Goal: Task Accomplishment & Management: Manage account settings

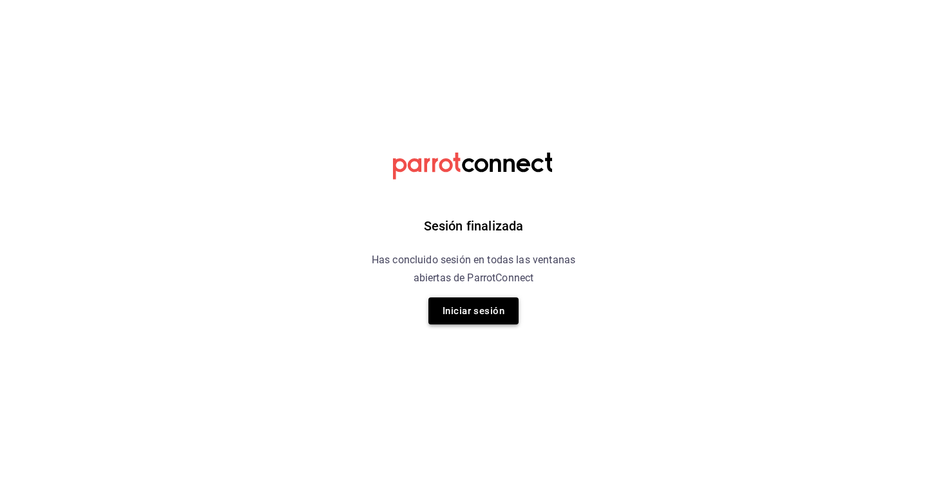
click at [455, 313] on button "Iniciar sesión" at bounding box center [473, 311] width 90 height 27
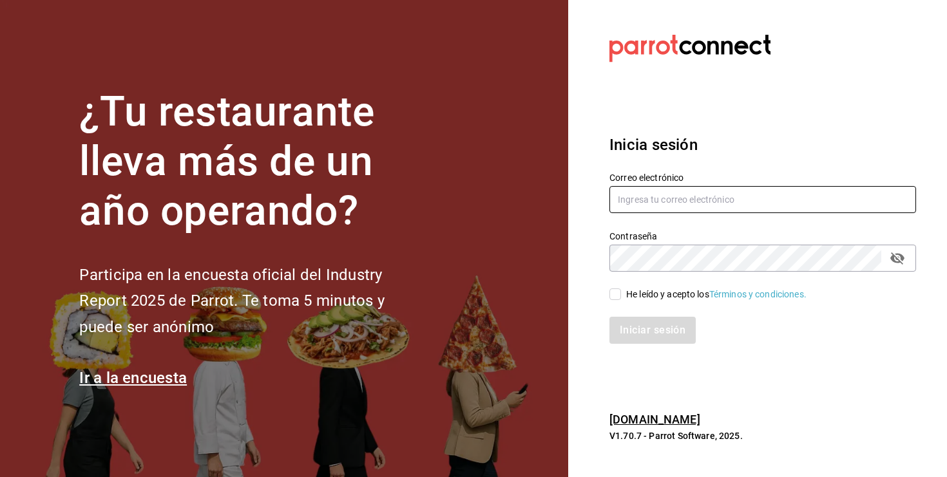
click at [658, 199] on input "text" at bounding box center [762, 199] width 307 height 27
type input "lungojrz@gmail.com"
click at [615, 292] on input "He leído y acepto los Términos y condiciones." at bounding box center [615, 295] width 12 height 12
checkbox input "true"
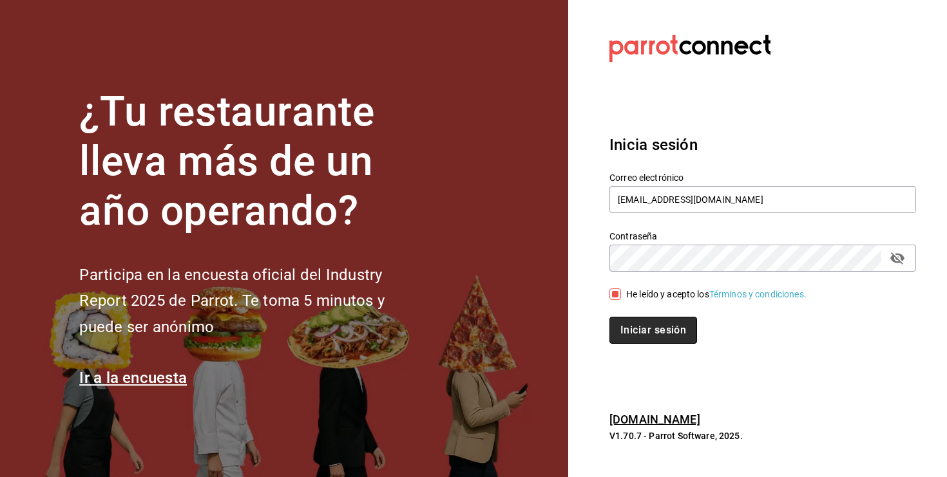
click at [628, 323] on button "Iniciar sesión" at bounding box center [653, 330] width 88 height 27
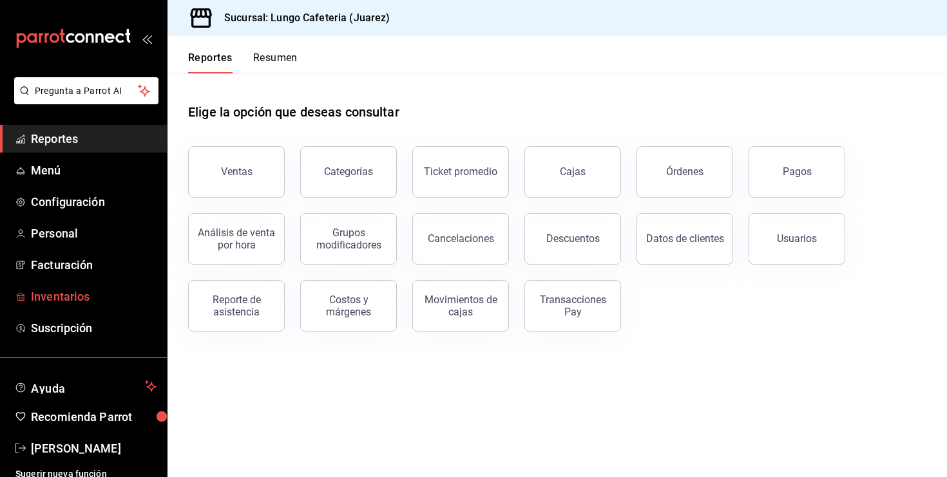
click at [66, 283] on link "Inventarios" at bounding box center [83, 297] width 167 height 28
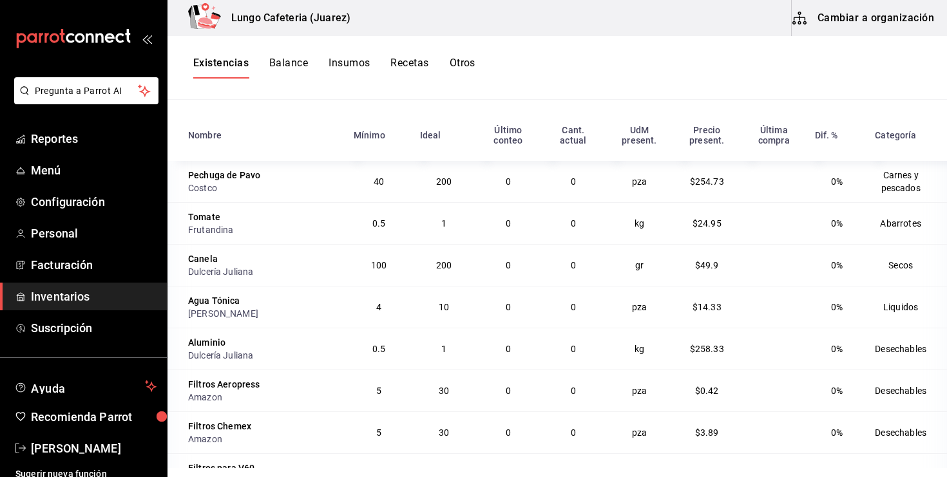
scroll to position [151, 0]
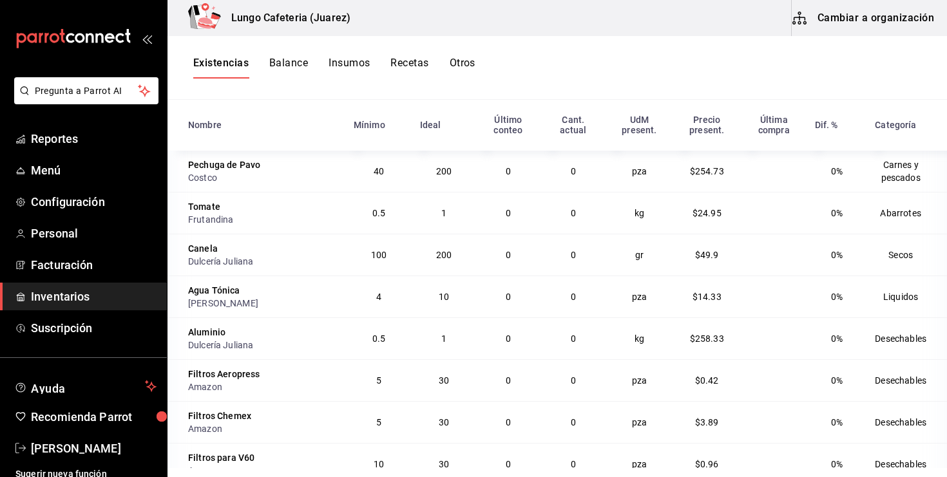
click at [856, 26] on button "Cambiar a organización" at bounding box center [864, 18] width 145 height 36
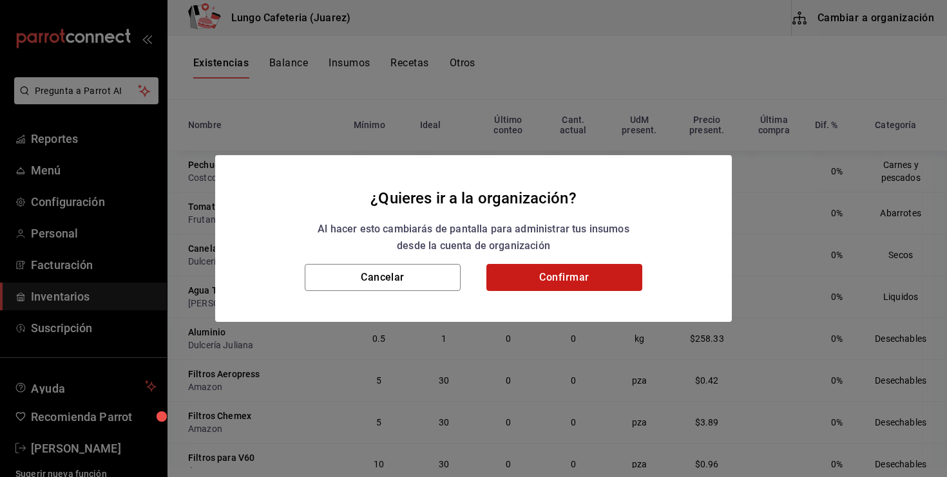
click at [566, 285] on button "Confirmar" at bounding box center [564, 277] width 156 height 27
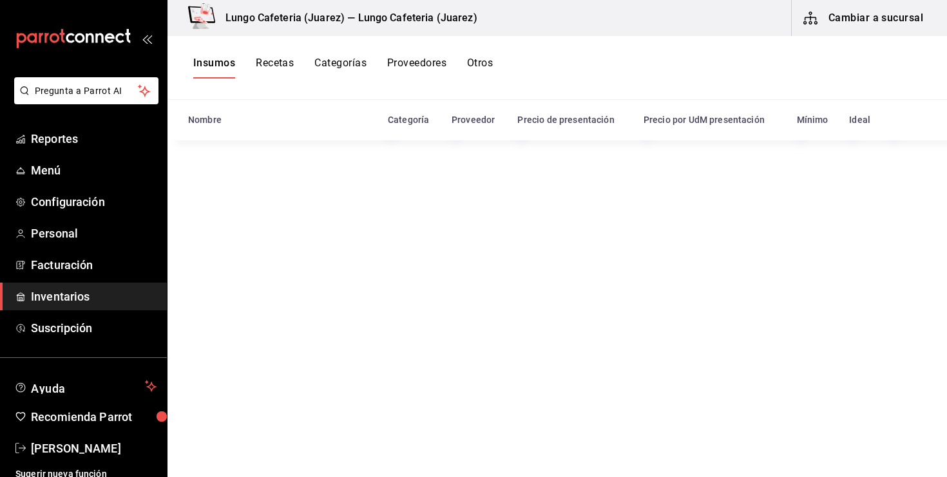
click at [256, 63] on button "Recetas" at bounding box center [275, 68] width 38 height 22
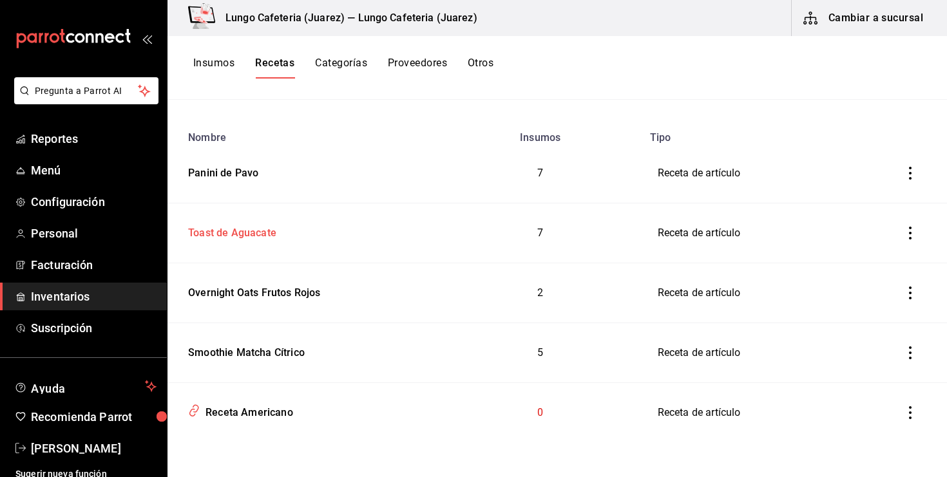
scroll to position [134, 0]
click at [211, 173] on div "Panini de Pavo" at bounding box center [220, 172] width 75 height 20
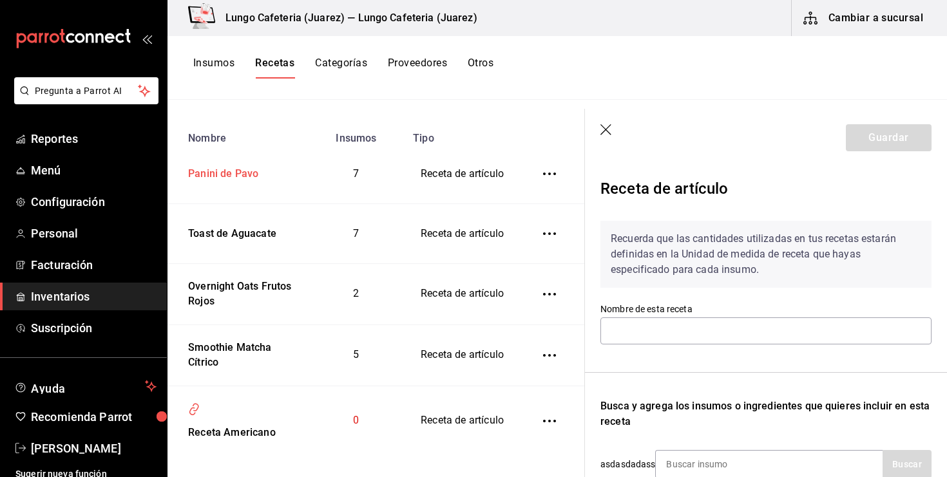
type input "Panini de Pavo"
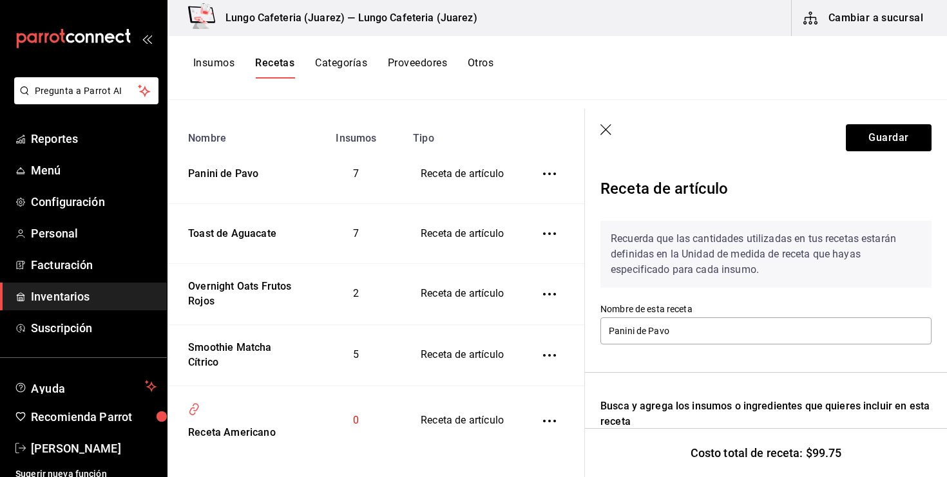
click at [220, 64] on button "Insumos" at bounding box center [213, 68] width 41 height 22
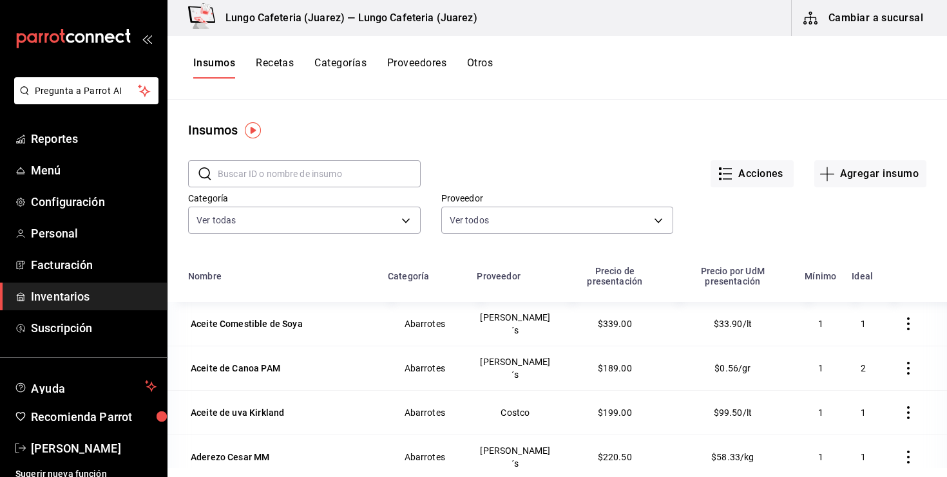
click at [287, 168] on input "text" at bounding box center [319, 174] width 203 height 26
type input "tocino"
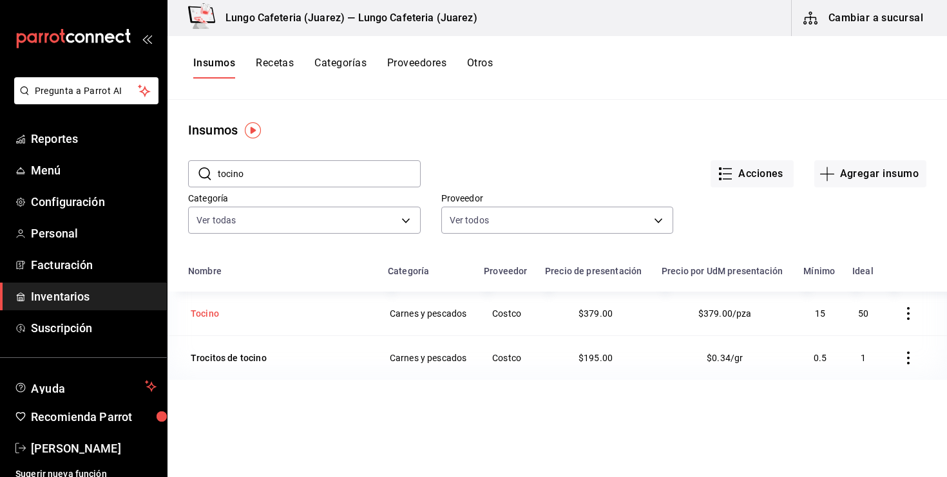
click at [213, 315] on div "Tocino" at bounding box center [205, 313] width 28 height 13
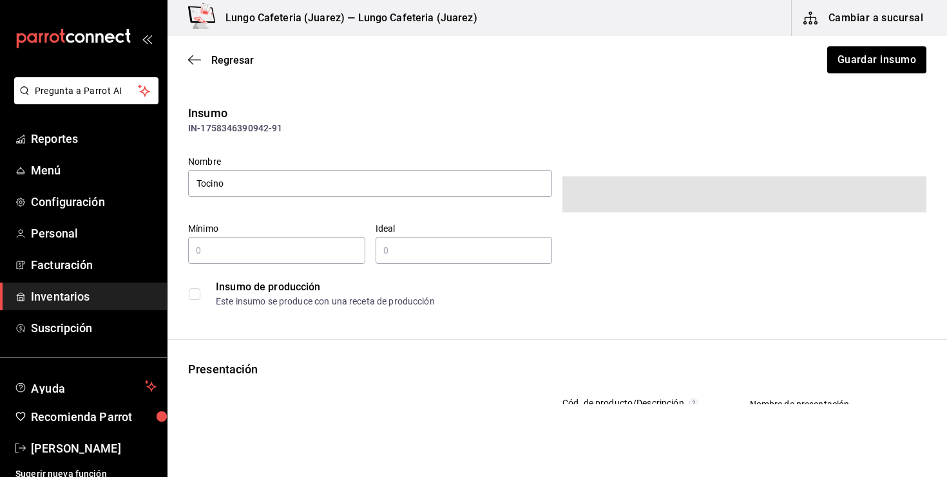
type input "15"
type input "50"
type input "1"
type input "UNIT"
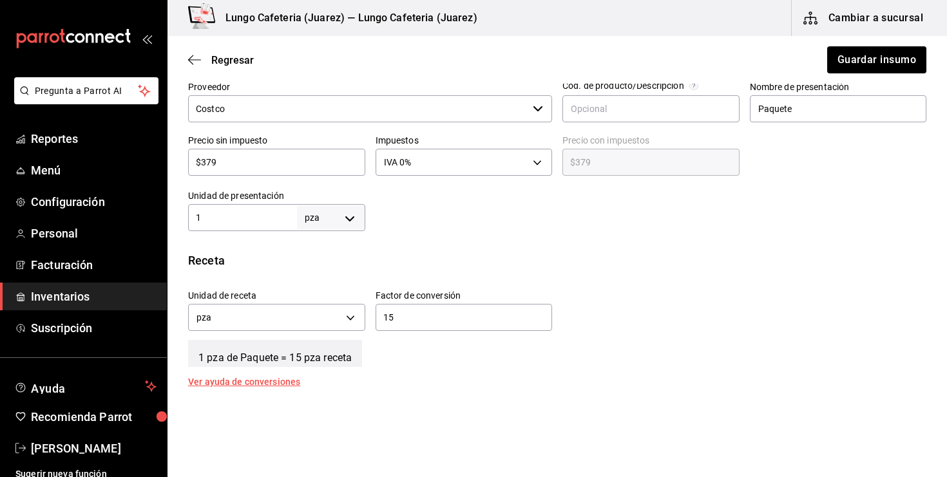
scroll to position [355, 0]
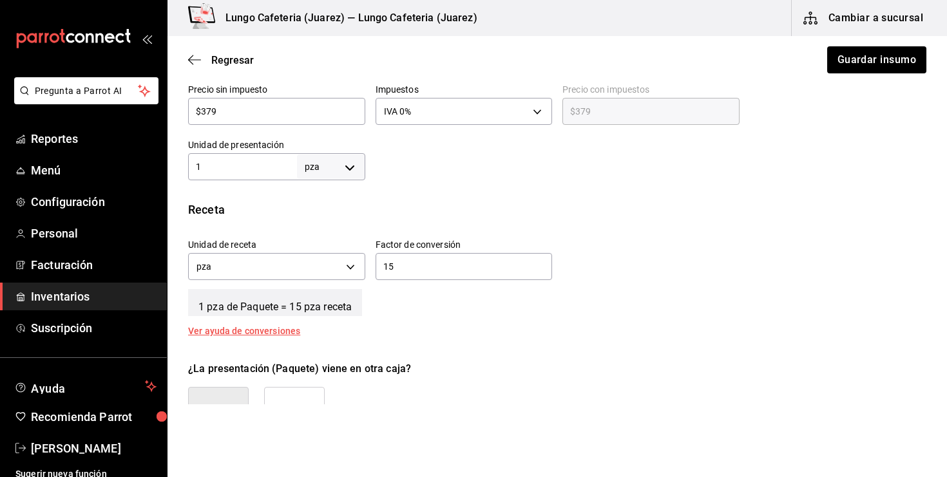
click at [222, 169] on input "1" at bounding box center [242, 166] width 109 height 15
type input "450"
click at [334, 180] on div "Insumo IN-1758346390942-91 Nombre Tocino Categoría de inventario Carnes y pesca…" at bounding box center [558, 154] width 780 height 811
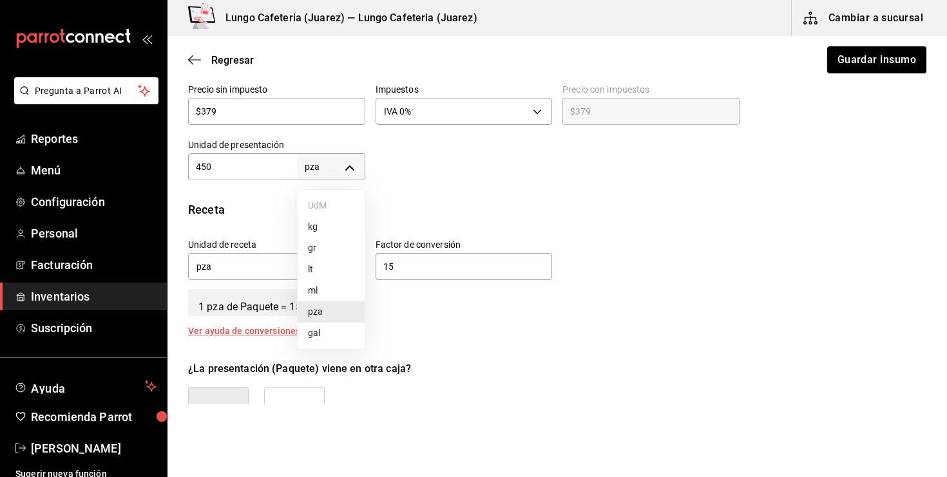
click at [351, 162] on body "Pregunta a Parrot AI Reportes Menú Configuración Personal Facturación Inventari…" at bounding box center [473, 202] width 947 height 405
click at [333, 254] on li "gr" at bounding box center [331, 248] width 67 height 21
type input "GRAM"
type input "450"
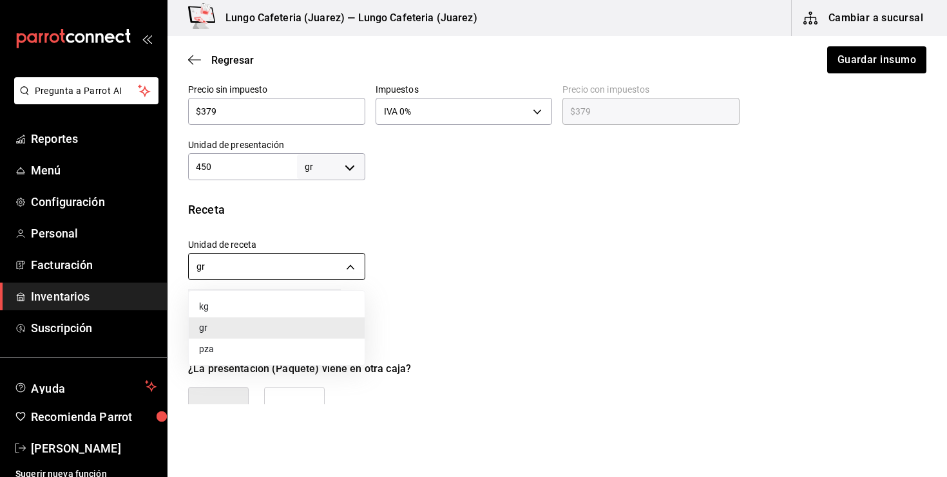
click at [239, 272] on body "Pregunta a Parrot AI Reportes Menú Configuración Personal Facturación Inventari…" at bounding box center [473, 202] width 947 height 405
click at [231, 321] on li "gr" at bounding box center [277, 328] width 176 height 21
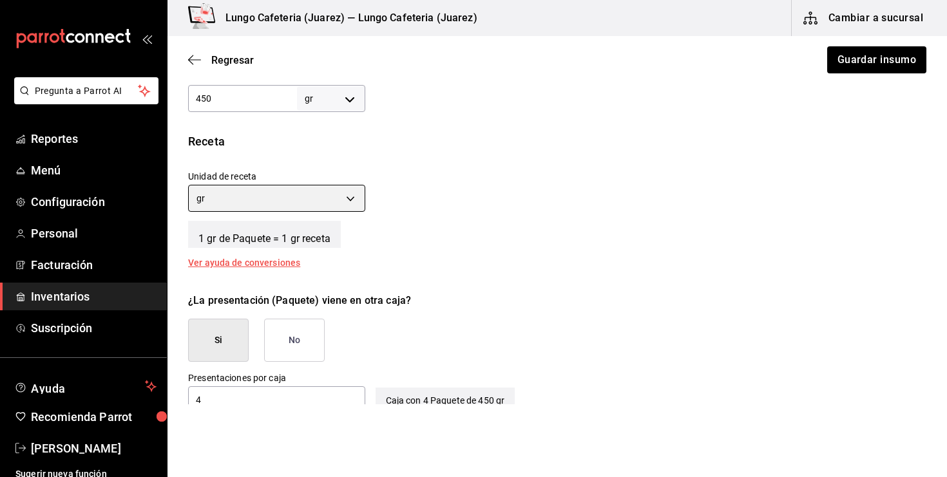
scroll to position [423, 0]
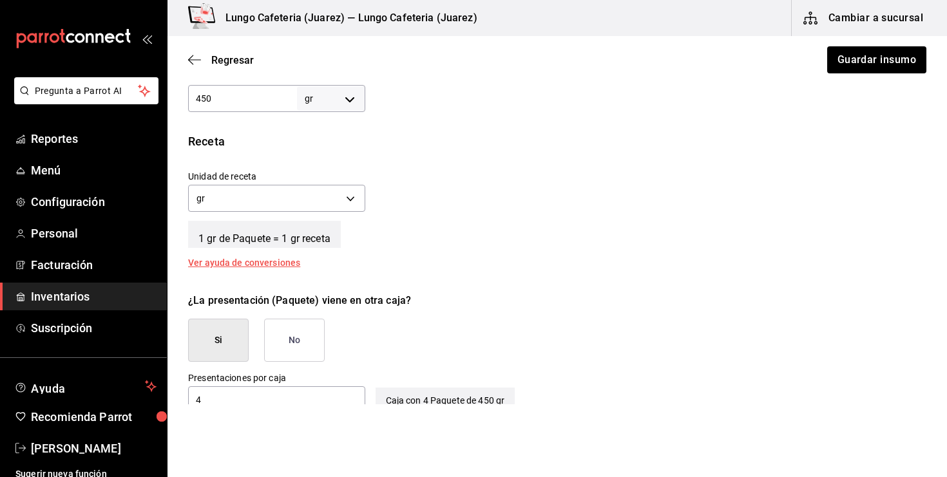
click at [238, 338] on button "Si" at bounding box center [218, 340] width 61 height 43
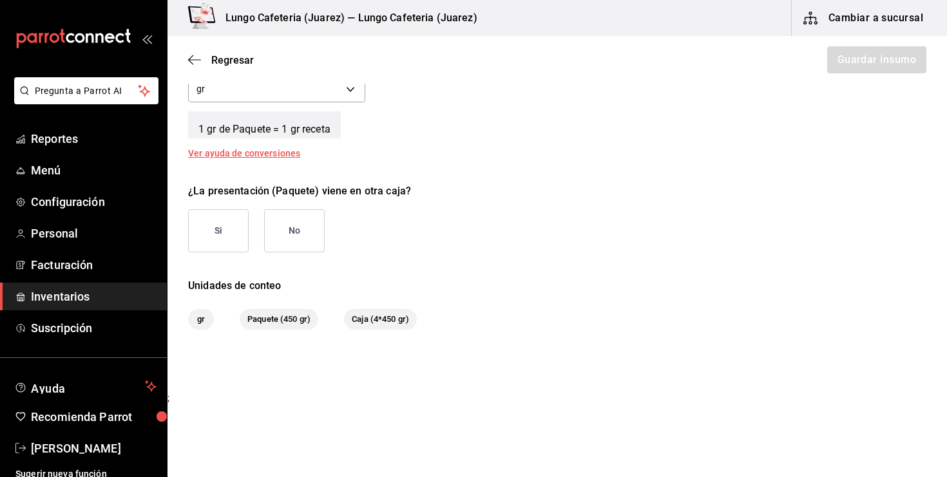
scroll to position [533, 0]
click at [220, 209] on button "Si" at bounding box center [218, 230] width 61 height 43
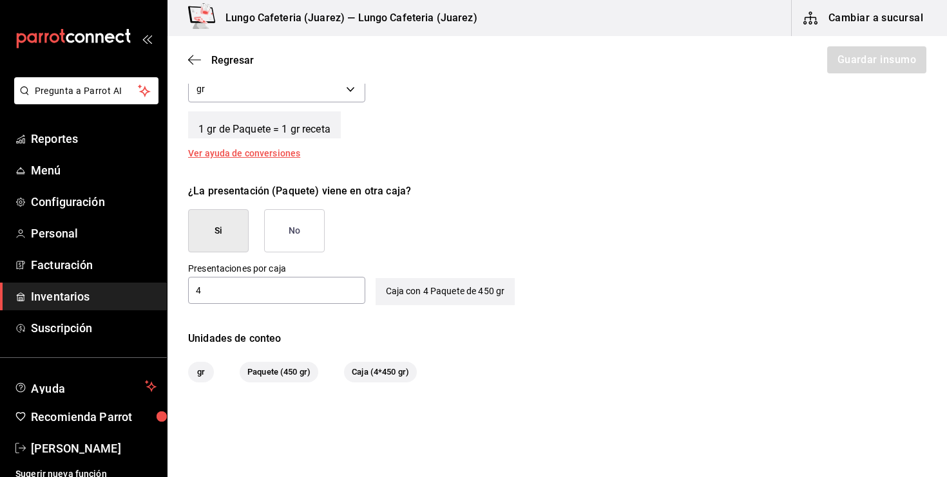
click at [237, 280] on div "4 ​" at bounding box center [276, 290] width 177 height 27
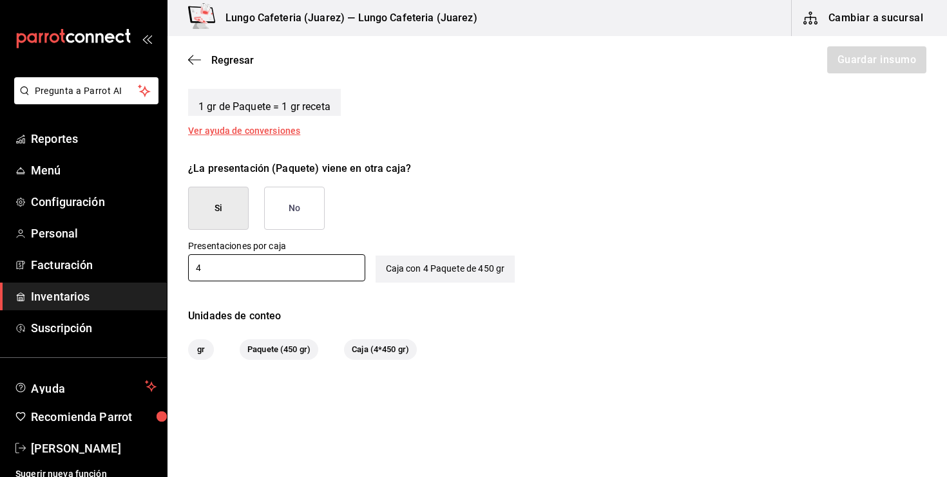
scroll to position [558, 0]
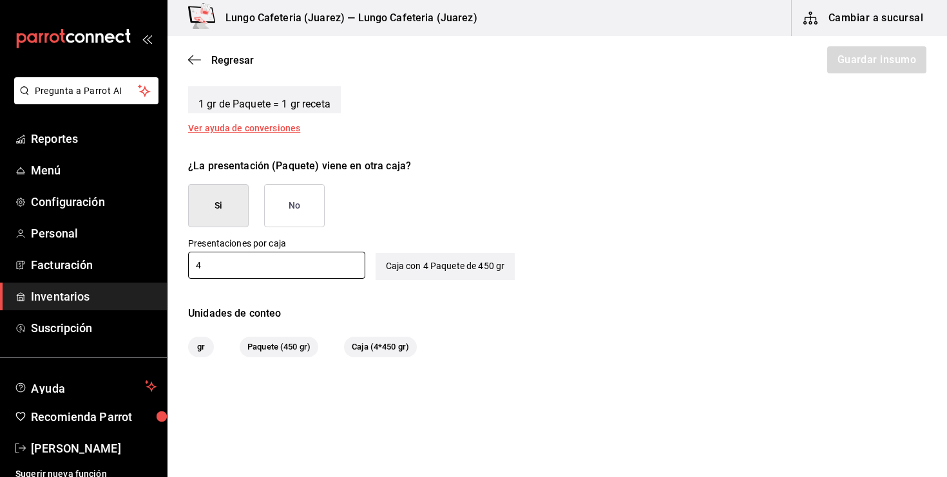
click at [490, 333] on div "Unidades de conteo gr Paquete (450 gr) Caja (4*450 gr)" at bounding box center [558, 332] width 780 height 52
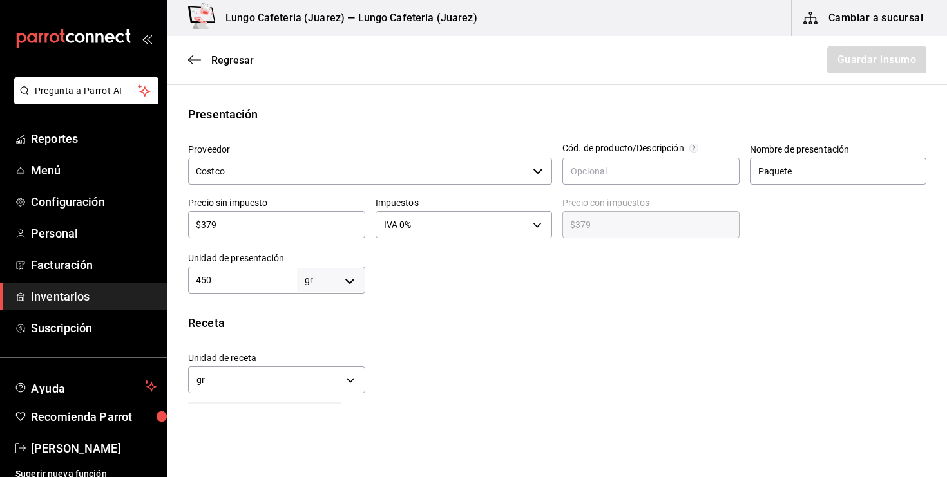
scroll to position [233, 0]
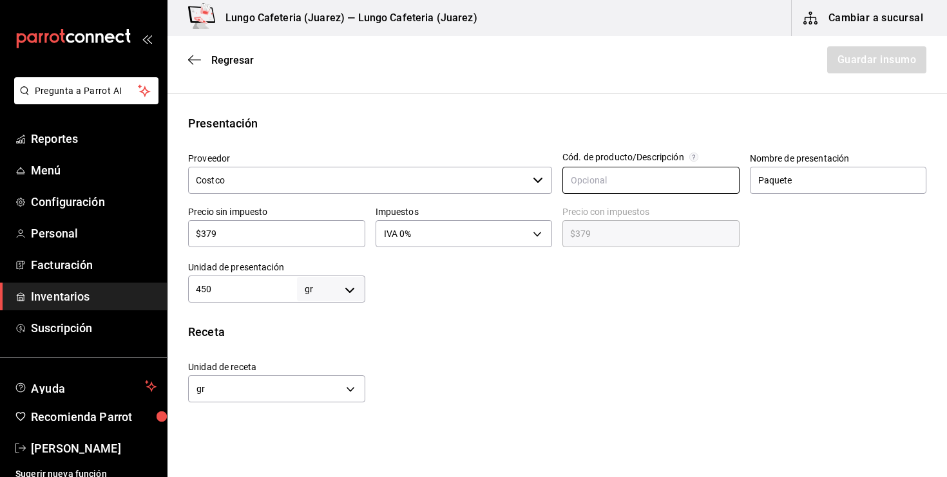
click at [598, 174] on input "text" at bounding box center [650, 180] width 177 height 27
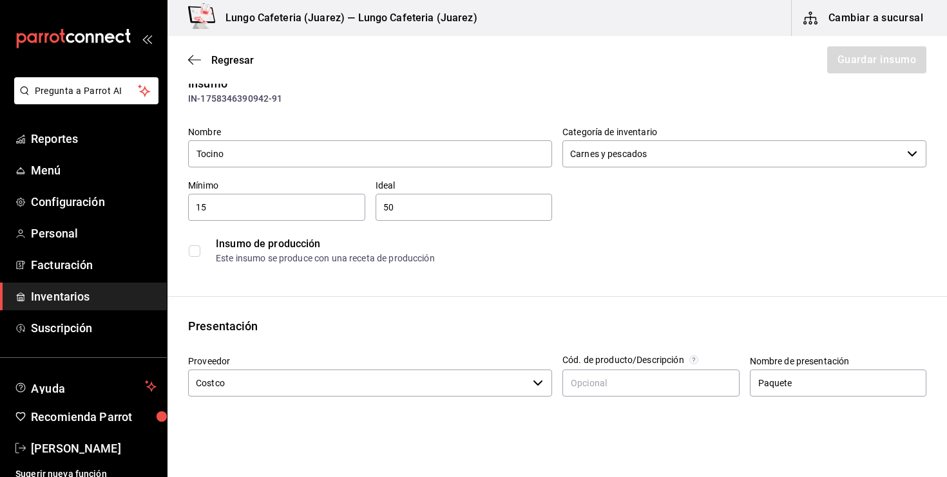
scroll to position [0, 0]
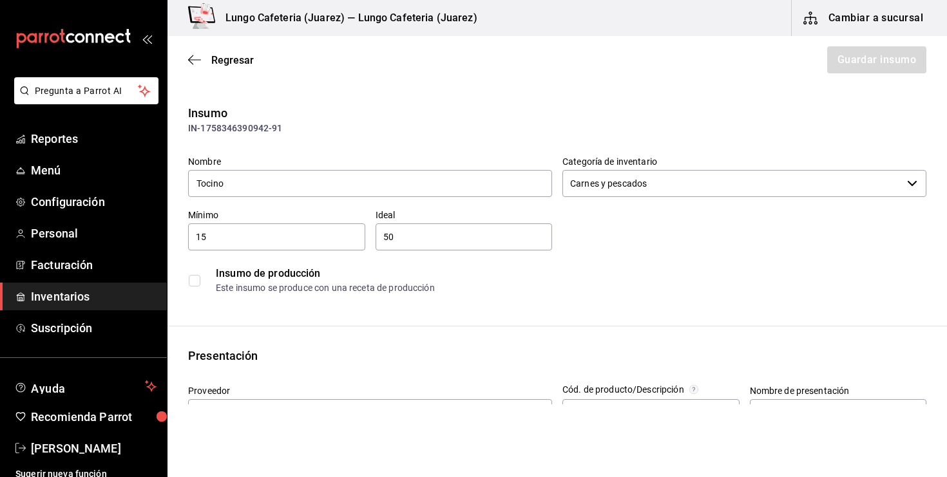
click at [332, 226] on div "15 ​" at bounding box center [276, 237] width 177 height 27
type input "1"
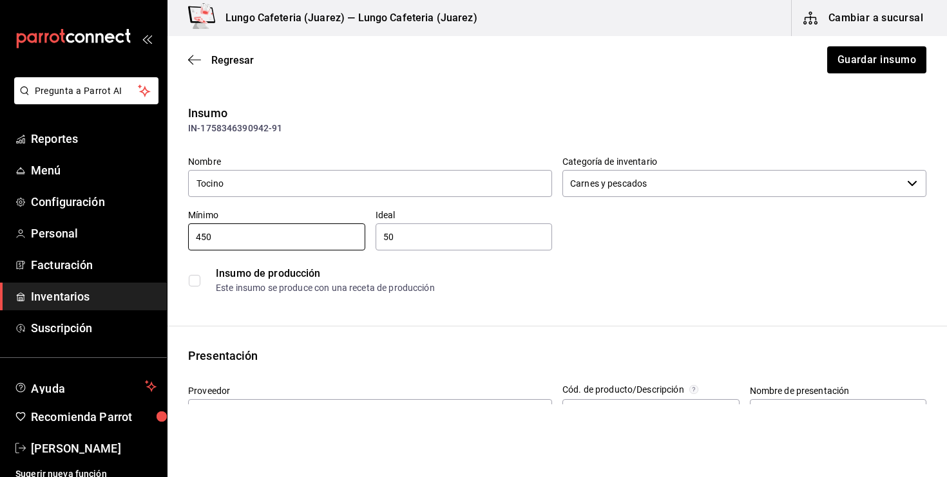
type input "450"
click at [459, 240] on input "50" at bounding box center [464, 236] width 177 height 15
type input "5"
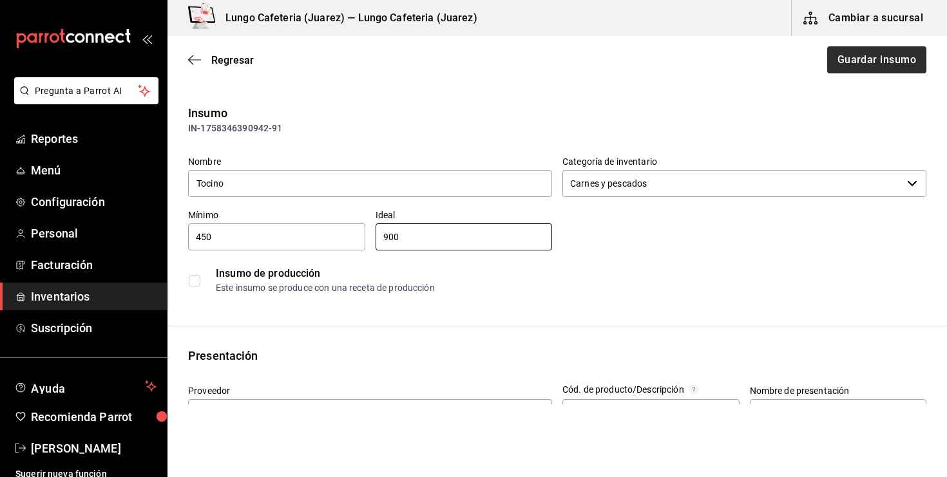
type input "900"
click at [844, 66] on button "Guardar insumo" at bounding box center [876, 59] width 101 height 27
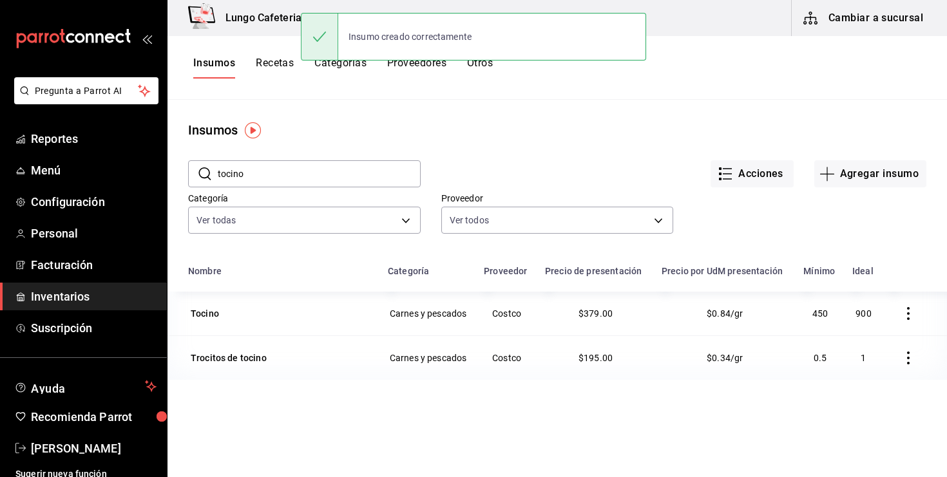
click at [275, 73] on button "Recetas" at bounding box center [275, 68] width 38 height 22
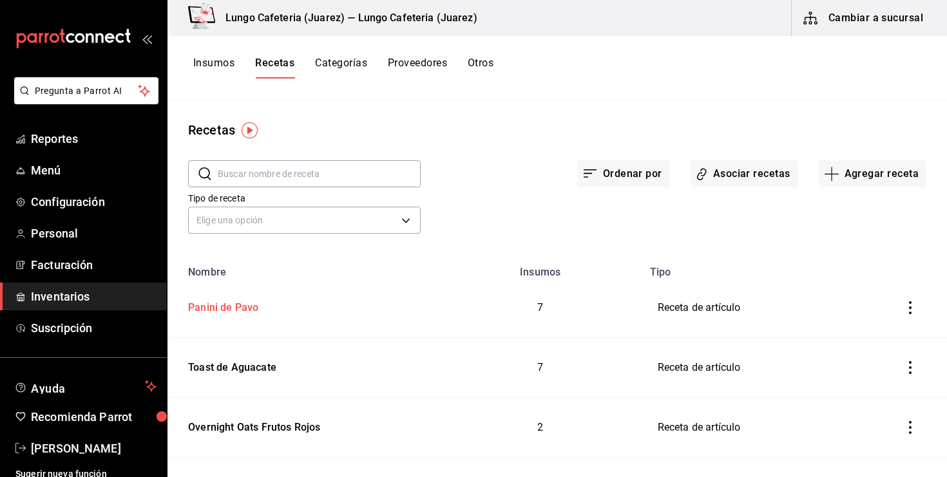
click at [218, 306] on div "Panini de Pavo" at bounding box center [220, 306] width 75 height 20
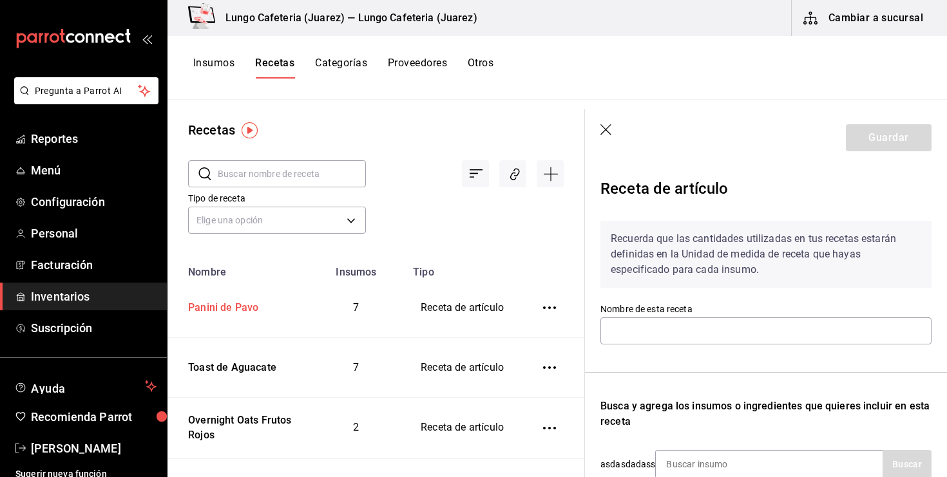
type input "Panini de Pavo"
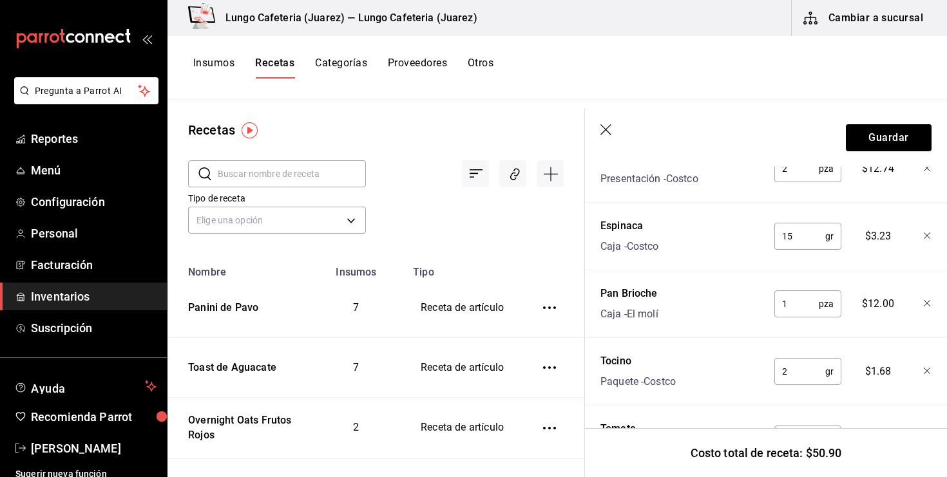
scroll to position [458, 0]
click at [801, 374] on input "2" at bounding box center [799, 371] width 51 height 26
type input "60"
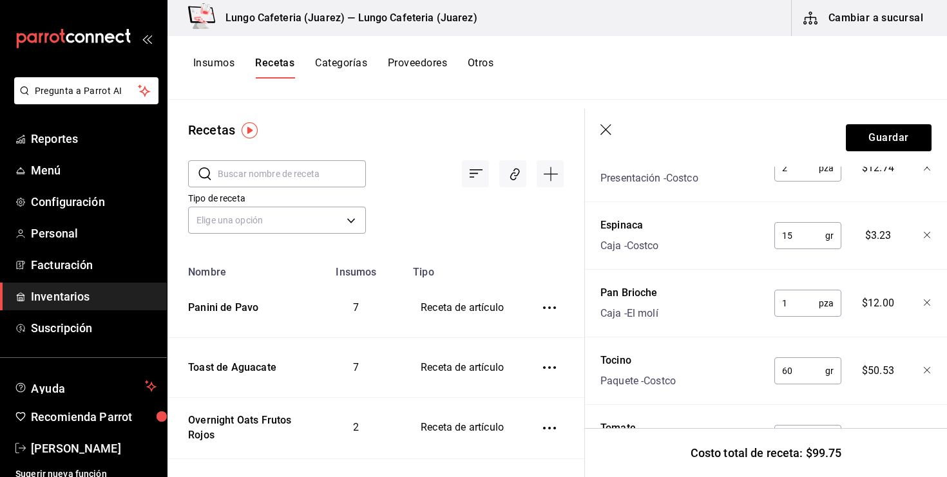
click at [206, 64] on button "Insumos" at bounding box center [213, 68] width 41 height 22
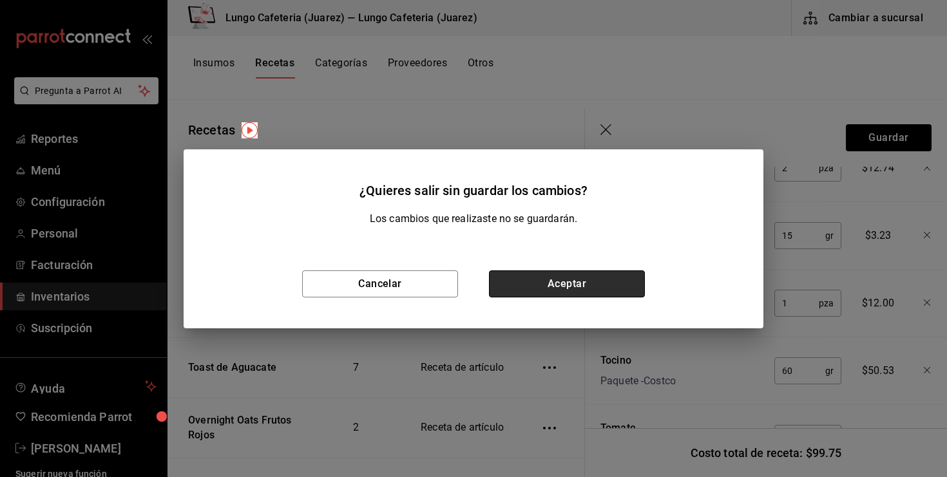
click at [569, 287] on button "Aceptar" at bounding box center [567, 284] width 156 height 27
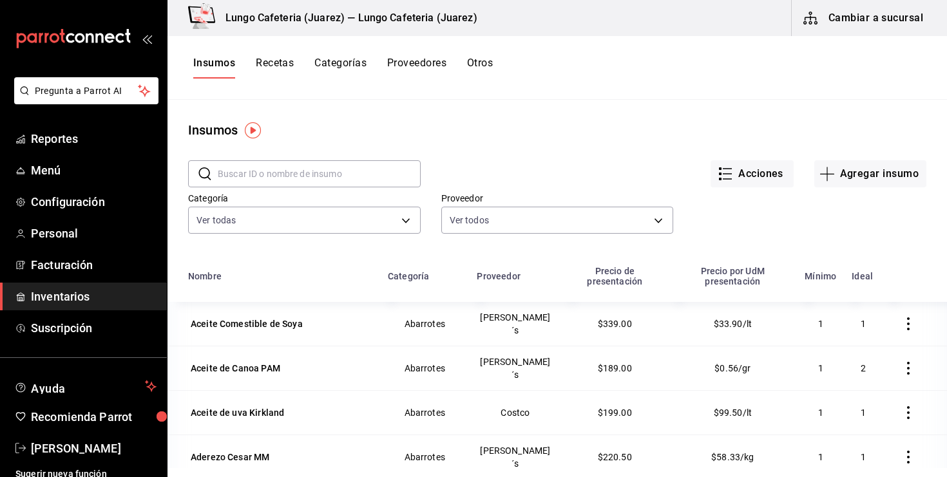
click at [247, 169] on input "text" at bounding box center [319, 174] width 203 height 26
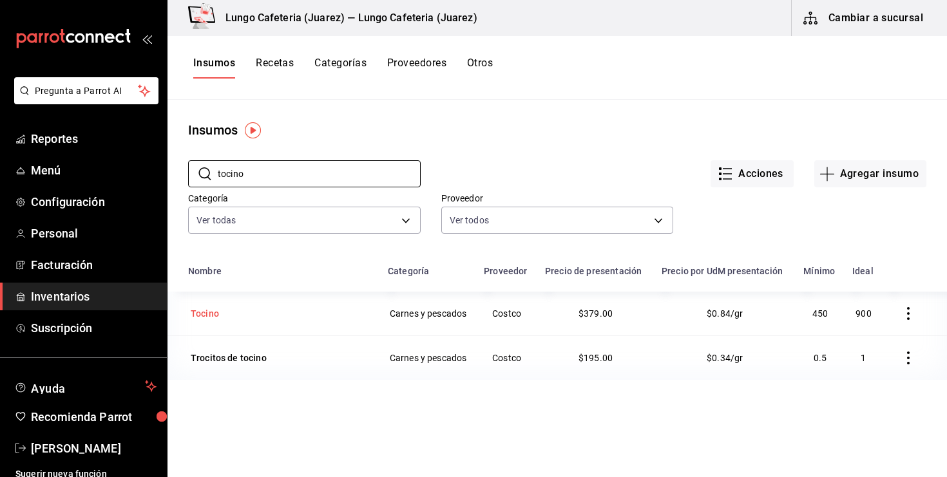
type input "tocino"
click at [215, 313] on div "Tocino" at bounding box center [205, 313] width 28 height 13
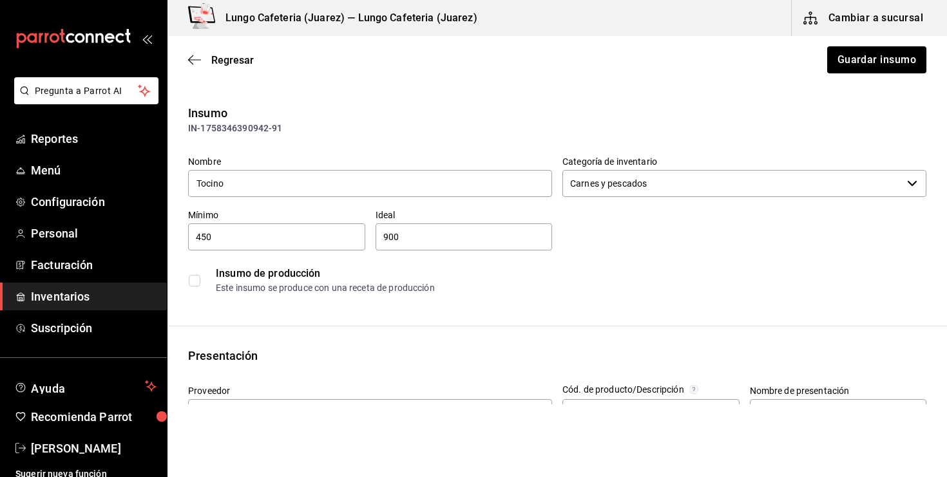
click at [262, 238] on input "450" at bounding box center [276, 236] width 177 height 15
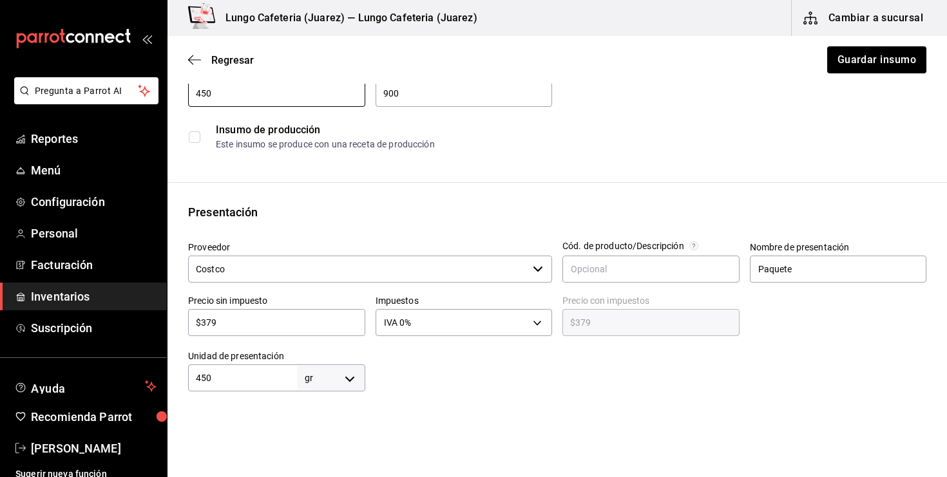
scroll to position [161, 0]
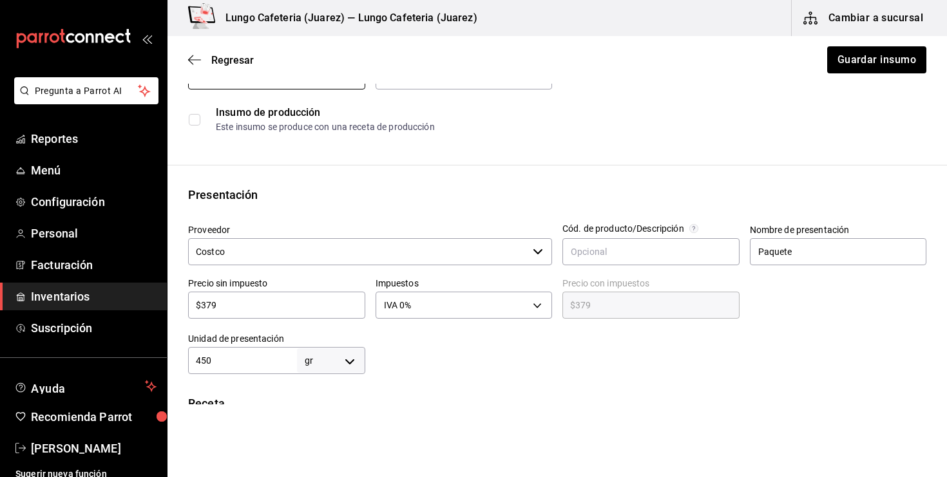
click at [296, 290] on div "Precio sin impuesto $379 ​" at bounding box center [276, 298] width 177 height 41
click at [261, 312] on input "$379" at bounding box center [276, 305] width 177 height 15
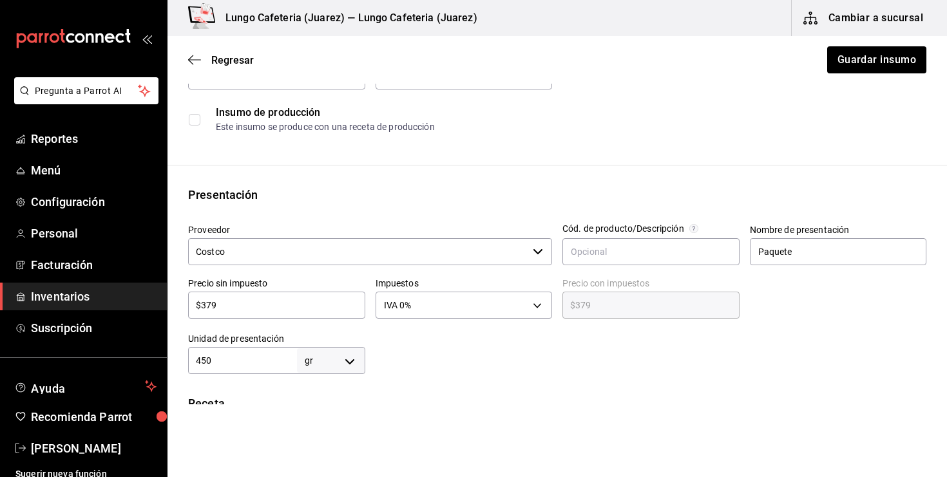
type input "$9"
type input "$9.00"
type input "$94"
type input "$94.00"
type input "$94.7"
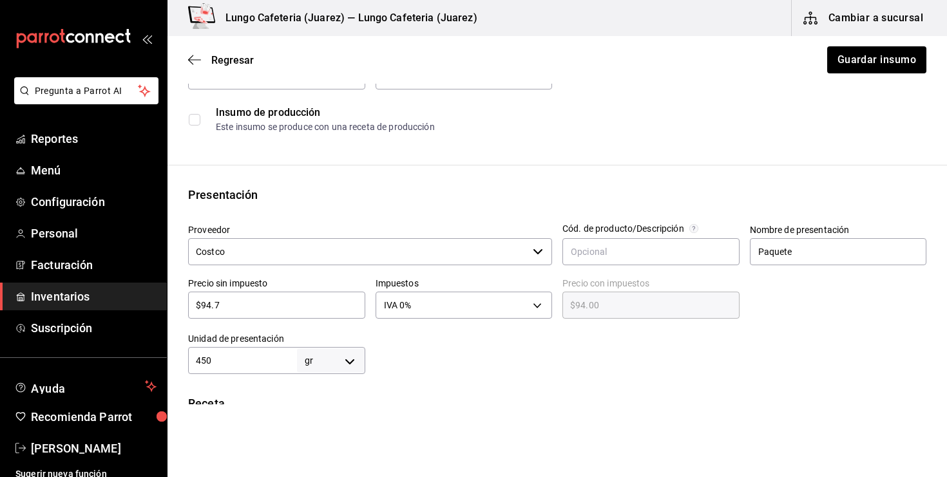
type input "$94.70"
type input "$94.75"
click at [430, 343] on div at bounding box center [646, 349] width 562 height 52
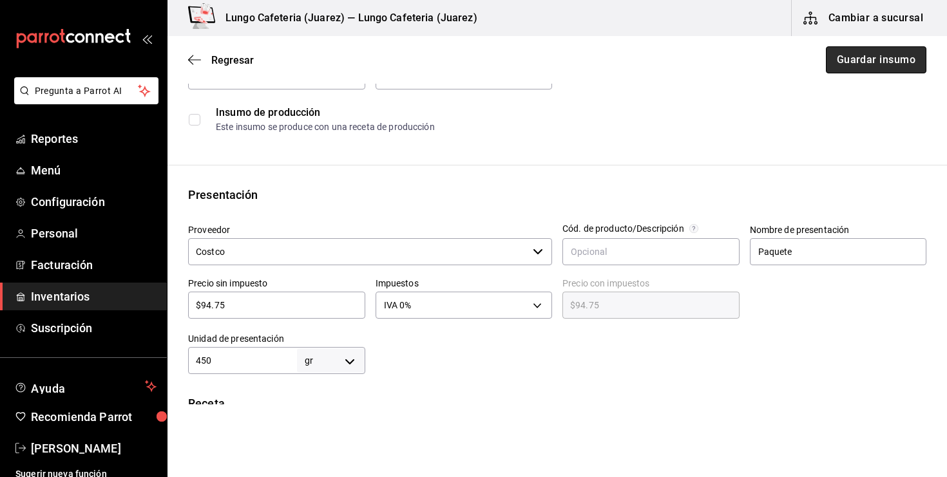
click at [834, 55] on button "Guardar insumo" at bounding box center [876, 59] width 101 height 27
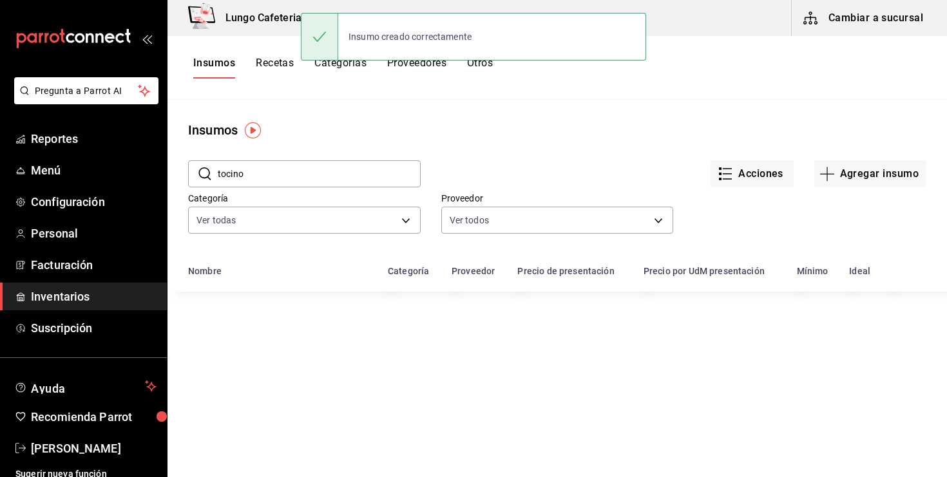
click at [278, 70] on button "Recetas" at bounding box center [275, 68] width 38 height 22
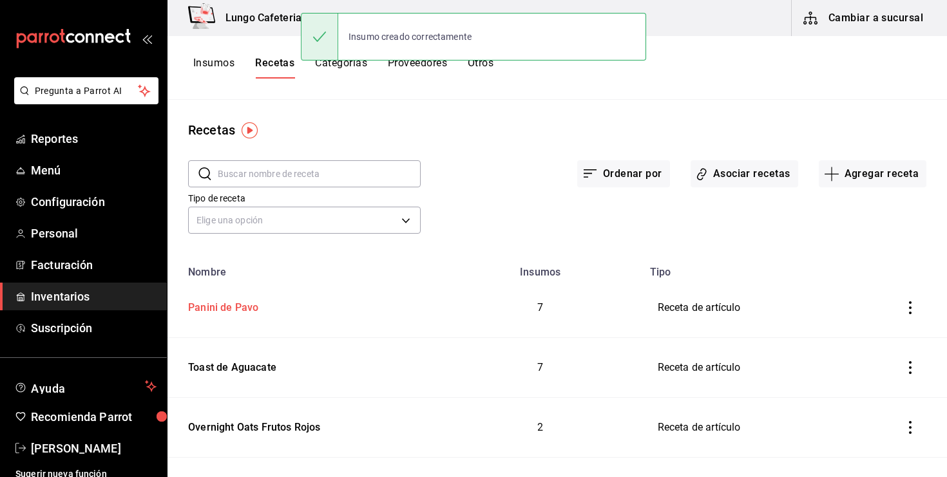
click at [234, 314] on div "Panini de Pavo" at bounding box center [220, 306] width 75 height 20
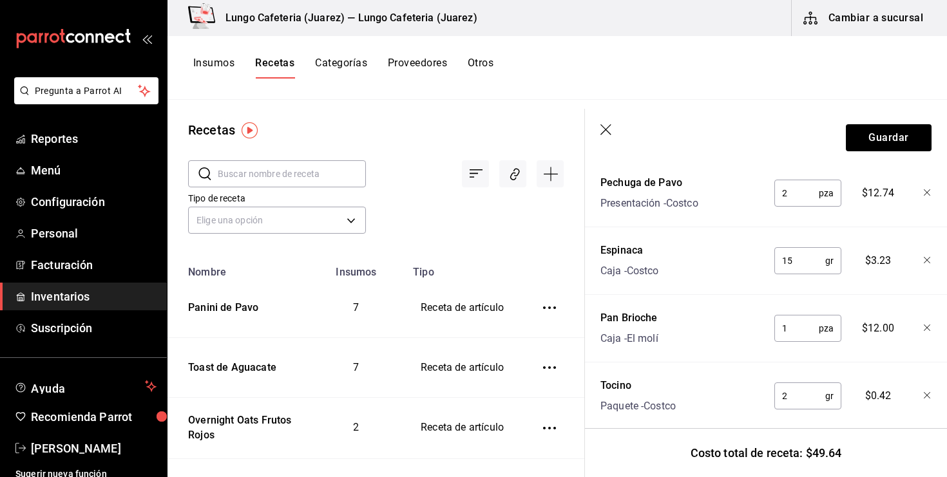
scroll to position [434, 0]
click at [802, 405] on input "2" at bounding box center [799, 395] width 51 height 26
type input "60"
click at [691, 369] on div "Nombre Cant. Requerida Costo Pesto Bote - Costco 50 gr ​ $15.95 Pechuga de Pavo…" at bounding box center [765, 314] width 331 height 499
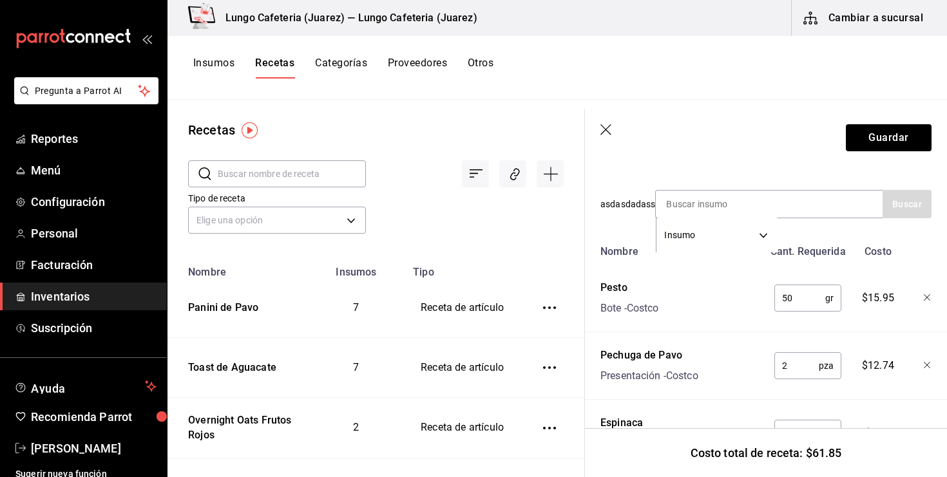
scroll to position [266, 0]
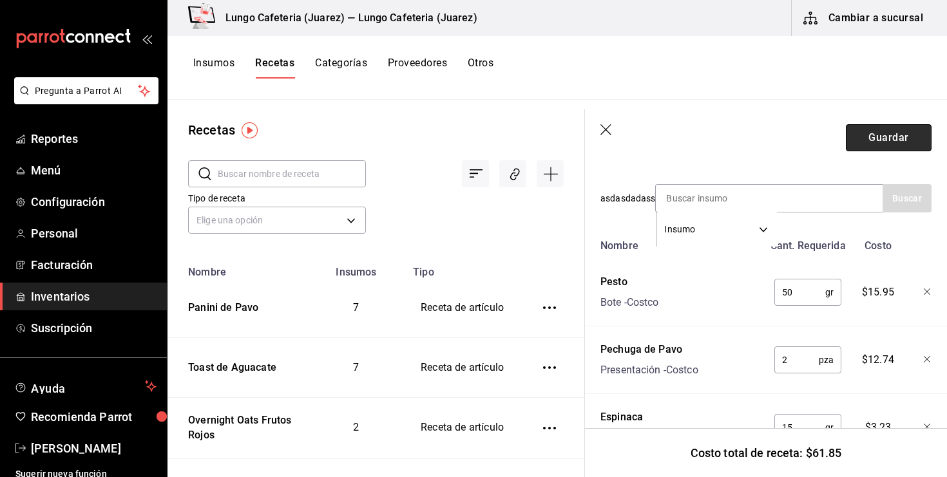
click at [885, 143] on button "Guardar" at bounding box center [889, 137] width 86 height 27
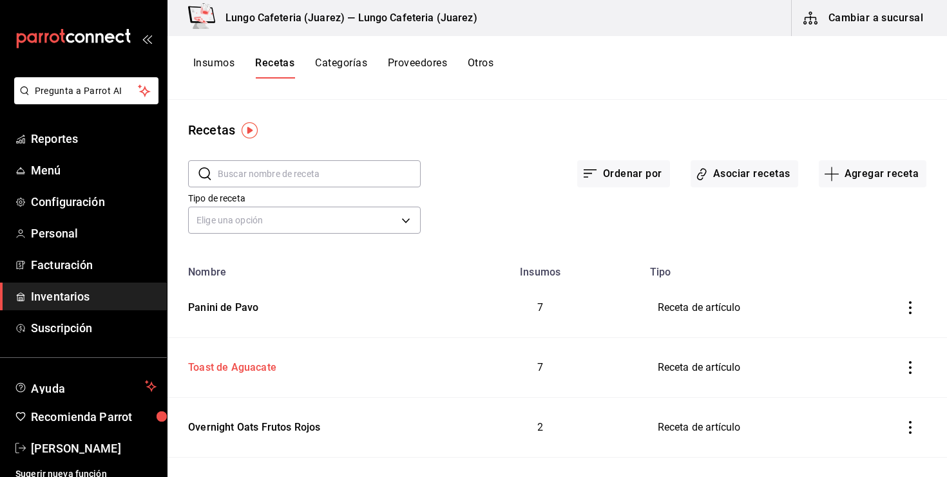
click at [260, 374] on div "Toast de Aguacate" at bounding box center [229, 366] width 93 height 20
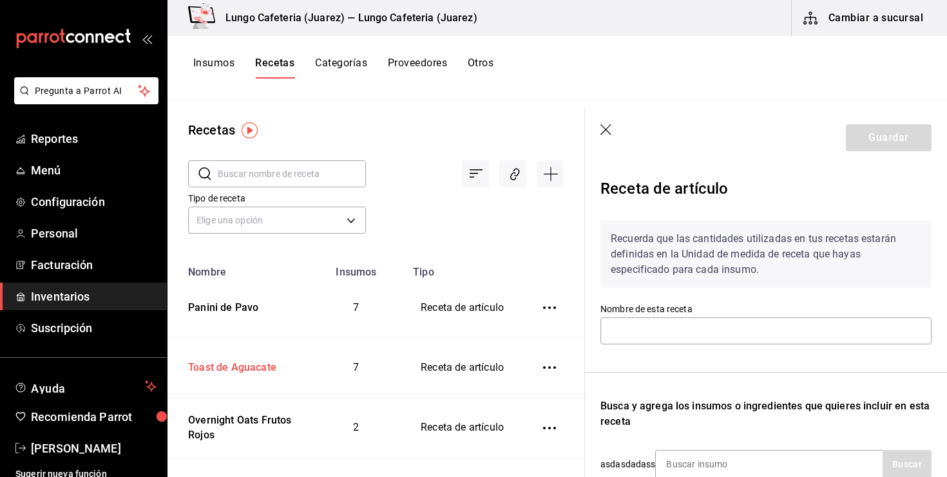
type input "Toast de Aguacate"
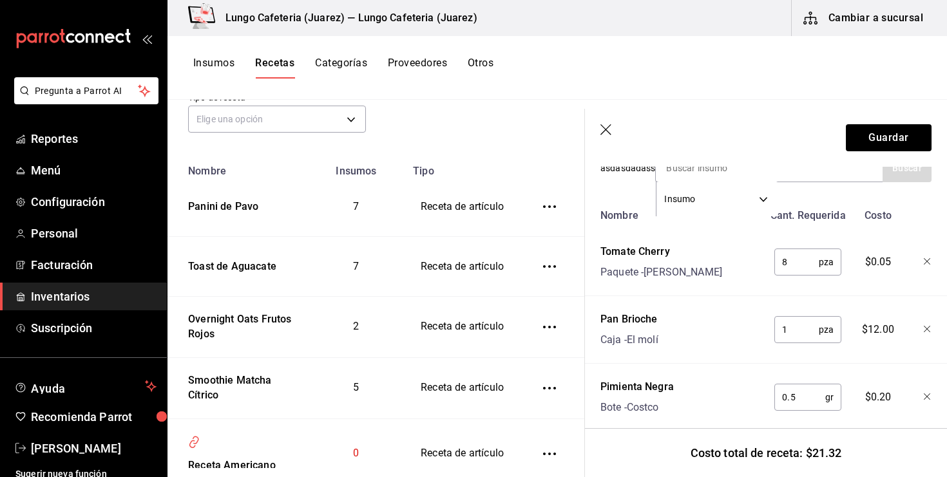
scroll to position [299, 0]
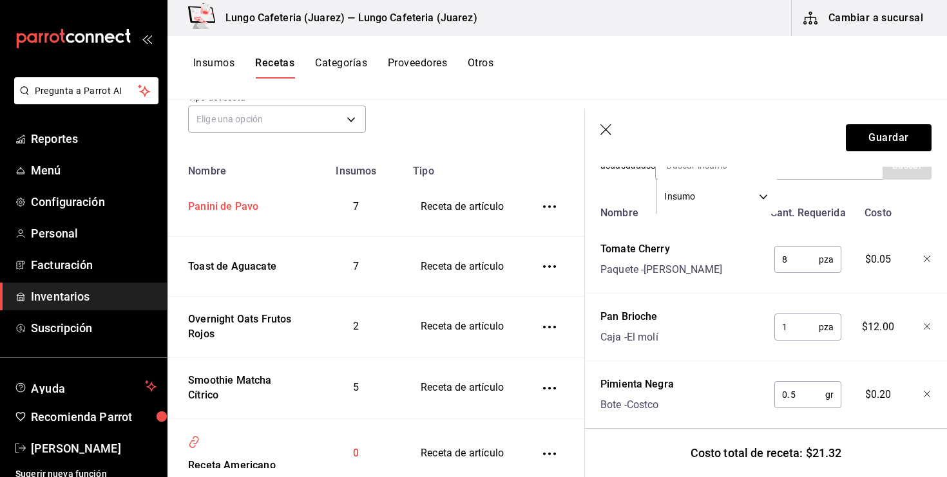
click at [241, 203] on div "Panini de Pavo" at bounding box center [220, 205] width 75 height 20
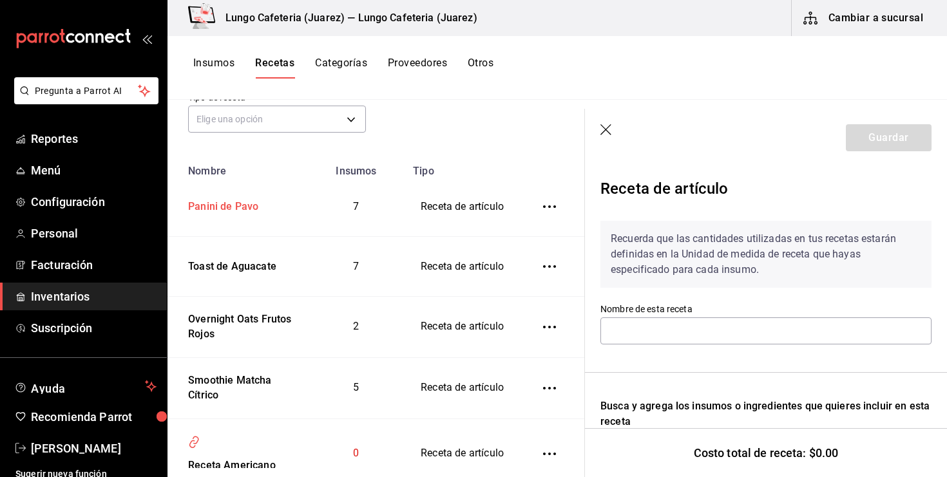
type input "Panini de Pavo"
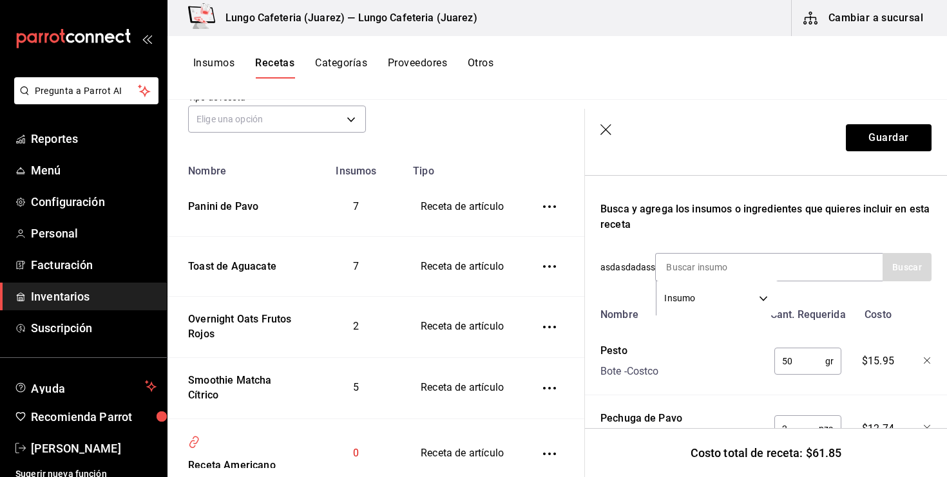
scroll to position [197, 0]
click at [708, 166] on header "Guardar" at bounding box center [766, 138] width 362 height 58
click at [904, 133] on button "Guardar" at bounding box center [889, 137] width 86 height 27
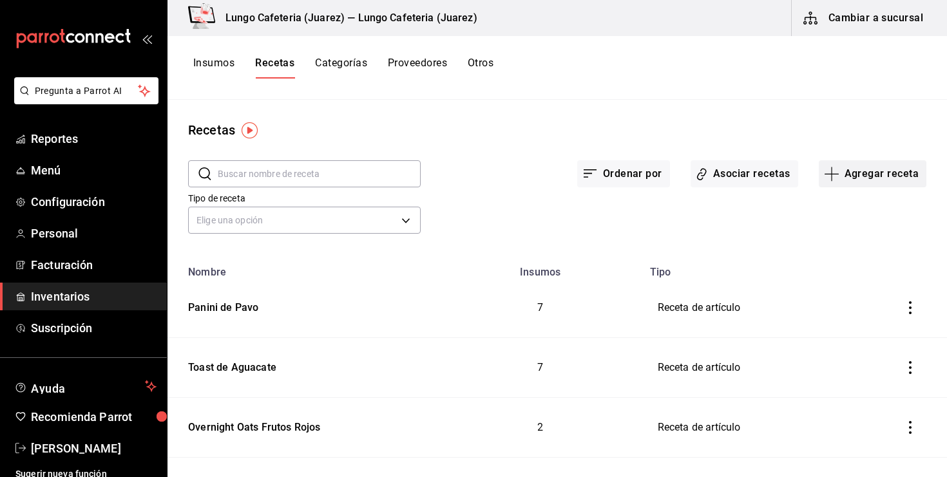
click at [843, 169] on button "Agregar receta" at bounding box center [873, 173] width 108 height 27
click at [836, 210] on span "Receta" at bounding box center [872, 210] width 108 height 14
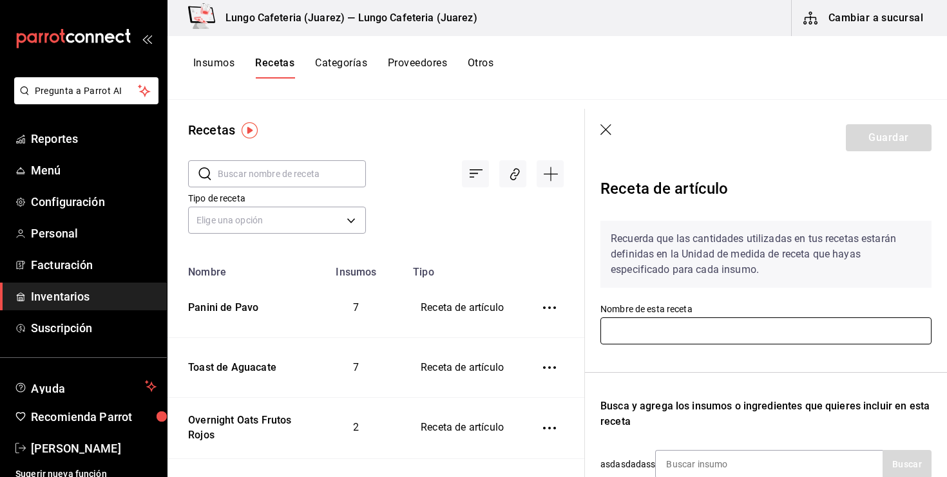
click at [667, 320] on input "text" at bounding box center [765, 331] width 331 height 27
type input "Panini de Pizza"
click at [691, 360] on div "Recuerda que las cantidades utilizadas en tus recetas estarán definidas en la U…" at bounding box center [765, 419] width 331 height 417
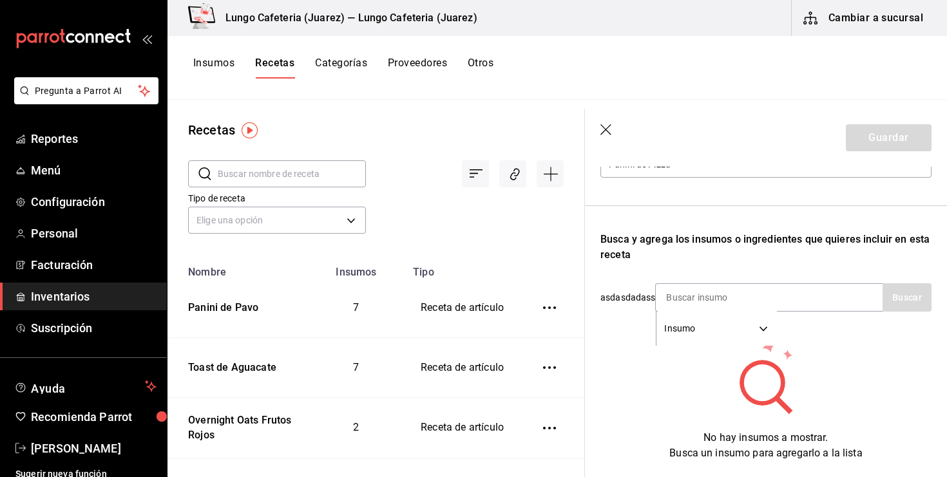
scroll to position [202, 0]
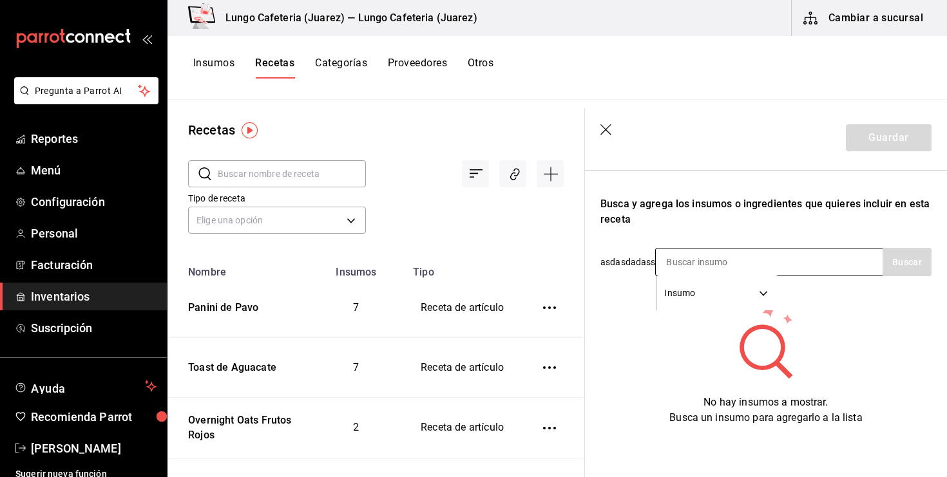
click at [693, 261] on input at bounding box center [720, 262] width 129 height 27
type input "QUESO"
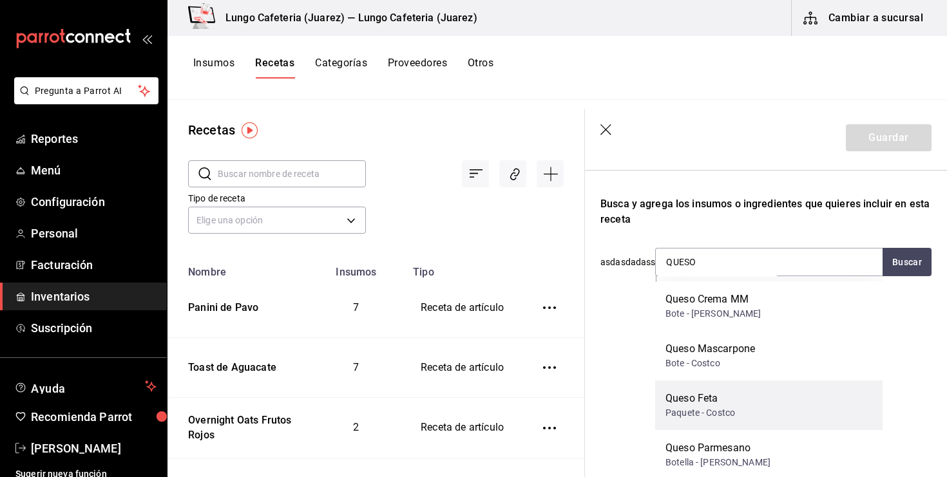
scroll to position [53, 0]
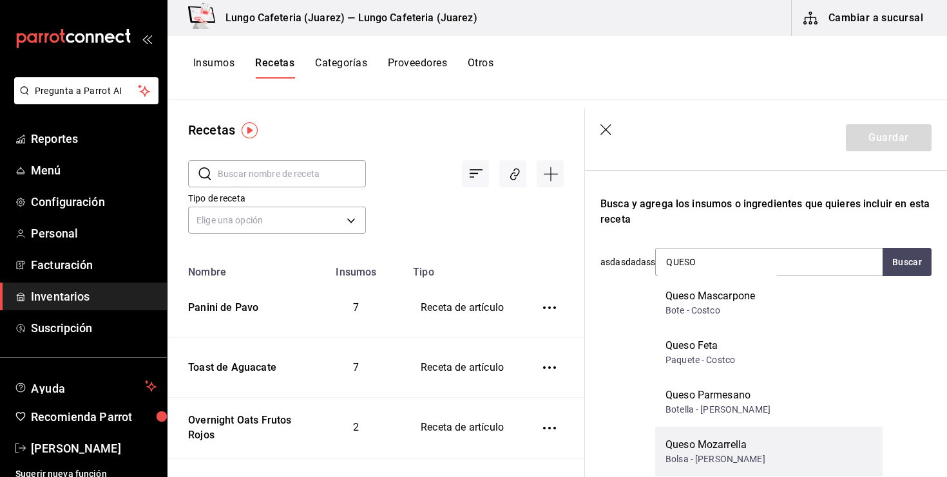
click at [709, 439] on div "Queso Mozarrella" at bounding box center [716, 444] width 100 height 15
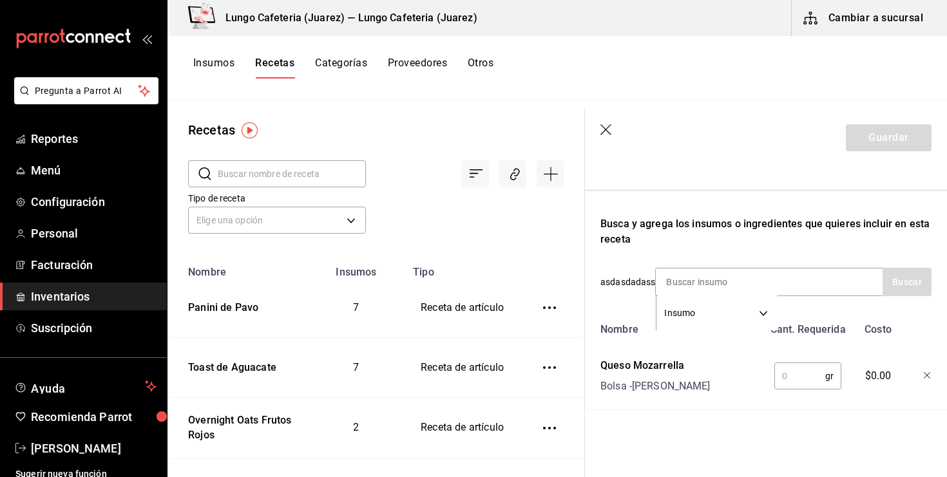
click at [805, 373] on input "text" at bounding box center [799, 376] width 51 height 26
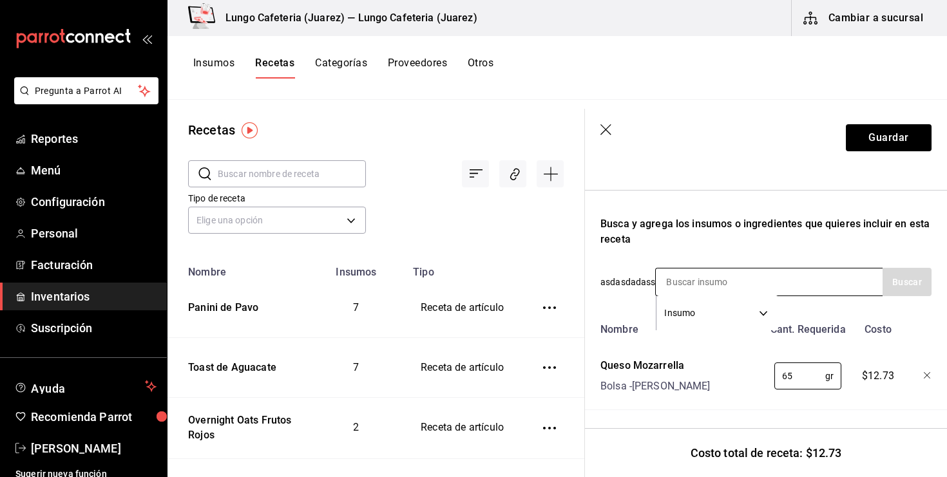
type input "65"
click at [799, 287] on div "Insumo SUPPLY" at bounding box center [768, 282] width 227 height 28
click at [707, 283] on input at bounding box center [720, 282] width 129 height 27
type input "Pepp"
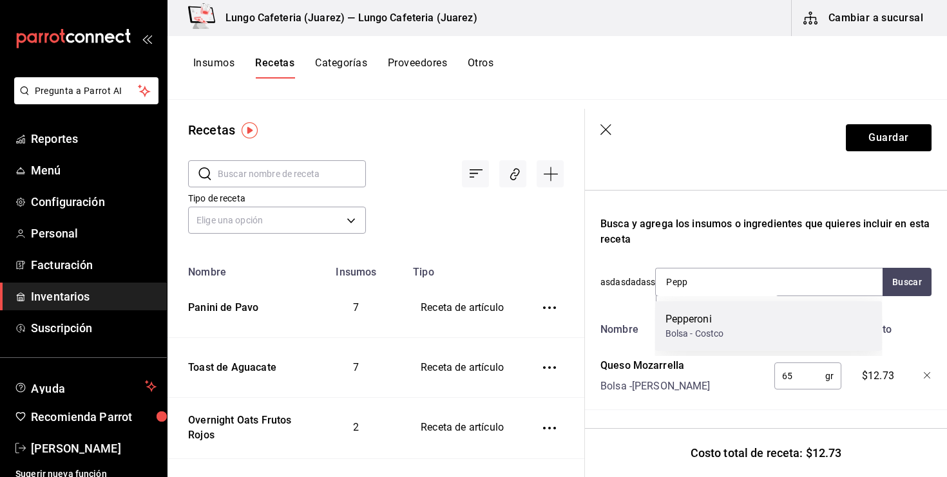
click at [682, 324] on div "Pepperoni" at bounding box center [695, 319] width 59 height 15
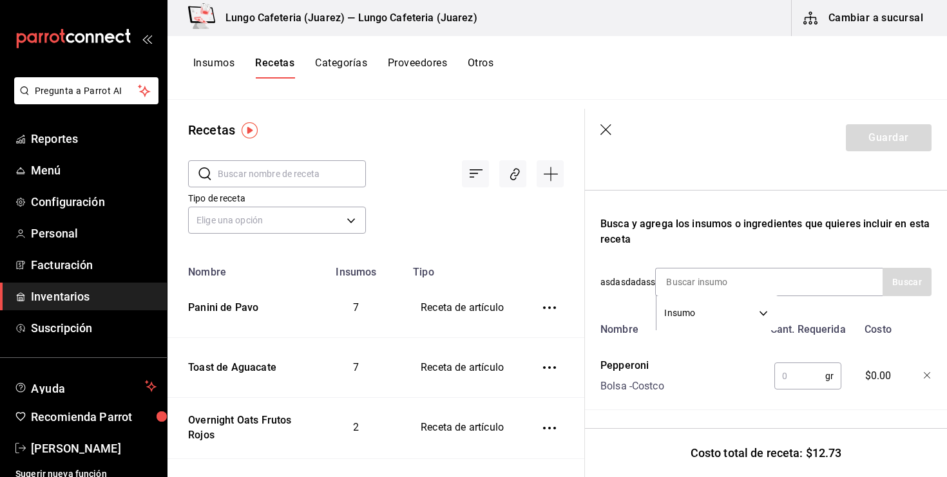
click at [797, 372] on input "text" at bounding box center [799, 376] width 51 height 26
type input "11"
click at [745, 274] on input at bounding box center [720, 282] width 129 height 27
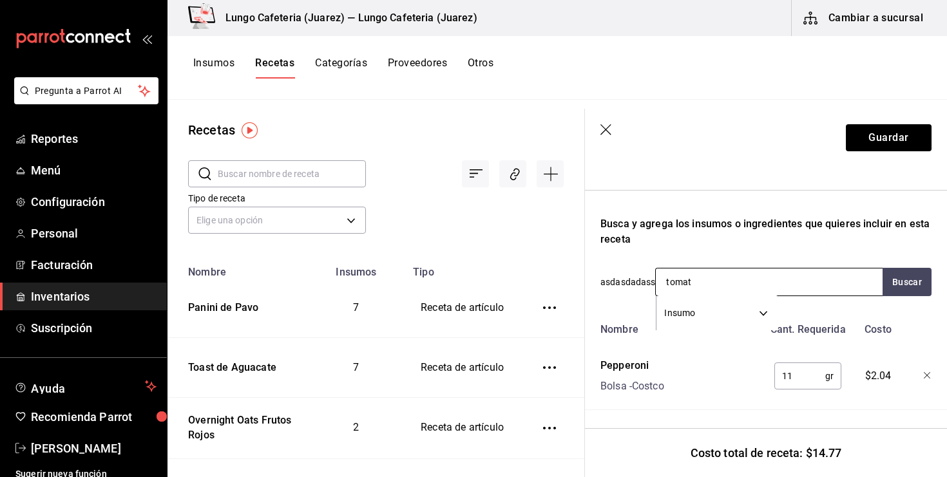
type input "tomate"
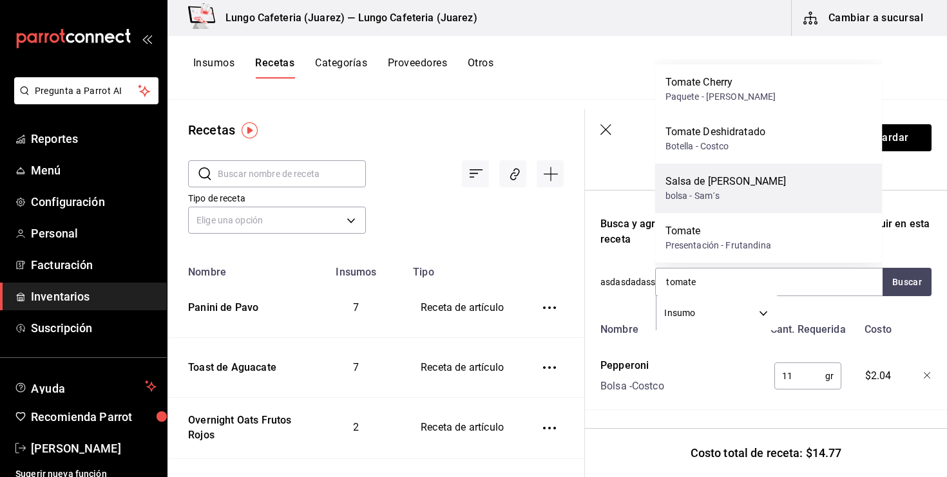
click at [770, 187] on div "Salsa de Tomate Contadina" at bounding box center [726, 181] width 121 height 15
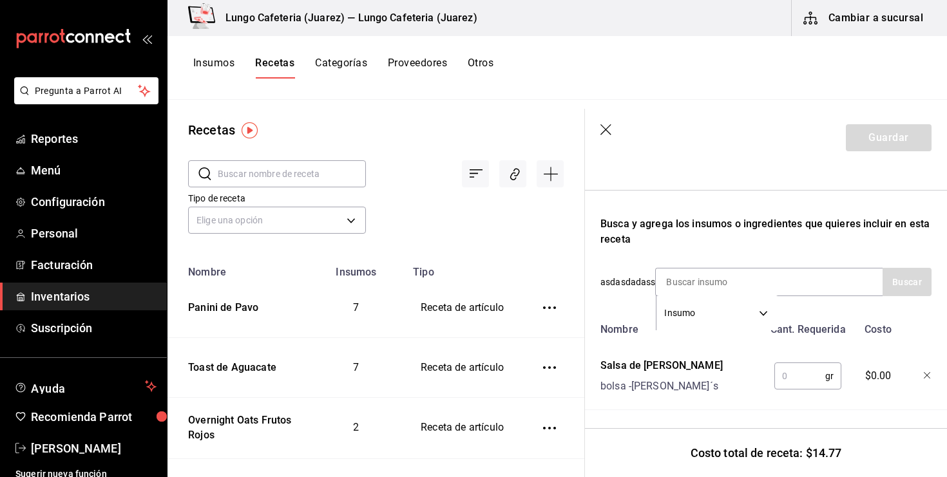
click at [785, 378] on input "text" at bounding box center [799, 376] width 51 height 26
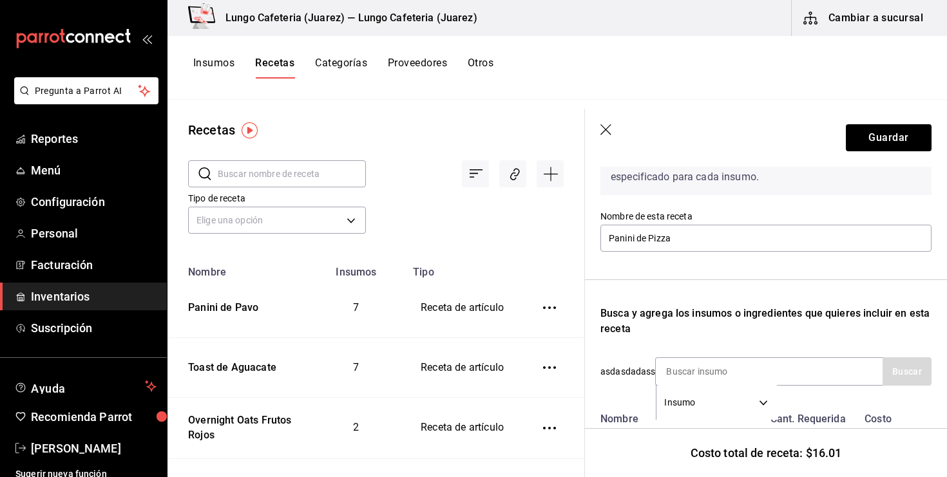
scroll to position [84, 0]
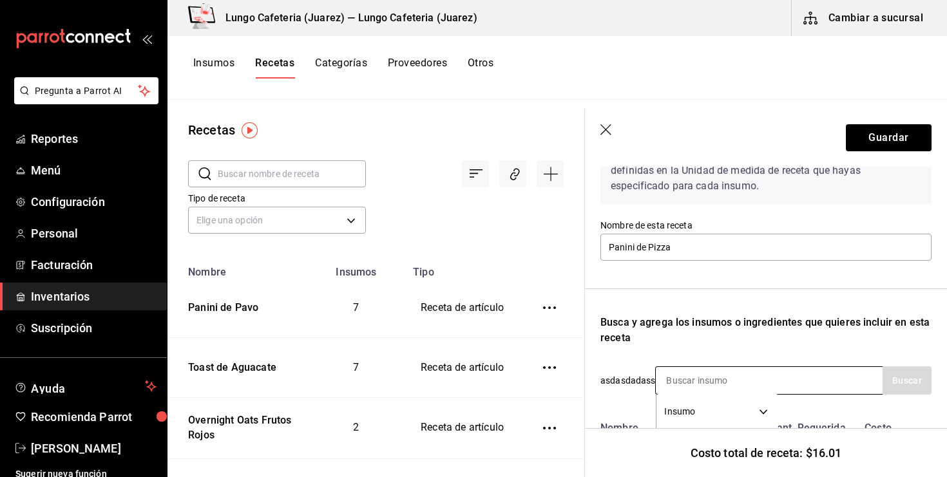
type input "25"
click at [686, 388] on input at bounding box center [720, 380] width 129 height 27
type input "pan b"
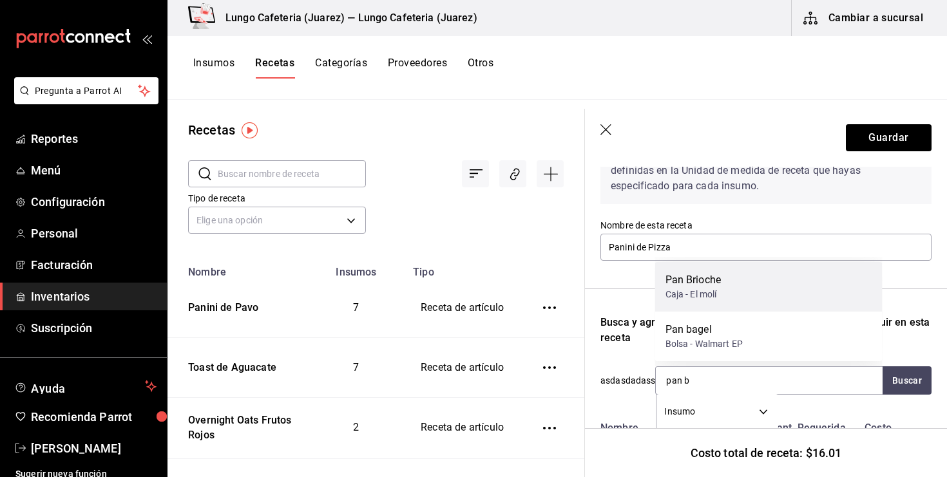
click at [704, 294] on div "Caja - El molí" at bounding box center [693, 295] width 55 height 14
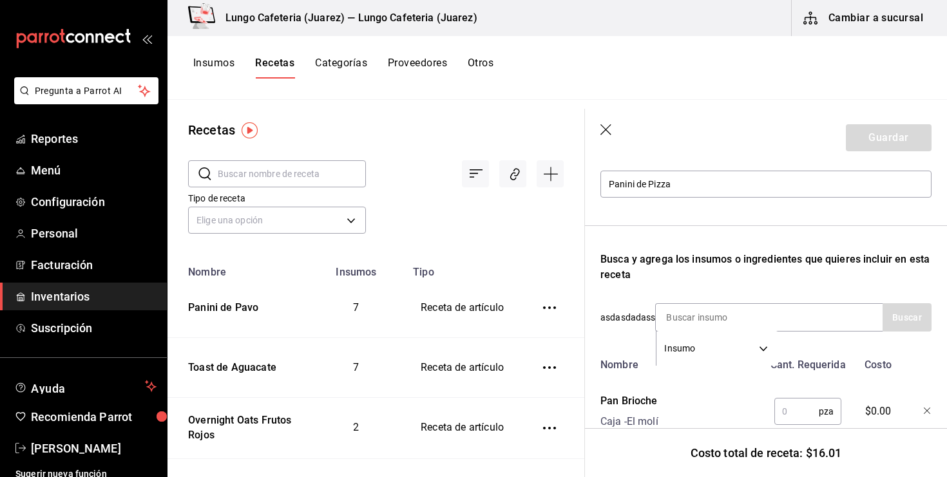
scroll to position [180, 0]
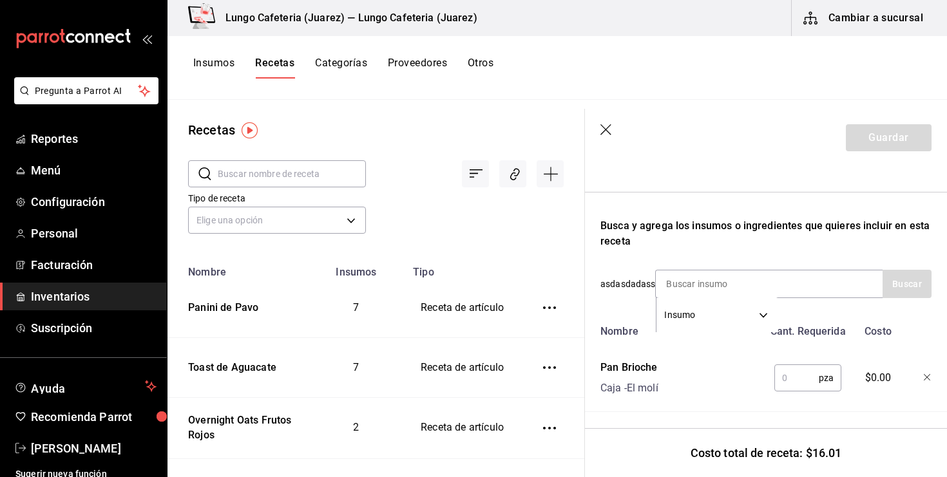
click at [778, 376] on input "text" at bounding box center [796, 378] width 44 height 26
type input "1"
click at [892, 144] on button "Guardar" at bounding box center [889, 137] width 86 height 27
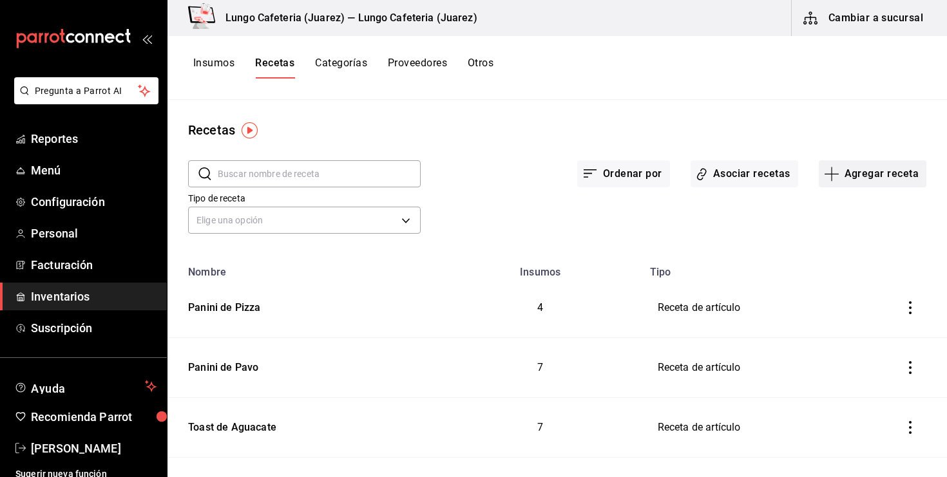
click at [825, 175] on button "Agregar receta" at bounding box center [873, 173] width 108 height 27
click at [827, 202] on li "Receta" at bounding box center [872, 210] width 129 height 34
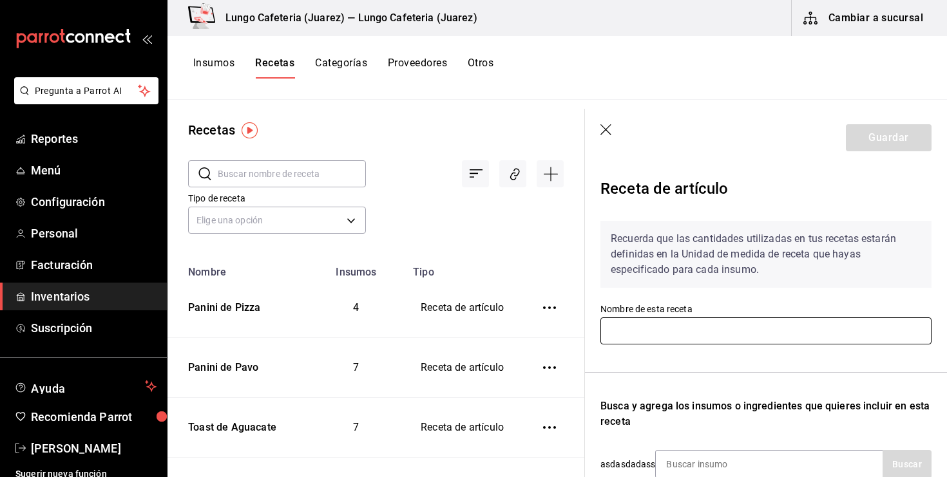
click at [642, 327] on input "text" at bounding box center [765, 331] width 331 height 27
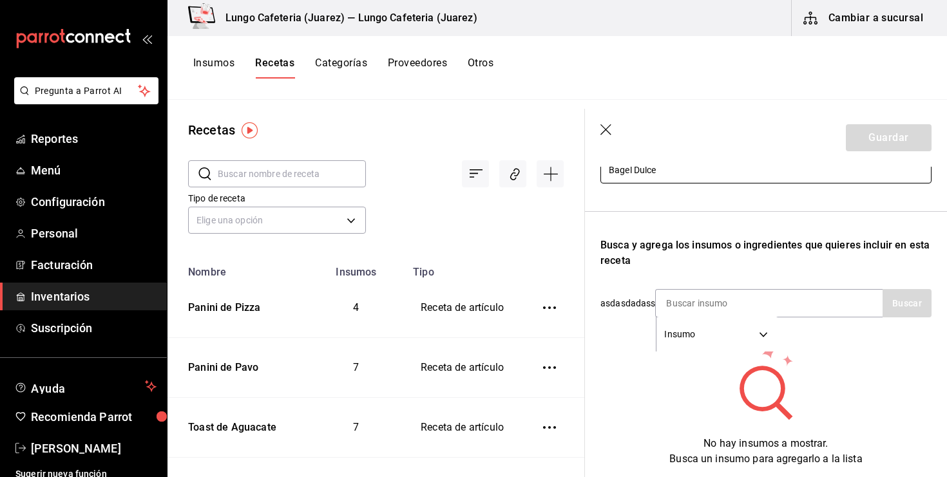
scroll to position [191, 0]
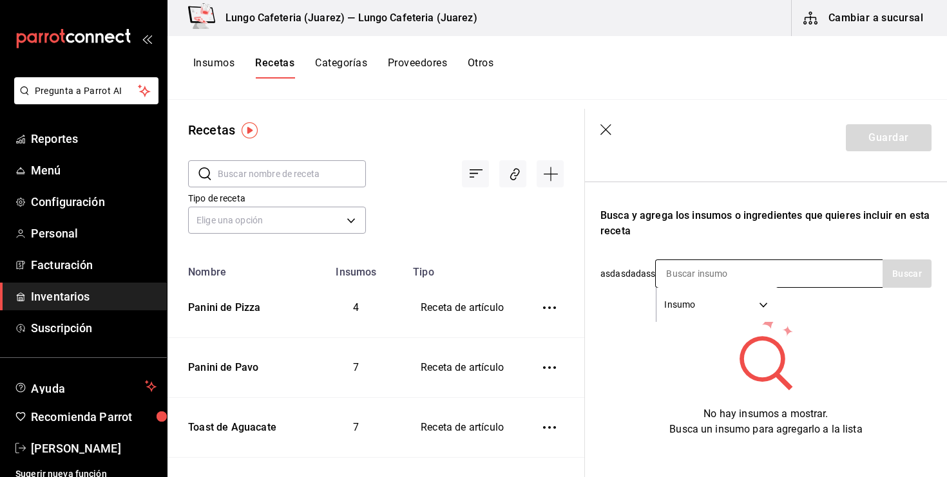
type input "Bagel Dulce"
click at [683, 260] on div "Insumo SUPPLY" at bounding box center [768, 274] width 227 height 28
click at [686, 267] on input at bounding box center [720, 273] width 129 height 27
type input "manza"
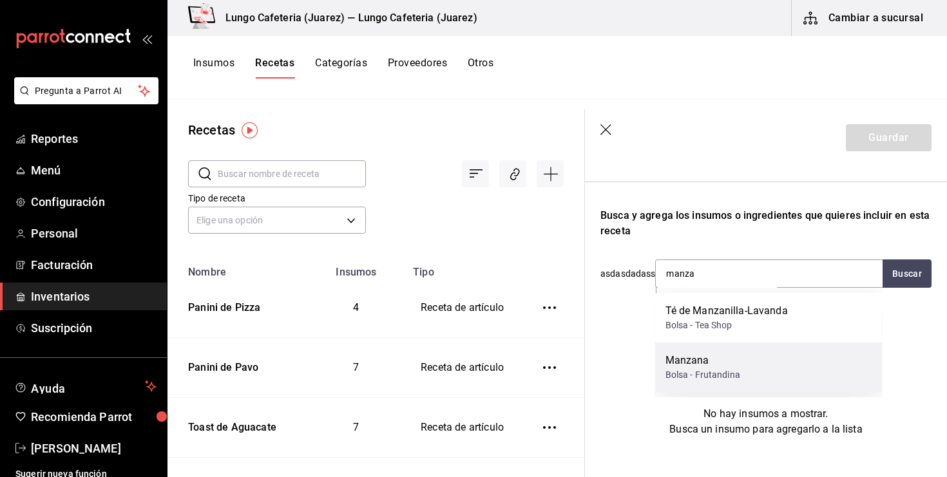
click at [704, 361] on div "Manzana" at bounding box center [703, 360] width 75 height 15
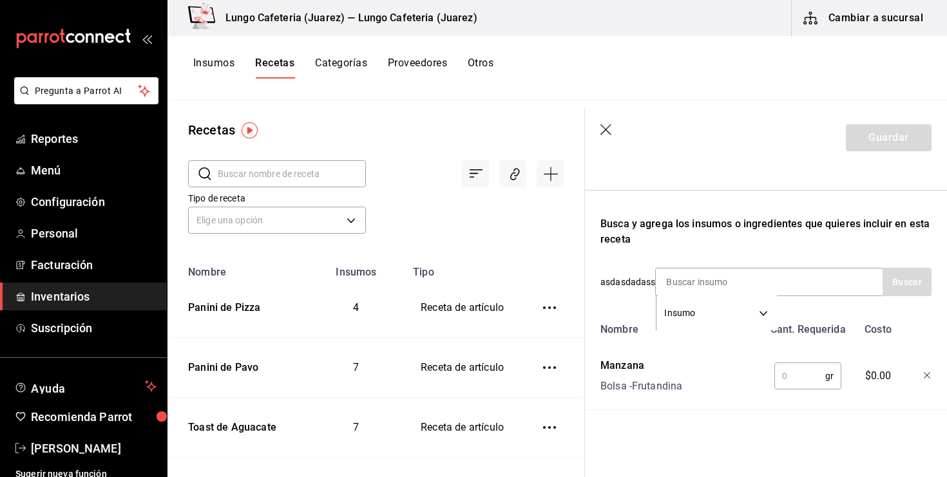
scroll to position [182, 0]
click at [806, 374] on input "text" at bounding box center [799, 376] width 51 height 26
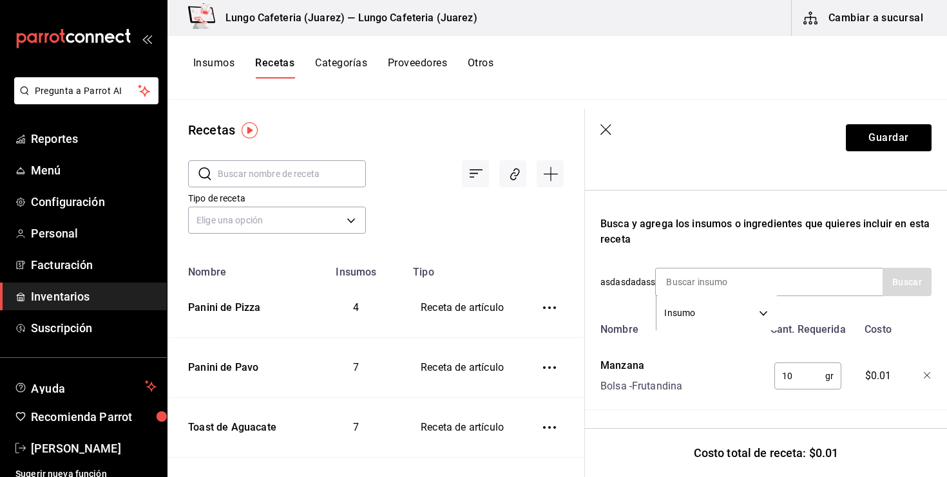
click at [793, 378] on input "10" at bounding box center [799, 376] width 51 height 26
click at [794, 376] on input "20" at bounding box center [799, 376] width 51 height 26
type input "1"
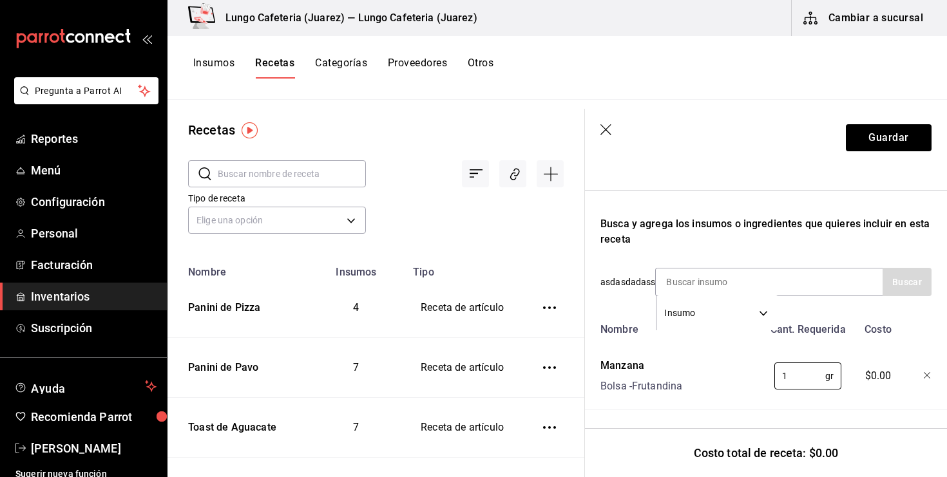
type input "1"
click at [746, 356] on div "Manzana Bolsa - Frutandina" at bounding box center [679, 373] width 168 height 41
click at [706, 288] on input at bounding box center [720, 282] width 129 height 27
type input "Queso cr"
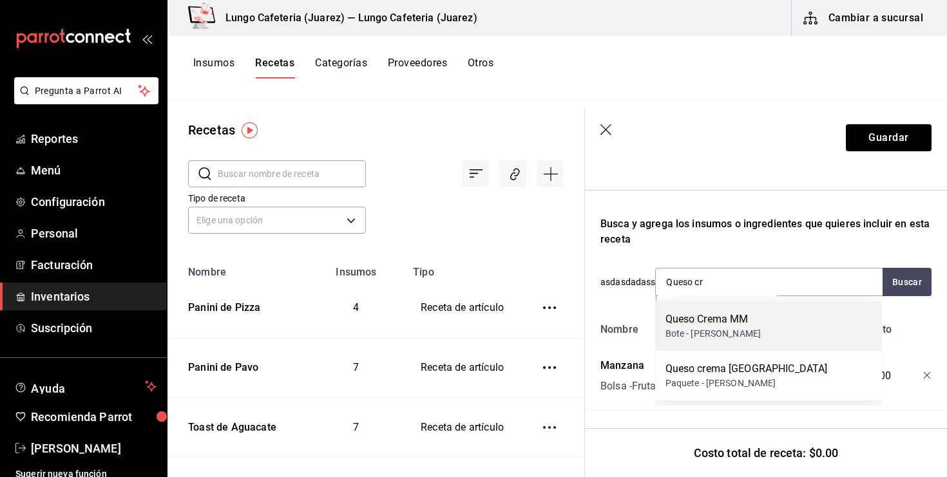
click at [739, 321] on div "Queso Crema MM" at bounding box center [714, 319] width 96 height 15
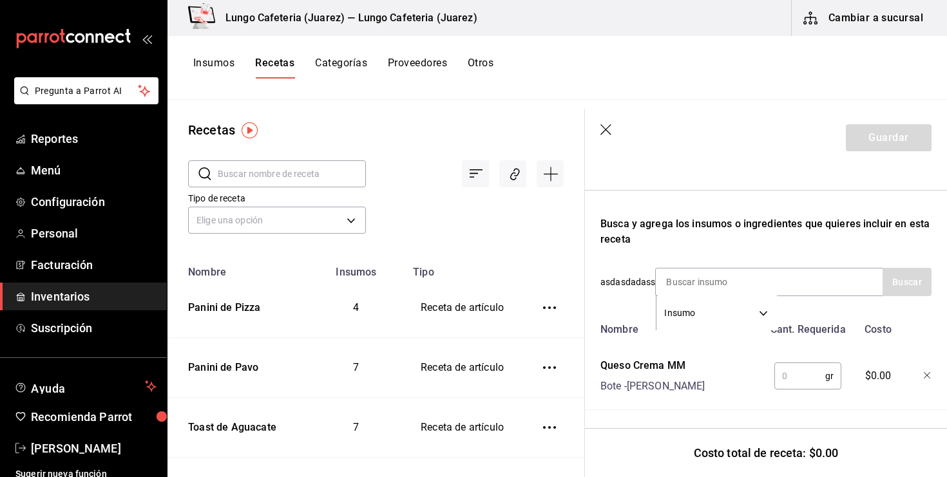
scroll to position [213, 0]
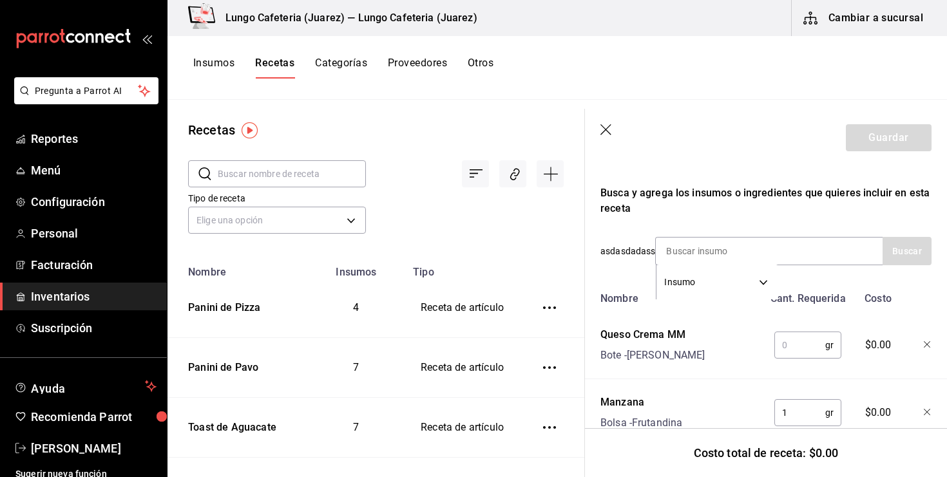
click at [793, 340] on input "text" at bounding box center [799, 345] width 51 height 26
type input "20"
click at [778, 251] on input at bounding box center [720, 251] width 129 height 27
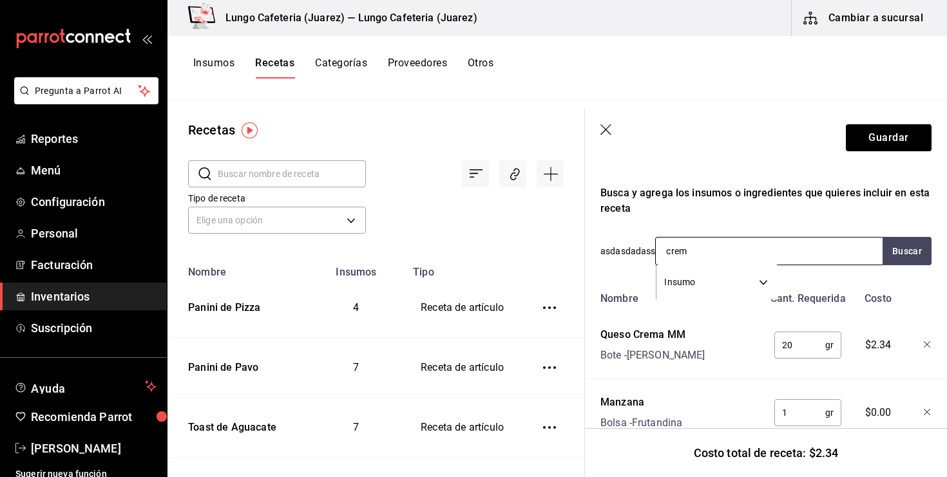
type input "crema"
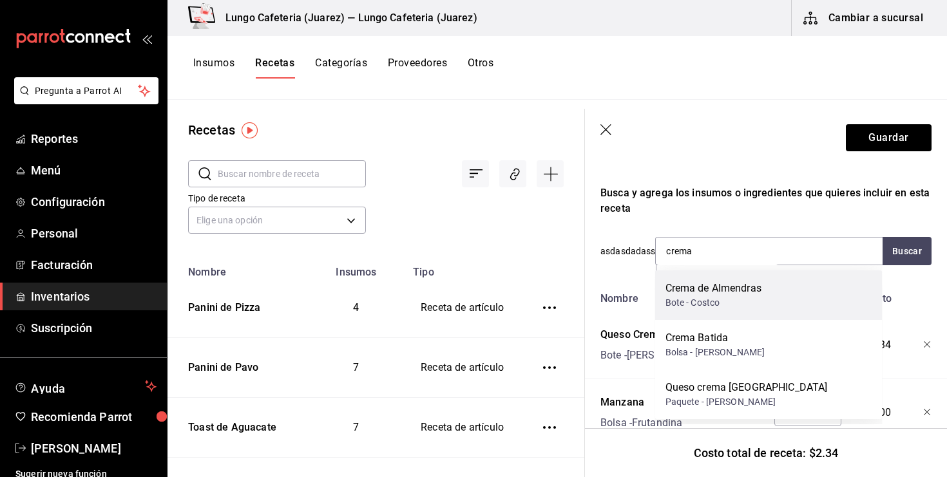
click at [728, 305] on div "Bote - Costco" at bounding box center [714, 303] width 96 height 14
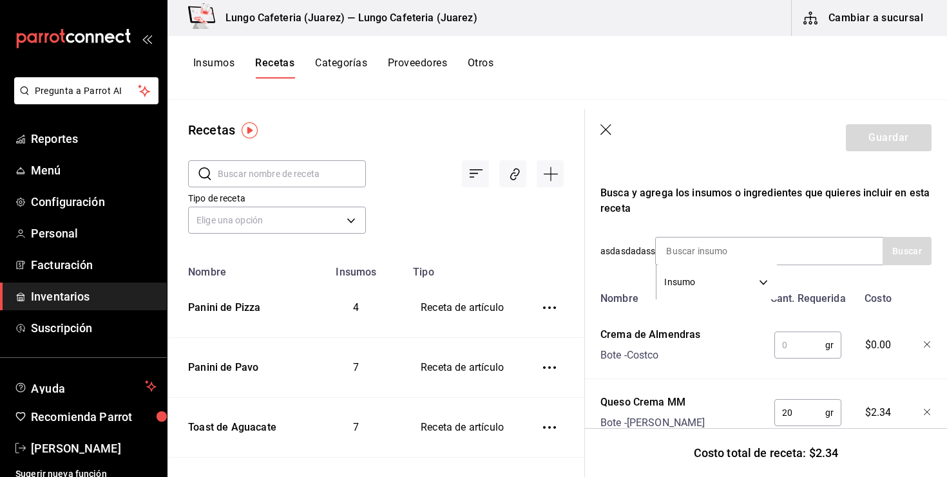
click at [796, 357] on input "text" at bounding box center [799, 345] width 51 height 26
type input "1"
click at [740, 356] on div "Crema de Almendras Bote - Costco" at bounding box center [679, 342] width 168 height 41
click at [714, 256] on input at bounding box center [720, 251] width 129 height 27
type input "canel"
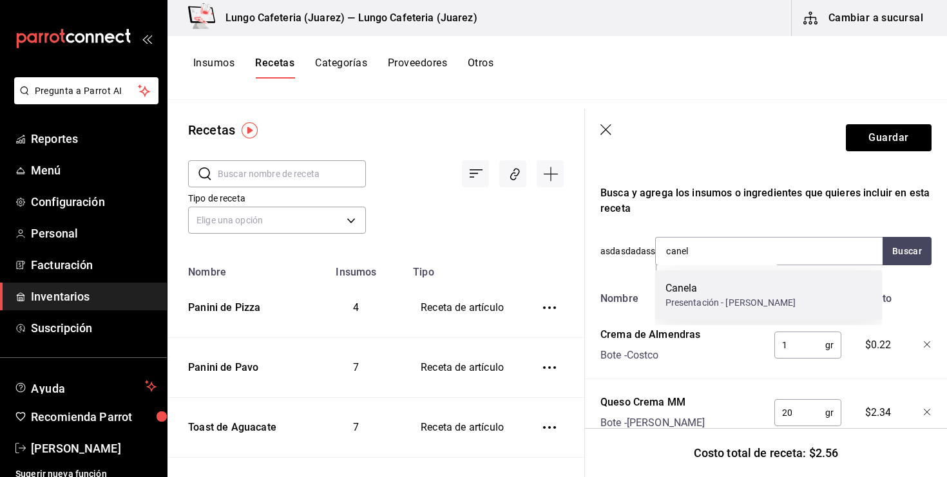
click at [681, 278] on div "Canela Presentación - Dulcería Juliana" at bounding box center [768, 296] width 227 height 50
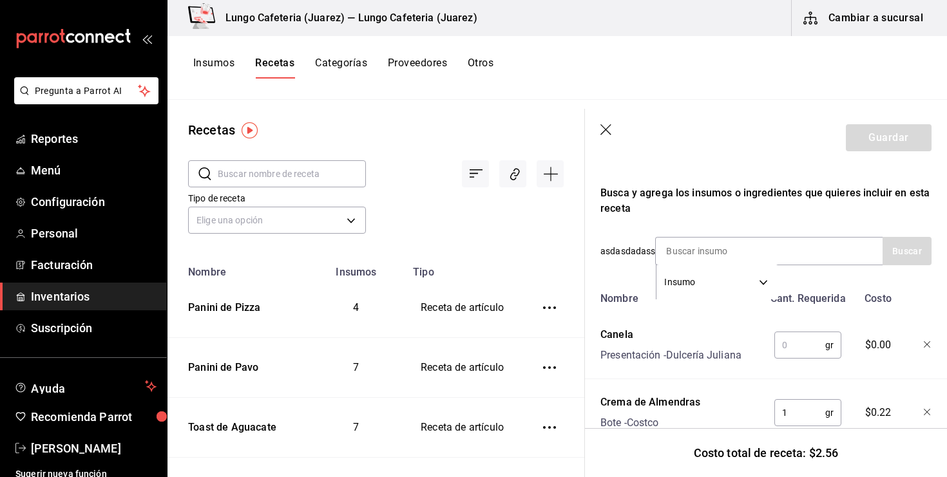
click at [793, 334] on input "text" at bounding box center [799, 345] width 51 height 26
type input "1"
click at [767, 169] on div "Recuerda que las cantidades utilizadas en tus recetas estarán definidas en la U…" at bounding box center [765, 289] width 331 height 585
click at [765, 206] on div "Busca y agrega los insumos o ingredientes que quieres incluir en esta receta" at bounding box center [765, 201] width 331 height 31
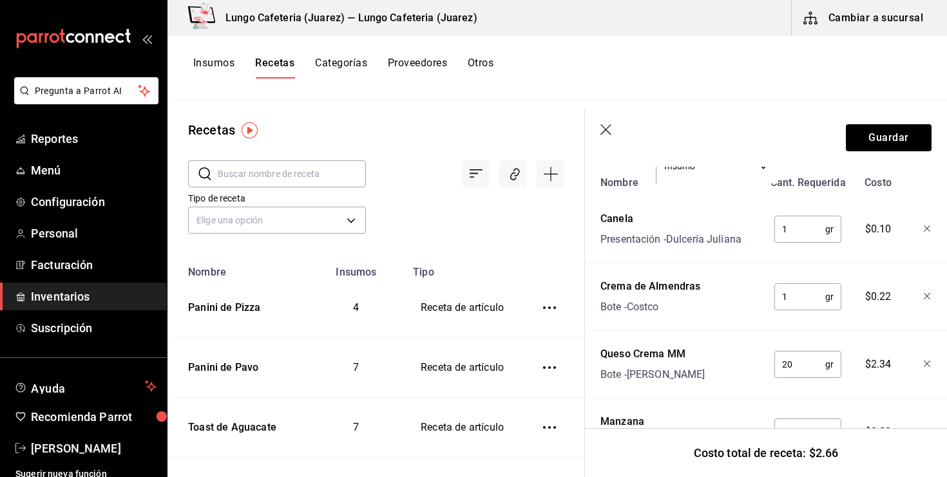
scroll to position [220, 0]
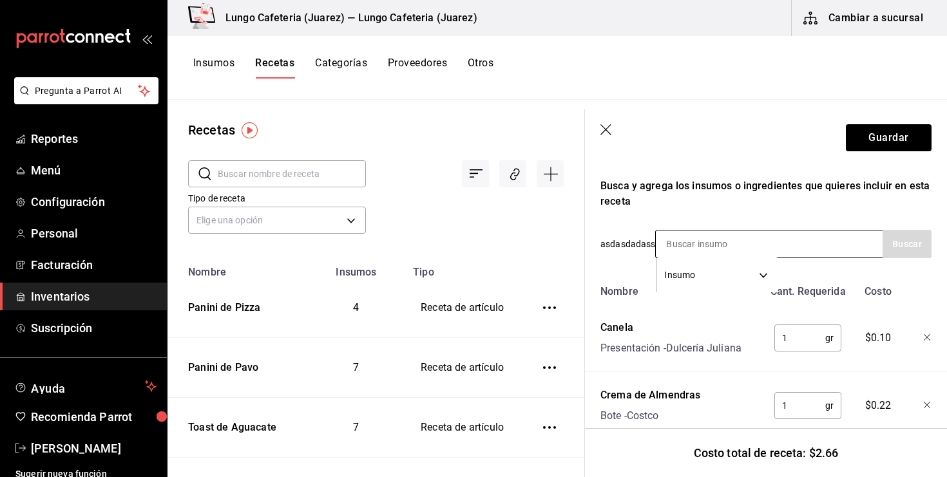
click at [754, 243] on input at bounding box center [720, 244] width 129 height 27
type input "pan b"
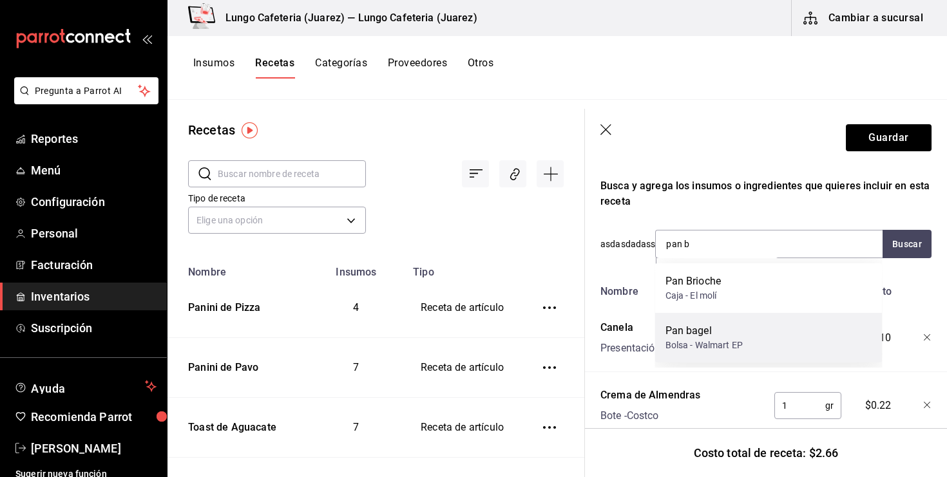
click at [760, 325] on div "Pan bagel Bolsa - Walmart EP" at bounding box center [768, 338] width 227 height 50
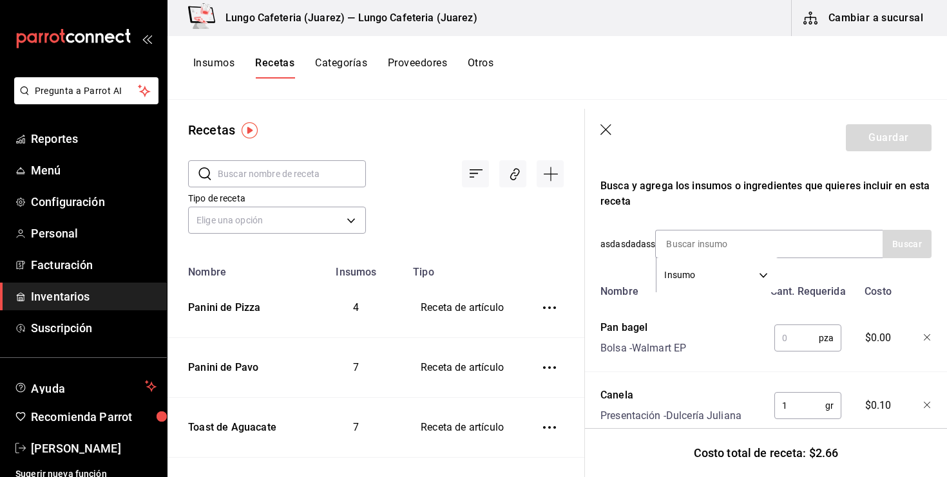
click at [794, 349] on input "text" at bounding box center [796, 338] width 44 height 26
type input "1"
click at [794, 182] on div "Busca y agrega los insumos o ingredientes que quieres incluir en esta receta" at bounding box center [765, 193] width 331 height 31
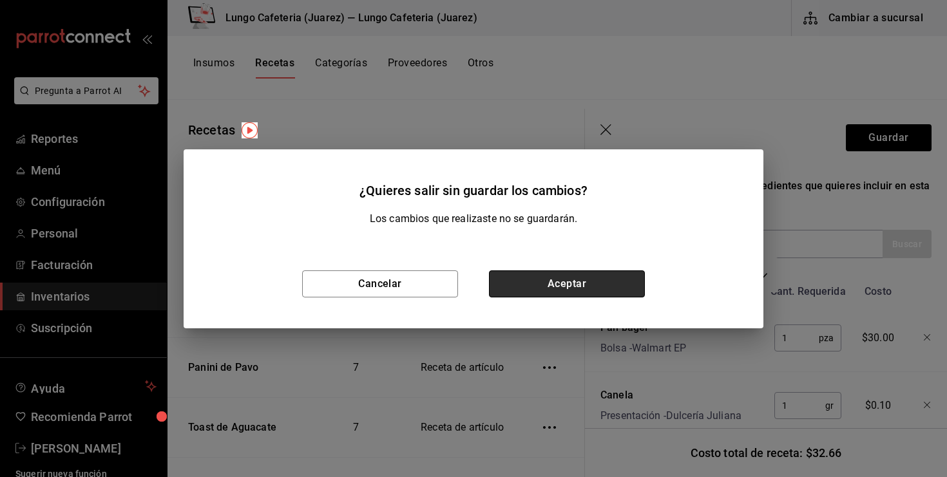
click at [519, 282] on button "Aceptar" at bounding box center [567, 284] width 156 height 27
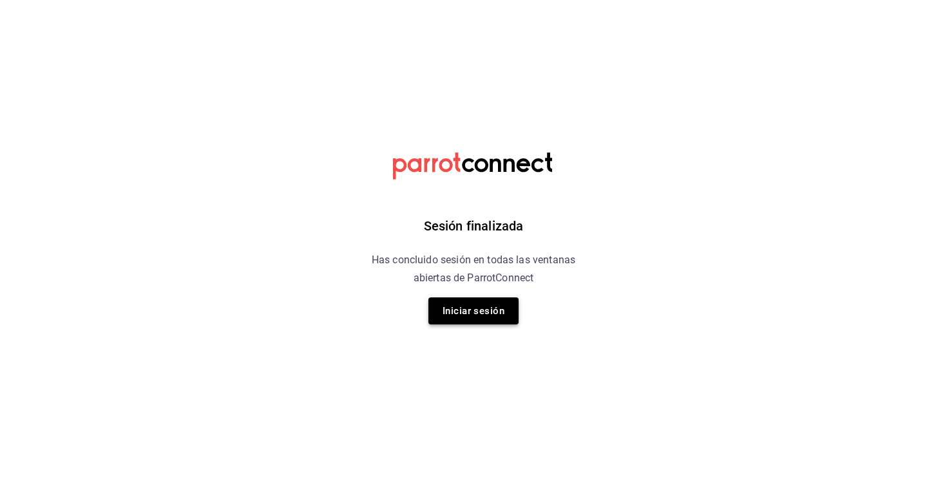
click at [487, 307] on button "Iniciar sesión" at bounding box center [473, 311] width 90 height 27
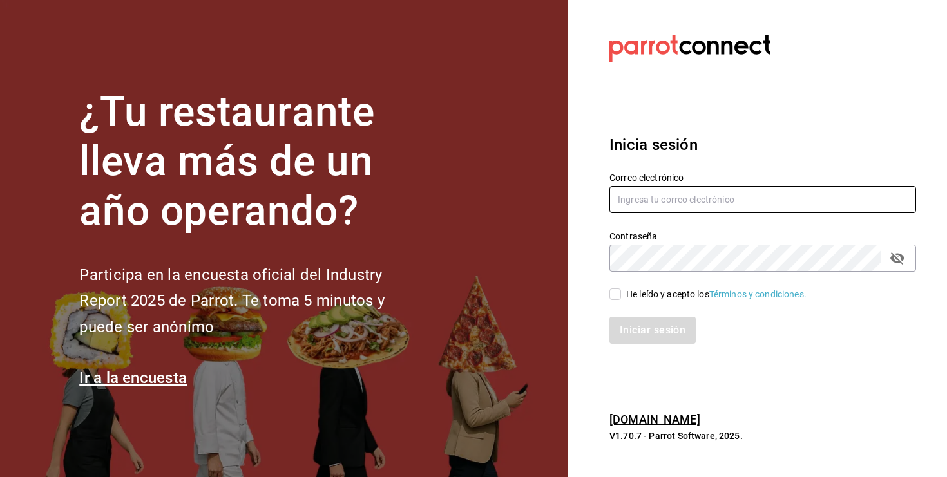
click at [653, 193] on input "text" at bounding box center [762, 199] width 307 height 27
type input "lungojrz@gmail.com"
click at [622, 298] on span "He leído y acepto los Términos y condiciones." at bounding box center [714, 295] width 186 height 14
click at [621, 298] on input "He leído y acepto los Términos y condiciones." at bounding box center [615, 295] width 12 height 12
checkbox input "true"
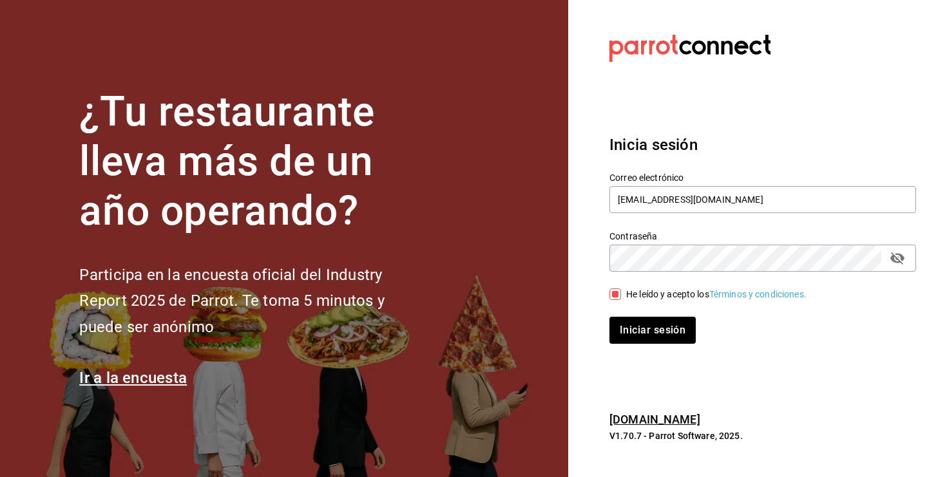
click at [638, 316] on div "Iniciar sesión" at bounding box center [755, 323] width 322 height 43
click at [639, 322] on button "Iniciar sesión" at bounding box center [653, 330] width 88 height 27
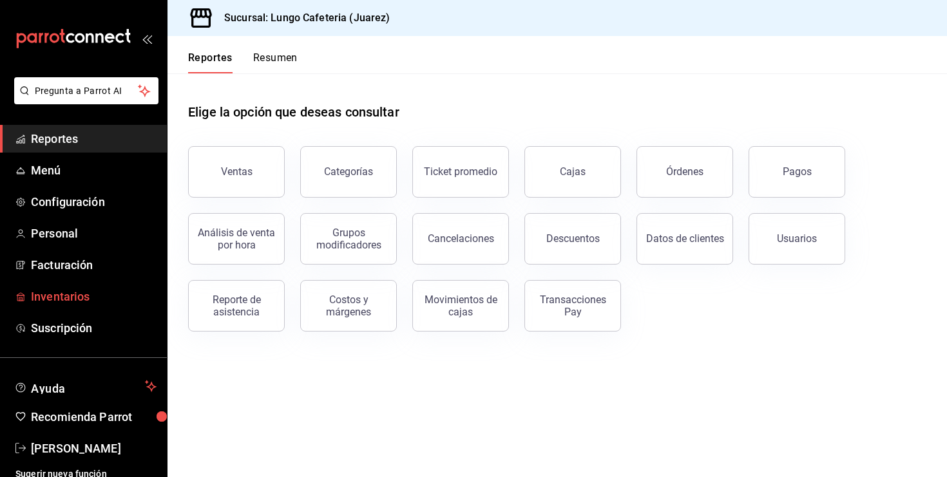
click at [79, 295] on span "Inventarios" at bounding box center [94, 296] width 126 height 17
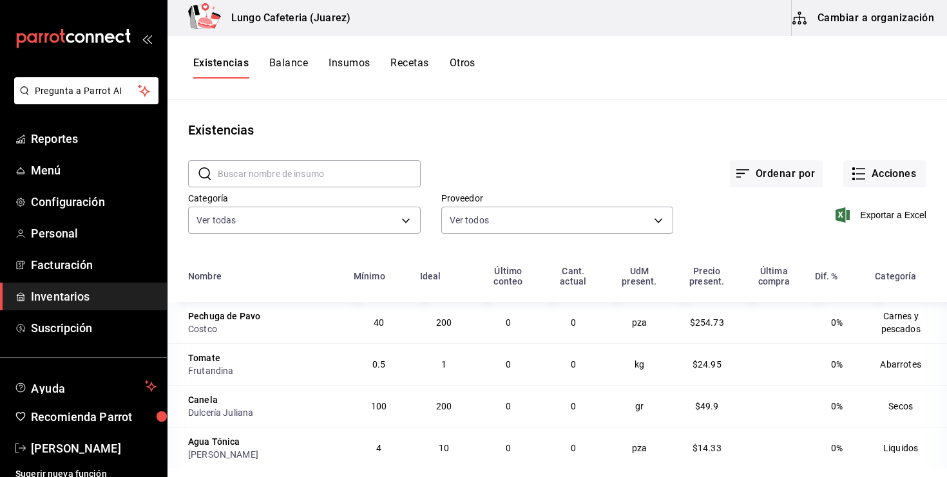
click at [175, 144] on div "​ ​" at bounding box center [294, 164] width 253 height 48
click at [844, 22] on button "Cambiar a organización" at bounding box center [864, 18] width 145 height 36
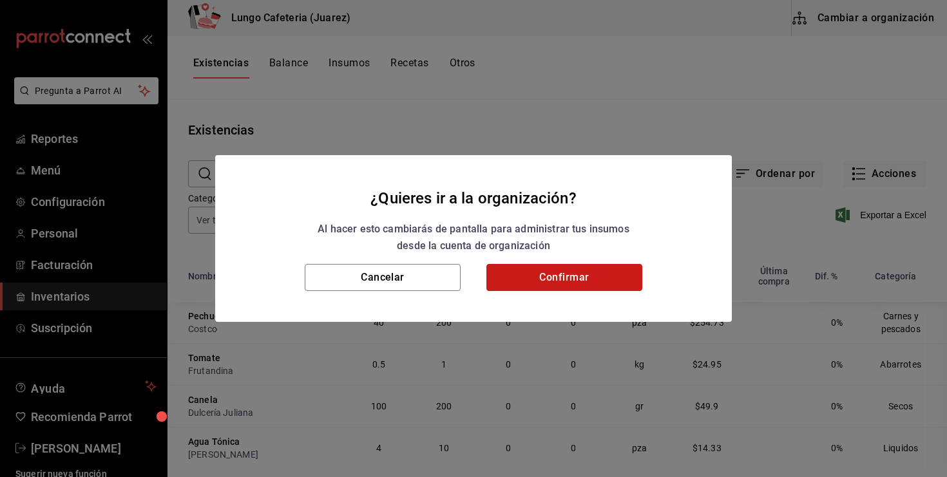
click at [542, 274] on button "Confirmar" at bounding box center [564, 277] width 156 height 27
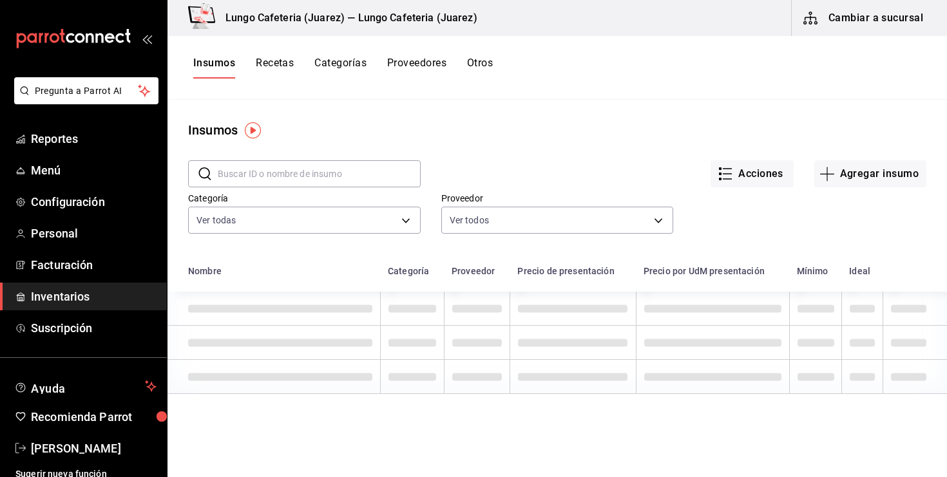
click at [276, 62] on button "Recetas" at bounding box center [275, 68] width 38 height 22
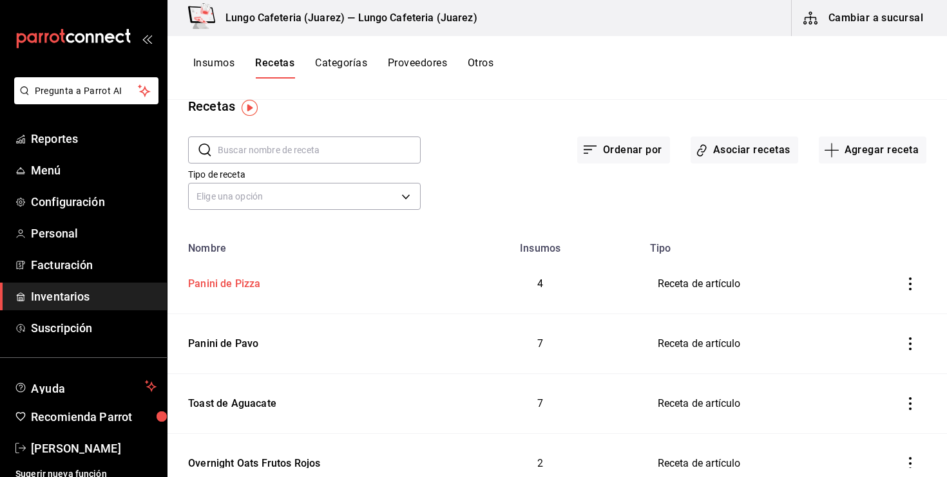
scroll to position [23, 0]
click at [224, 67] on button "Insumos" at bounding box center [213, 68] width 41 height 22
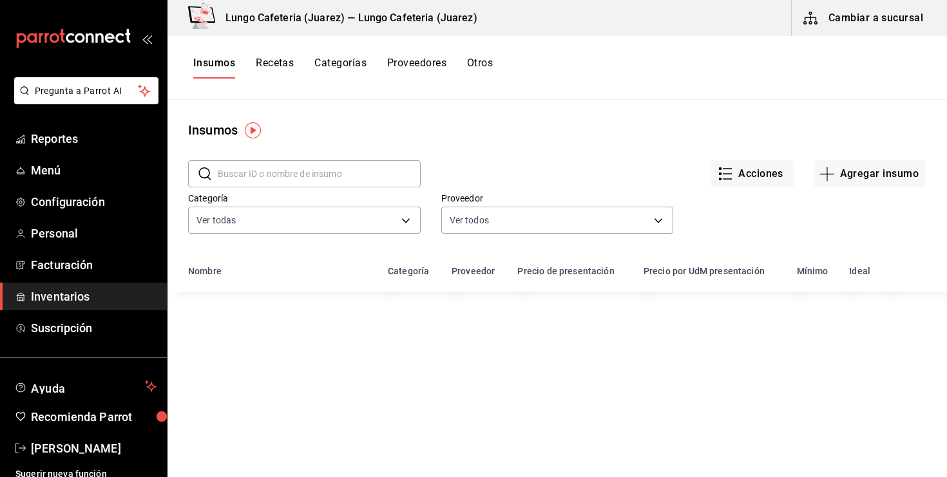
click at [282, 171] on input "text" at bounding box center [319, 174] width 203 height 26
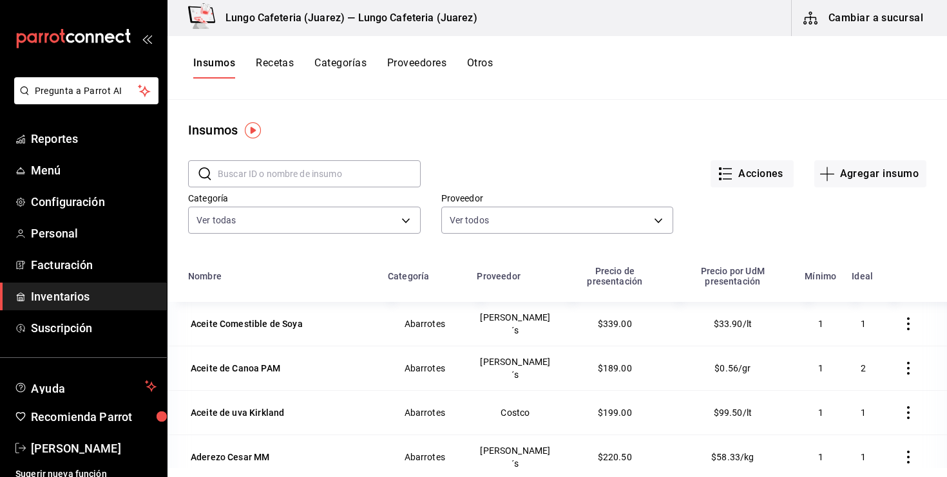
type input "p"
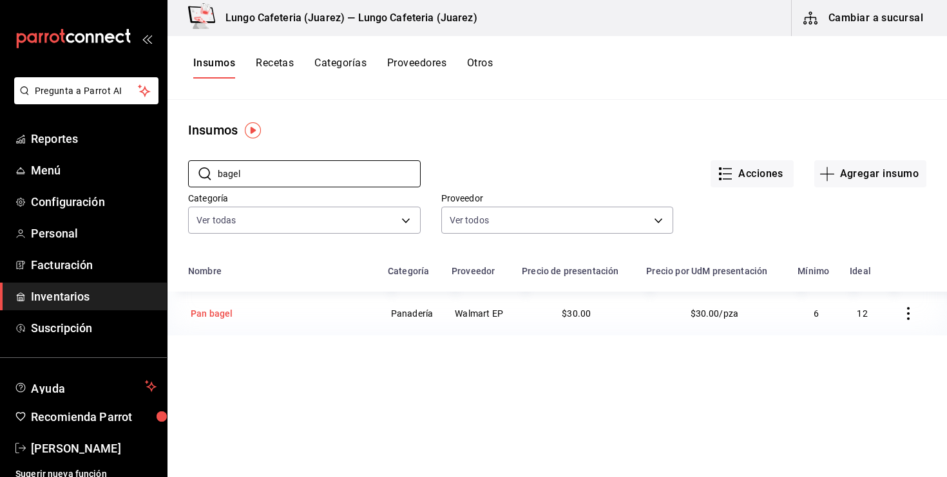
type input "bagel"
click at [225, 306] on div "Pan bagel" at bounding box center [211, 314] width 47 height 18
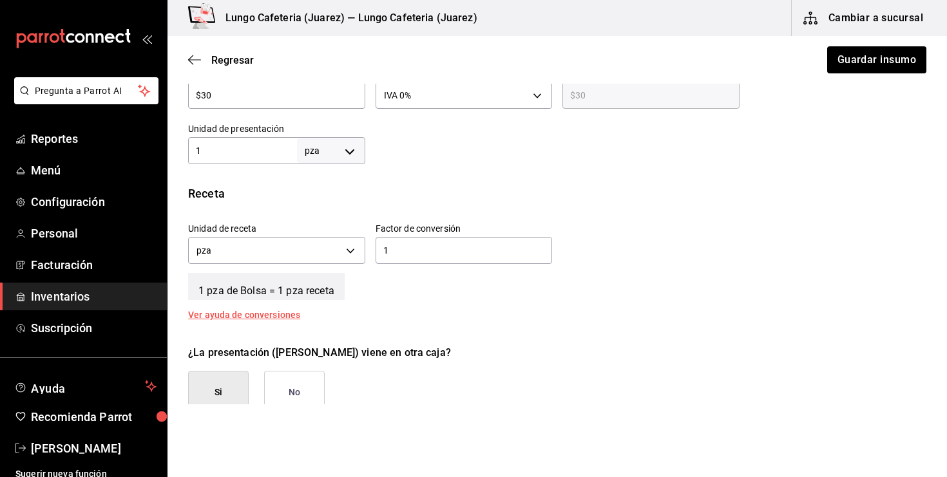
scroll to position [370, 0]
click at [267, 158] on input "1" at bounding box center [242, 151] width 109 height 15
type input "6"
click at [424, 160] on div at bounding box center [646, 139] width 562 height 52
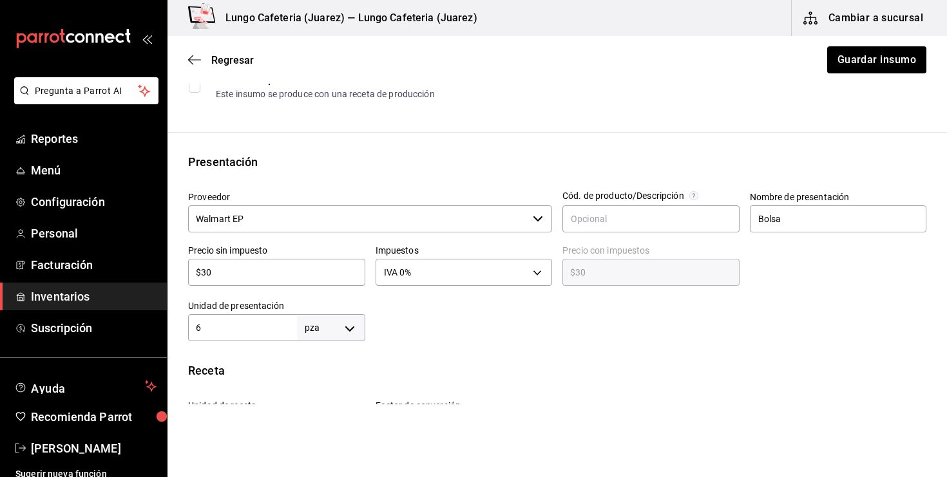
scroll to position [137, 0]
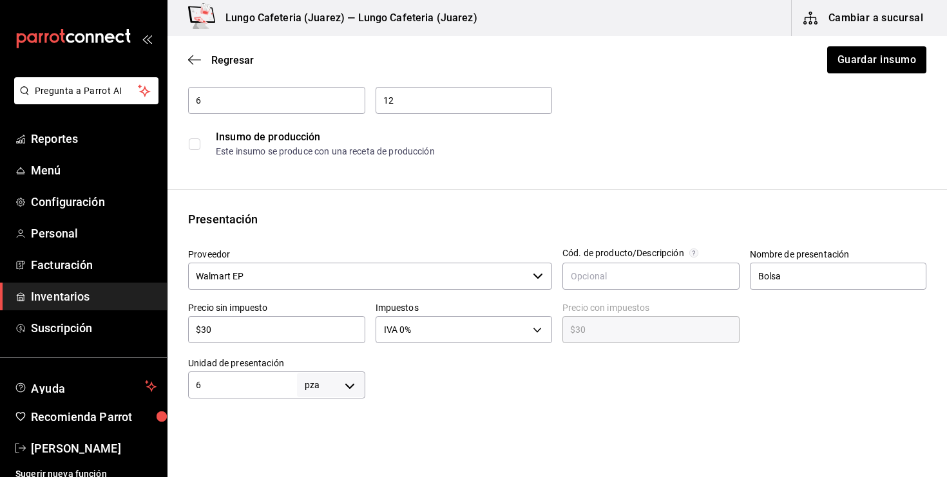
click at [244, 331] on input "$30" at bounding box center [276, 329] width 177 height 15
type input "$4"
type input "$4.00"
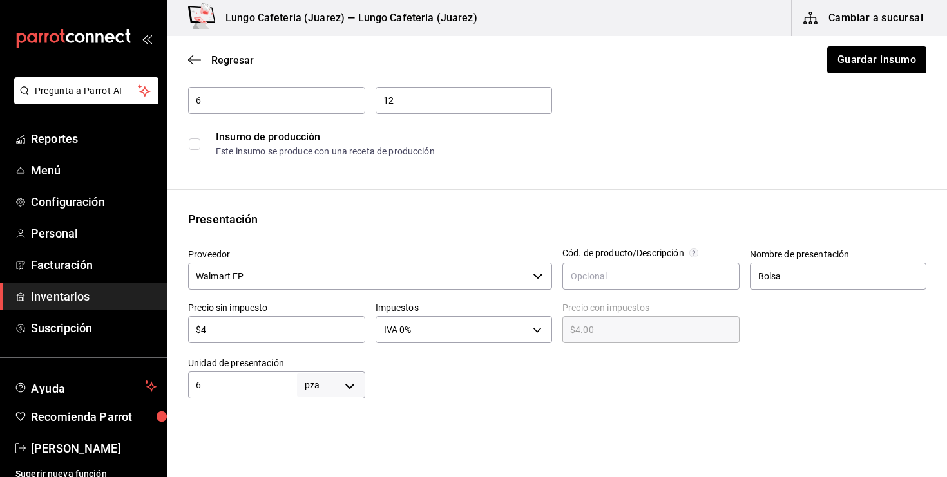
type input "$40"
type input "$40.00"
type input "$40"
click at [376, 405] on html "Pregunta a Parrot AI Reportes Menú Configuración Personal Facturación Inventari…" at bounding box center [473, 202] width 947 height 405
click at [446, 348] on div at bounding box center [646, 373] width 562 height 52
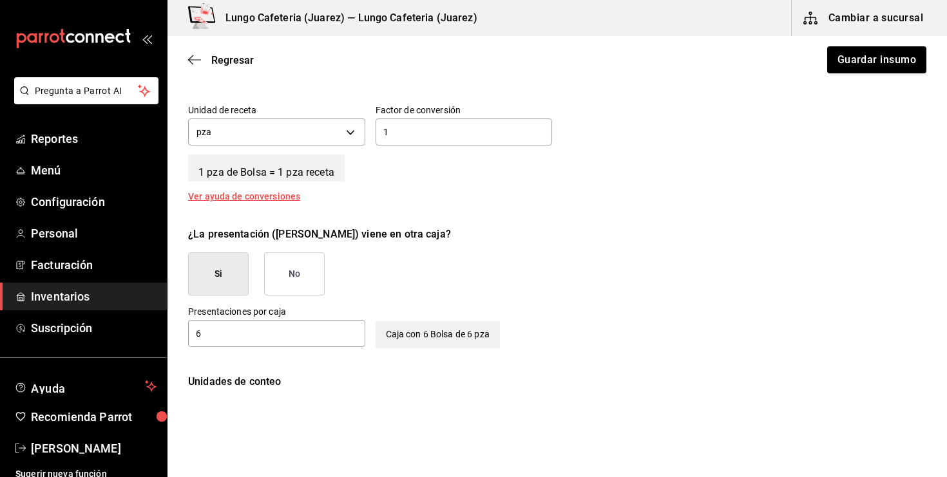
scroll to position [489, 0]
click at [300, 274] on button "No" at bounding box center [294, 274] width 61 height 43
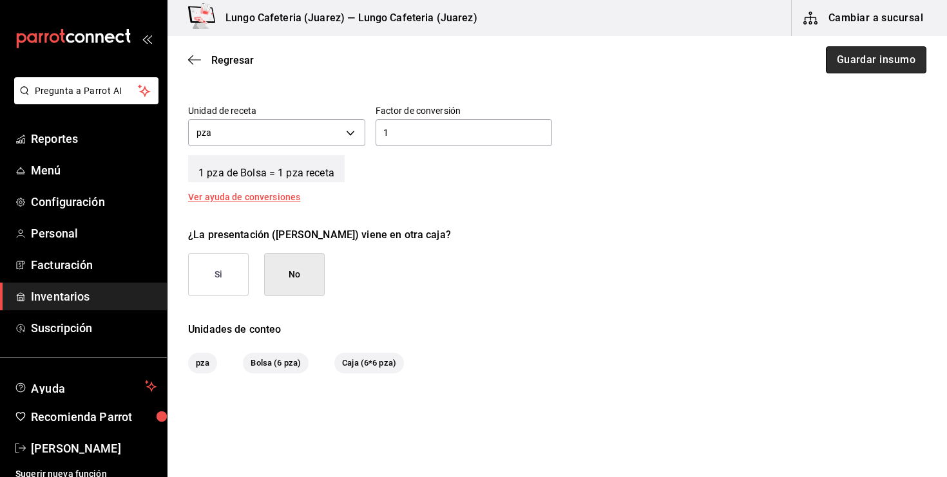
click at [852, 68] on button "Guardar insumo" at bounding box center [876, 59] width 101 height 27
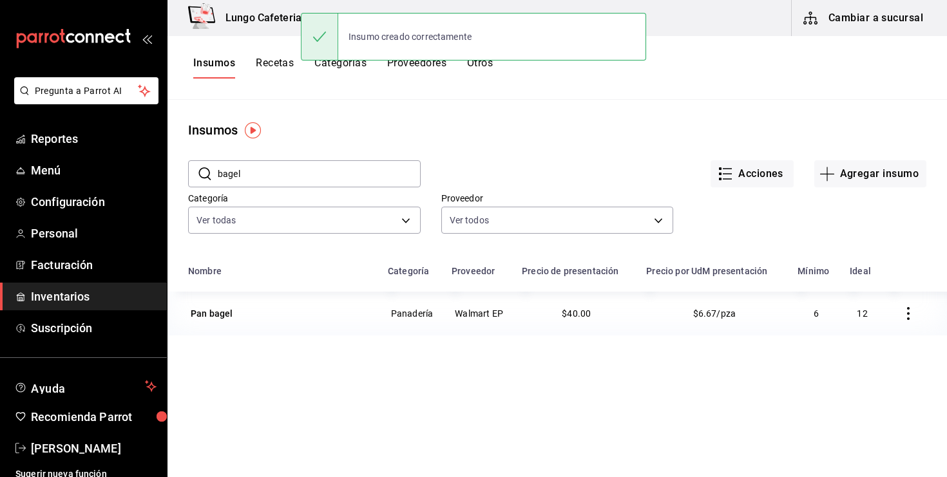
click at [283, 69] on button "Recetas" at bounding box center [275, 68] width 38 height 22
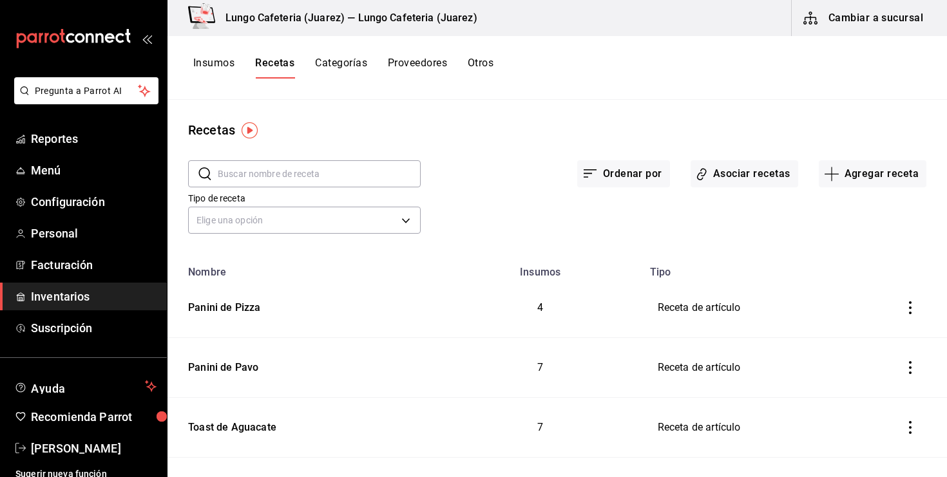
click at [311, 169] on input "text" at bounding box center [319, 174] width 203 height 26
type input "v"
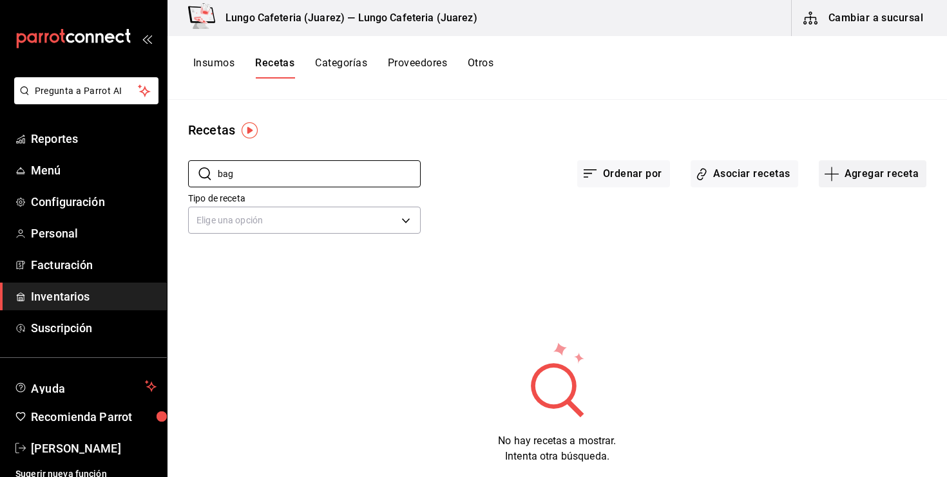
type input "bag"
click at [839, 184] on button "Agregar receta" at bounding box center [873, 173] width 108 height 27
click at [836, 205] on span "Receta" at bounding box center [872, 210] width 108 height 14
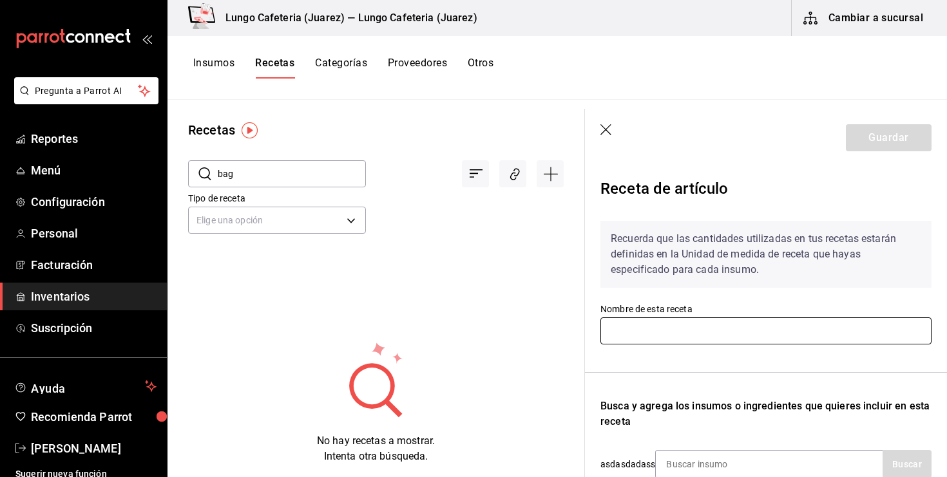
click at [651, 327] on input "text" at bounding box center [765, 331] width 331 height 27
type input "Bagel Dulce"
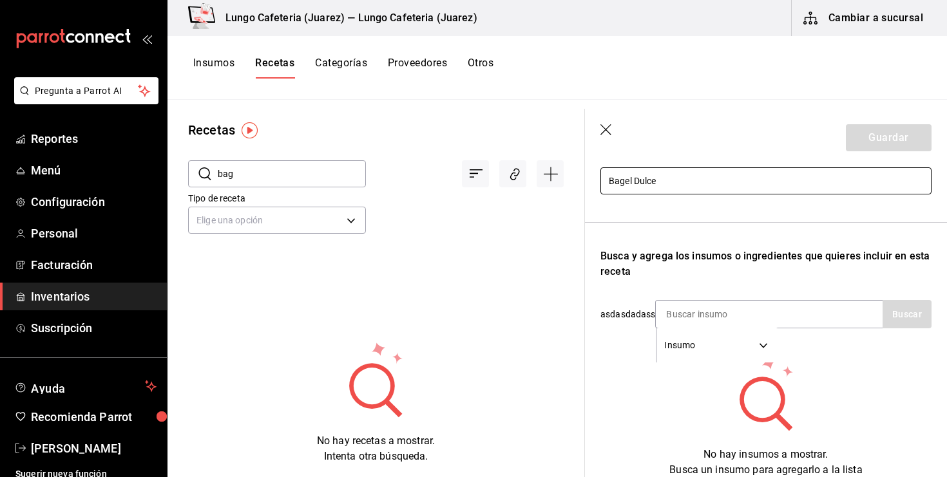
scroll to position [151, 0]
click at [693, 310] on input at bounding box center [720, 313] width 129 height 27
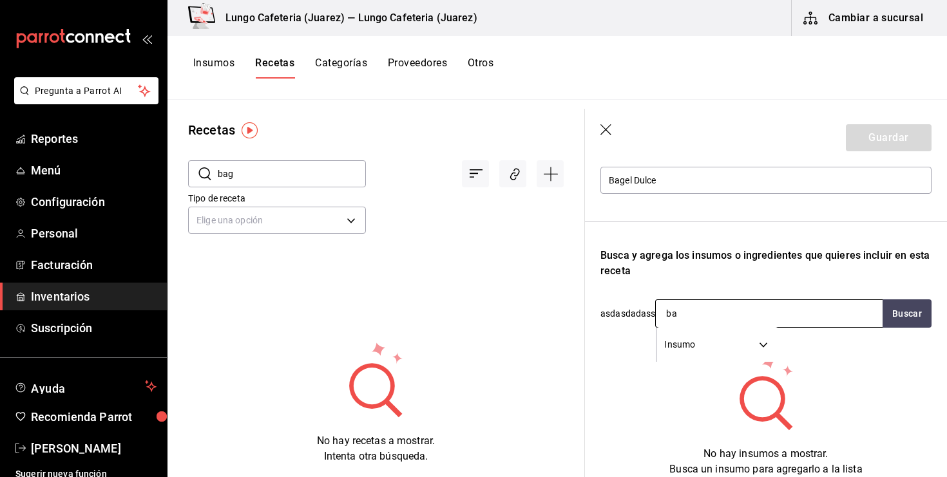
type input "b"
type input "bagel"
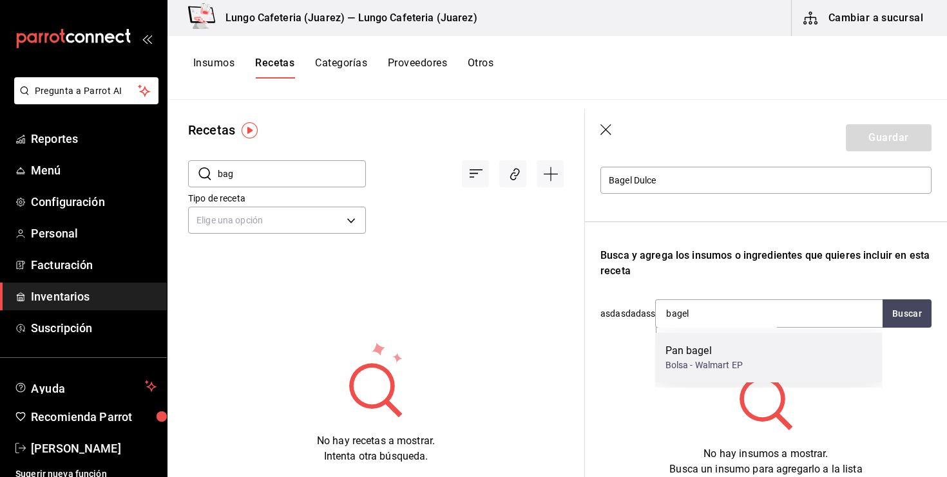
click at [722, 345] on div "Pan bagel" at bounding box center [704, 350] width 77 height 15
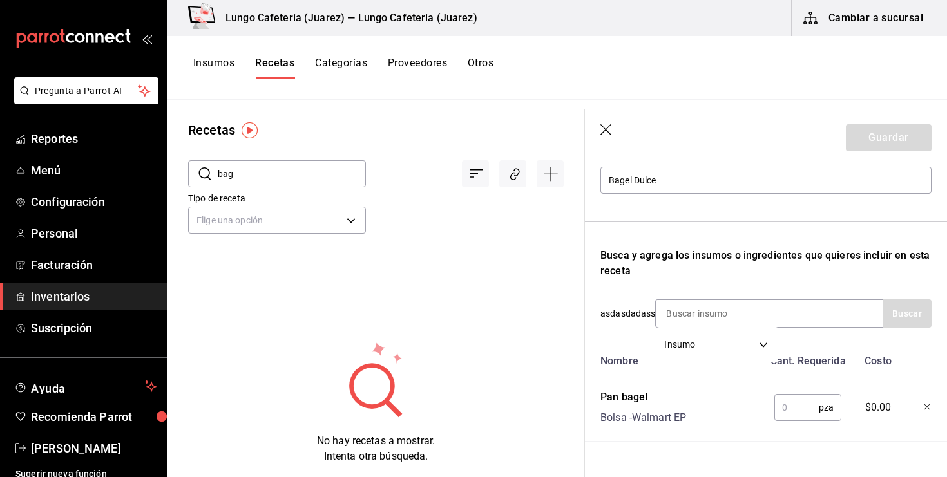
click at [800, 409] on input "text" at bounding box center [796, 408] width 44 height 26
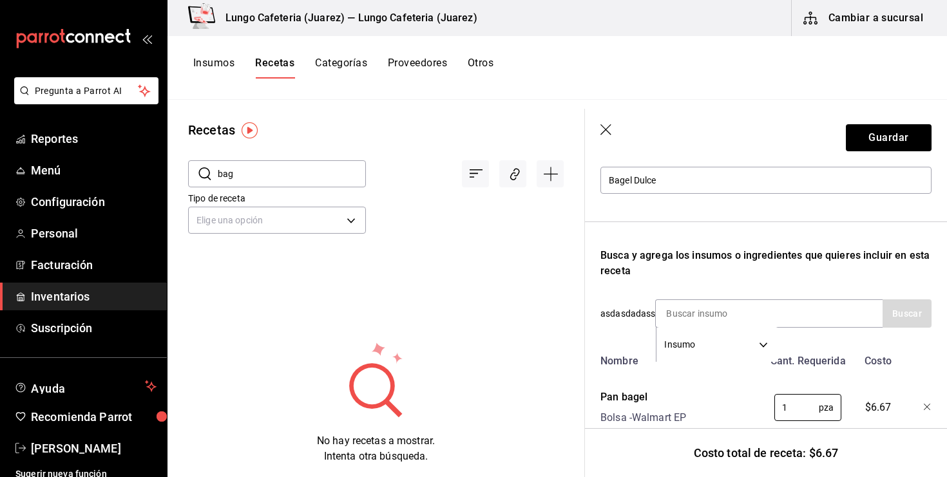
type input "1"
click at [710, 384] on div "Nombre Cant. Requerida Costo Pan bagel Bolsa - Walmart EP 1 pza ​ $6.67" at bounding box center [765, 395] width 331 height 93
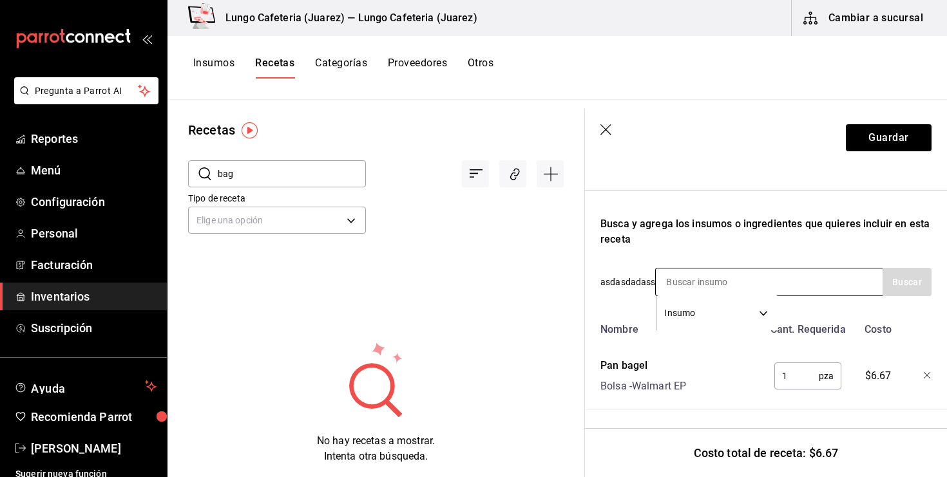
click at [798, 280] on div "Insumo SUPPLY" at bounding box center [768, 282] width 227 height 28
drag, startPoint x: 798, startPoint y: 280, endPoint x: 805, endPoint y: 280, distance: 7.1
click at [800, 280] on div "Insumo SUPPLY" at bounding box center [768, 282] width 227 height 28
click at [805, 280] on div "Insumo SUPPLY" at bounding box center [768, 282] width 227 height 28
click at [692, 180] on div "Recuerda que las cantidades utilizadas en tus recetas estarán definidas en la U…" at bounding box center [765, 219] width 331 height 382
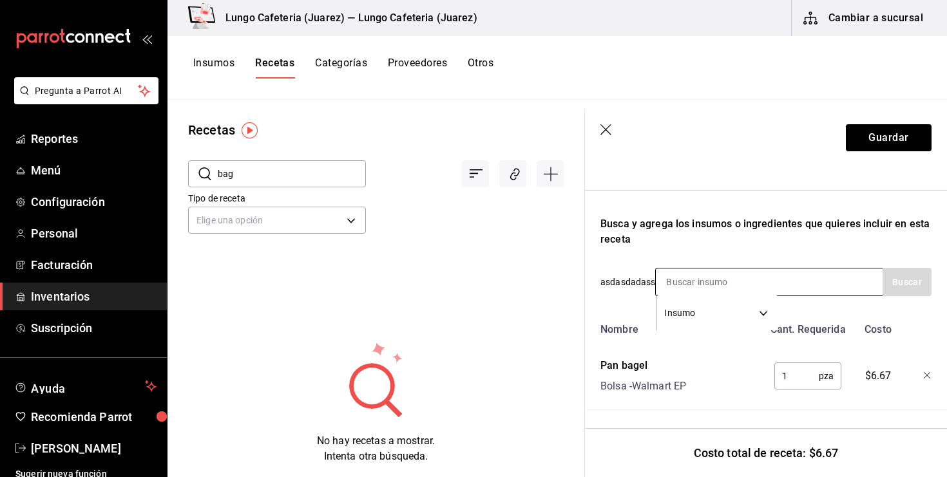
click at [696, 282] on input at bounding box center [720, 282] width 129 height 27
type input "manz"
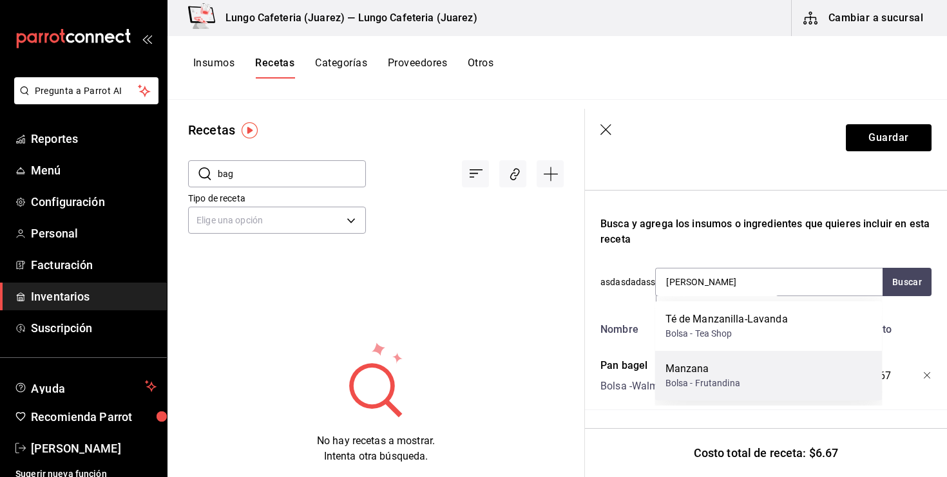
click at [715, 385] on div "Bolsa - Frutandina" at bounding box center [703, 384] width 75 height 14
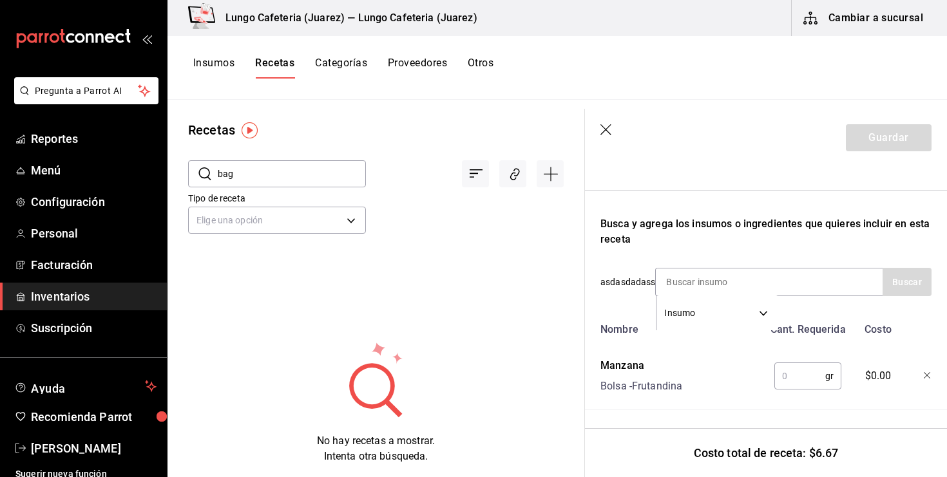
click at [789, 372] on input "text" at bounding box center [799, 376] width 51 height 26
type input "10"
click at [718, 271] on input at bounding box center [720, 282] width 129 height 27
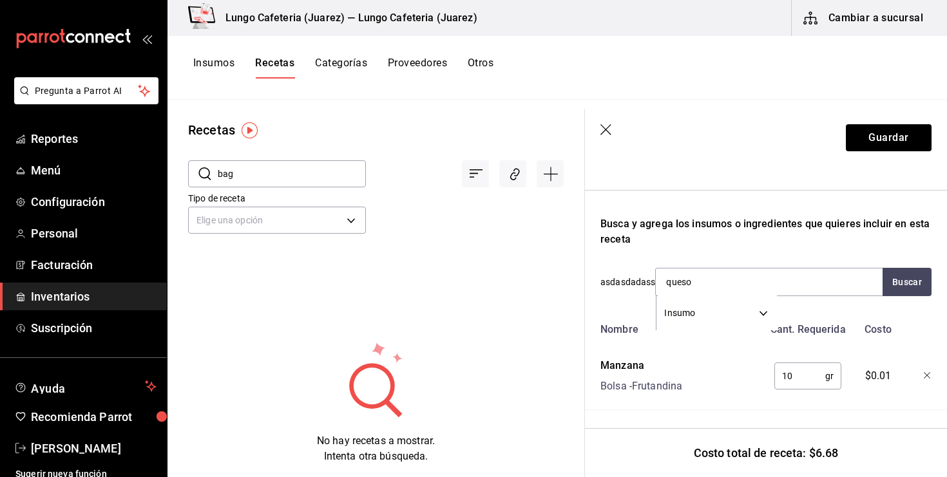
type input "queso c"
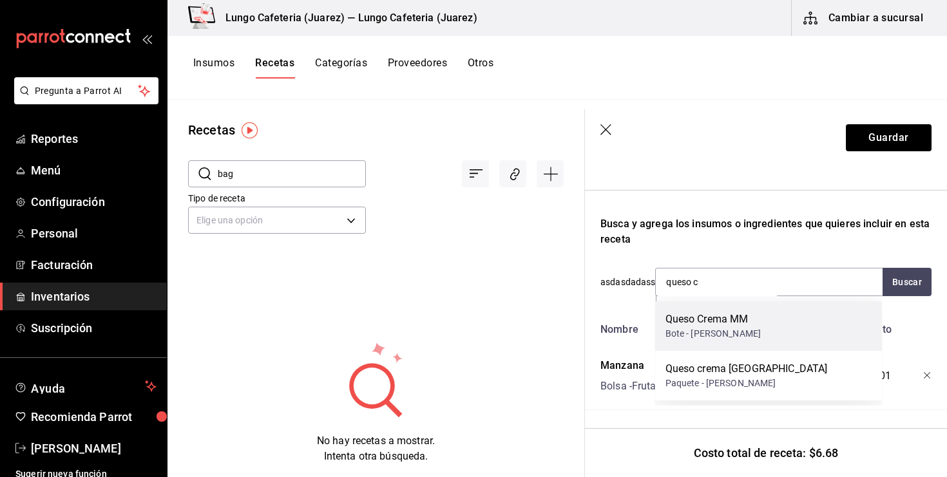
click at [721, 336] on div "Bote - Sam's" at bounding box center [714, 334] width 96 height 14
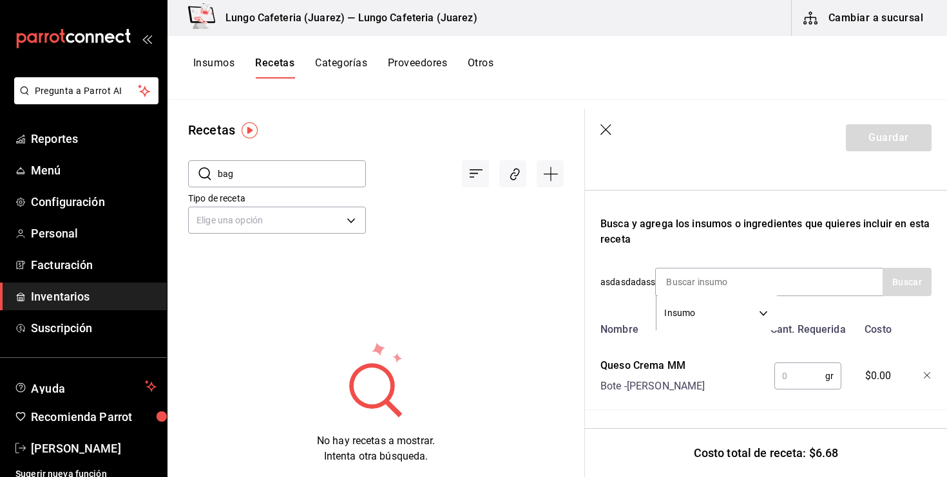
click at [801, 377] on input "text" at bounding box center [799, 376] width 51 height 26
type input "20"
click at [744, 285] on input at bounding box center [720, 282] width 129 height 27
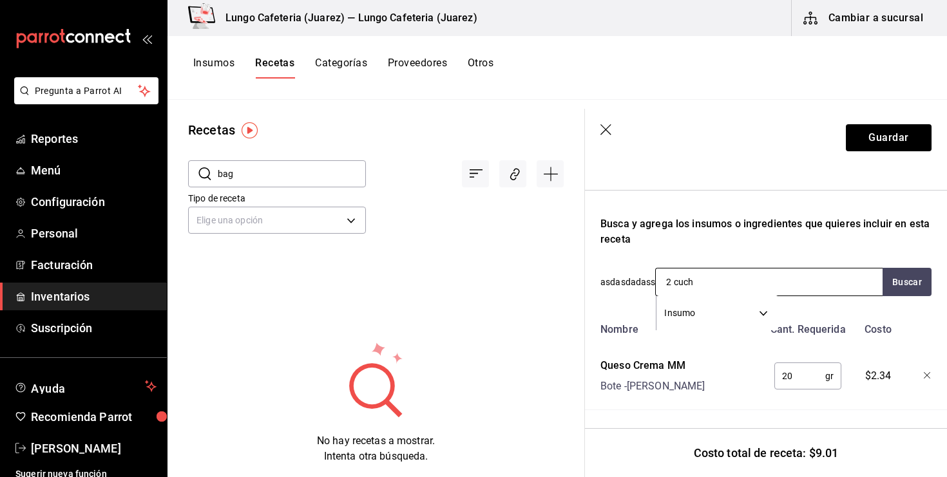
click at [744, 285] on input "2 cuch" at bounding box center [720, 282] width 129 height 27
type input "crema de"
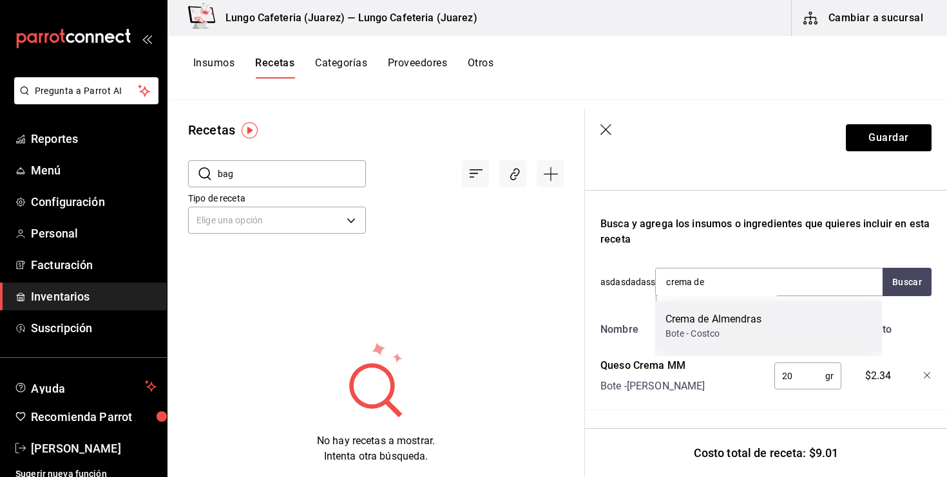
click at [704, 319] on div "Crema de Almendras" at bounding box center [714, 319] width 96 height 15
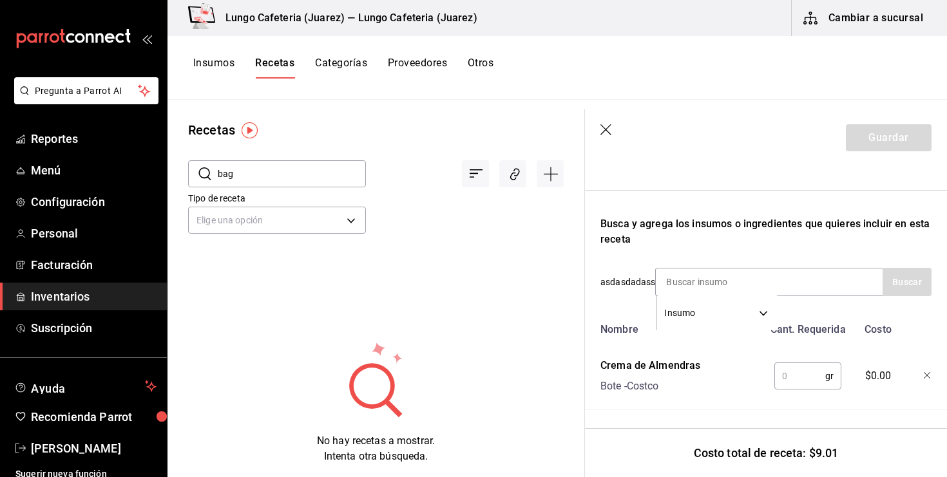
click at [796, 380] on input "text" at bounding box center [799, 376] width 51 height 26
type input "2"
click at [754, 361] on div "Crema de Almendras Bote - Costco" at bounding box center [679, 373] width 168 height 41
click at [731, 276] on input at bounding box center [720, 282] width 129 height 27
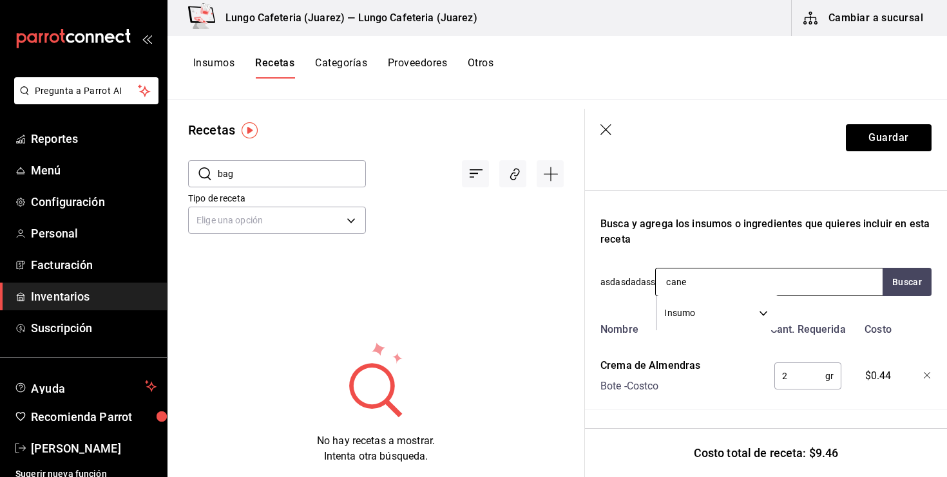
type input "canel"
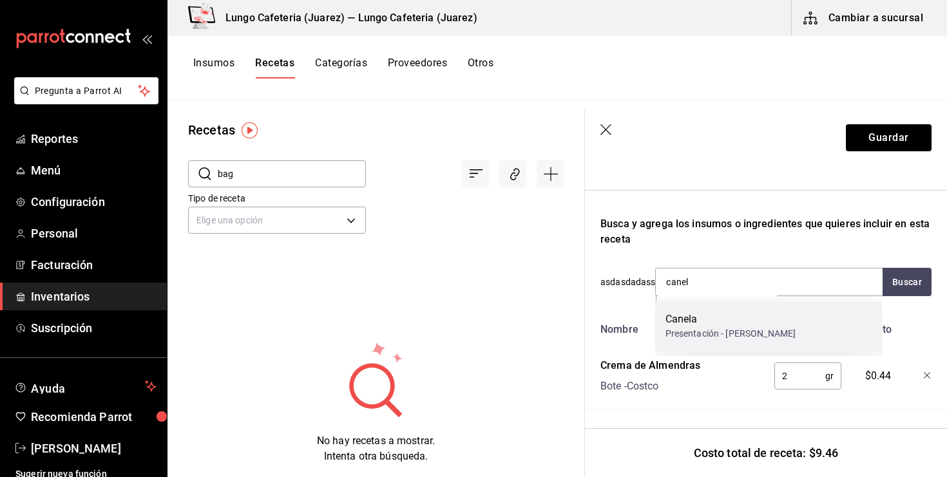
click at [729, 325] on div "Canela" at bounding box center [731, 319] width 131 height 15
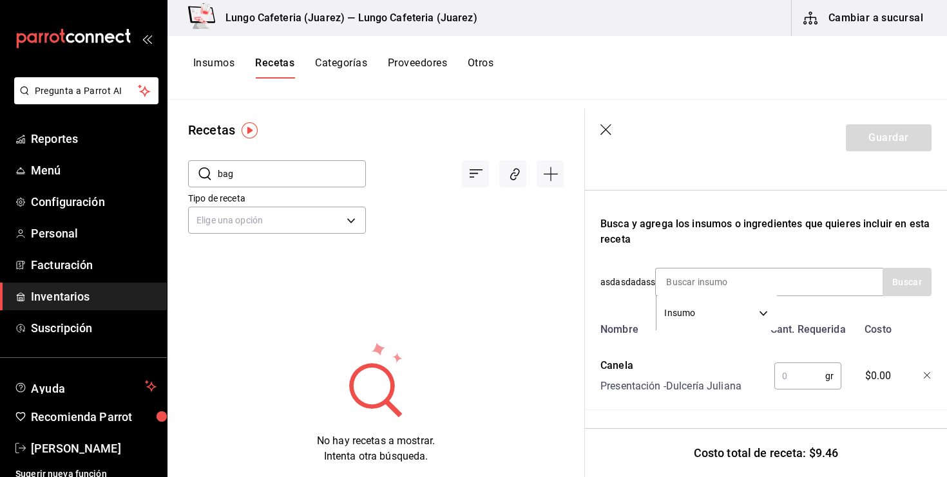
click at [796, 381] on input "text" at bounding box center [799, 376] width 51 height 26
click at [747, 382] on div "Canela Presentación - Dulcería Juliana" at bounding box center [679, 373] width 168 height 41
click at [774, 378] on input "1" at bounding box center [799, 376] width 51 height 26
type input "2"
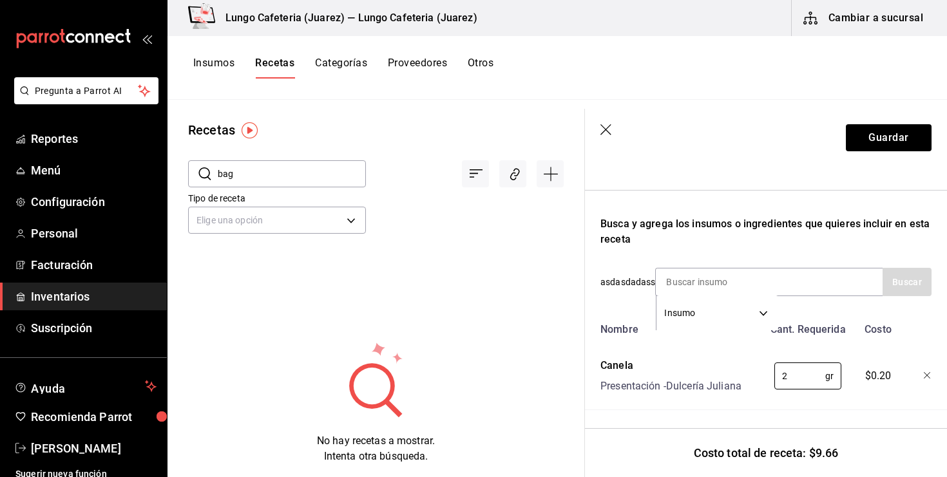
click at [738, 372] on div "Canela" at bounding box center [670, 365] width 141 height 15
click at [713, 233] on div "Busca y agrega los insumos o ingredientes que quieres incluir en esta receta" at bounding box center [765, 231] width 331 height 31
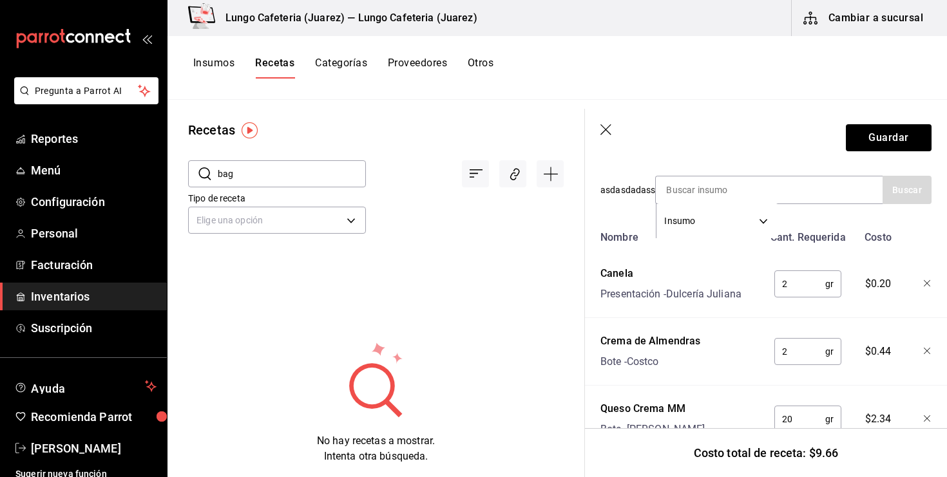
scroll to position [231, 0]
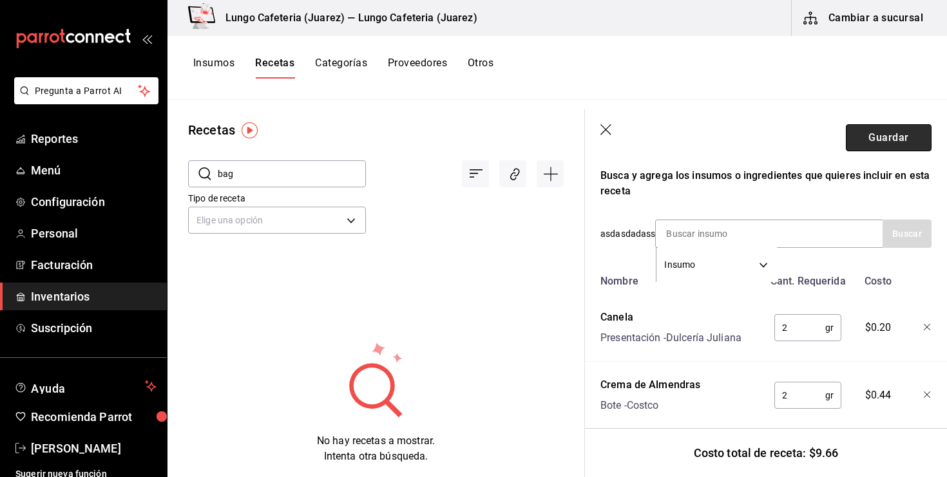
click at [861, 133] on button "Guardar" at bounding box center [889, 137] width 86 height 27
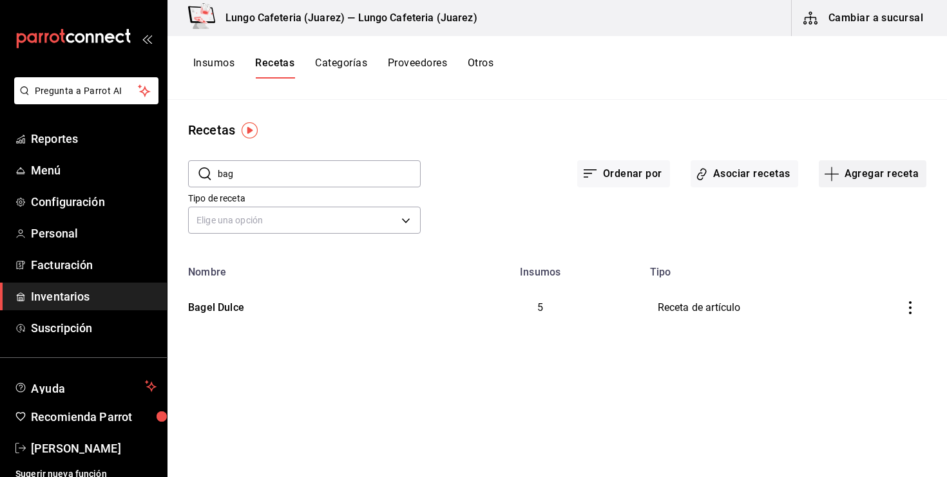
click at [836, 168] on icon "button" at bounding box center [831, 173] width 15 height 15
click at [833, 213] on span "Receta" at bounding box center [872, 210] width 108 height 14
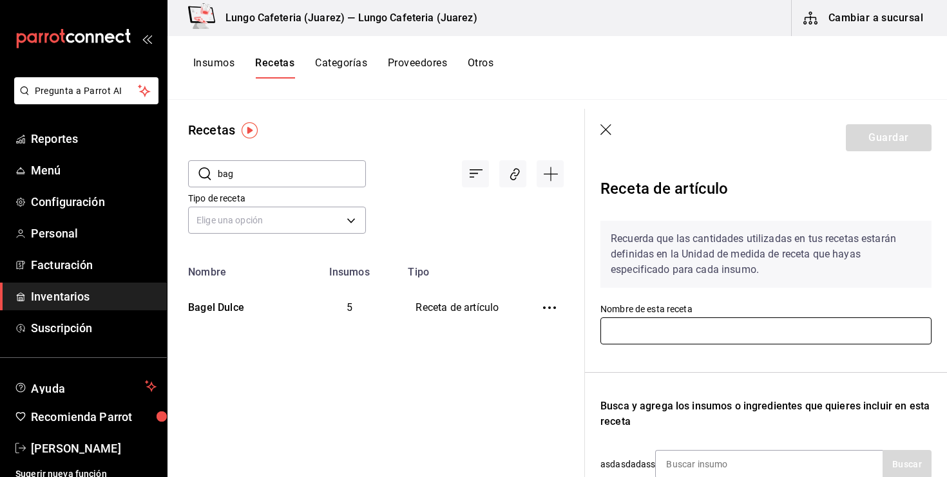
click at [642, 325] on input "text" at bounding box center [765, 331] width 331 height 27
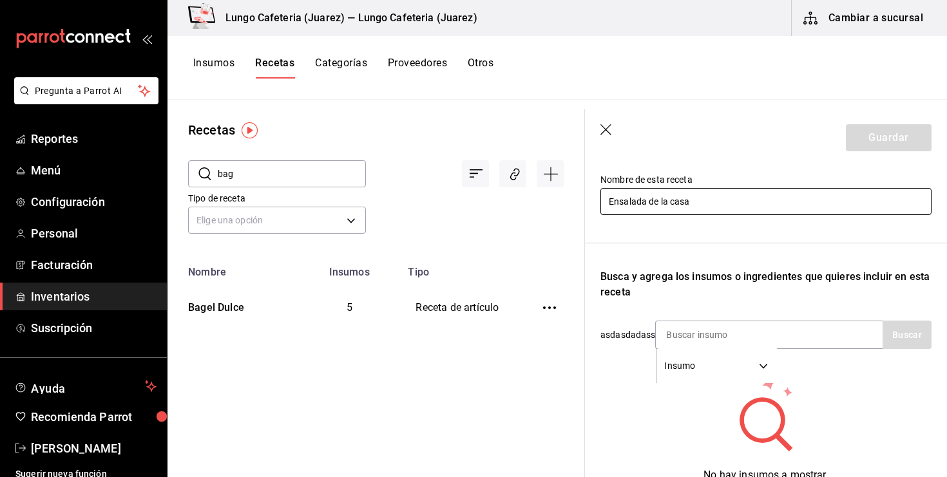
scroll to position [129, 0]
type input "Ensalada de la casa"
click at [699, 340] on input at bounding box center [720, 335] width 129 height 27
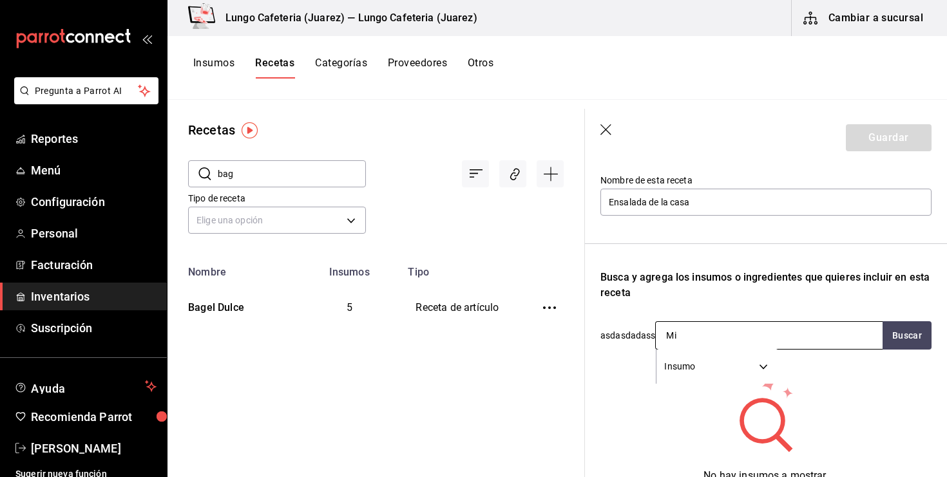
type input "Mix"
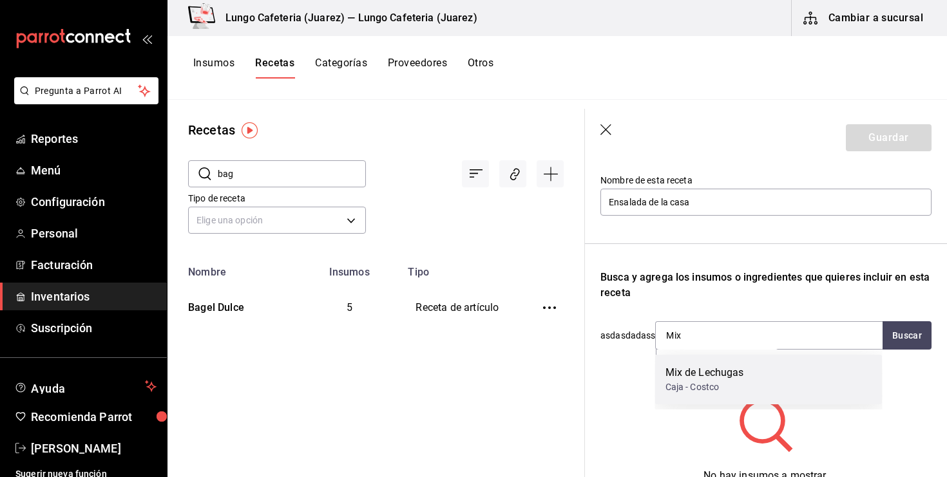
click at [696, 372] on div "Mix de Lechugas" at bounding box center [705, 372] width 79 height 15
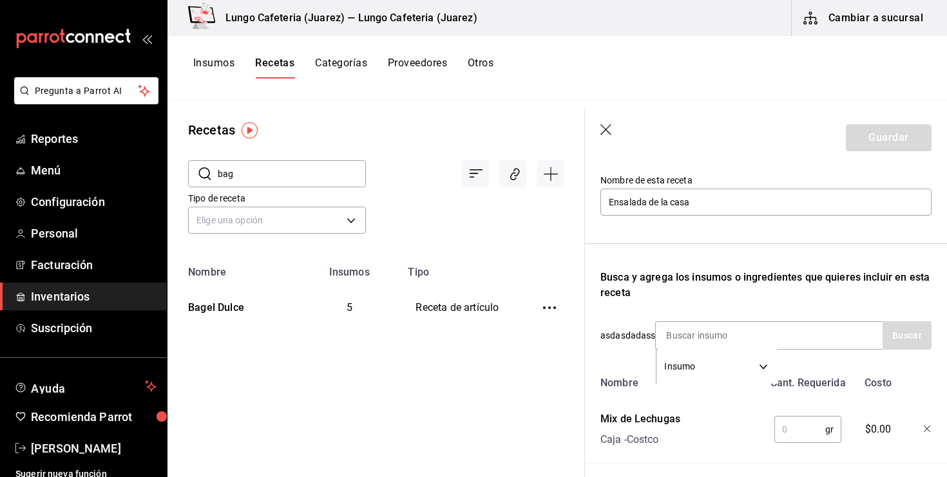
click at [800, 423] on input "text" at bounding box center [799, 430] width 51 height 26
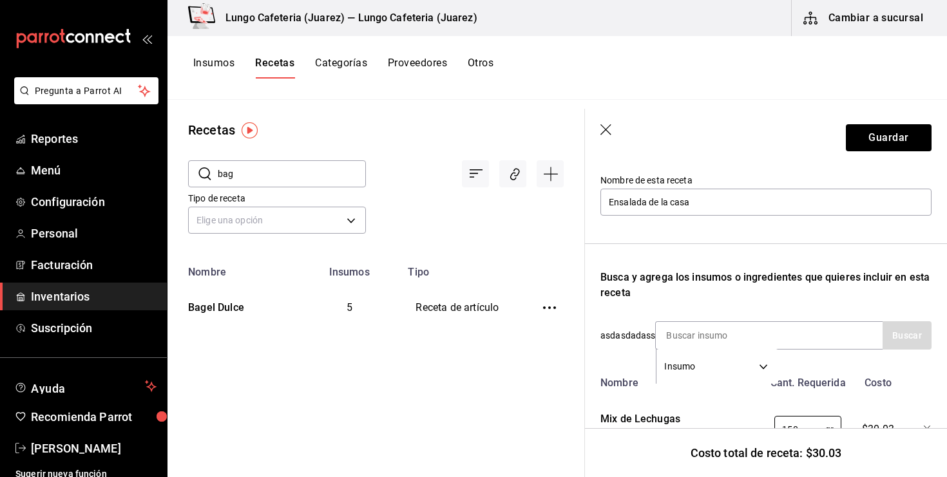
type input "150"
click at [759, 407] on div "Mix de Lechugas Caja - Costco" at bounding box center [679, 427] width 168 height 41
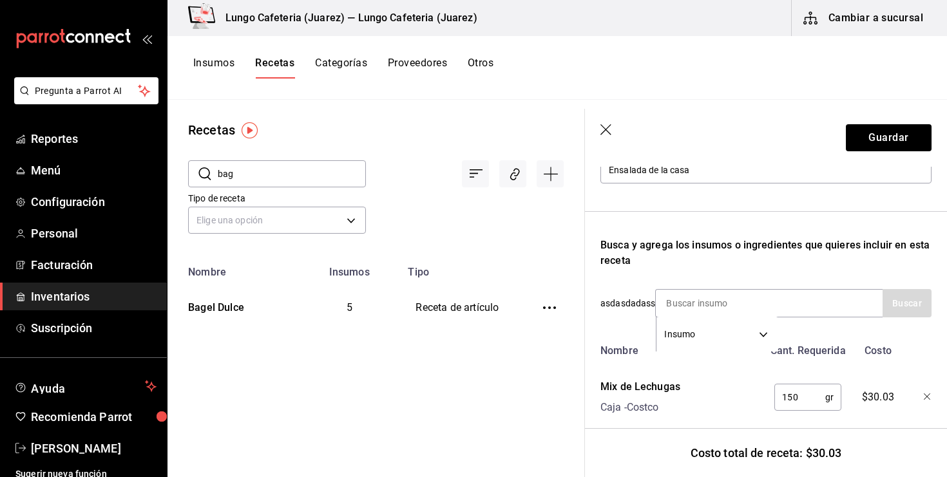
scroll to position [182, 0]
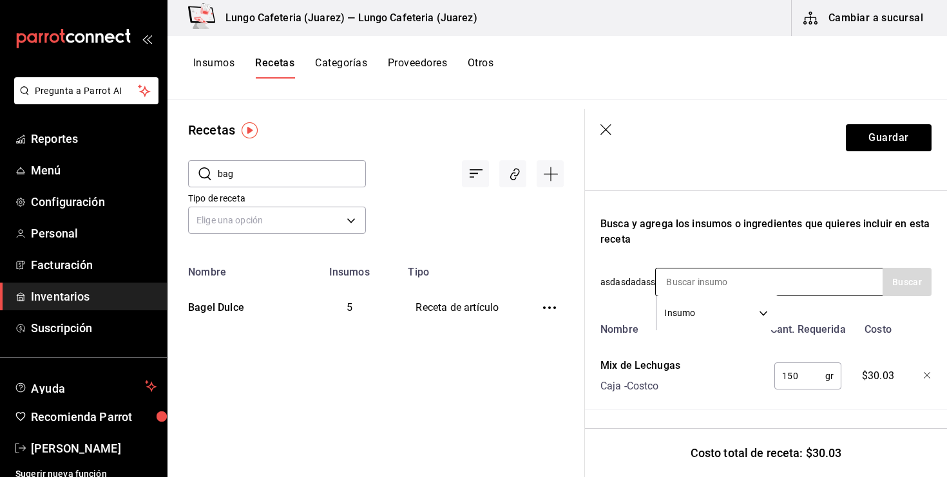
click at [747, 291] on input at bounding box center [720, 282] width 129 height 27
type input "manzana"
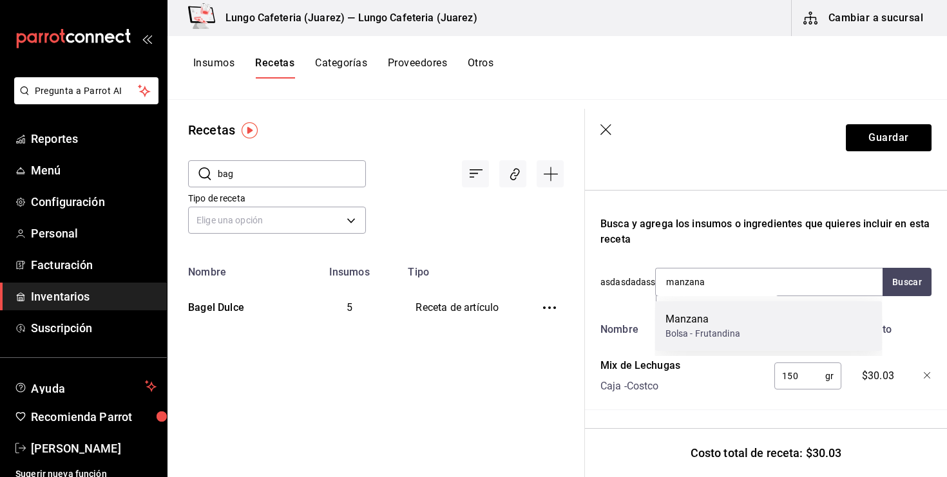
click at [731, 313] on div "Manzana" at bounding box center [703, 319] width 75 height 15
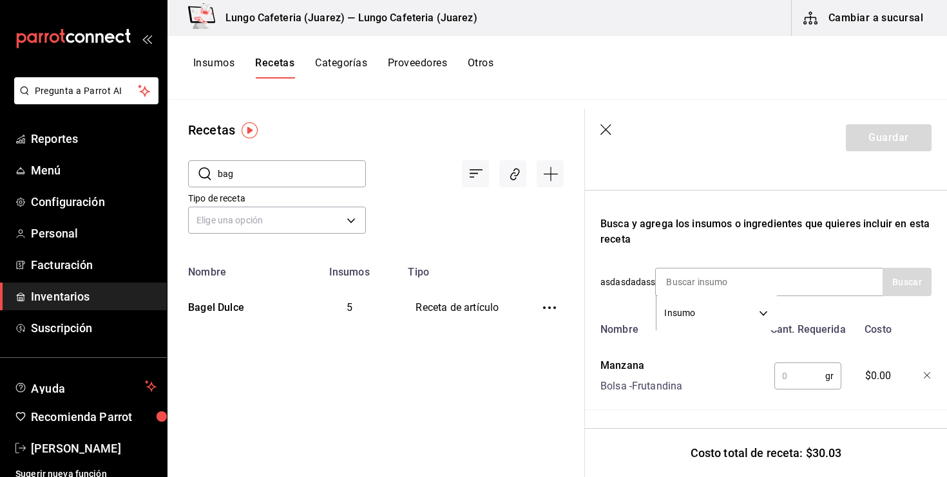
click at [799, 372] on input "text" at bounding box center [799, 376] width 51 height 26
type input "30"
click at [743, 276] on input at bounding box center [720, 282] width 129 height 27
click at [718, 278] on input at bounding box center [720, 282] width 129 height 27
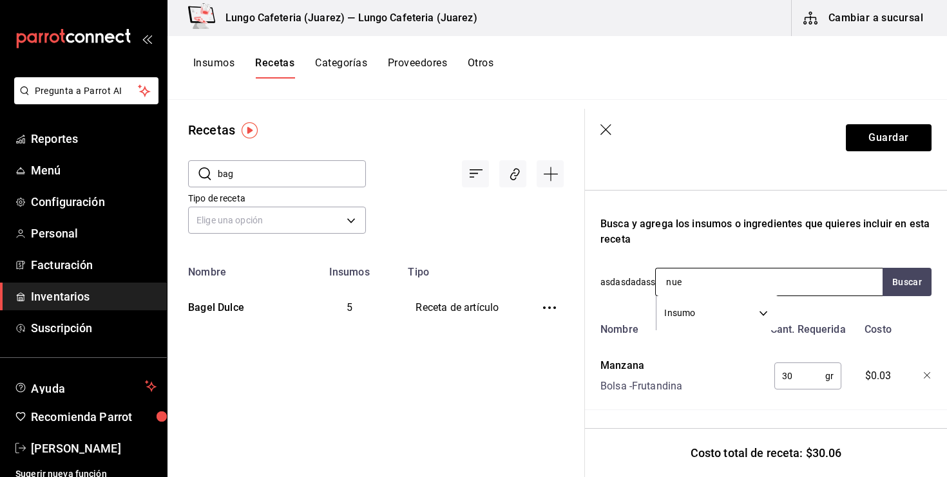
type input "nuez"
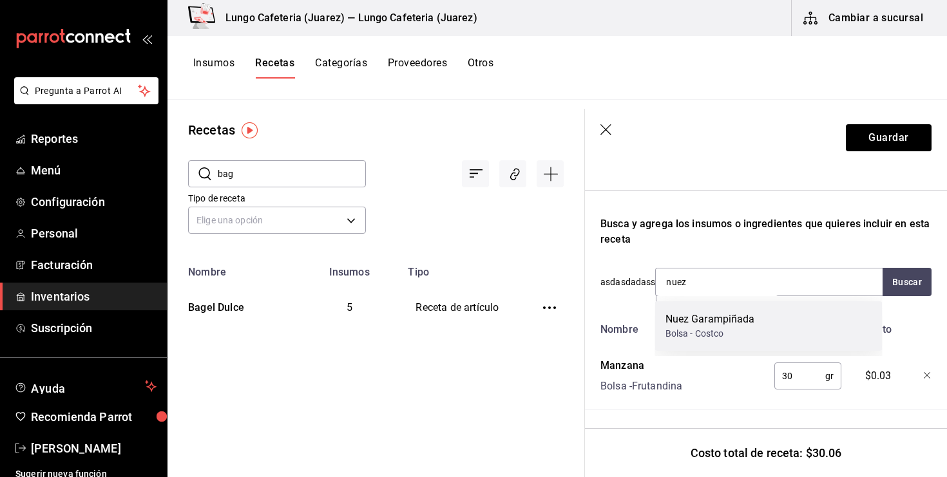
click at [690, 329] on div "Bolsa - Costco" at bounding box center [711, 334] width 90 height 14
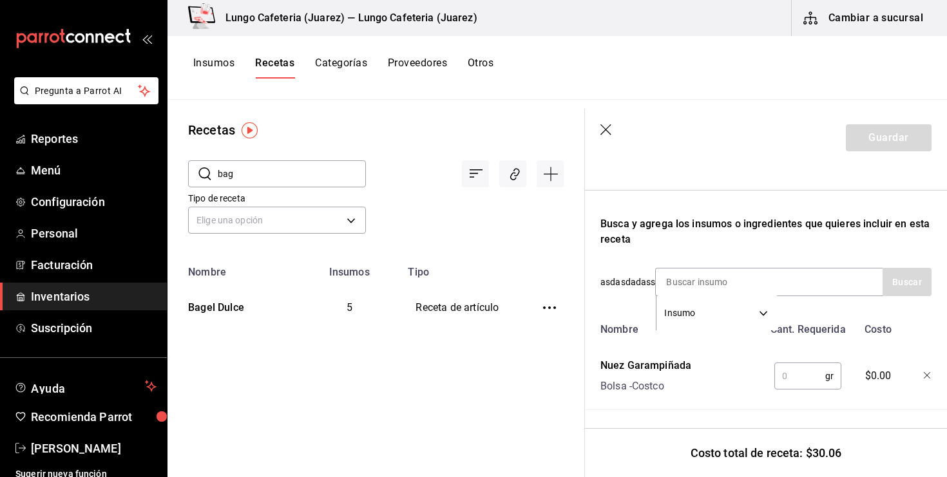
click at [805, 375] on input "text" at bounding box center [799, 376] width 51 height 26
type input "10"
click at [745, 289] on input at bounding box center [720, 282] width 129 height 27
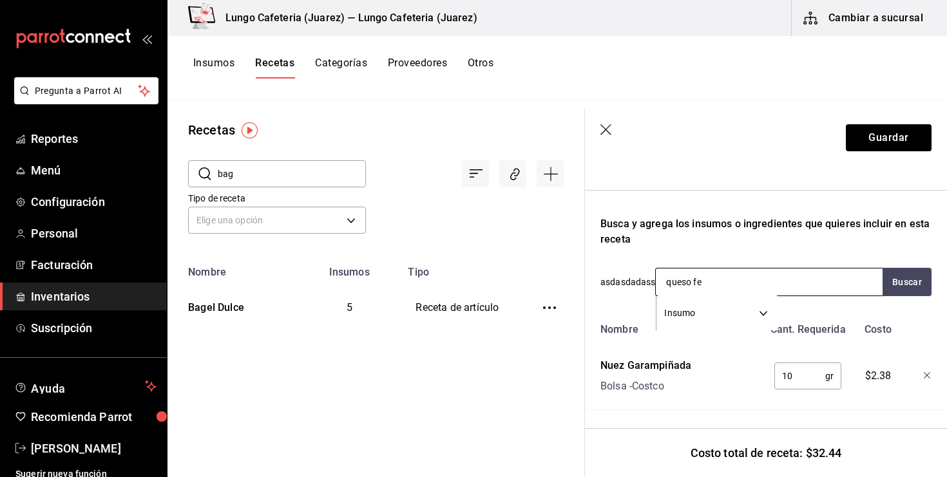
type input "queso fet"
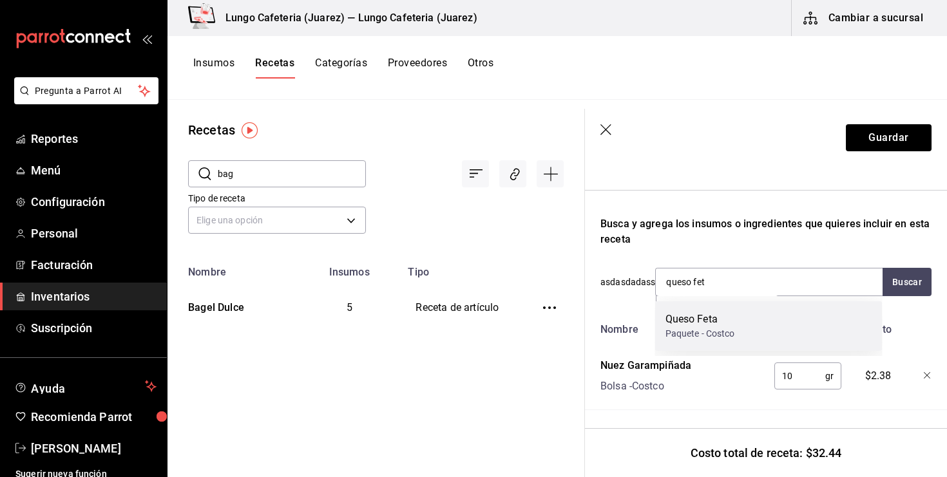
click at [726, 327] on div "Queso Feta" at bounding box center [701, 319] width 70 height 15
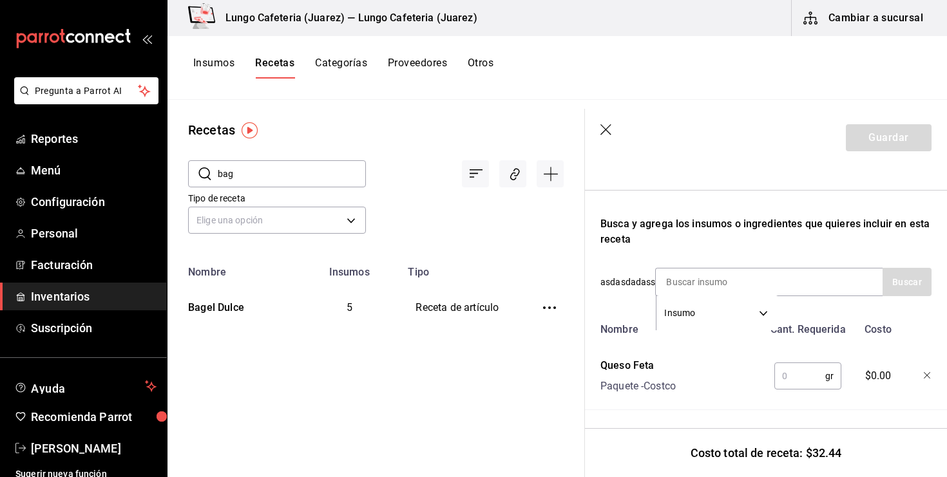
click at [796, 377] on input "text" at bounding box center [799, 376] width 51 height 26
type input "6"
click at [745, 289] on input at bounding box center [720, 282] width 129 height 27
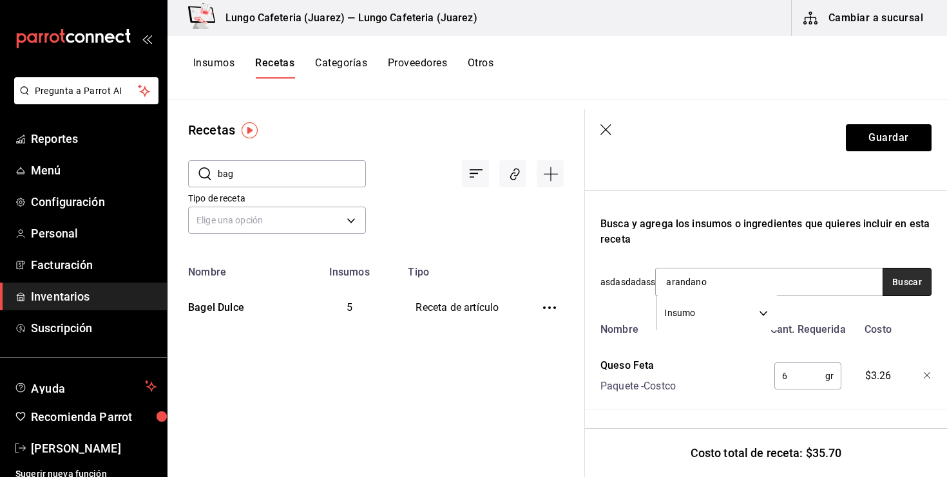
click at [893, 275] on button "Buscar" at bounding box center [907, 282] width 49 height 28
click at [709, 292] on input "arandano" at bounding box center [720, 282] width 129 height 27
type input "ar"
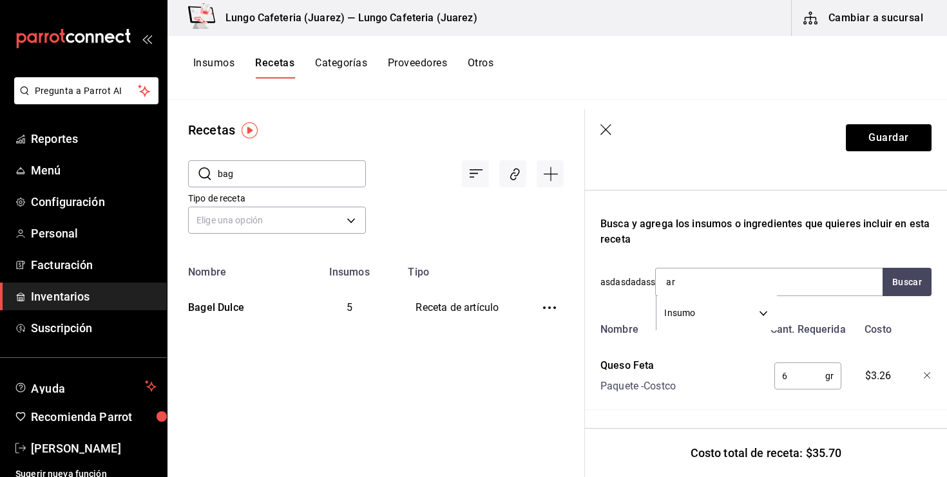
scroll to position [218, 0]
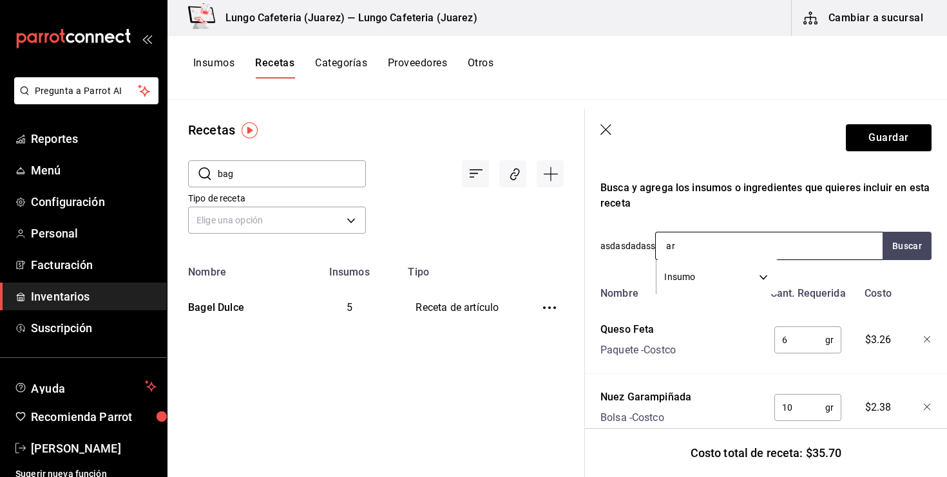
click at [706, 244] on input "ar" at bounding box center [720, 246] width 129 height 27
click at [727, 246] on input "arandano" at bounding box center [720, 246] width 129 height 27
type input "a"
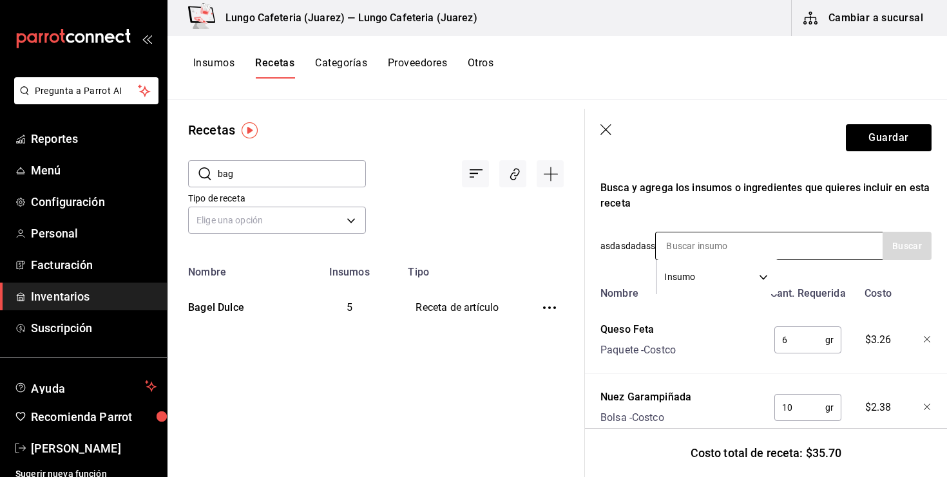
click at [743, 247] on input at bounding box center [720, 246] width 129 height 27
click at [870, 139] on button "Guardar" at bounding box center [889, 137] width 86 height 27
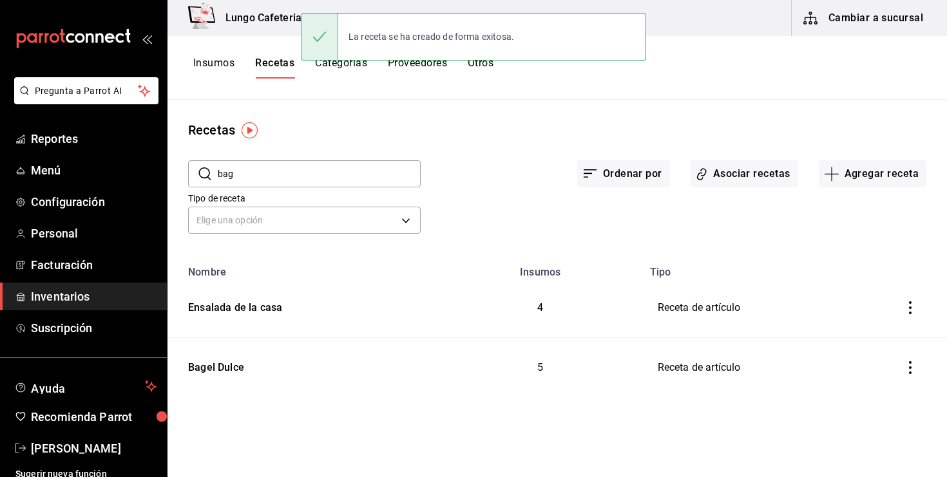
click at [220, 81] on div "Insumos Recetas Categorías Proveedores Otros" at bounding box center [558, 68] width 780 height 64
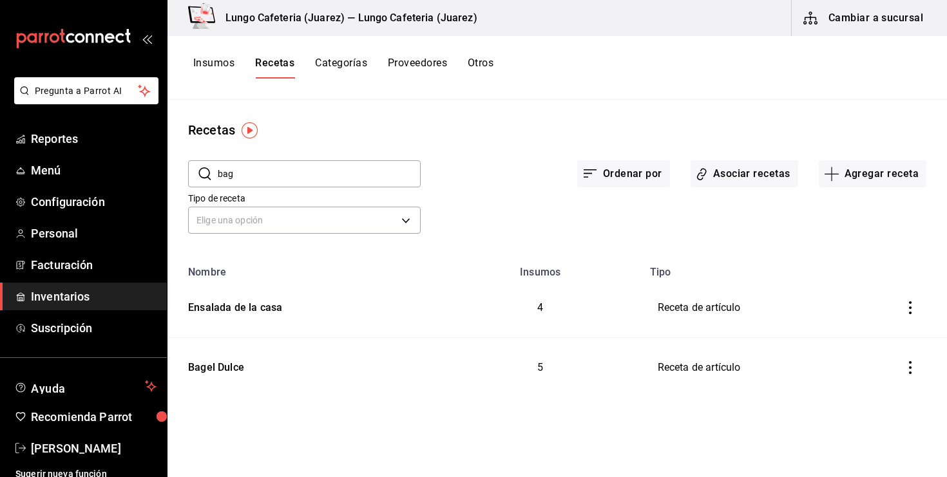
click at [220, 72] on button "Insumos" at bounding box center [213, 68] width 41 height 22
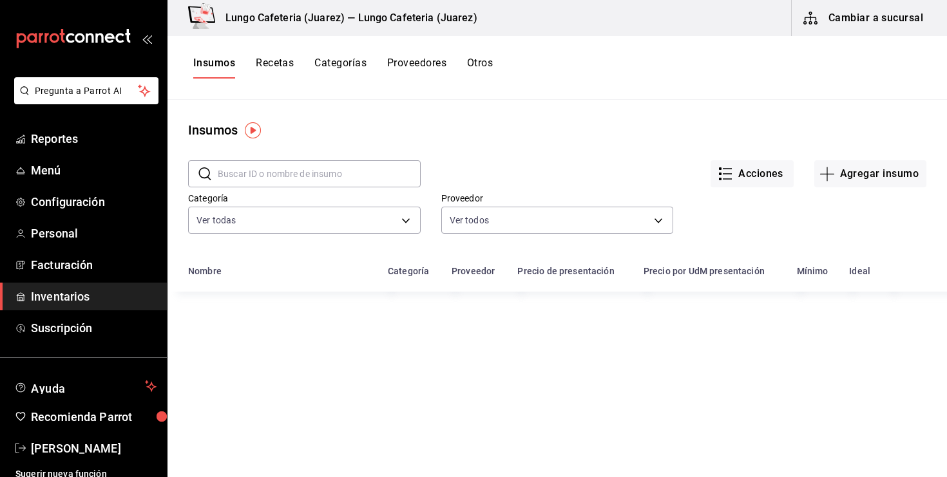
click at [267, 163] on input "text" at bounding box center [319, 174] width 203 height 26
type input "aran"
click at [825, 178] on icon "button" at bounding box center [827, 173] width 15 height 15
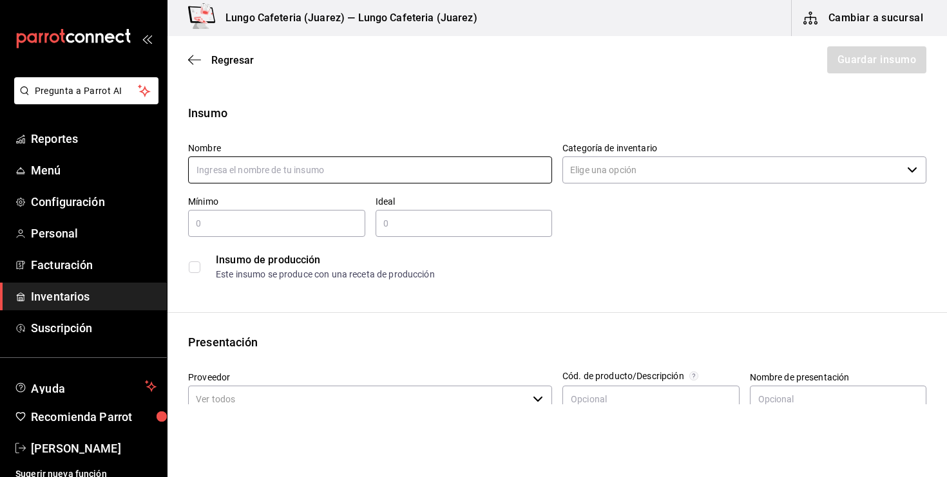
type input "a"
click at [301, 168] on input "Arándano" at bounding box center [370, 170] width 364 height 27
type input "Arándano"
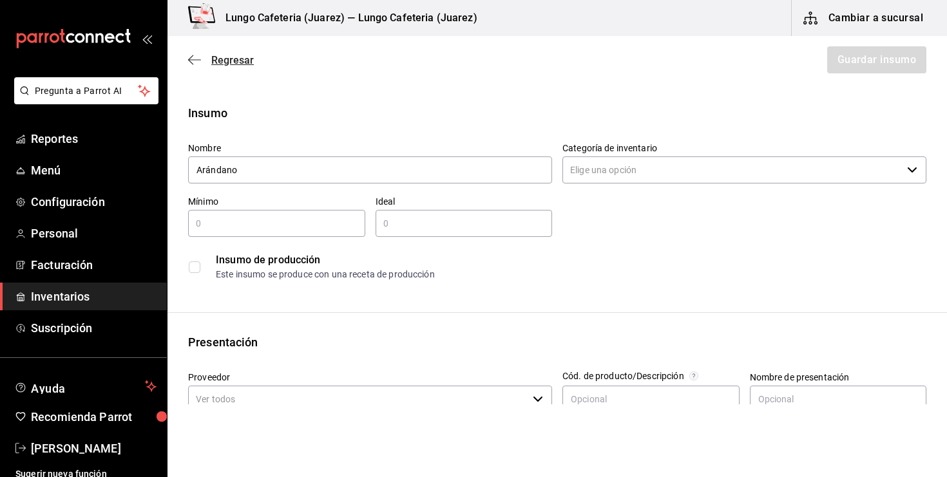
click at [200, 61] on icon "button" at bounding box center [194, 60] width 13 height 12
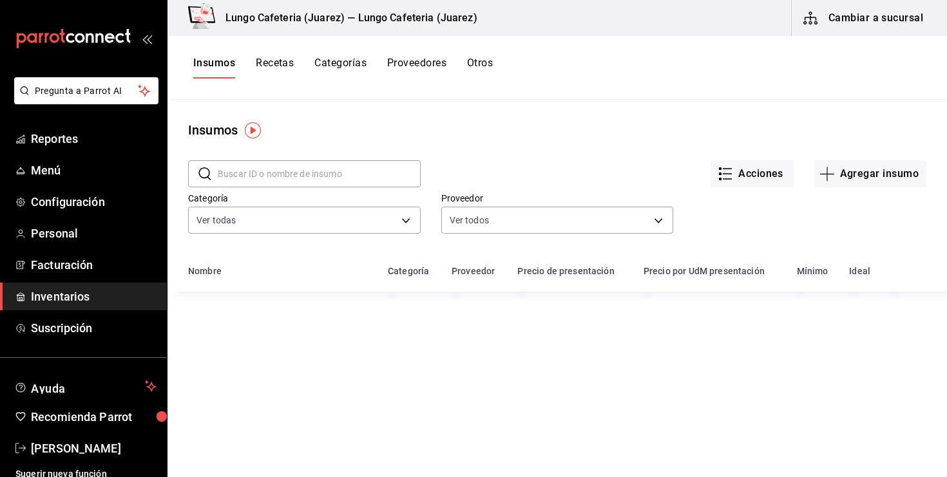
click at [304, 159] on div "​ ​" at bounding box center [294, 164] width 253 height 48
click at [303, 178] on input "text" at bounding box center [319, 174] width 203 height 26
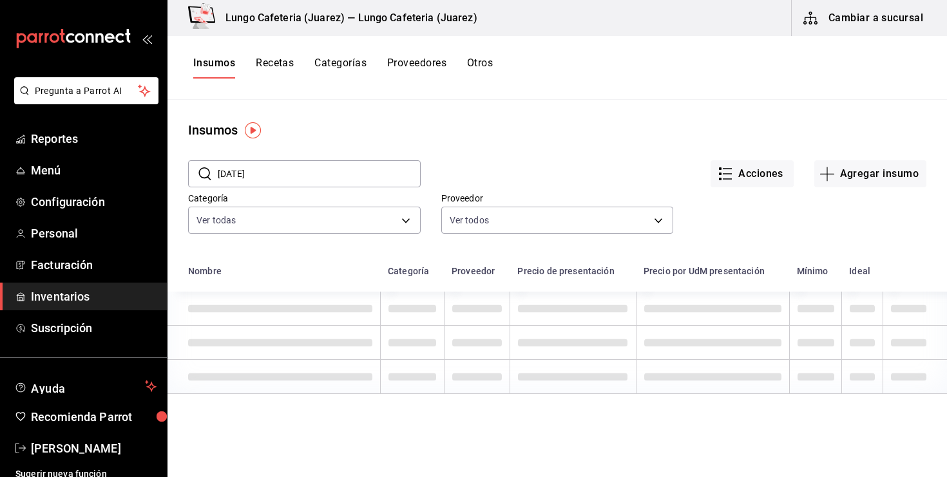
type input "dano"
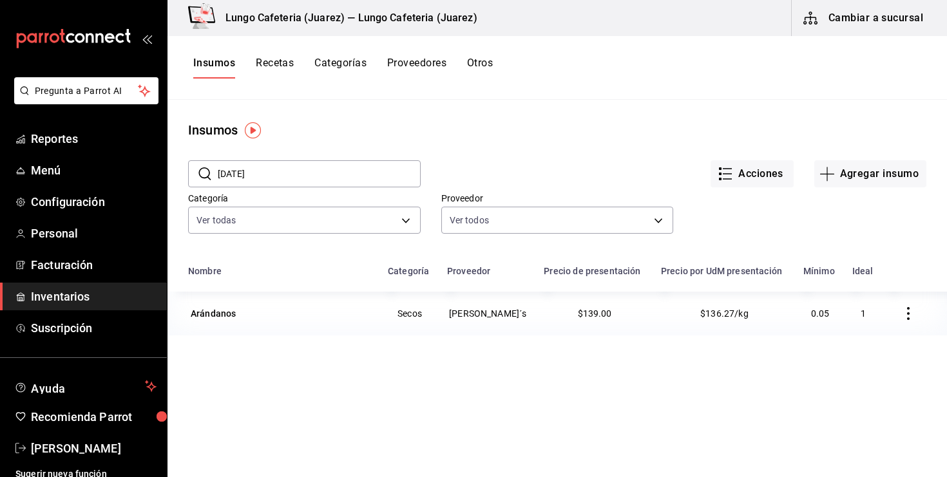
click at [275, 68] on button "Recetas" at bounding box center [275, 68] width 38 height 22
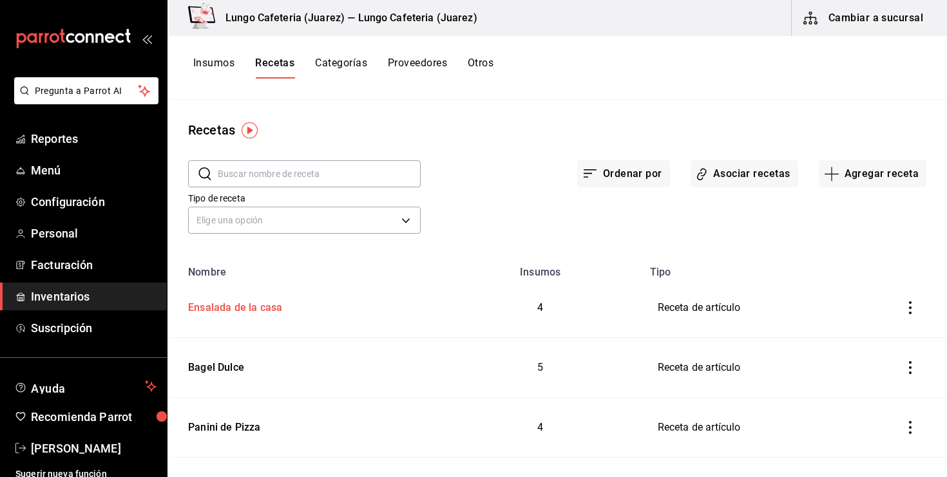
click at [268, 303] on div "Ensalada de la casa" at bounding box center [232, 306] width 99 height 20
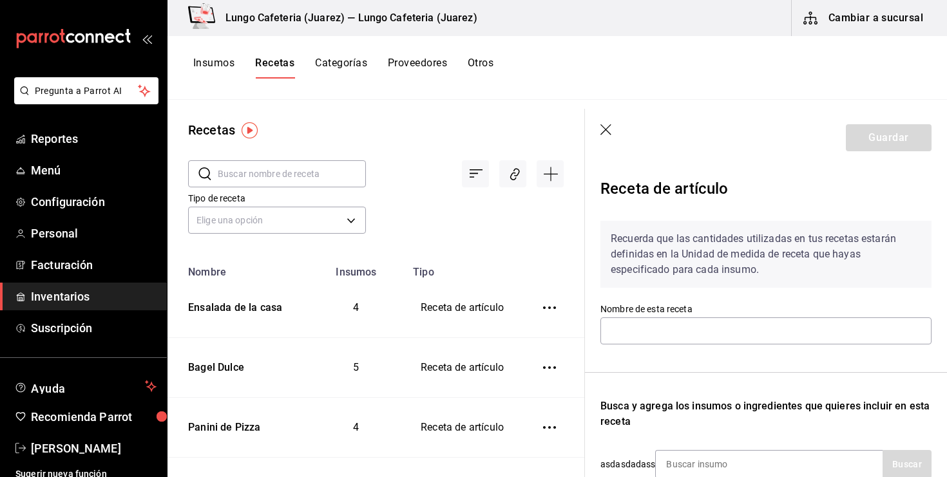
type input "Ensalada de la casa"
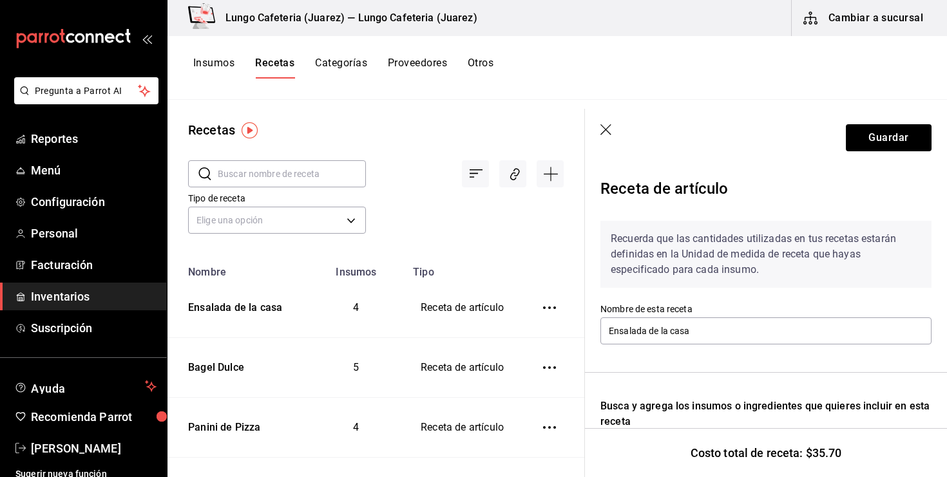
click at [660, 314] on label "Nombre de esta receta" at bounding box center [765, 309] width 331 height 9
click at [654, 327] on input "Ensalada de la casa" at bounding box center [765, 331] width 331 height 27
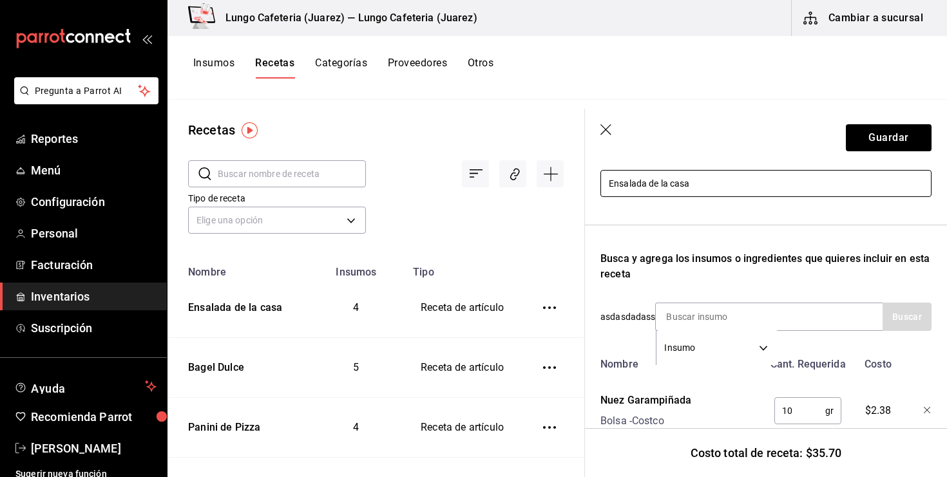
scroll to position [175, 0]
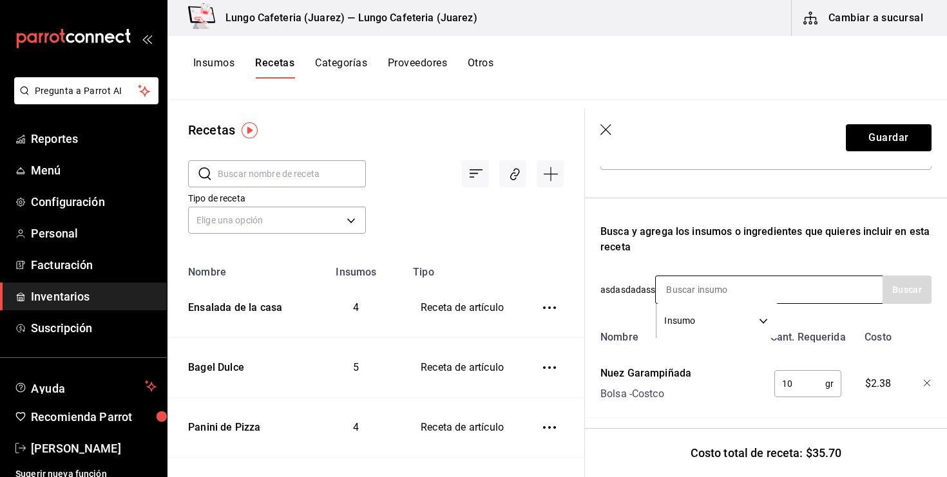
click at [693, 283] on input at bounding box center [720, 289] width 129 height 27
type input "dano"
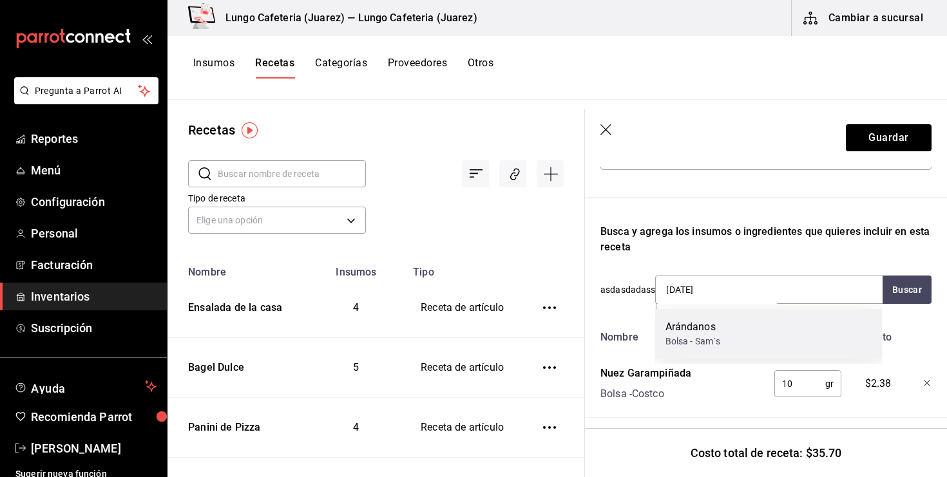
click at [723, 323] on div "Arándanos Bolsa - Sam´s" at bounding box center [768, 334] width 227 height 50
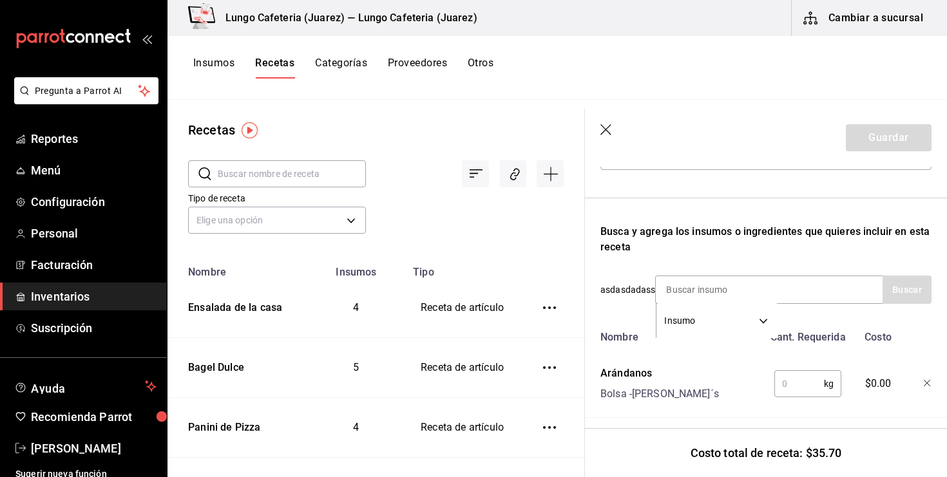
click at [801, 374] on input "text" at bounding box center [799, 384] width 50 height 26
type input "2"
click at [827, 382] on div "11 kg ​" at bounding box center [807, 383] width 67 height 27
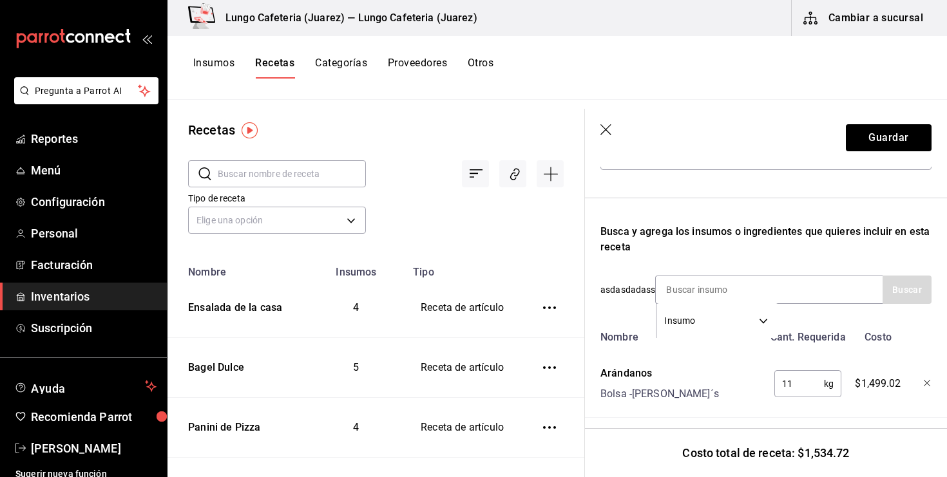
type input "1"
click at [197, 66] on button "Insumos" at bounding box center [213, 68] width 41 height 22
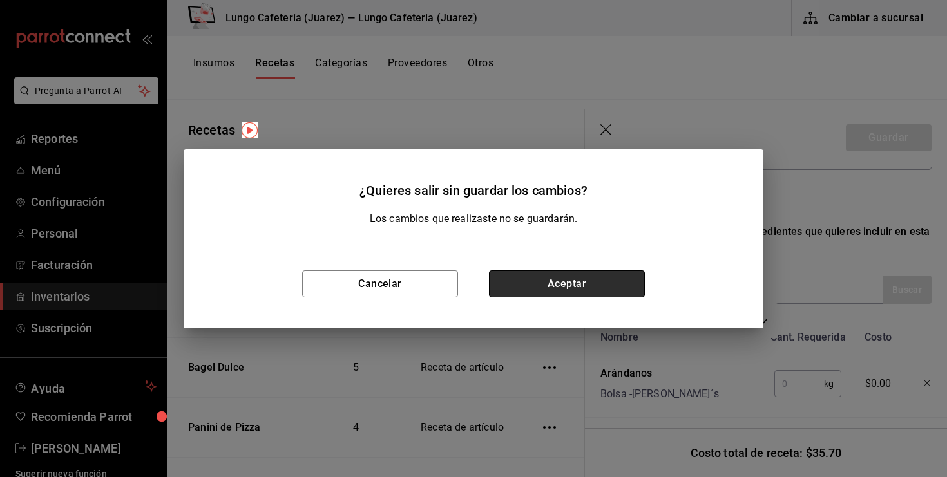
click at [590, 293] on button "Aceptar" at bounding box center [567, 284] width 156 height 27
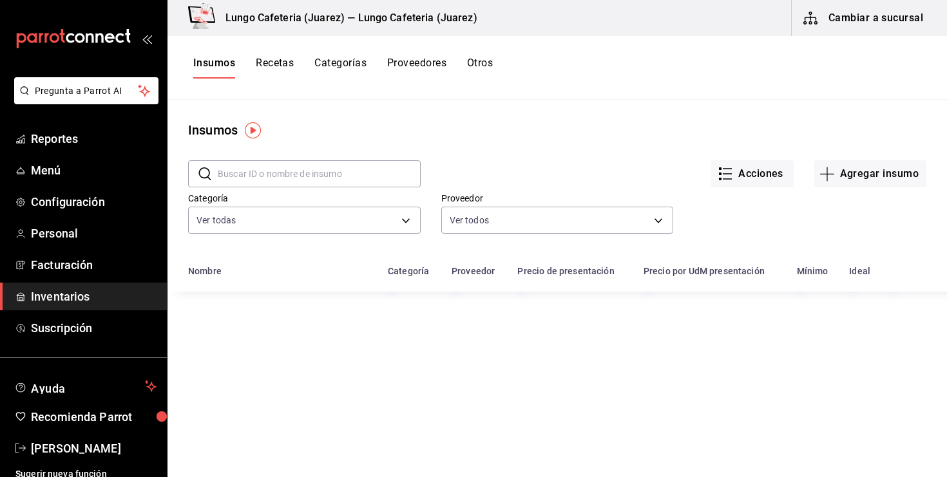
click at [270, 173] on input "text" at bounding box center [319, 174] width 203 height 26
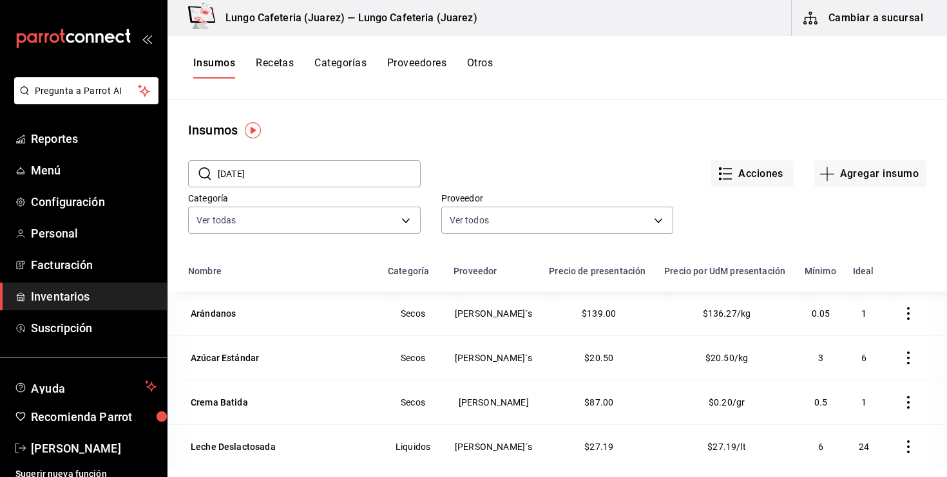
type input "dano"
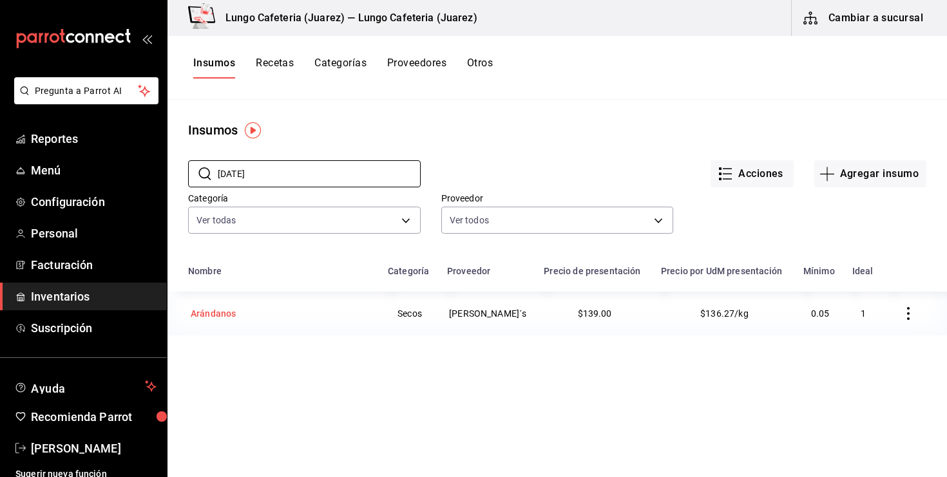
click at [272, 312] on div "Arándanos" at bounding box center [280, 314] width 184 height 18
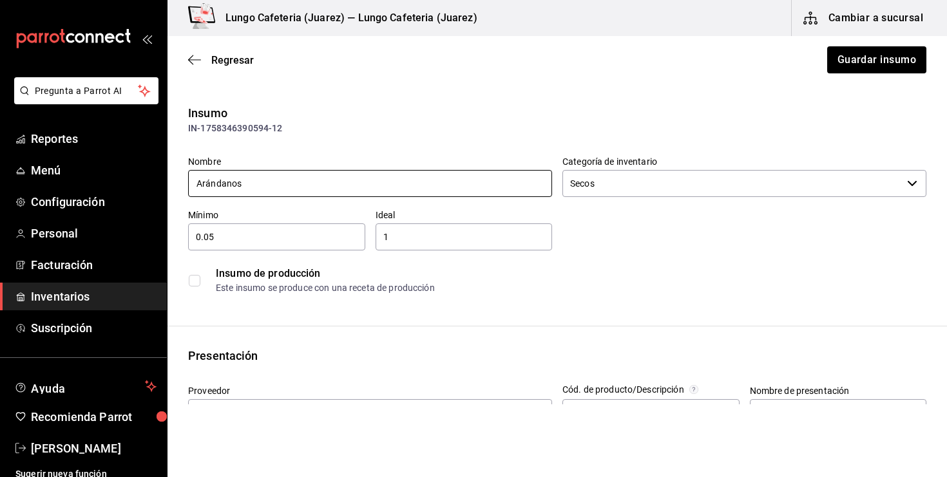
click at [211, 182] on input "Arándanos" at bounding box center [370, 183] width 364 height 27
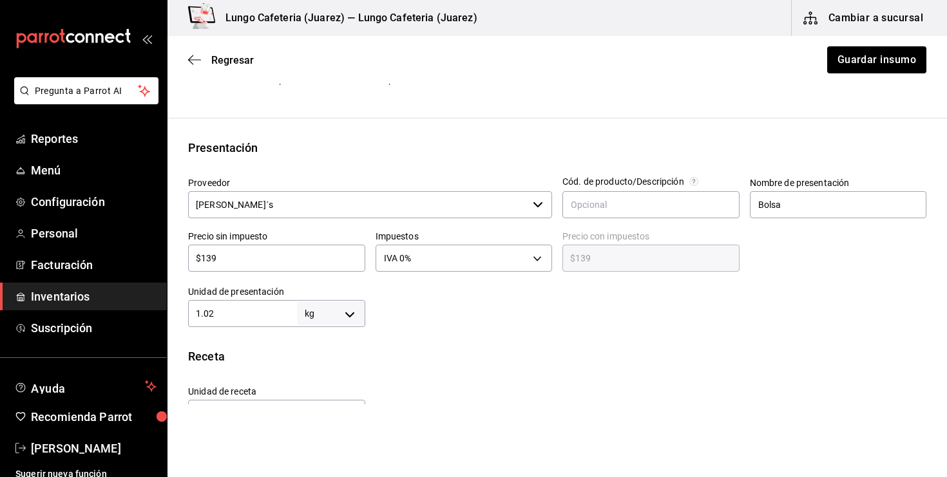
scroll to position [214, 0]
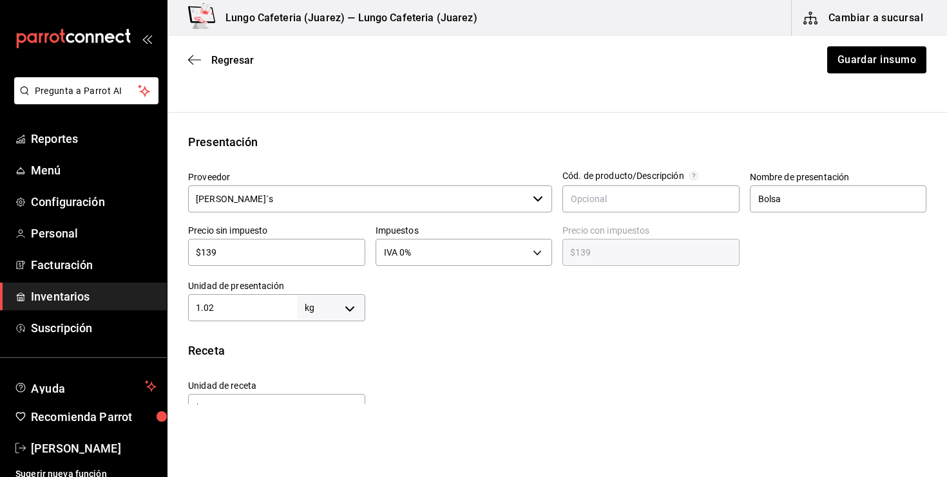
type input "arandanos"
click at [352, 309] on body "Pregunta a Parrot AI Reportes Menú Configuración Personal Facturación Inventari…" at bounding box center [473, 202] width 947 height 405
click at [373, 369] on div at bounding box center [473, 238] width 947 height 477
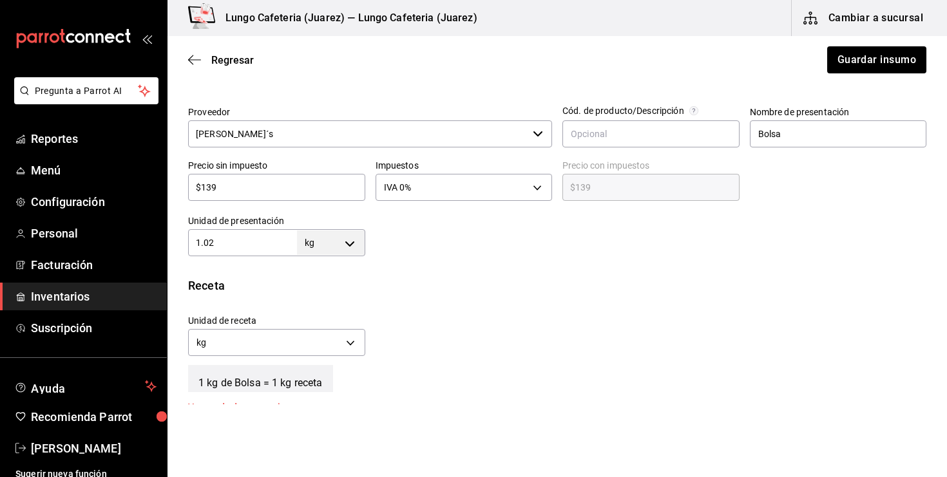
scroll to position [278, 0]
click at [312, 336] on body "Pregunta a Parrot AI Reportes Menú Configuración Personal Facturación Inventari…" at bounding box center [473, 202] width 947 height 405
click at [271, 406] on li "gr" at bounding box center [277, 404] width 176 height 21
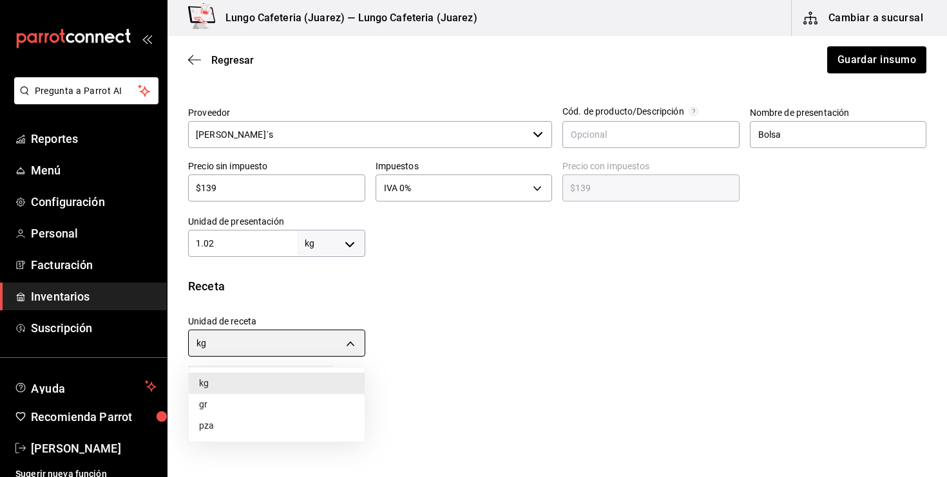
type input "GRAM"
type input "1,020"
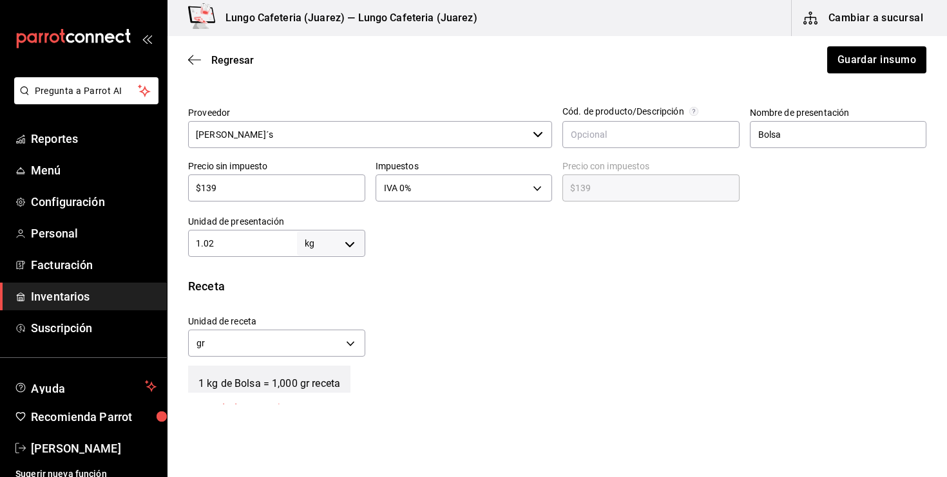
click at [452, 337] on div "Unidad de receta gr GRAM Factor de conversión 1,020 ​" at bounding box center [552, 332] width 749 height 55
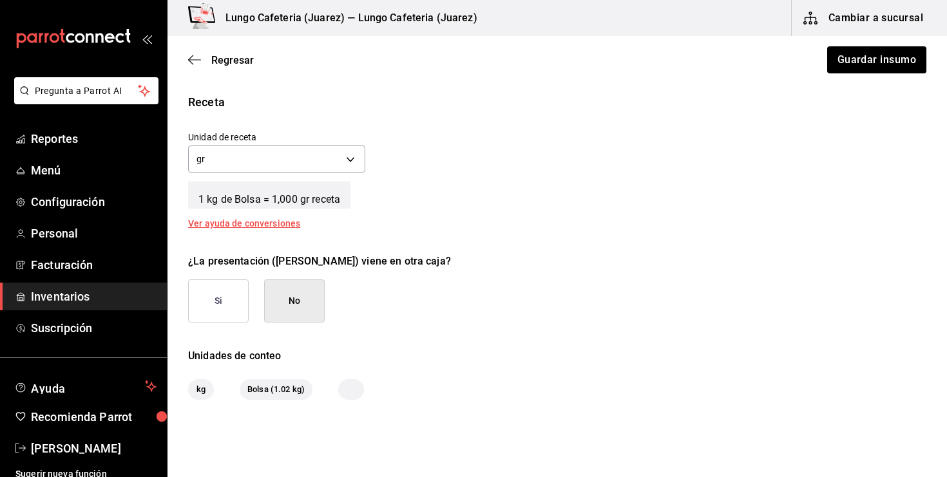
scroll to position [465, 0]
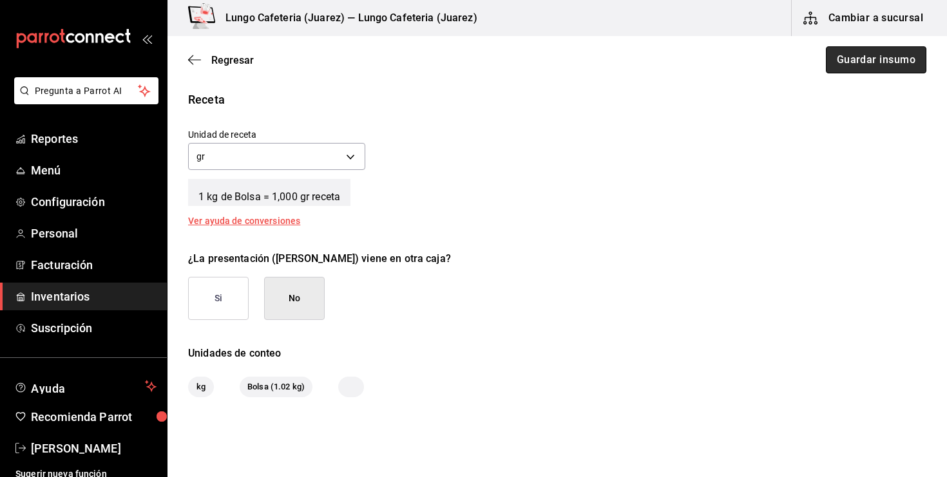
click at [892, 67] on button "Guardar insumo" at bounding box center [876, 59] width 101 height 27
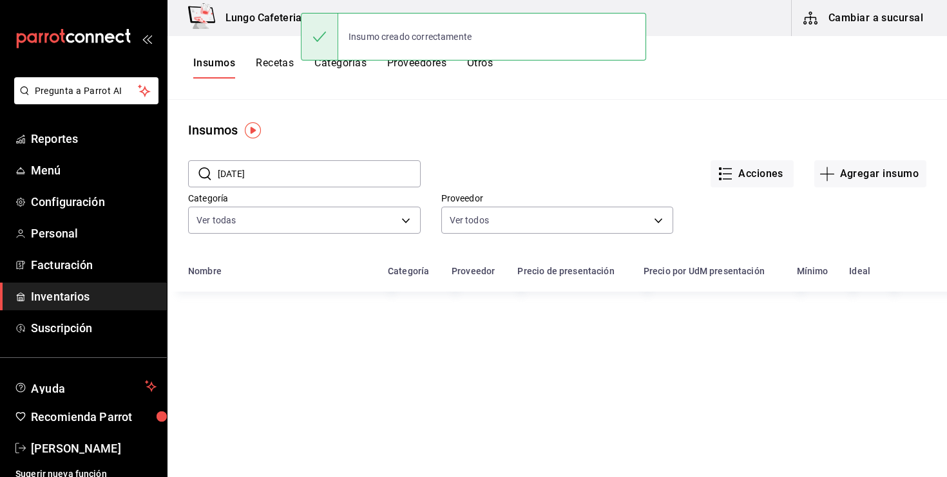
click at [280, 64] on button "Recetas" at bounding box center [275, 68] width 38 height 22
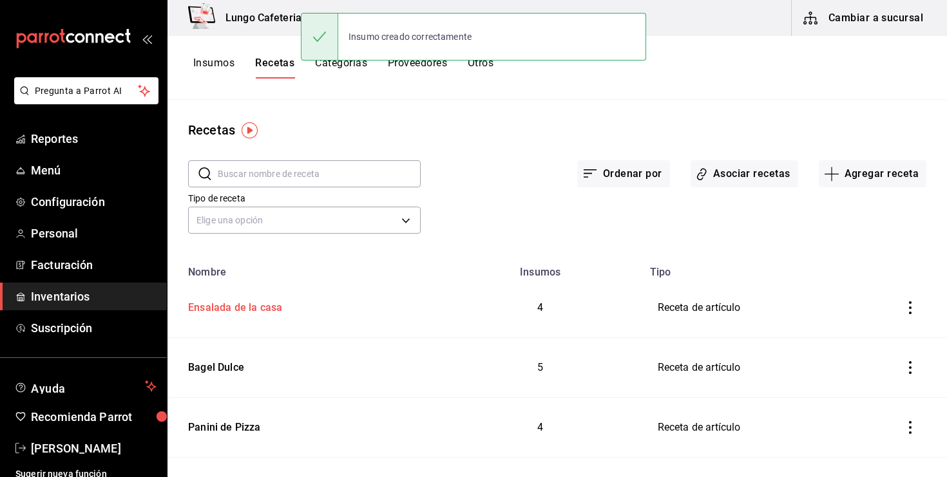
click at [251, 312] on div "Ensalada de la casa" at bounding box center [232, 306] width 99 height 20
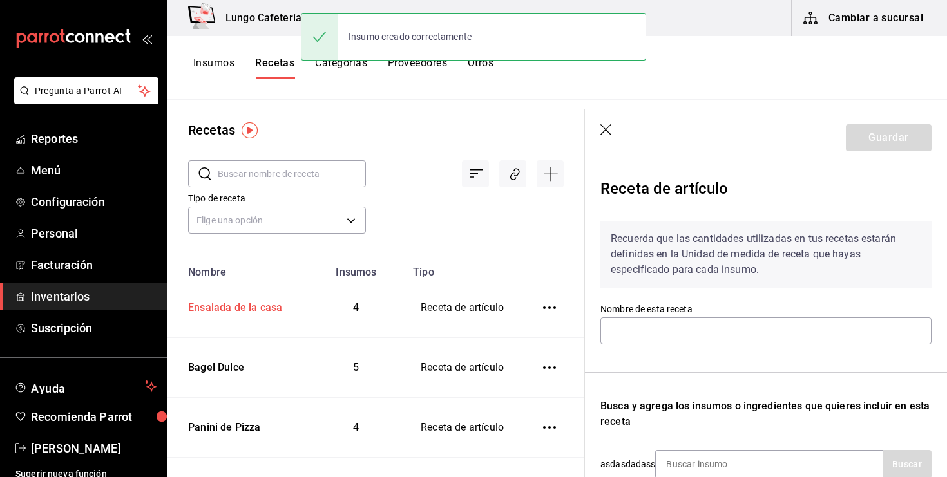
type input "Ensalada de la casa"
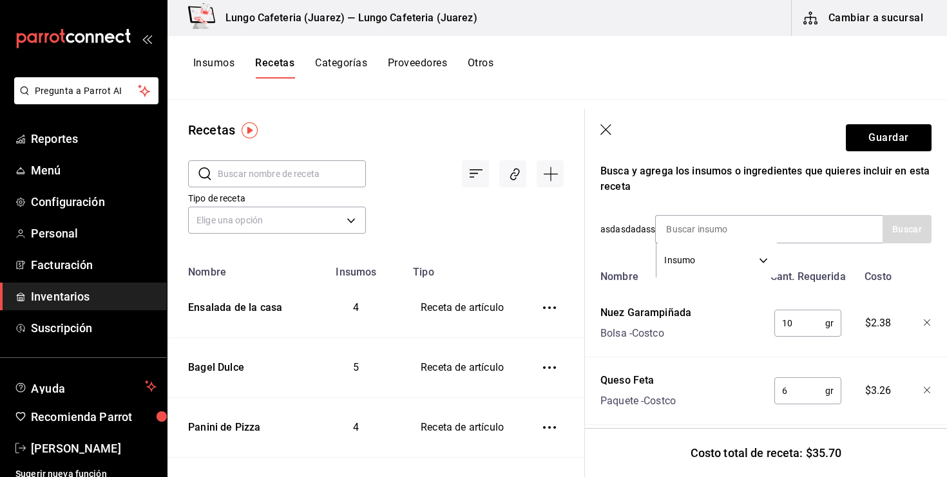
scroll to position [237, 0]
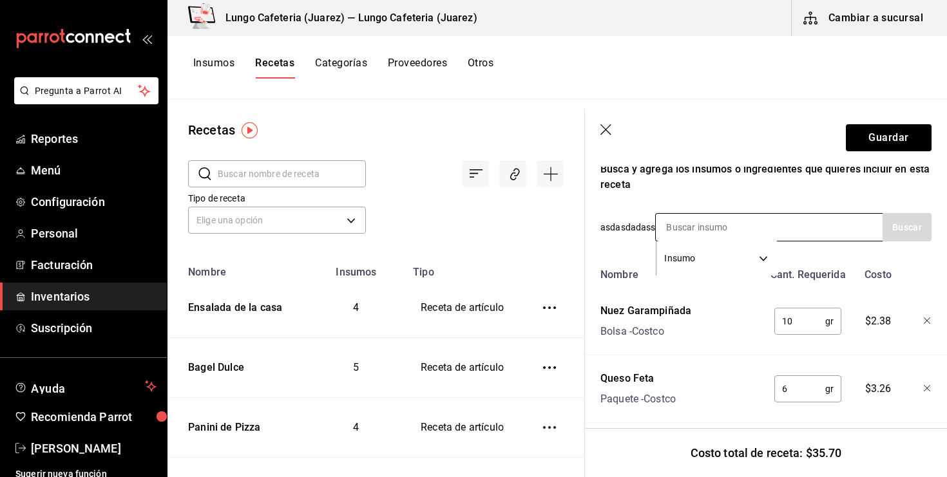
click at [700, 227] on input at bounding box center [720, 227] width 129 height 27
type input "ara"
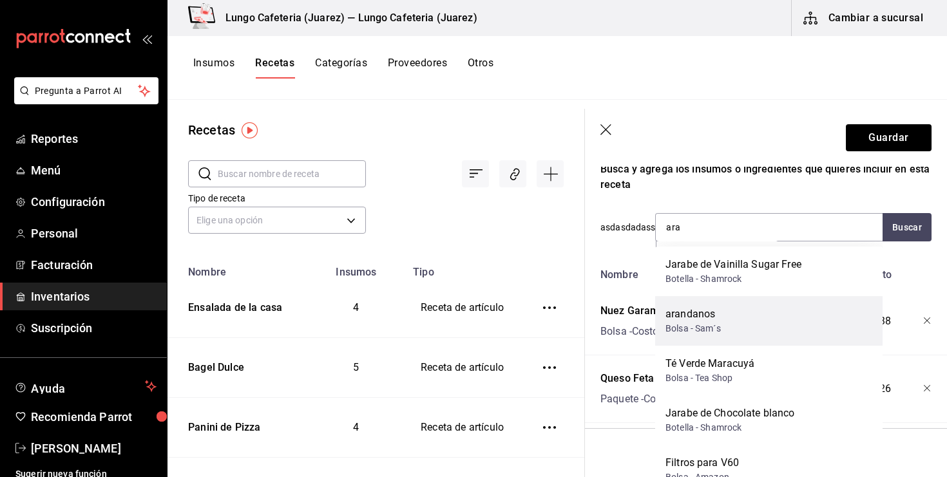
click at [716, 307] on div "arandanos" at bounding box center [693, 314] width 55 height 15
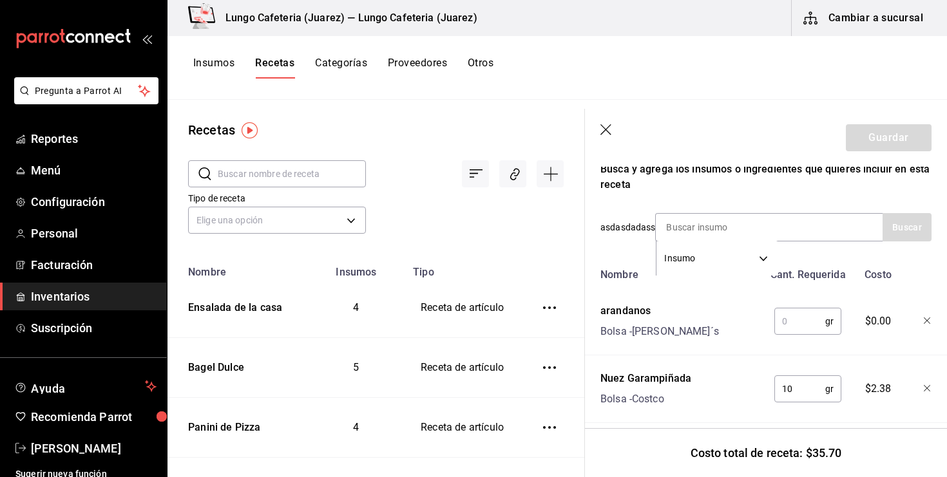
click at [804, 320] on input "text" at bounding box center [799, 322] width 51 height 26
type input "11"
click at [716, 325] on div "arandanos Bolsa - Sam´s" at bounding box center [679, 318] width 168 height 41
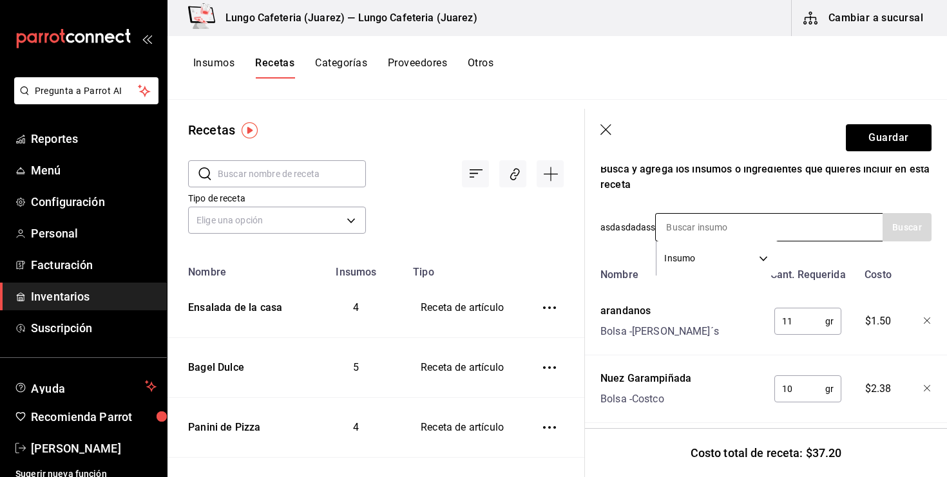
click at [698, 225] on input at bounding box center [720, 227] width 129 height 27
click at [744, 227] on input at bounding box center [720, 227] width 129 height 27
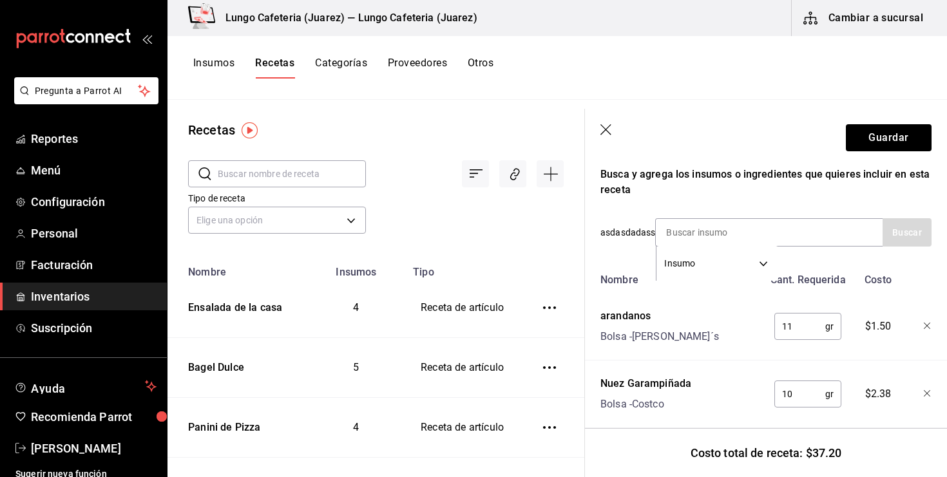
scroll to position [0, 0]
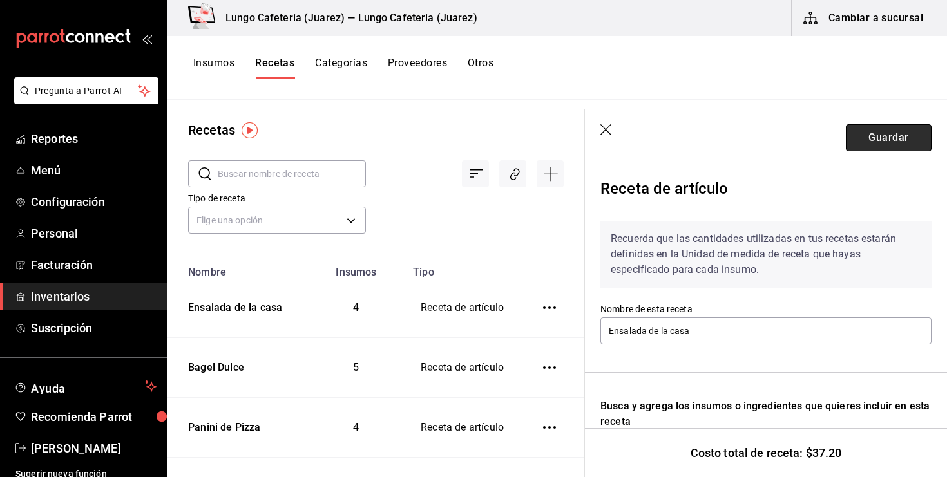
click at [886, 130] on button "Guardar" at bounding box center [889, 137] width 86 height 27
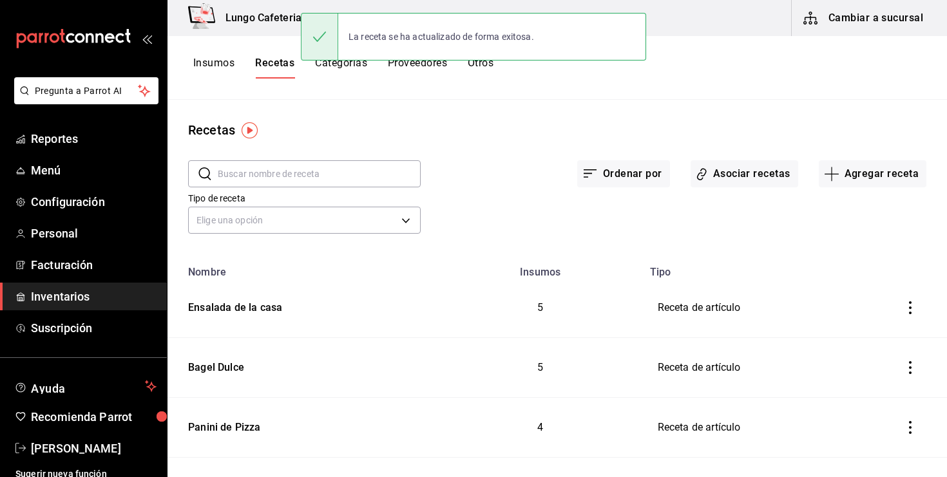
click at [222, 59] on button "Insumos" at bounding box center [213, 68] width 41 height 22
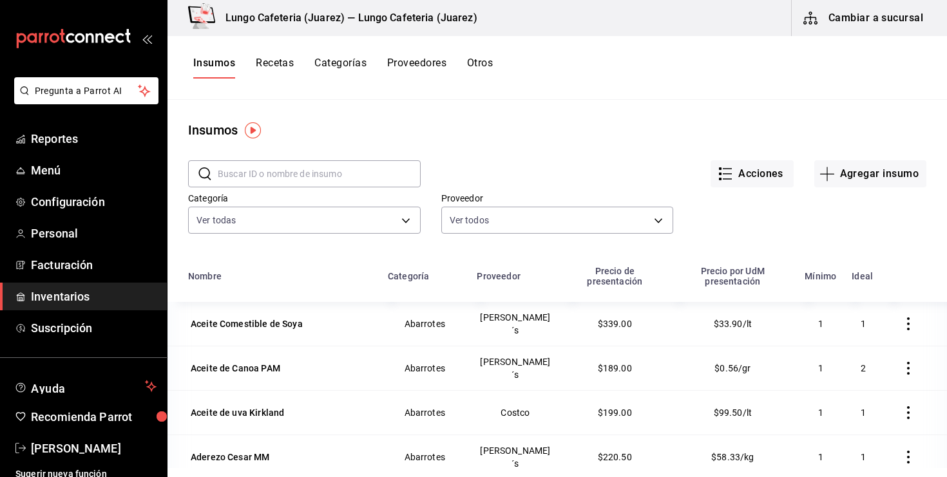
click at [262, 175] on input "text" at bounding box center [319, 174] width 203 height 26
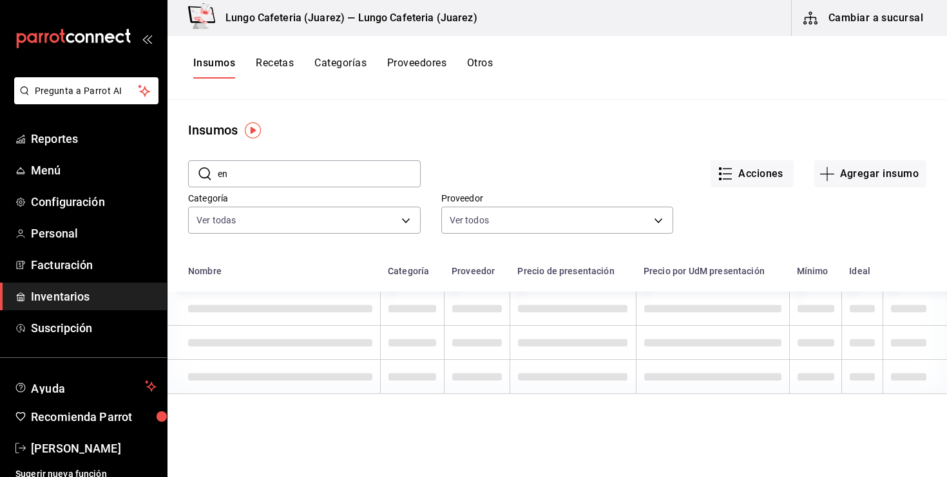
type input "e"
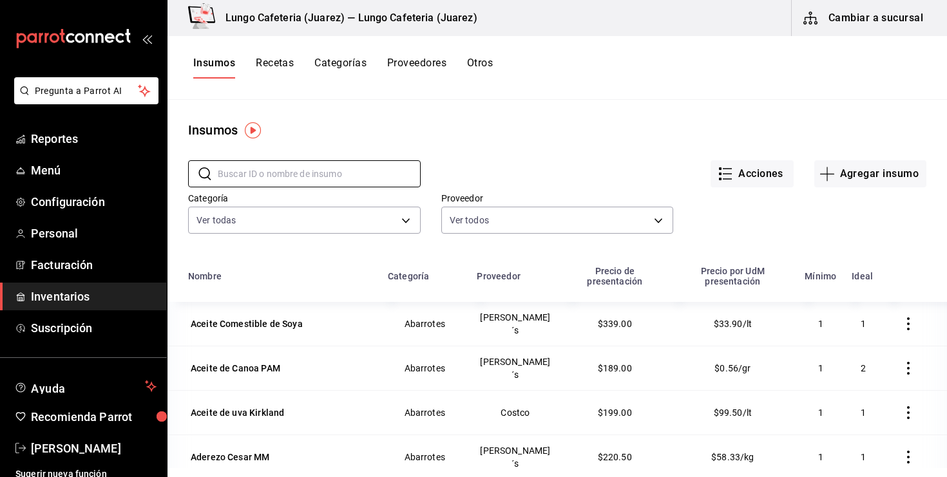
click at [832, 157] on div "Acciones Agregar insumo" at bounding box center [674, 164] width 506 height 48
click at [831, 166] on icon "button" at bounding box center [827, 173] width 15 height 15
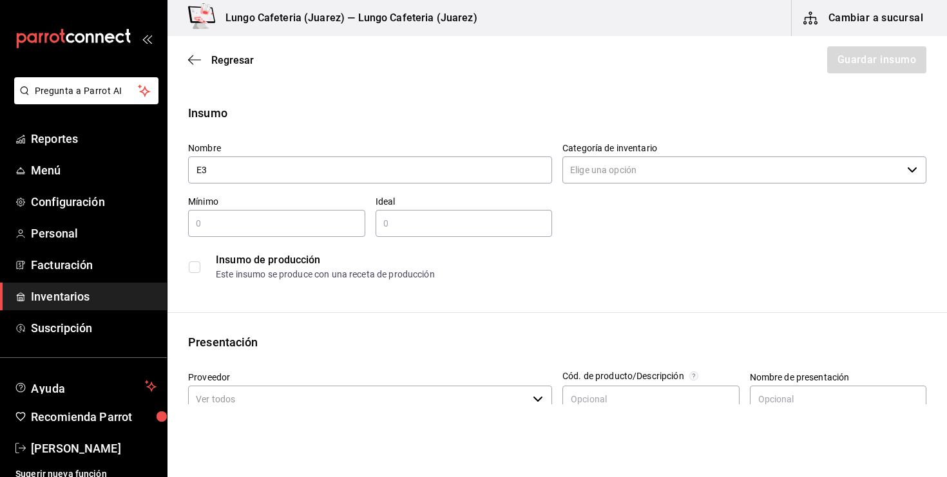
type input "E"
type input "n"
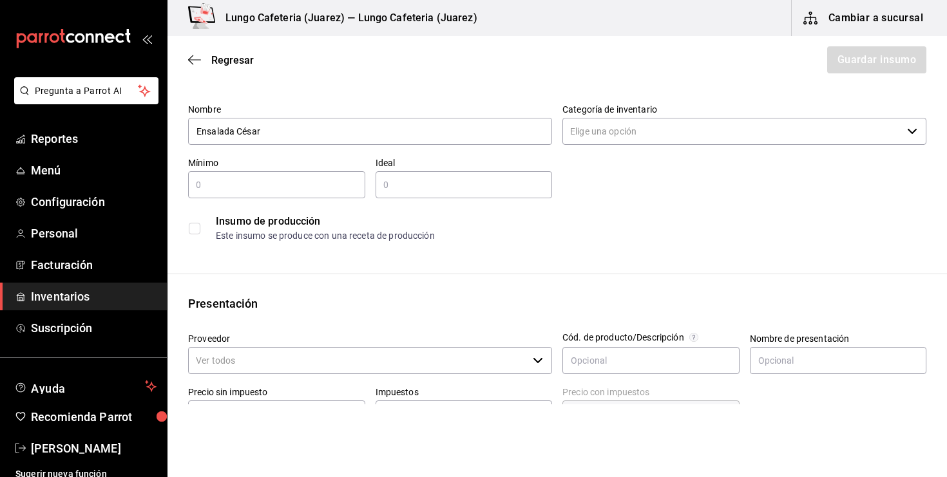
scroll to position [53, 0]
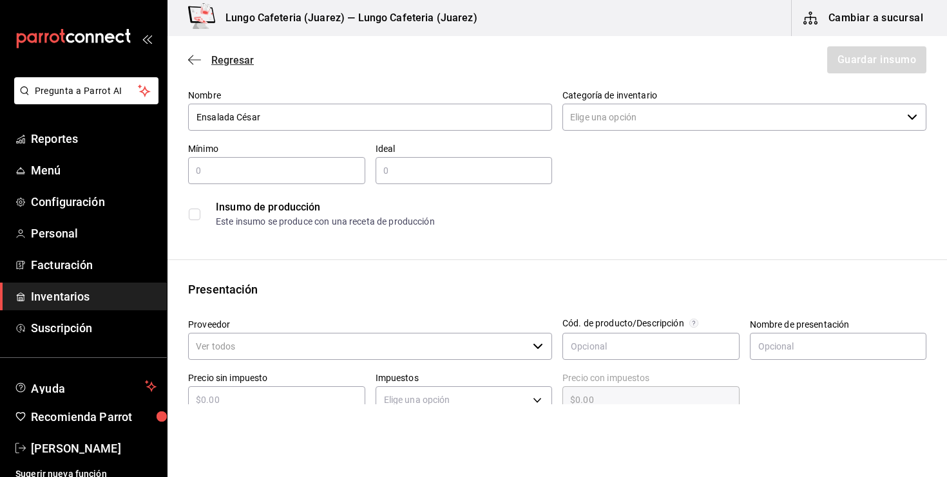
type input "Ensalada César"
click at [223, 65] on span "Regresar" at bounding box center [232, 60] width 43 height 12
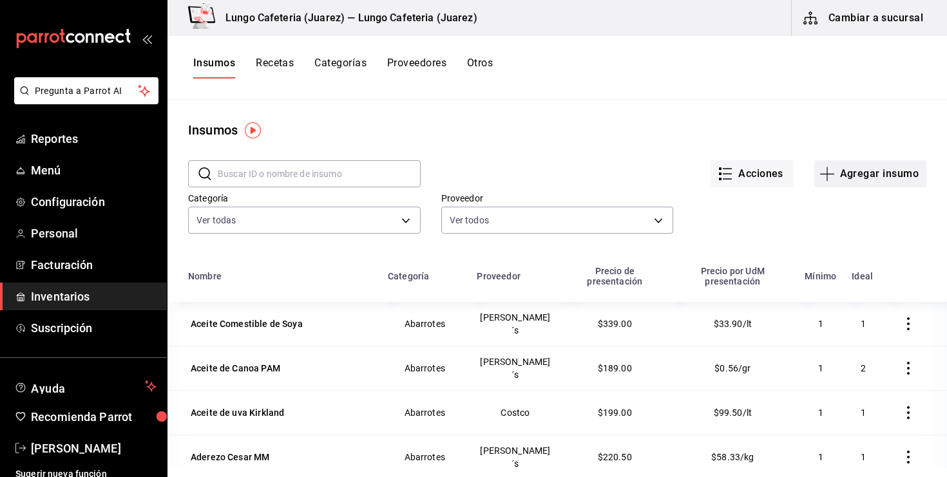
click at [836, 177] on button "Agregar insumo" at bounding box center [870, 173] width 112 height 27
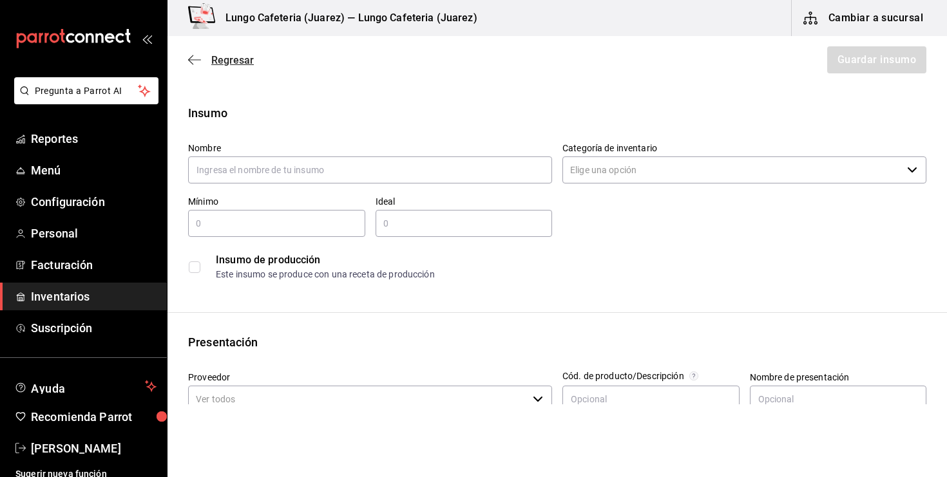
click at [229, 59] on span "Regresar" at bounding box center [232, 60] width 43 height 12
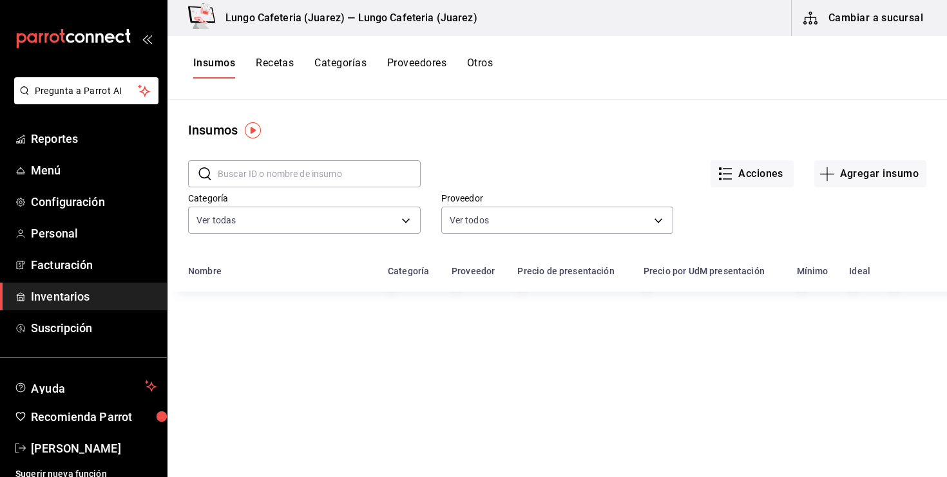
click at [263, 66] on button "Recetas" at bounding box center [275, 68] width 38 height 22
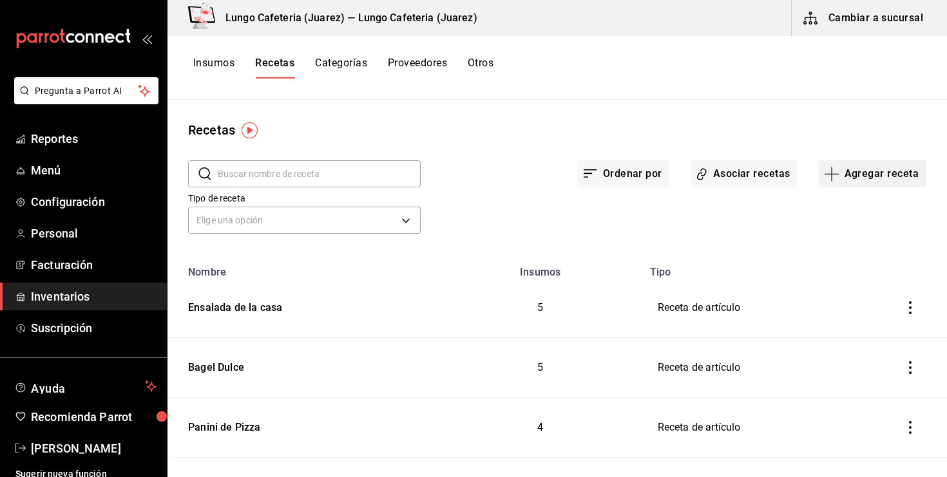
click at [834, 175] on icon "button" at bounding box center [831, 173] width 15 height 15
click at [834, 212] on span "Receta" at bounding box center [872, 210] width 108 height 14
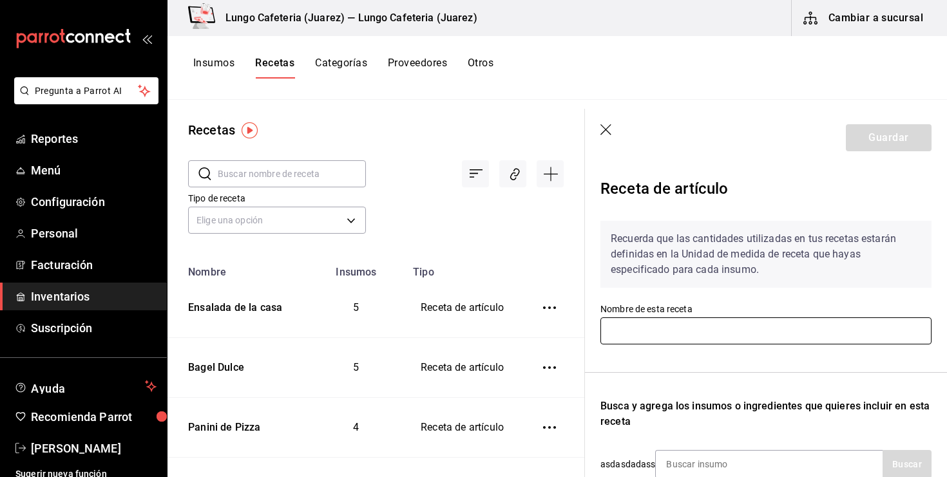
click at [682, 318] on input "text" at bounding box center [765, 331] width 331 height 27
click at [670, 335] on input "text" at bounding box center [765, 331] width 331 height 27
type input "e"
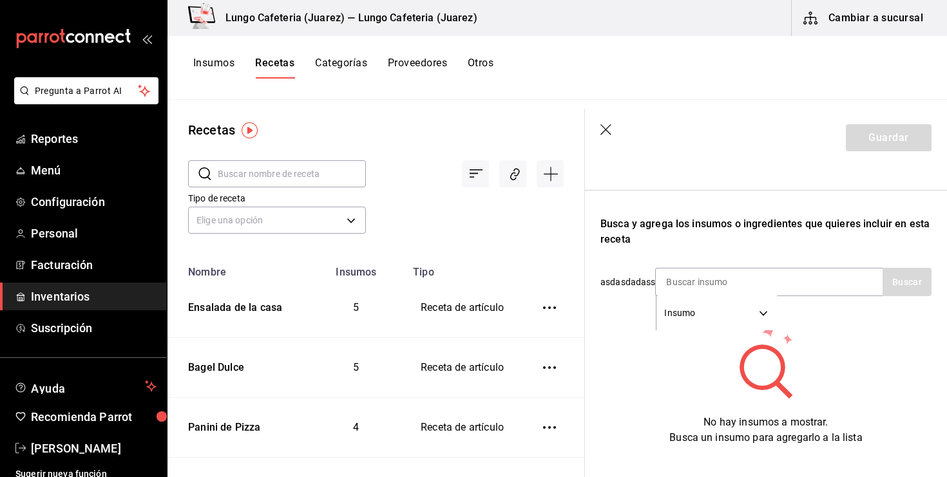
scroll to position [182, 0]
type input "Ensalada César"
click at [742, 280] on input at bounding box center [720, 282] width 129 height 27
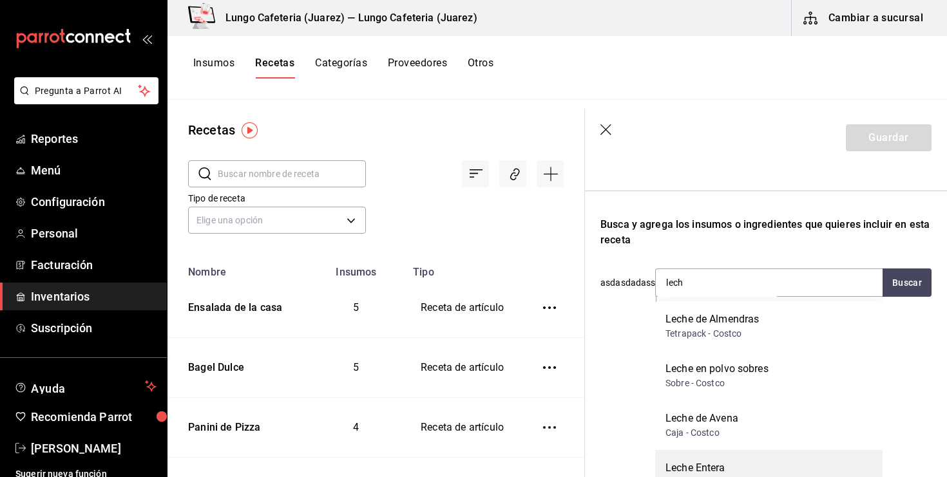
scroll to position [0, 0]
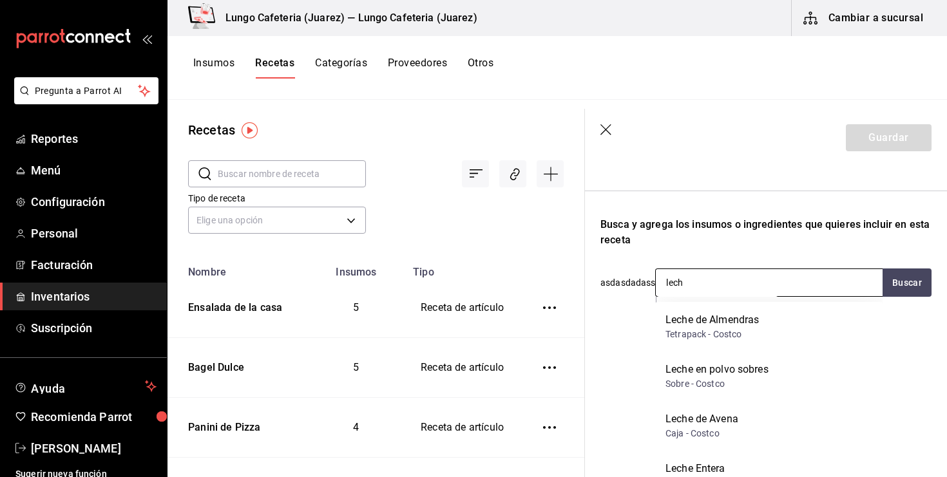
click at [702, 285] on input "lech" at bounding box center [720, 282] width 129 height 27
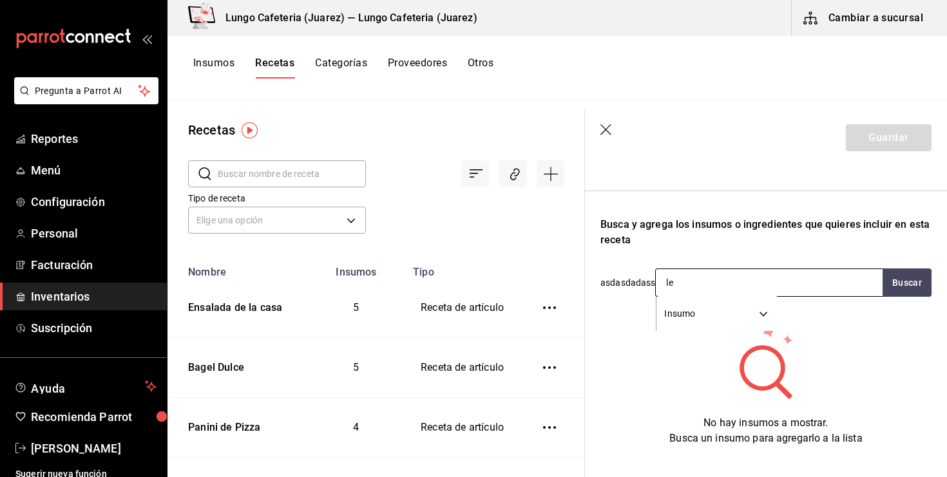
type input "l"
type input "sucrine"
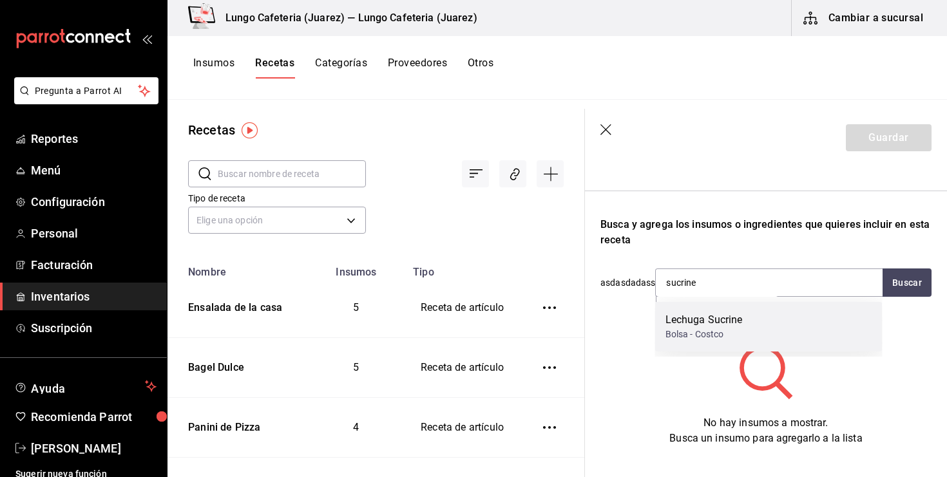
click at [705, 323] on div "Lechuga Sucrine" at bounding box center [704, 319] width 77 height 15
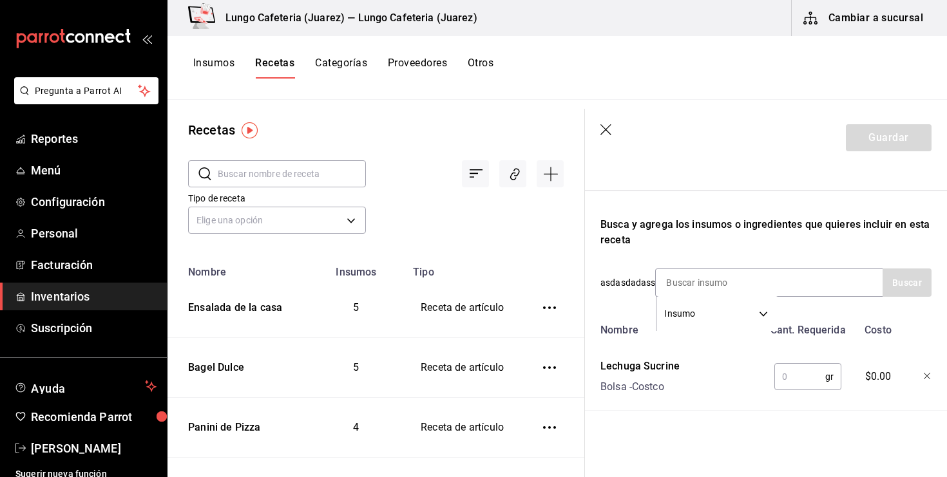
click at [792, 367] on input "text" at bounding box center [799, 377] width 51 height 26
type input "1"
click at [216, 53] on div "Insumos Recetas Categorías Proveedores Otros" at bounding box center [558, 68] width 780 height 64
click at [216, 56] on div "Insumos Recetas Categorías Proveedores Otros" at bounding box center [558, 68] width 780 height 64
click at [220, 62] on button "Insumos" at bounding box center [213, 68] width 41 height 22
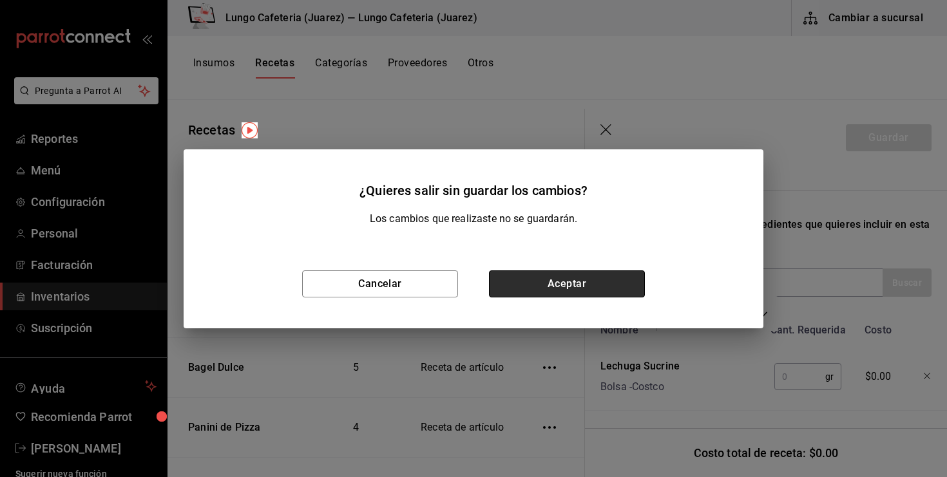
click at [591, 288] on button "Aceptar" at bounding box center [567, 284] width 156 height 27
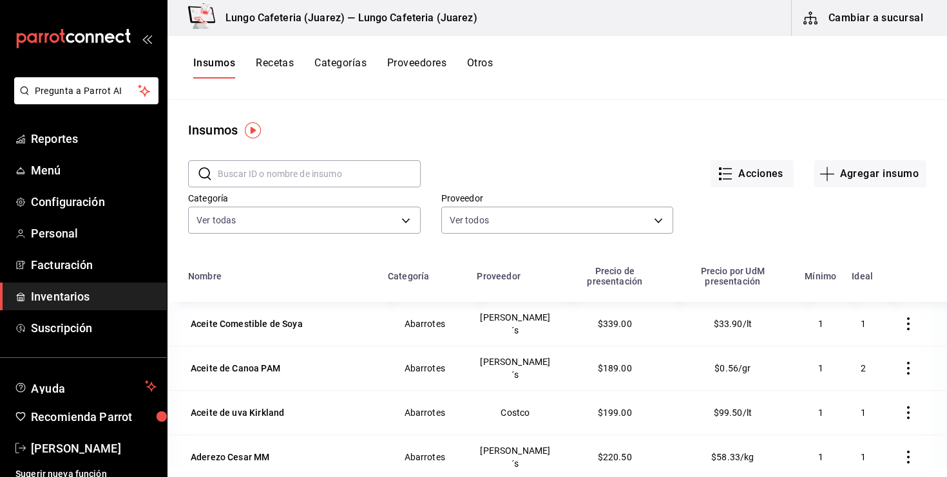
click at [252, 184] on input "text" at bounding box center [319, 174] width 203 height 26
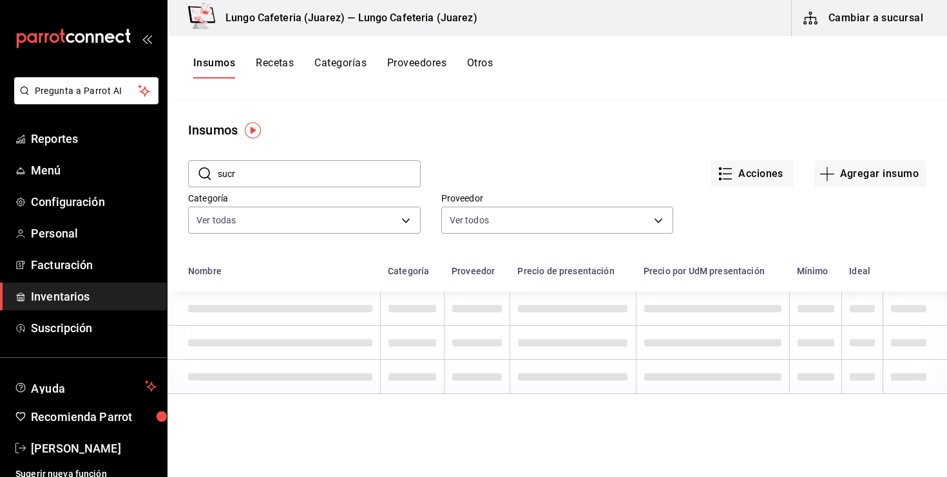
type input "sucr"
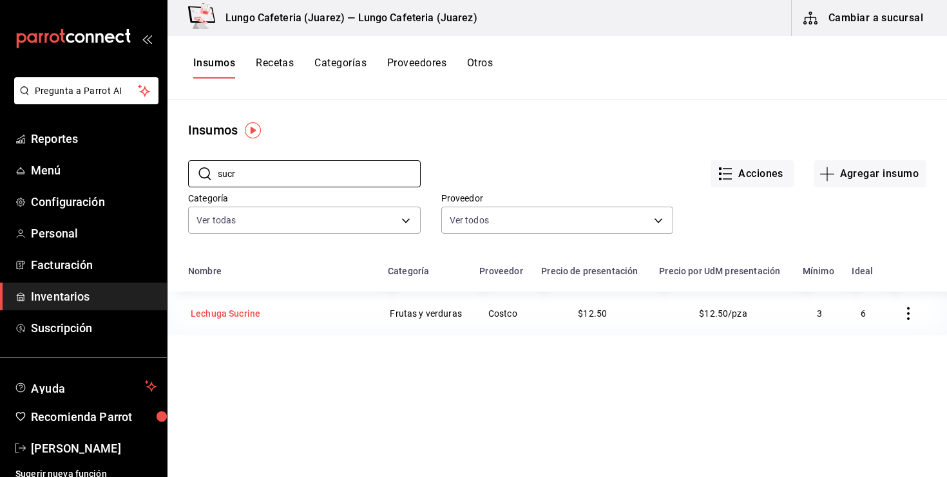
click at [291, 309] on div "Lechuga Sucrine" at bounding box center [280, 314] width 184 height 18
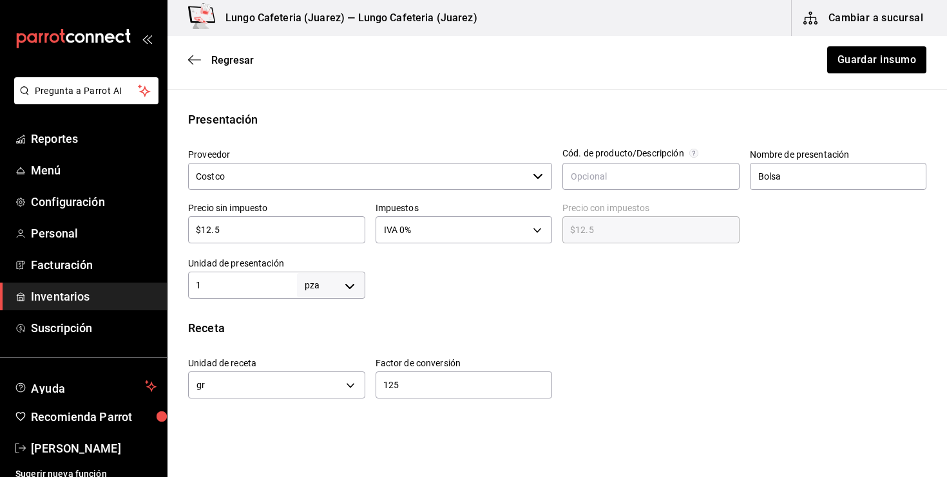
scroll to position [238, 0]
click at [227, 291] on input "1" at bounding box center [242, 283] width 109 height 15
click at [429, 285] on div at bounding box center [646, 272] width 562 height 52
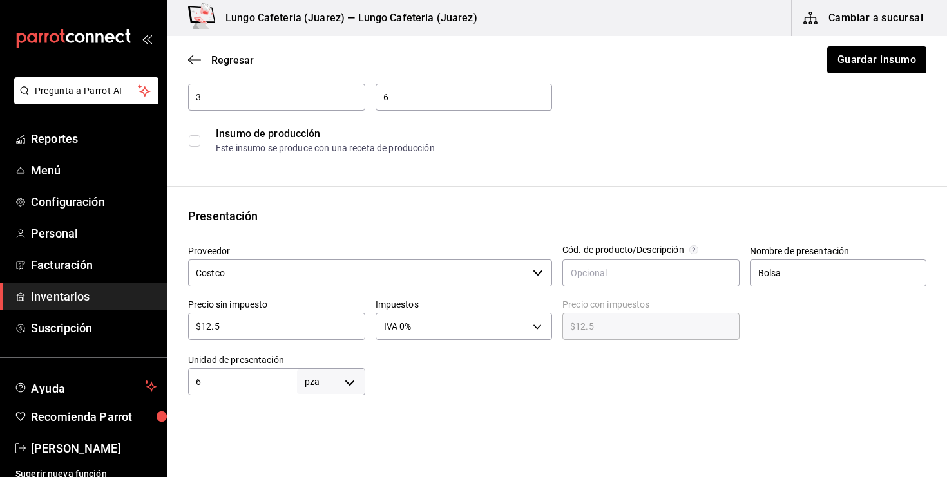
scroll to position [225, 0]
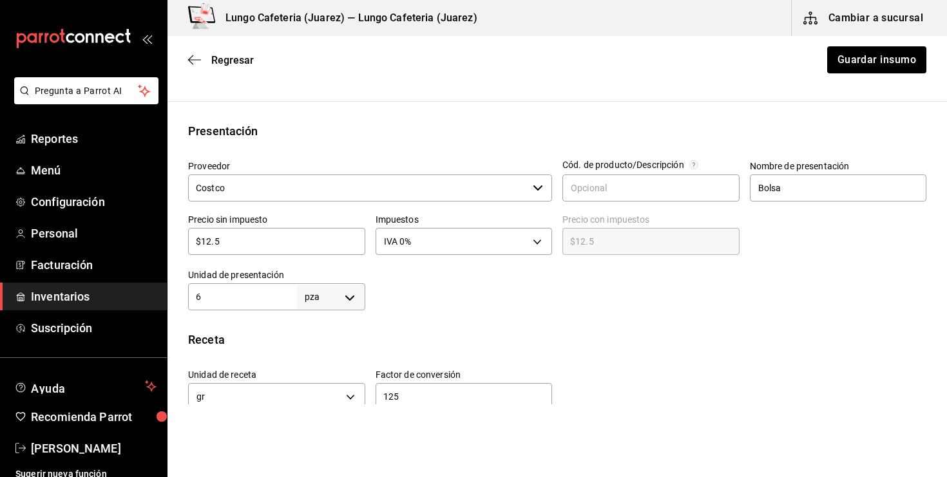
click at [206, 304] on input "6" at bounding box center [242, 296] width 109 height 15
type input "1"
click at [459, 323] on div "Insumo IN-1758346390746-45 Nombre Lechuga Sucrine Categoría de inventario Fruta…" at bounding box center [558, 285] width 780 height 811
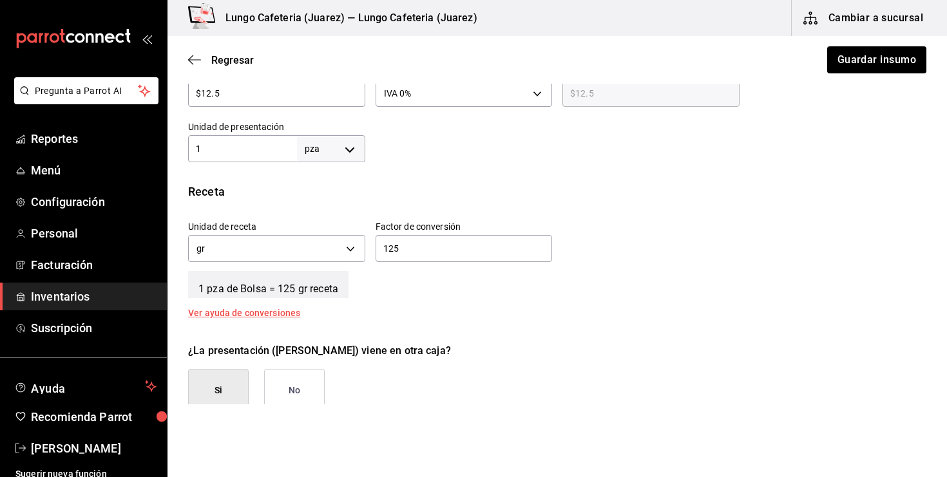
scroll to position [372, 0]
click at [433, 247] on input "125" at bounding box center [464, 249] width 177 height 15
click at [364, 149] on body "Pregunta a Parrot AI Reportes Menú Configuración Personal Facturación Inventari…" at bounding box center [473, 202] width 947 height 405
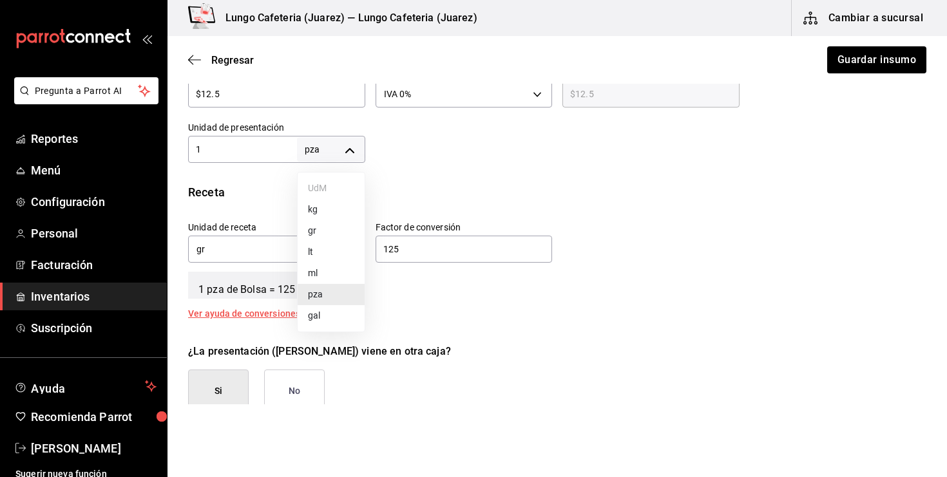
click at [323, 290] on li "pza" at bounding box center [331, 294] width 67 height 21
click at [442, 249] on input "125" at bounding box center [464, 249] width 177 height 15
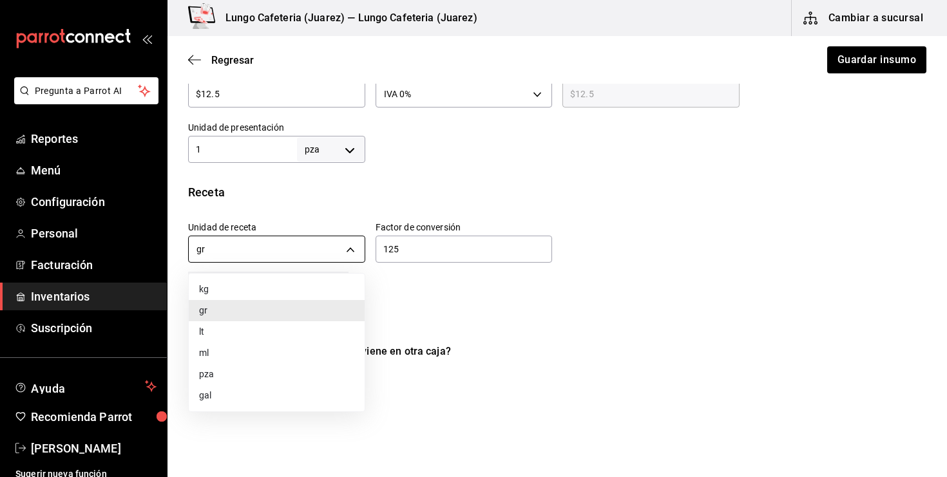
click at [358, 245] on body "Pregunta a Parrot AI Reportes Menú Configuración Personal Facturación Inventari…" at bounding box center [473, 202] width 947 height 405
click at [238, 378] on li "pza" at bounding box center [277, 374] width 176 height 21
type input "UNIT"
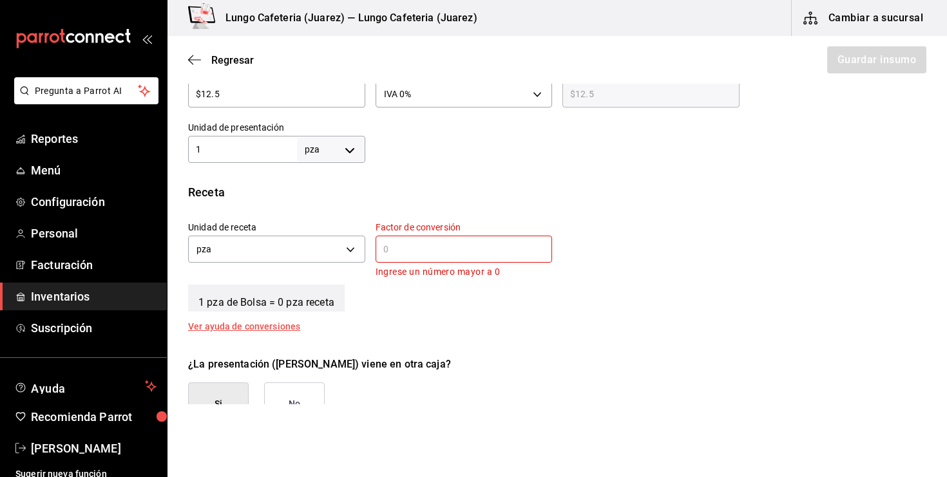
click at [419, 253] on input "text" at bounding box center [464, 249] width 177 height 15
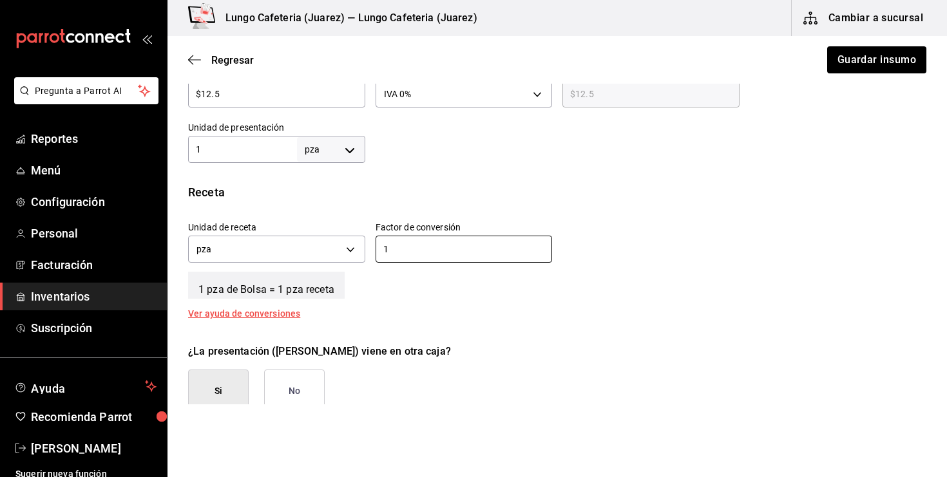
type input "1"
click at [507, 371] on div "¿La presentación (Bolsa) viene en otra caja? Si No" at bounding box center [552, 373] width 749 height 79
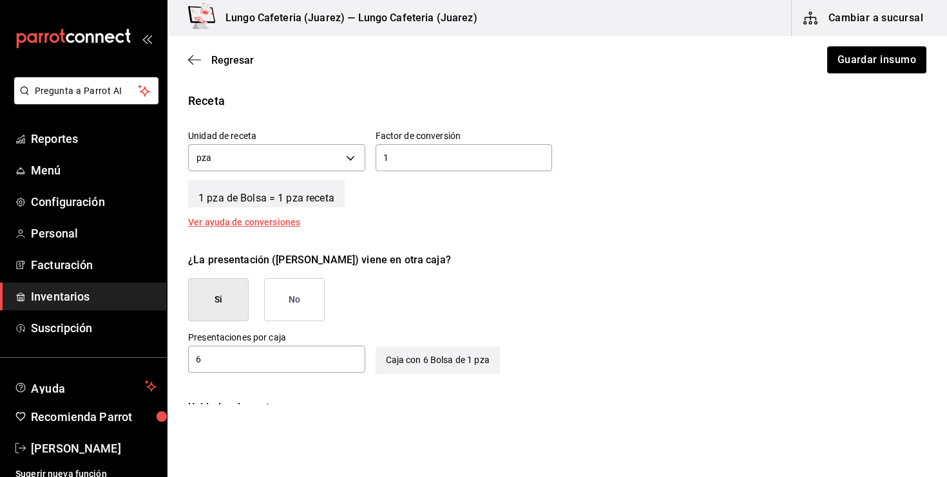
scroll to position [463, 0]
click at [278, 321] on button "No" at bounding box center [294, 300] width 61 height 43
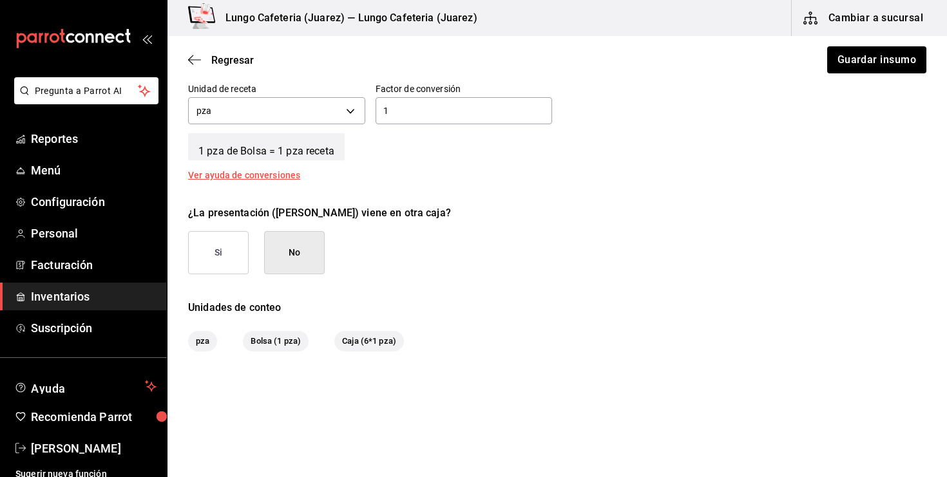
scroll to position [508, 0]
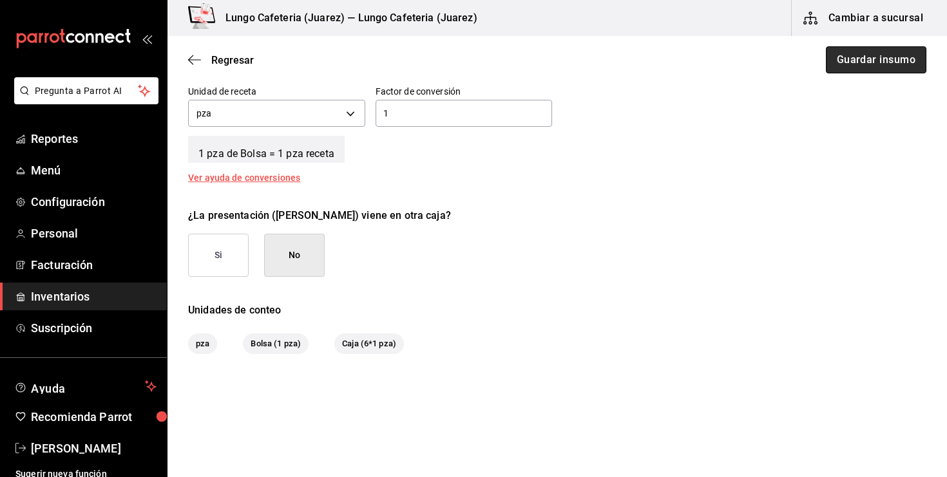
click at [882, 70] on button "Guardar insumo" at bounding box center [876, 59] width 101 height 27
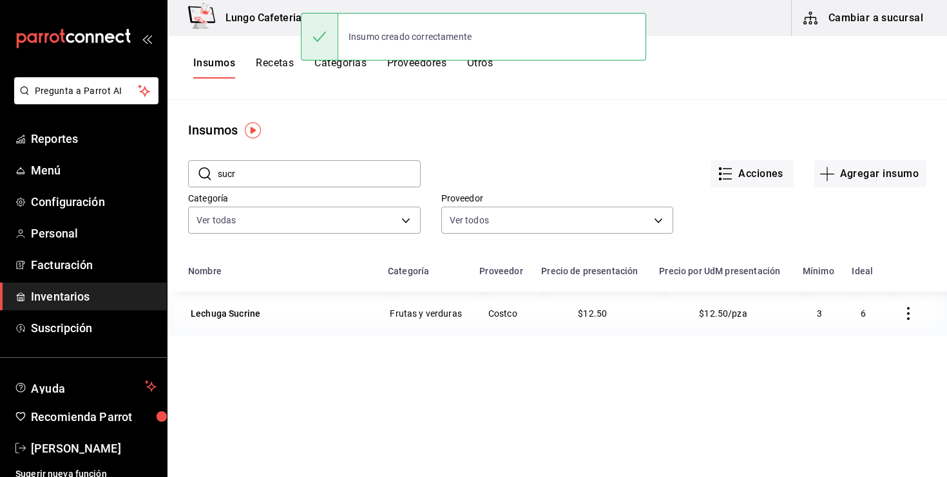
click at [280, 65] on button "Recetas" at bounding box center [275, 68] width 38 height 22
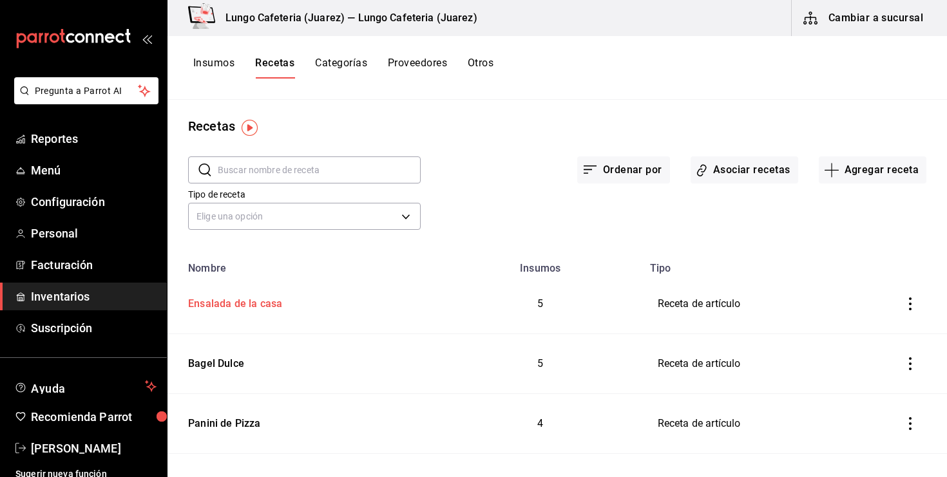
scroll to position [3, 0]
click at [229, 303] on div "Ensalada de la casa" at bounding box center [232, 303] width 99 height 20
type input "Ensalada de la casa"
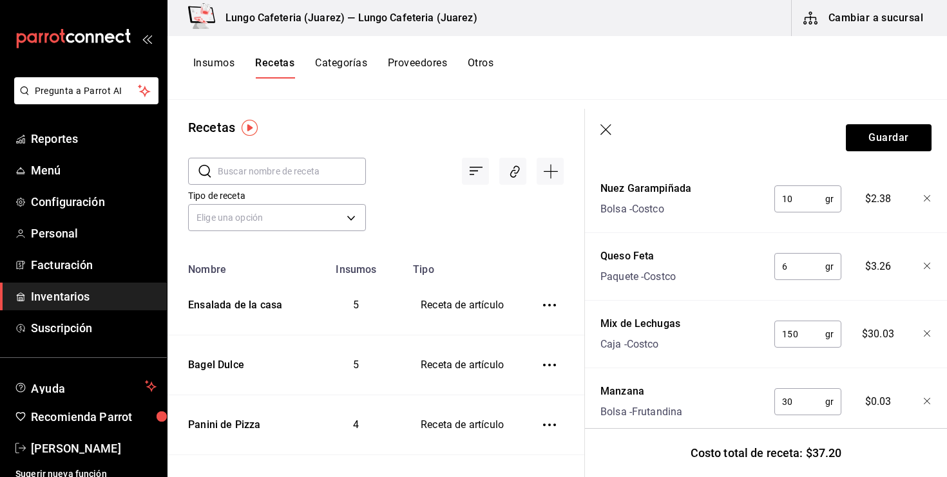
scroll to position [453, 0]
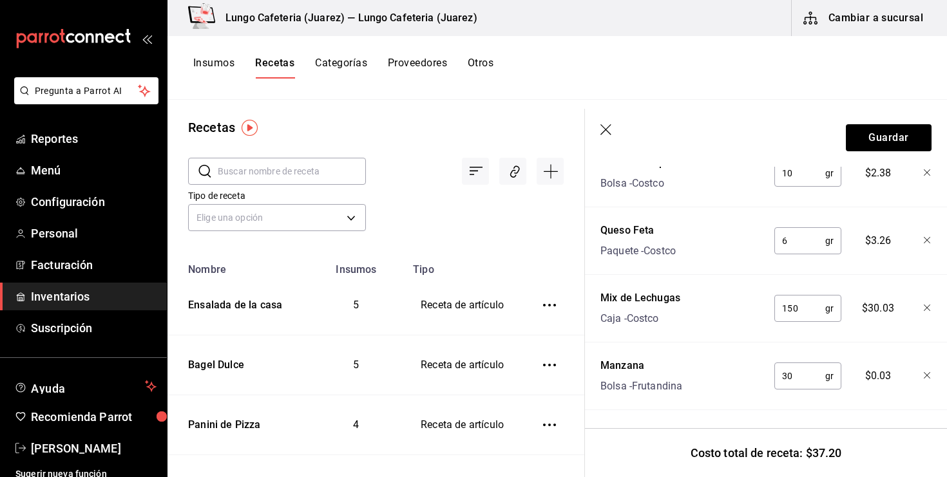
click at [603, 130] on icon "button" at bounding box center [606, 130] width 13 height 13
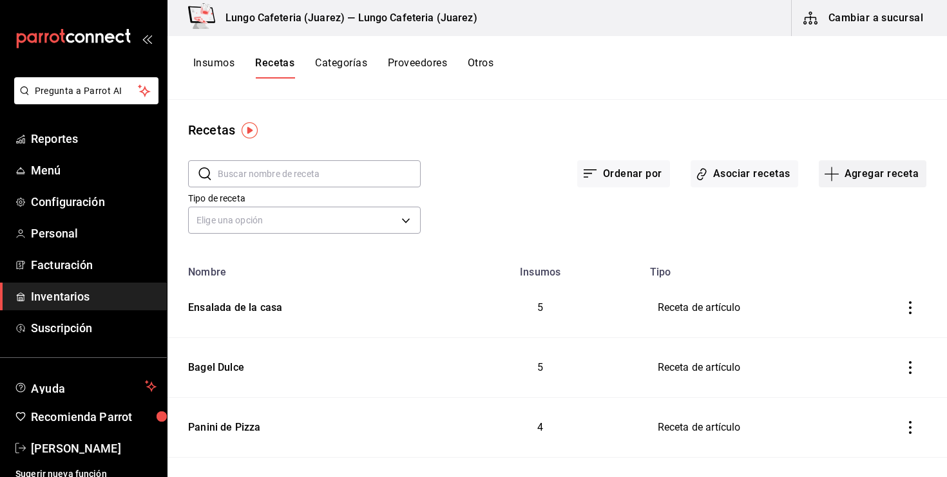
click at [827, 176] on icon "button" at bounding box center [831, 173] width 15 height 15
click at [879, 206] on span "Receta" at bounding box center [872, 210] width 108 height 14
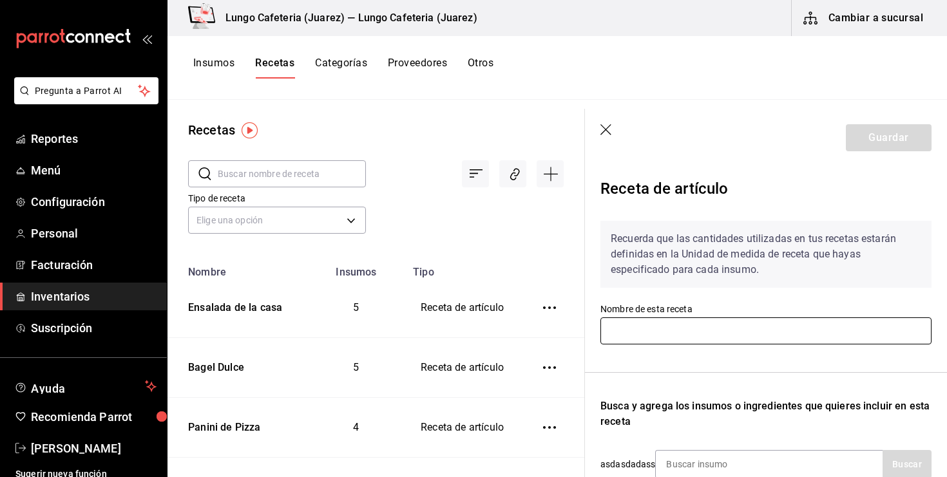
click at [682, 343] on input "text" at bounding box center [765, 331] width 331 height 27
type input "Ensalada César"
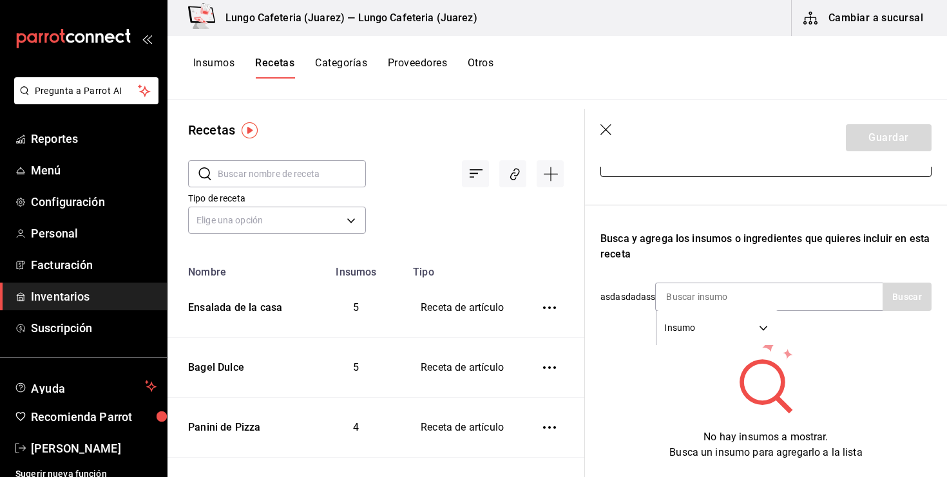
scroll to position [169, 0]
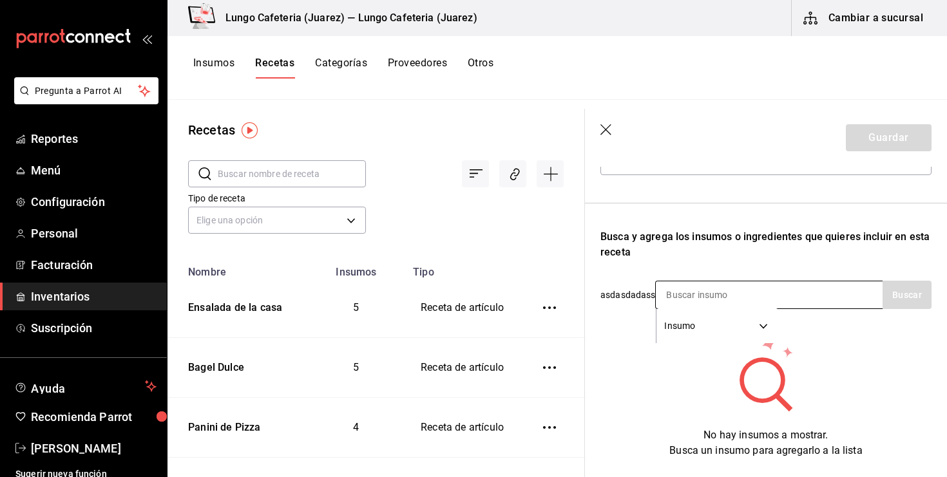
click at [702, 288] on input at bounding box center [720, 295] width 129 height 27
type input "sucr"
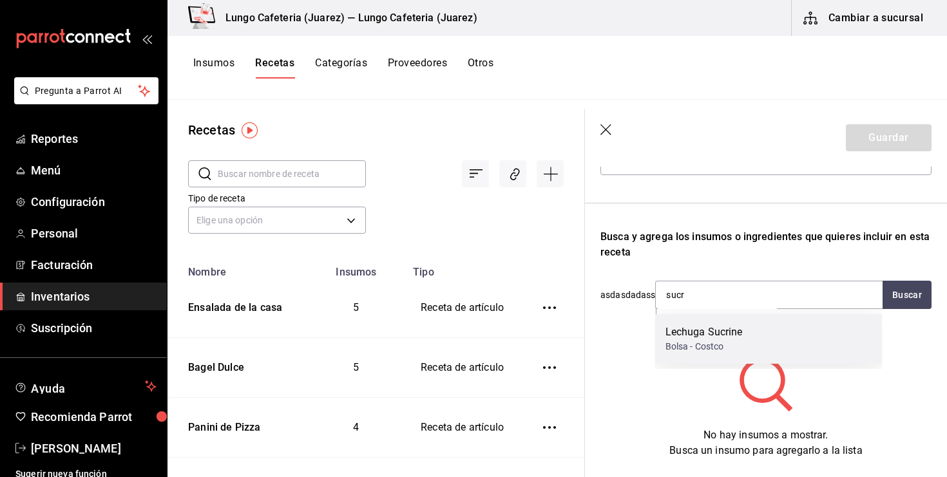
click at [705, 350] on div "Bolsa - Costco" at bounding box center [704, 347] width 77 height 14
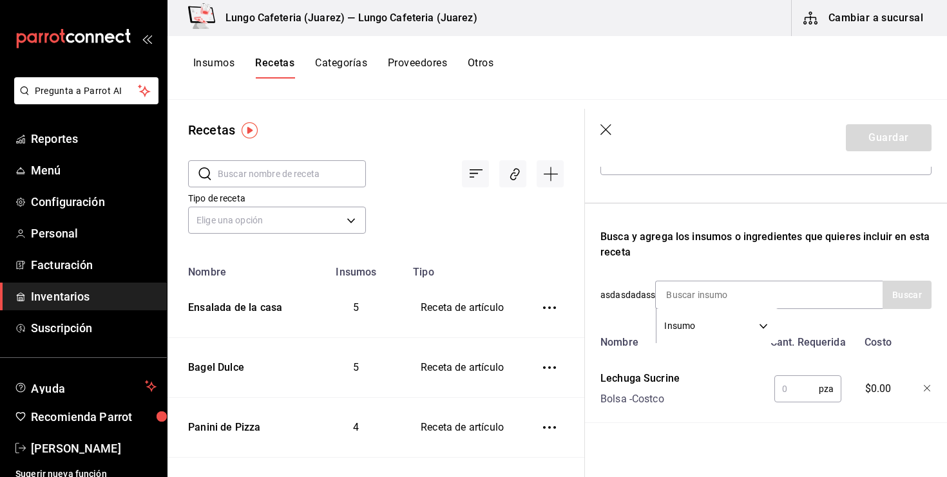
click at [798, 396] on input "text" at bounding box center [796, 389] width 44 height 26
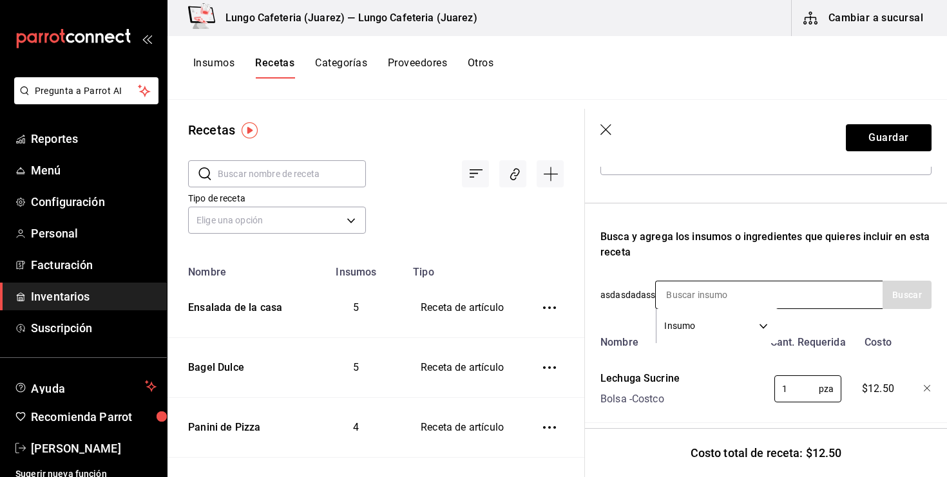
type input "1"
click at [709, 298] on input at bounding box center [720, 295] width 129 height 27
type input "crot"
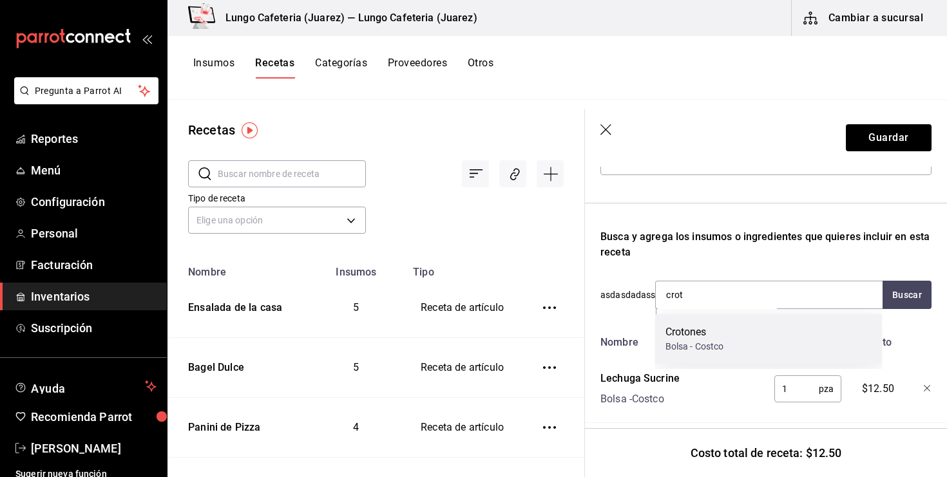
click at [706, 345] on div "Bolsa - Costco" at bounding box center [695, 347] width 59 height 14
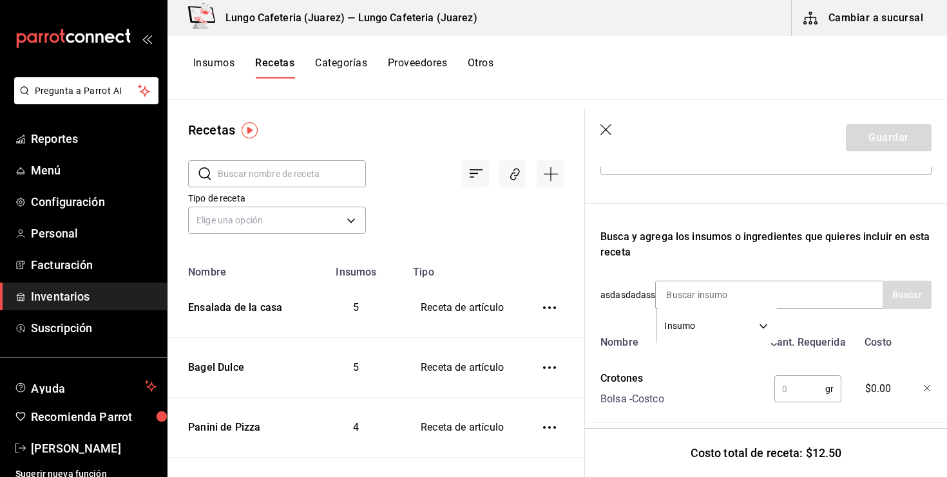
click at [806, 390] on input "text" at bounding box center [799, 389] width 51 height 26
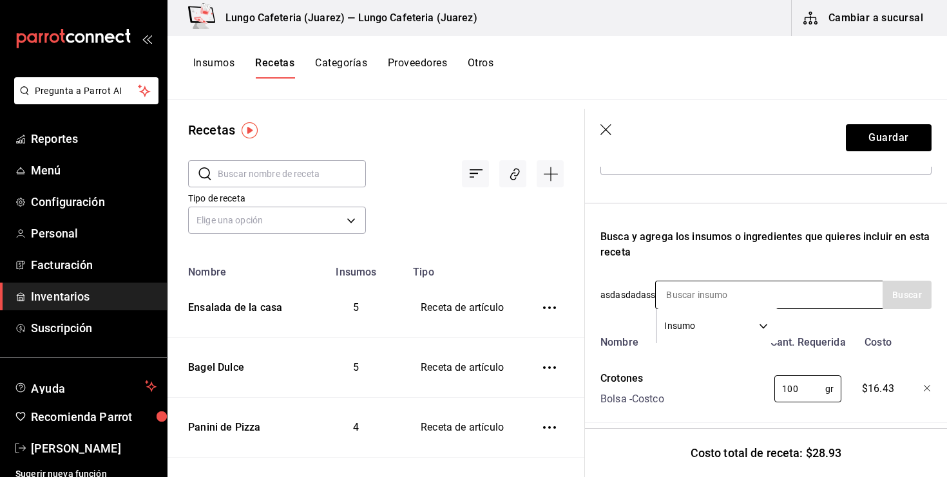
type input "100"
click at [747, 287] on input at bounding box center [720, 295] width 129 height 27
type input "queso pa"
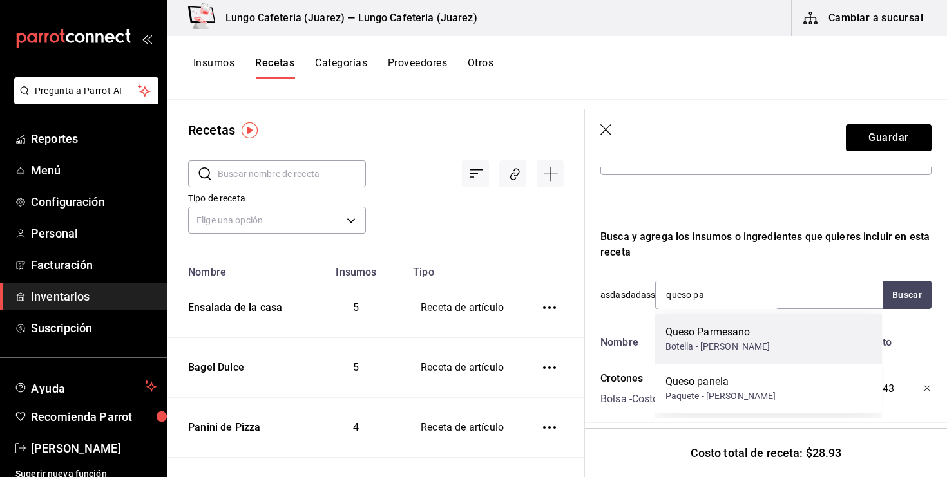
click at [745, 334] on div "Queso Parmesano" at bounding box center [718, 332] width 105 height 15
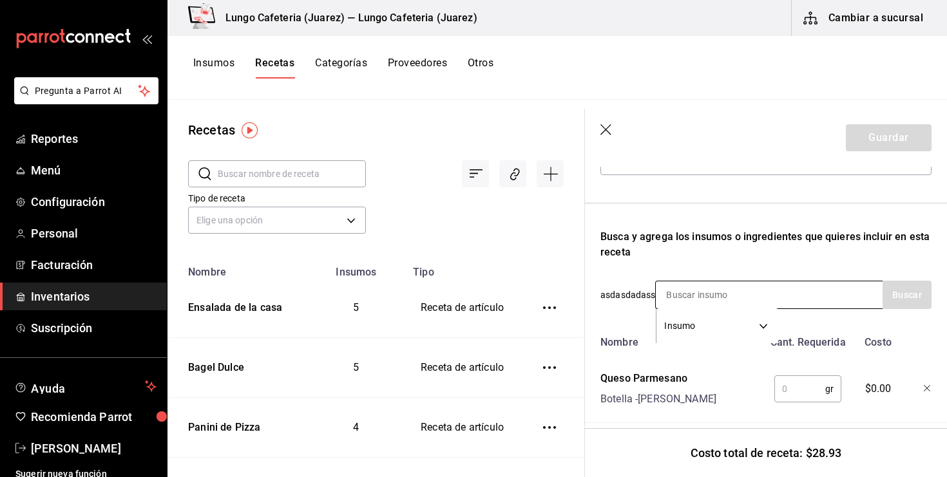
click at [709, 291] on input at bounding box center [720, 295] width 129 height 27
type input "2"
click at [778, 394] on input "text" at bounding box center [799, 389] width 51 height 26
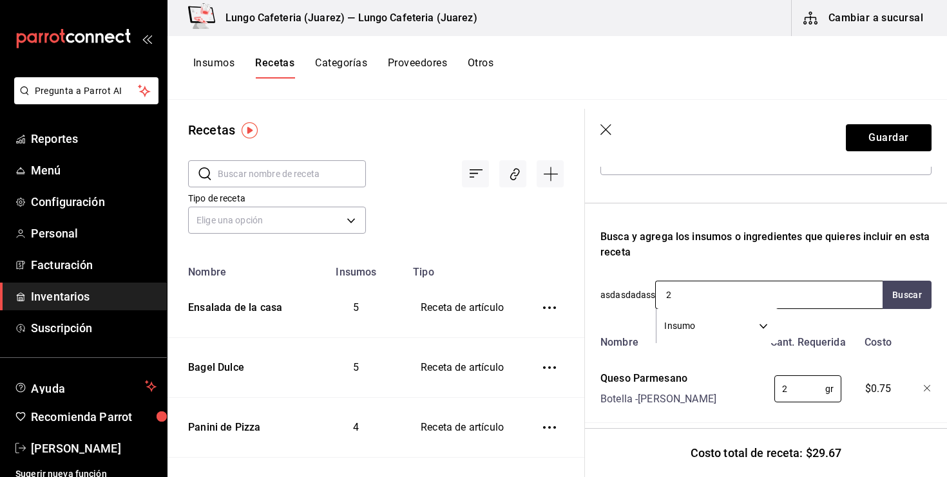
type input "2"
click at [712, 289] on input "2" at bounding box center [720, 295] width 129 height 27
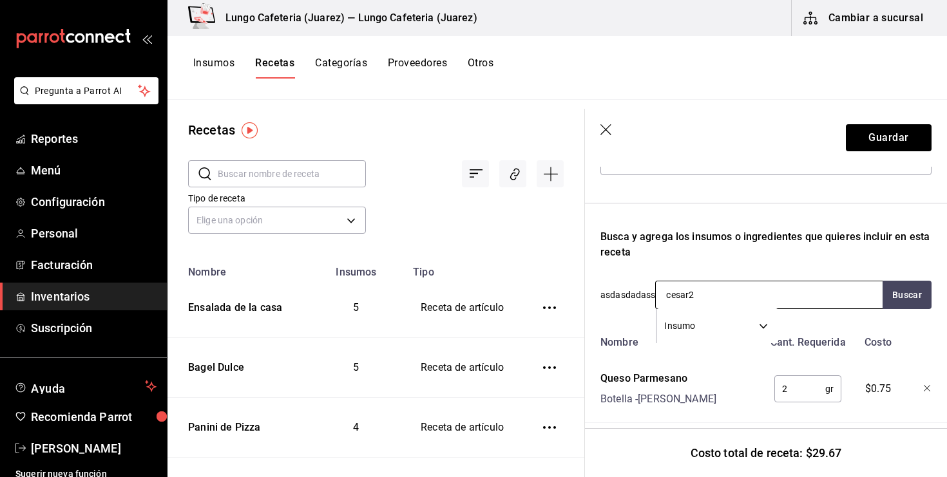
type input "cesar"
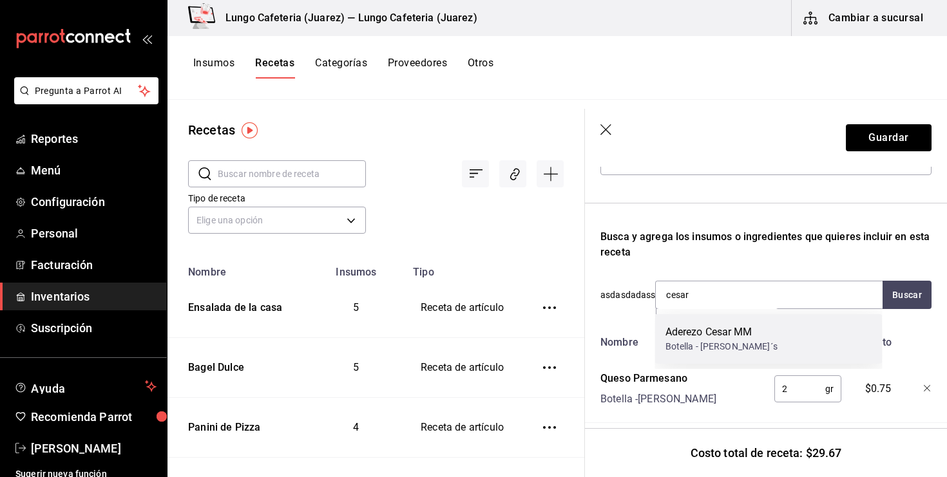
click at [708, 350] on div "Botella - Sam´s" at bounding box center [722, 347] width 112 height 14
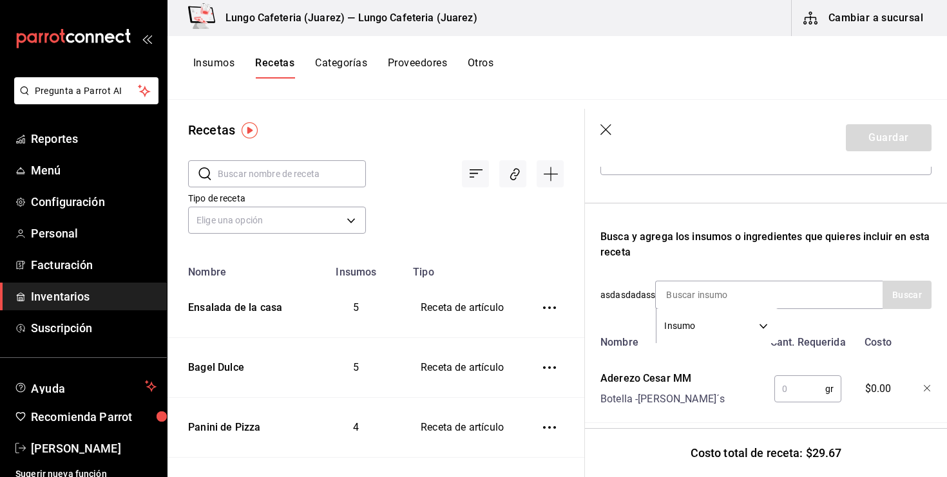
click at [787, 390] on input "text" at bounding box center [799, 389] width 51 height 26
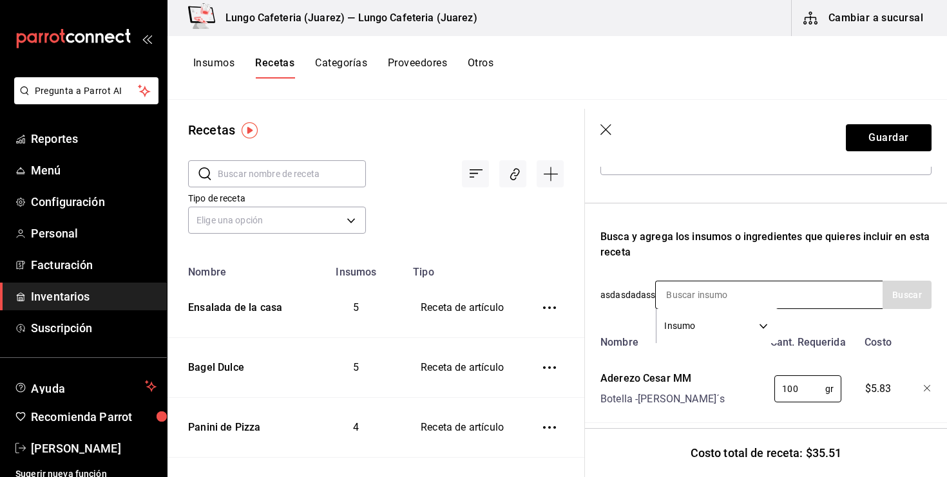
type input "100"
click at [752, 300] on input at bounding box center [720, 295] width 129 height 27
type input "aceite"
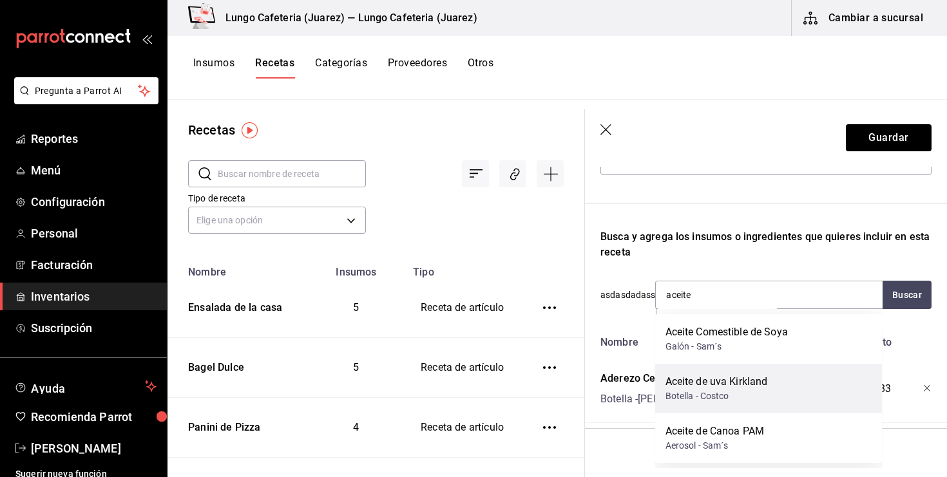
click at [762, 384] on div "Aceite de uva Kirkland" at bounding box center [717, 381] width 102 height 15
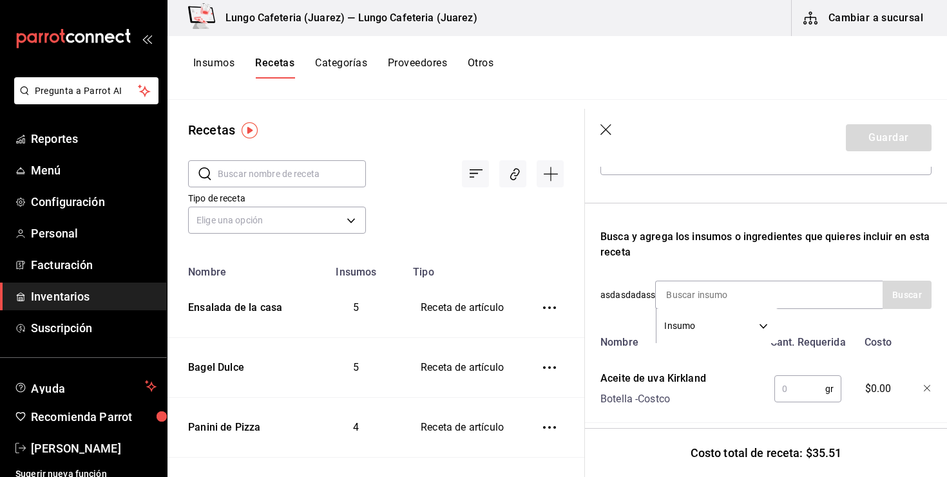
click at [808, 394] on input "text" at bounding box center [799, 389] width 51 height 26
click at [797, 388] on input "text" at bounding box center [799, 389] width 51 height 26
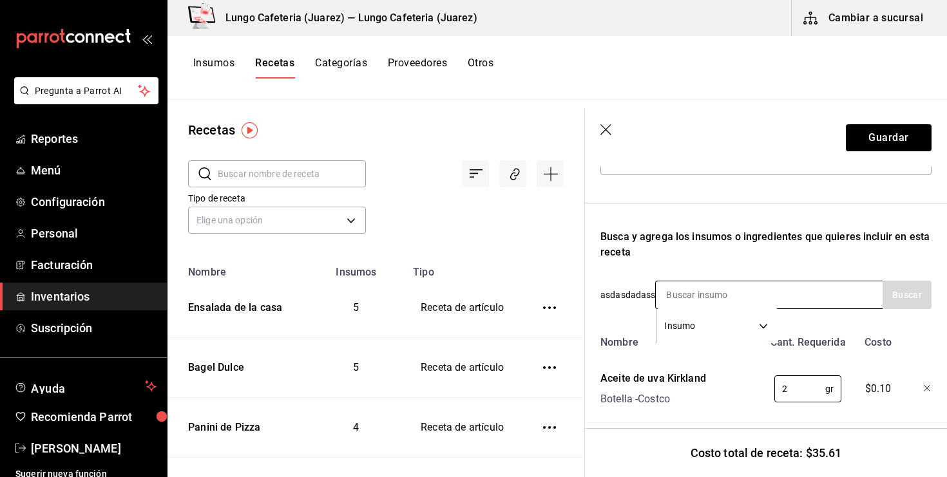
type input "2"
click at [769, 302] on input at bounding box center [720, 295] width 129 height 27
type input "sal"
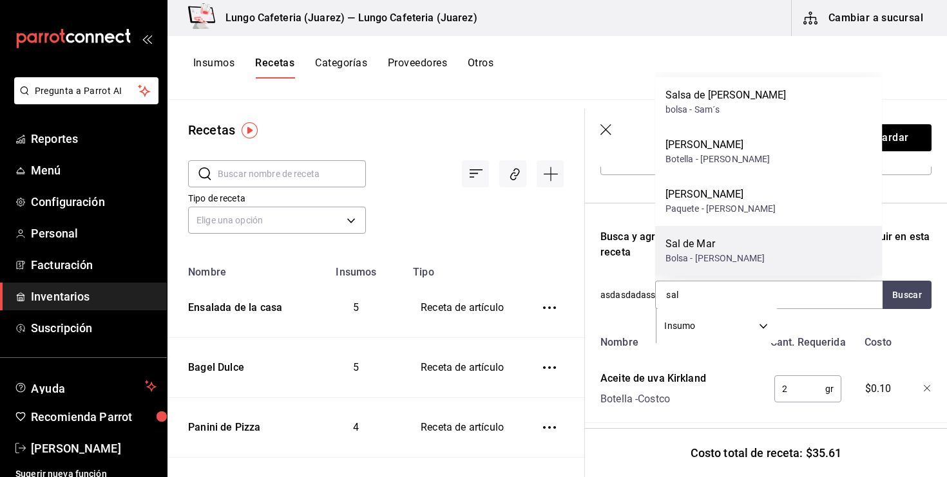
click at [712, 244] on div "Sal de Mar" at bounding box center [716, 243] width 100 height 15
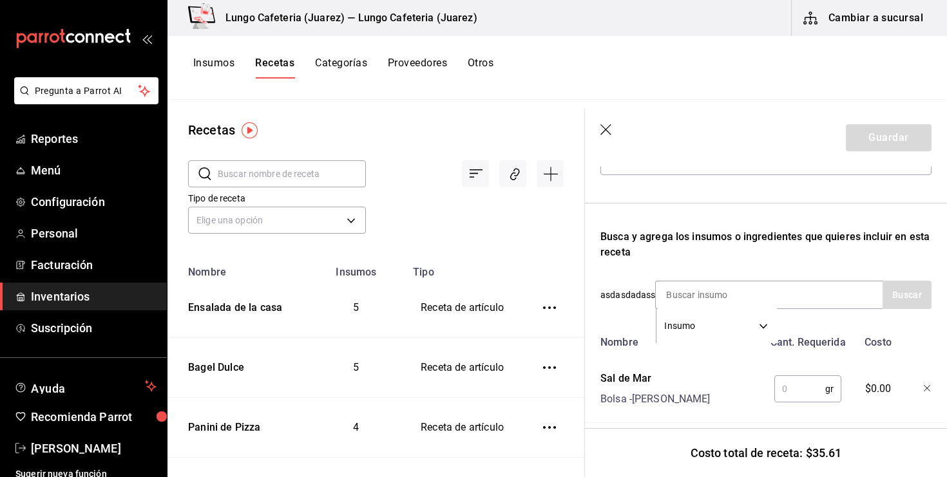
click at [785, 382] on input "text" at bounding box center [799, 389] width 51 height 26
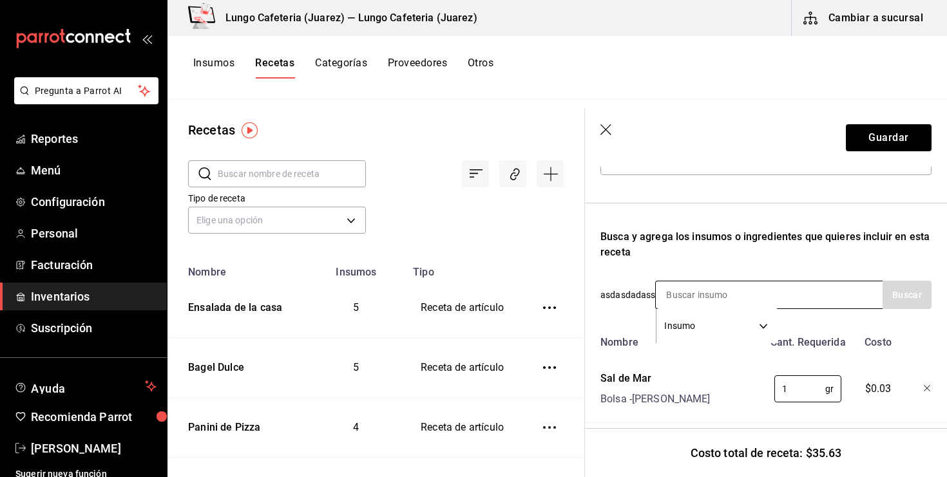
type input "1"
click at [780, 282] on input at bounding box center [720, 295] width 129 height 27
type input "pimient"
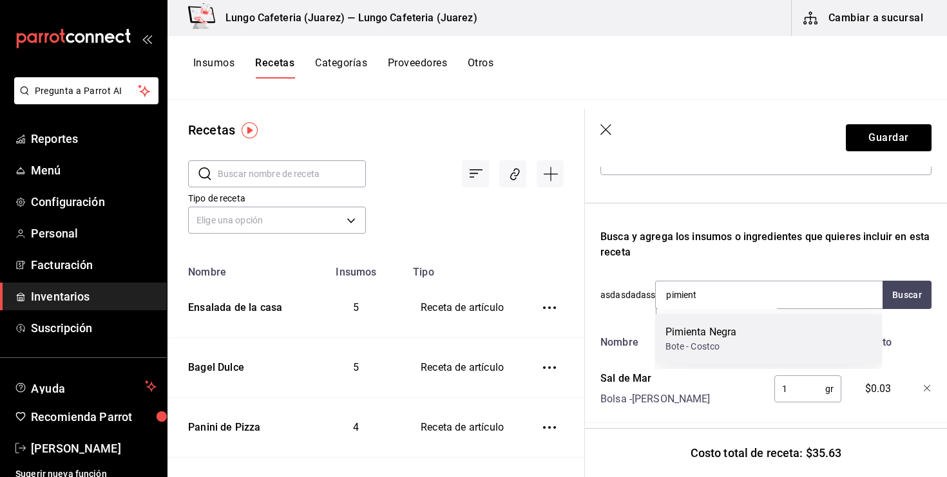
click at [769, 329] on div "Pimienta Negra Bote - Costco" at bounding box center [768, 339] width 227 height 50
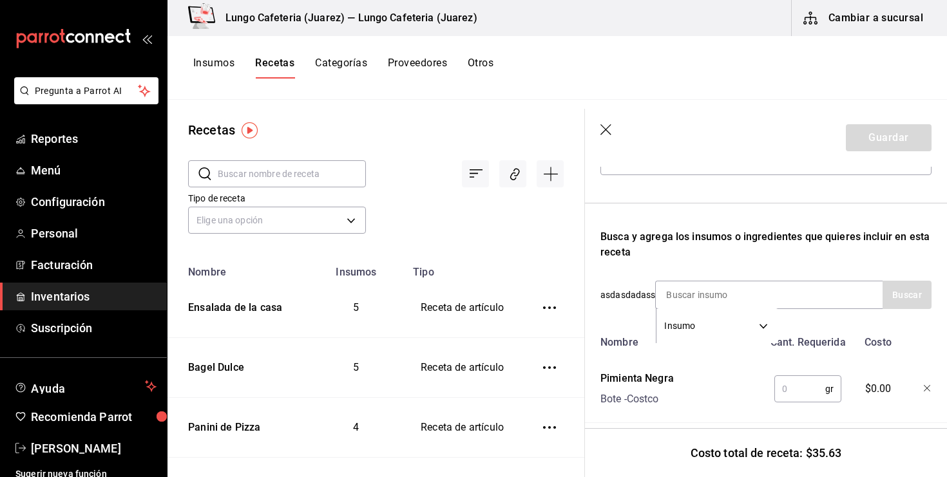
click at [807, 393] on input "text" at bounding box center [799, 389] width 51 height 26
type input "1"
click at [743, 396] on div "Pimienta Negra Bote - Costco" at bounding box center [679, 386] width 168 height 41
click at [776, 243] on div "Busca y agrega los insumos o ingredientes que quieres incluir en esta receta" at bounding box center [765, 244] width 331 height 31
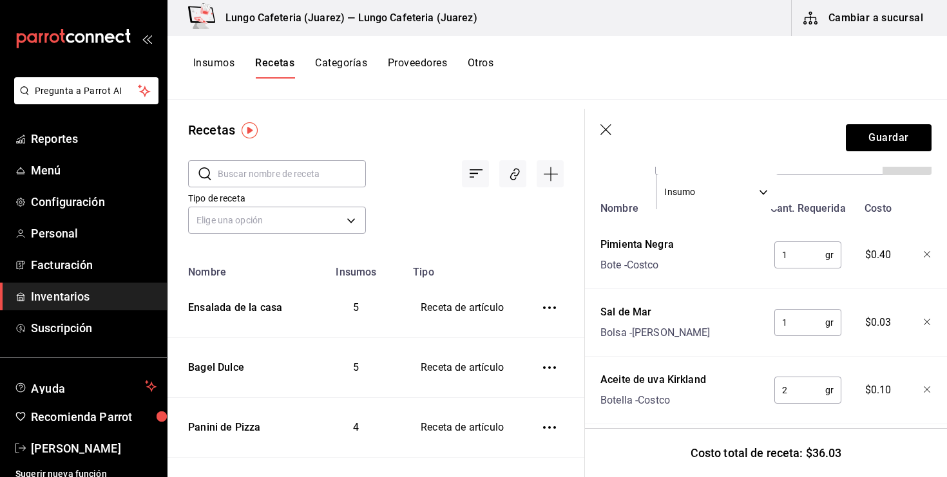
scroll to position [328, 0]
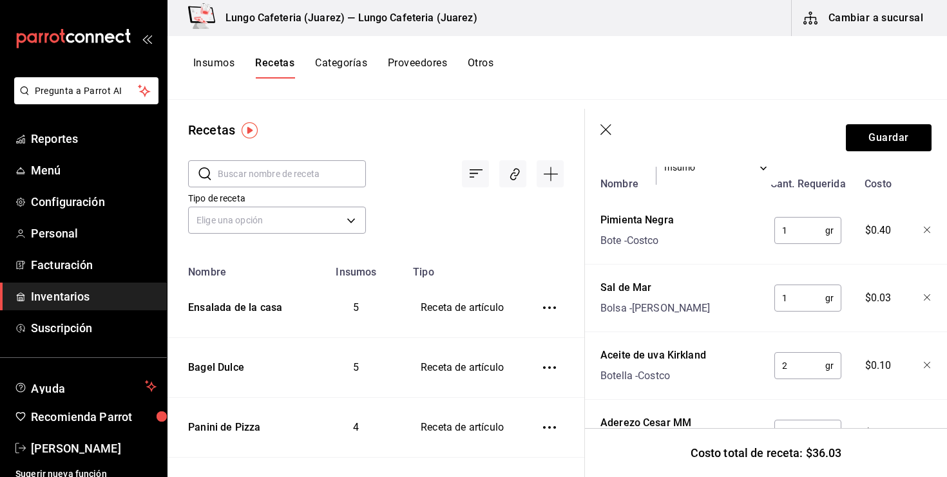
click at [799, 365] on input "2" at bounding box center [799, 366] width 51 height 26
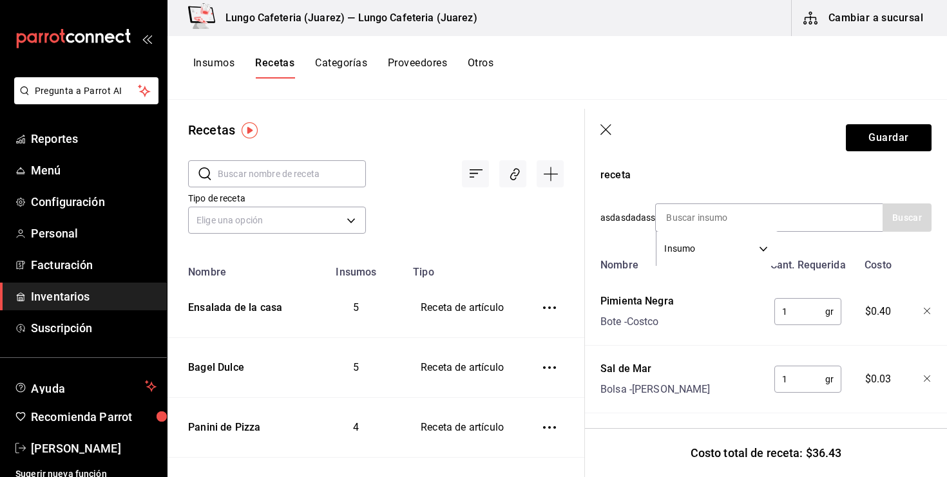
scroll to position [247, 0]
type input "10"
click at [742, 292] on div "Pimienta Negra Bote - Costco" at bounding box center [679, 308] width 168 height 41
click at [876, 137] on button "Guardar" at bounding box center [889, 137] width 86 height 27
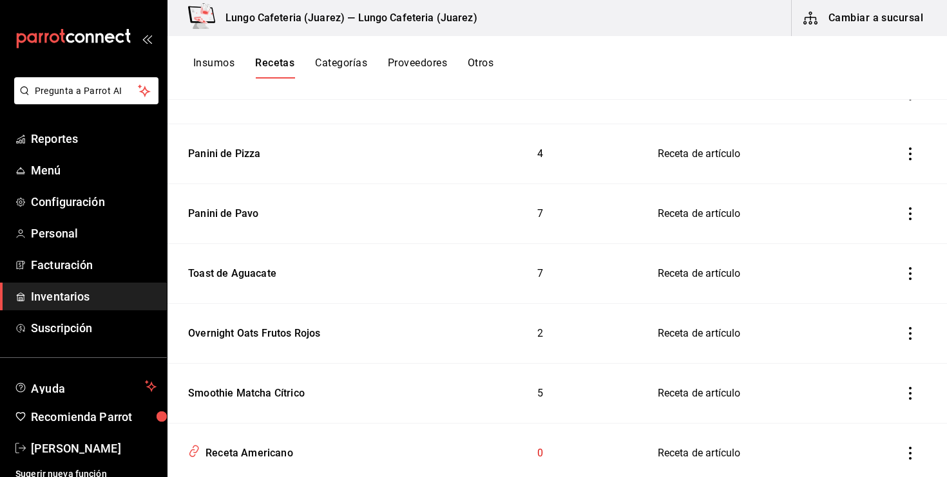
scroll to position [365, 0]
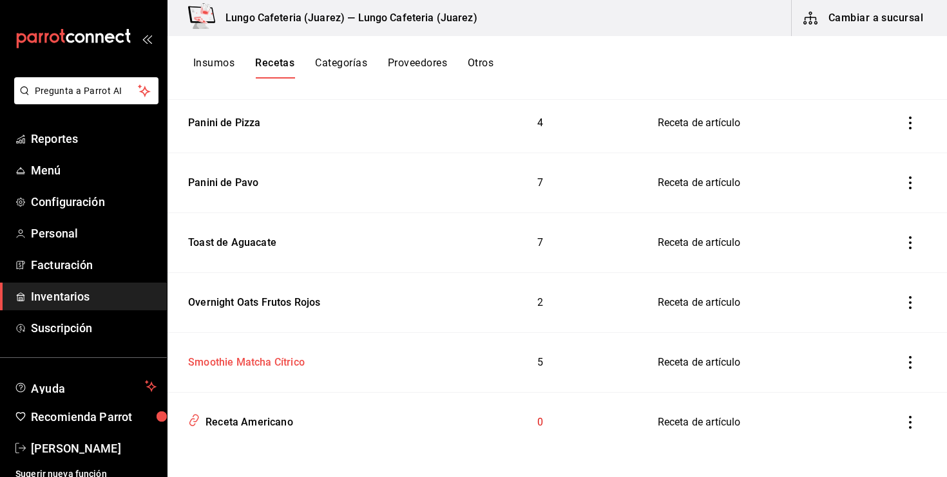
click at [289, 354] on div "Smoothie Matcha Cítrico" at bounding box center [244, 360] width 122 height 20
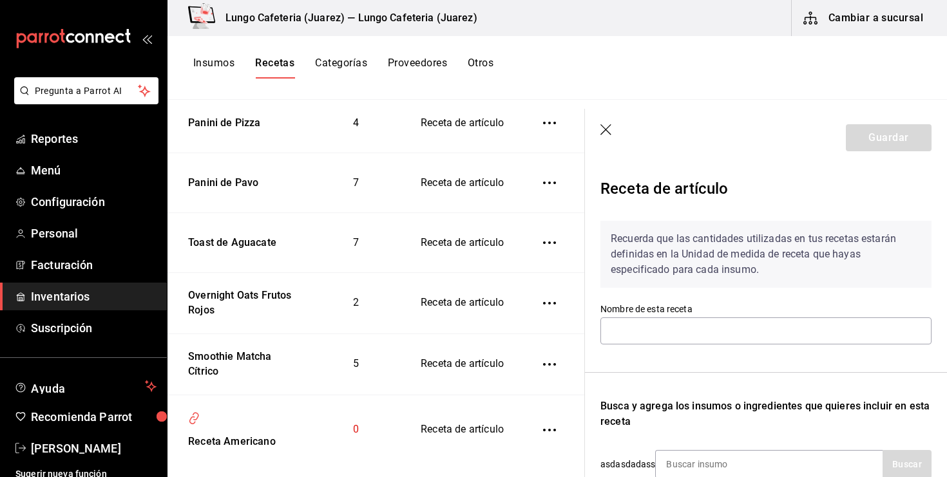
type input "Smoothie Matcha Cítrico"
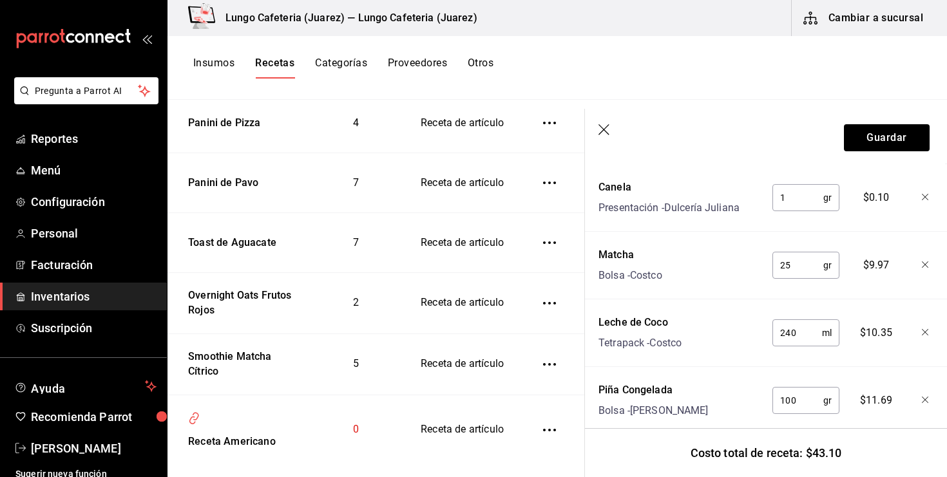
scroll to position [453, 2]
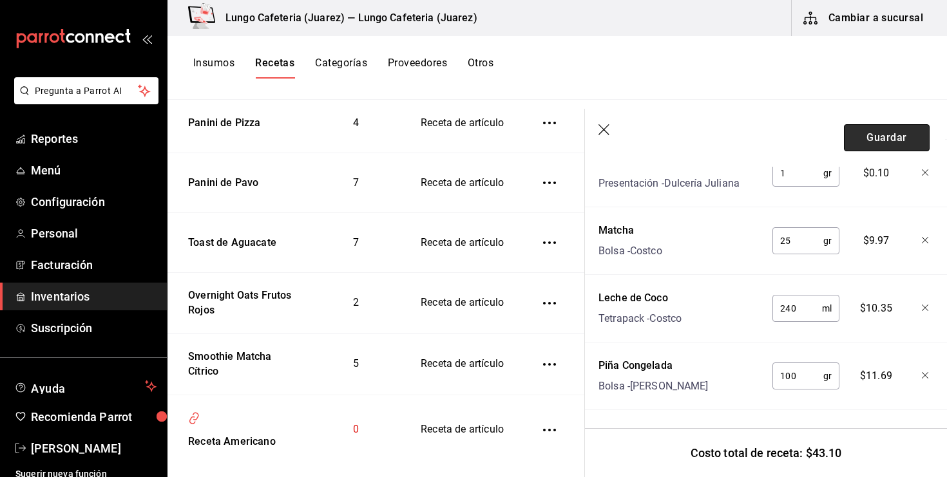
click at [881, 149] on button "Guardar" at bounding box center [887, 137] width 86 height 27
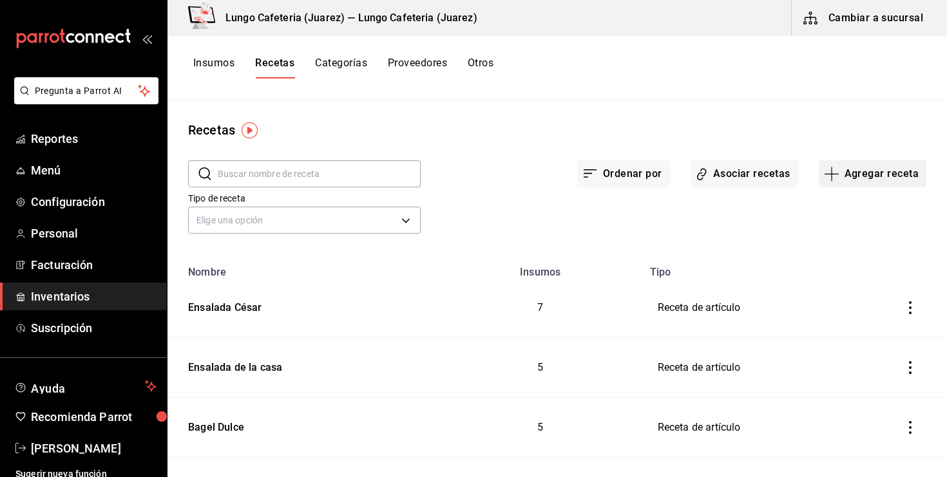
click at [826, 168] on icon "button" at bounding box center [831, 173] width 15 height 15
click at [836, 216] on span "Receta" at bounding box center [872, 210] width 108 height 14
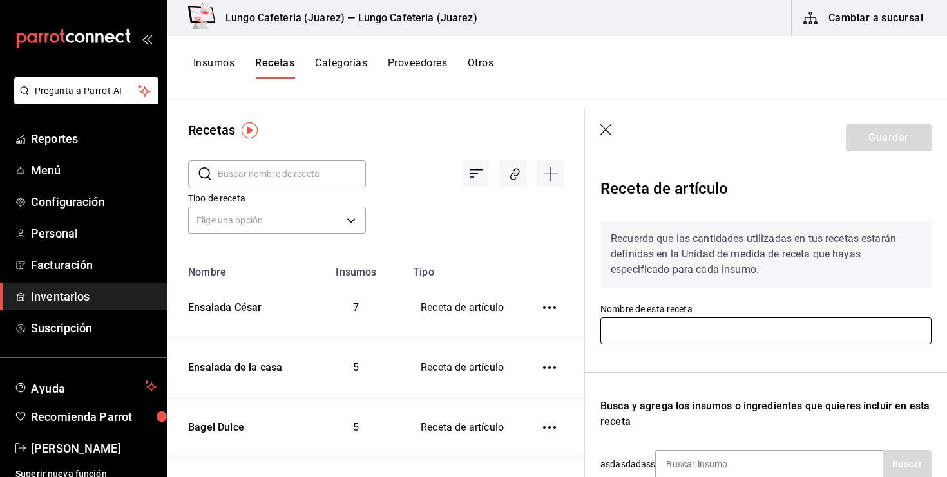
click at [694, 329] on input "text" at bounding box center [765, 331] width 331 height 27
type input "S"
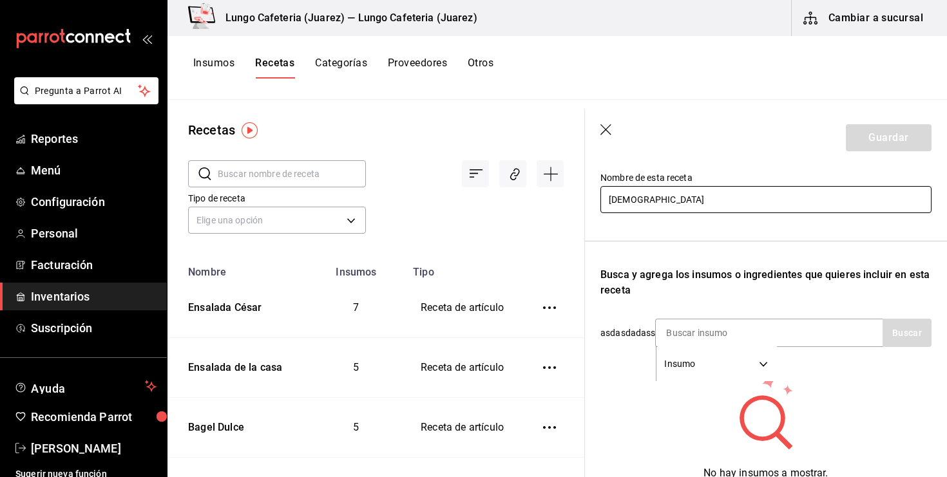
scroll to position [132, 0]
type input "Bagel Salmón"
click at [695, 340] on input at bounding box center [720, 332] width 129 height 27
type input "B"
type input "PAN B"
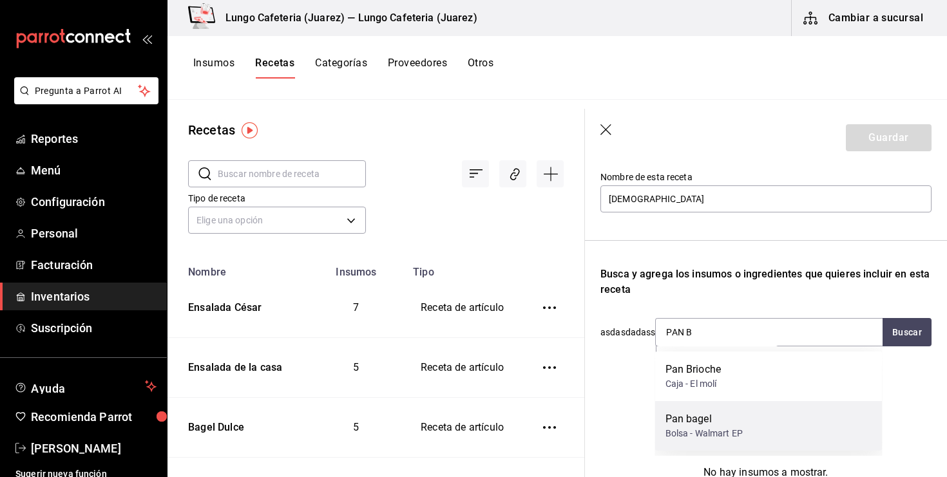
click at [705, 433] on div "Bolsa - Walmart EP" at bounding box center [704, 434] width 77 height 14
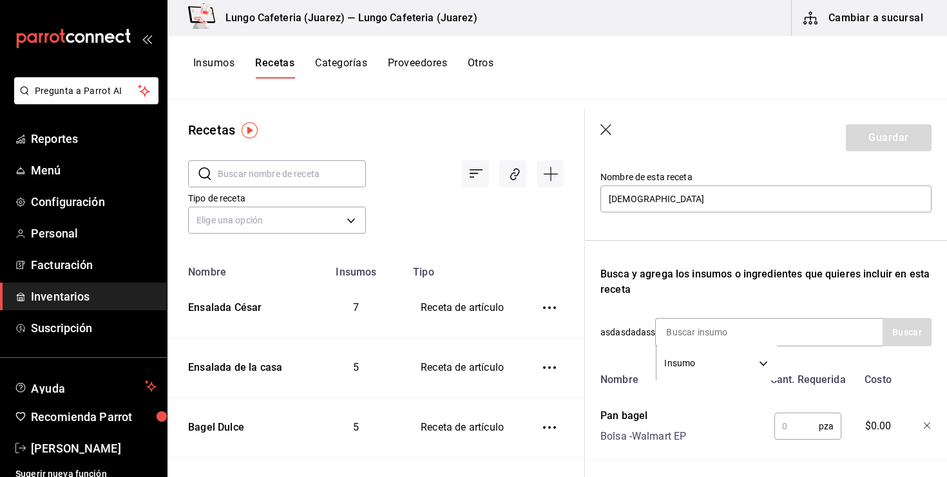
click at [795, 418] on input "text" at bounding box center [796, 427] width 44 height 26
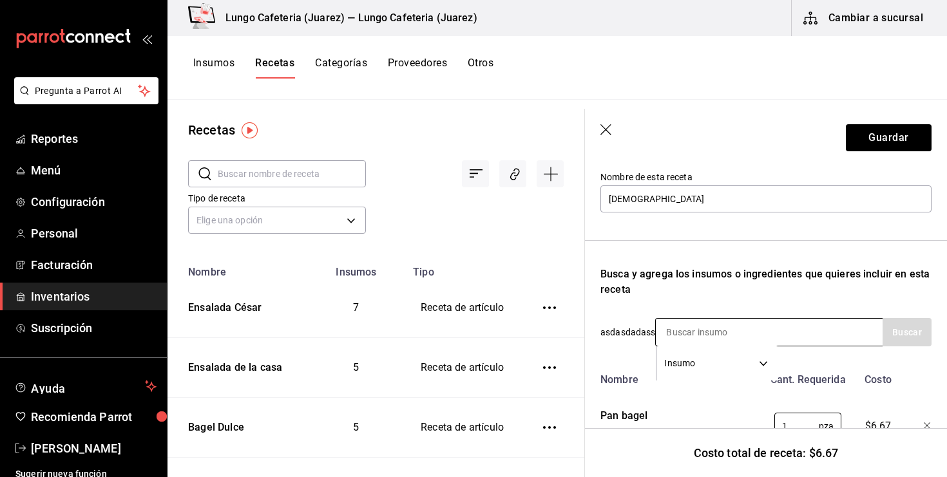
type input "1"
click at [724, 328] on input at bounding box center [720, 332] width 129 height 27
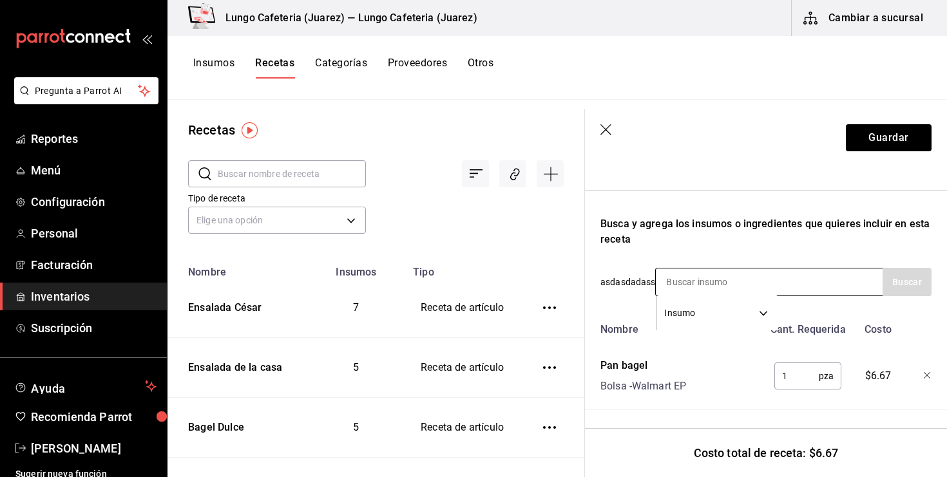
click at [701, 273] on input at bounding box center [720, 282] width 129 height 27
type input "queso"
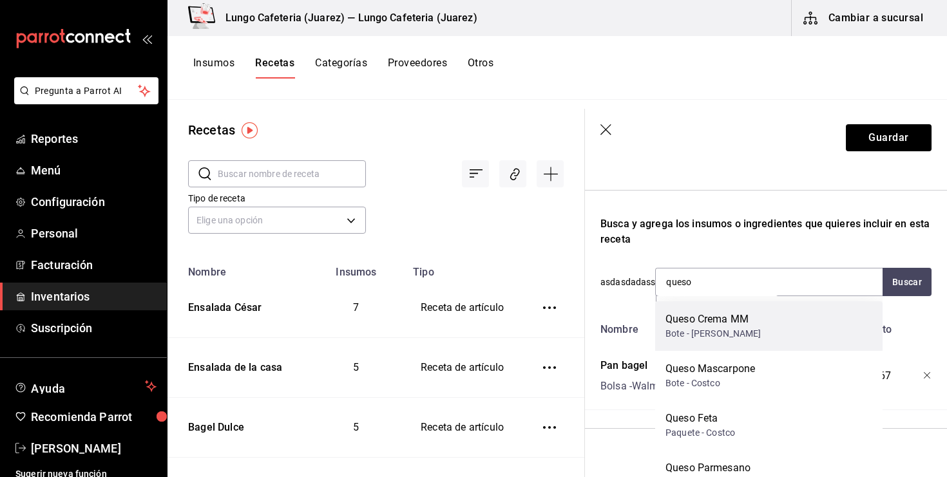
click at [723, 332] on div "Bote - Sam's" at bounding box center [714, 334] width 96 height 14
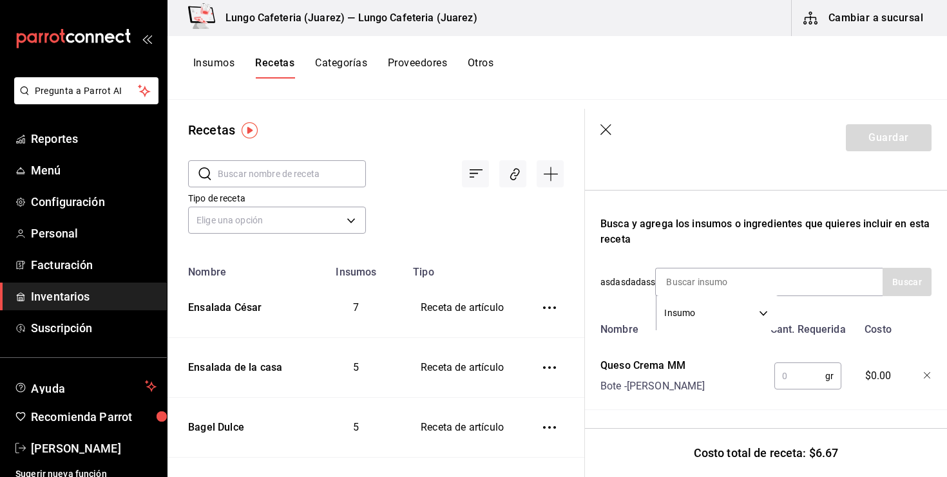
click at [785, 374] on input "text" at bounding box center [799, 376] width 51 height 26
type input "20"
click at [719, 379] on div "Queso Crema MM Bote - Sam's" at bounding box center [679, 373] width 168 height 41
click at [791, 376] on input "20" at bounding box center [799, 376] width 51 height 26
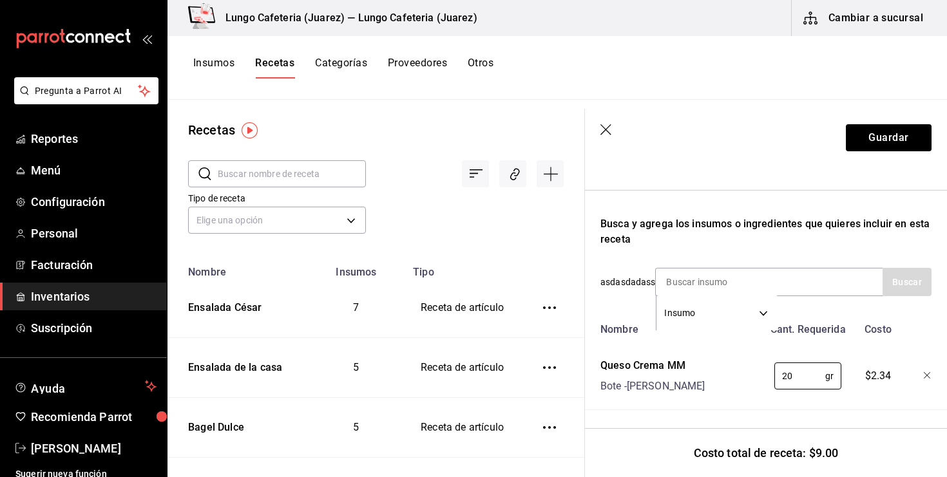
click at [717, 395] on div "Nombre Cant. Requerida Costo Queso Crema MM Bote - Sam's 20 gr ​ $2.34 Pan bage…" at bounding box center [765, 397] width 331 height 161
click at [695, 282] on input at bounding box center [720, 282] width 129 height 27
type input "aguac"
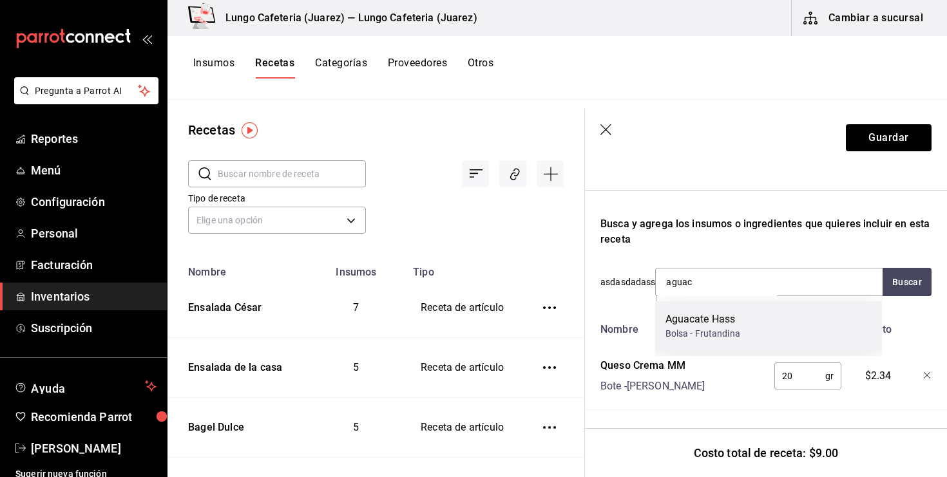
click at [682, 321] on div "Aguacate Hass" at bounding box center [703, 319] width 75 height 15
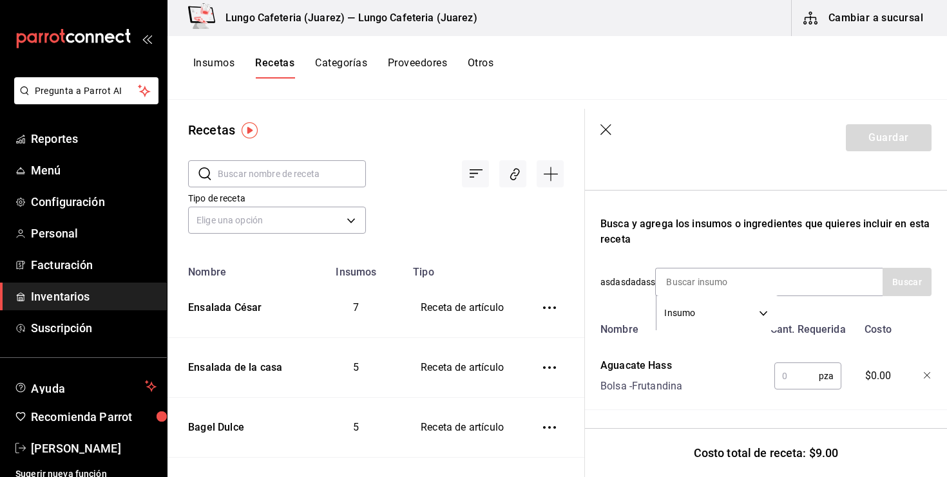
click at [781, 375] on input "text" at bounding box center [796, 376] width 44 height 26
type input "0.5"
click at [716, 273] on input at bounding box center [720, 282] width 129 height 27
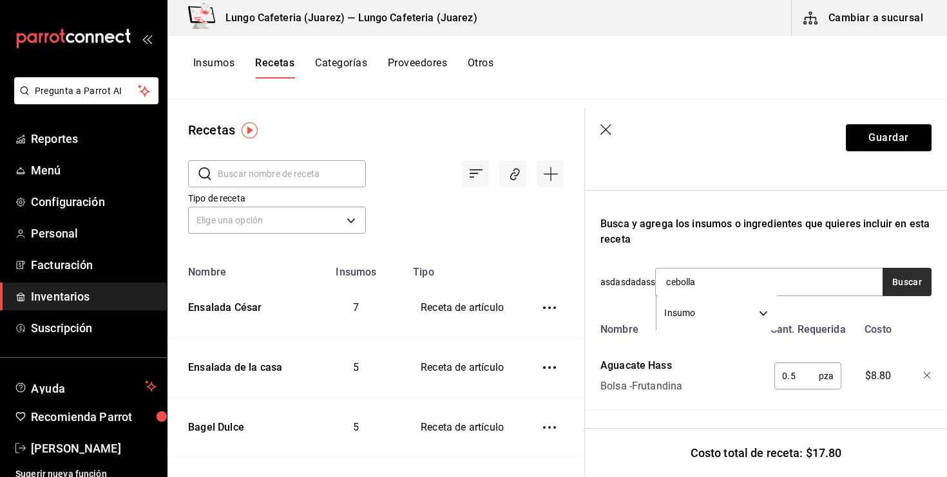
type input "cebolla"
click at [888, 278] on button "Buscar" at bounding box center [907, 282] width 49 height 28
click at [754, 291] on input "cebolla" at bounding box center [720, 282] width 129 height 27
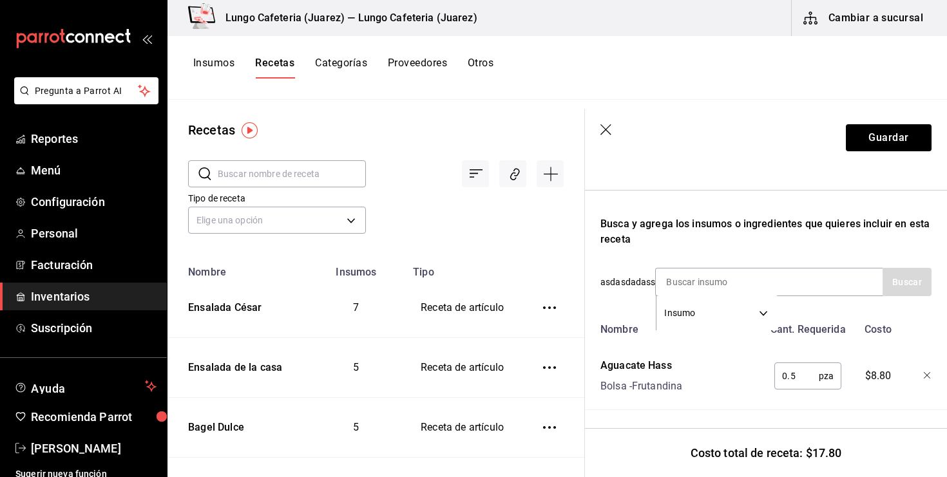
click at [704, 222] on div "Busca y agrega los insumos o ingredientes que quieres incluir en esta receta" at bounding box center [765, 231] width 331 height 31
click at [696, 271] on input at bounding box center [720, 282] width 129 height 27
type input "tomate ch"
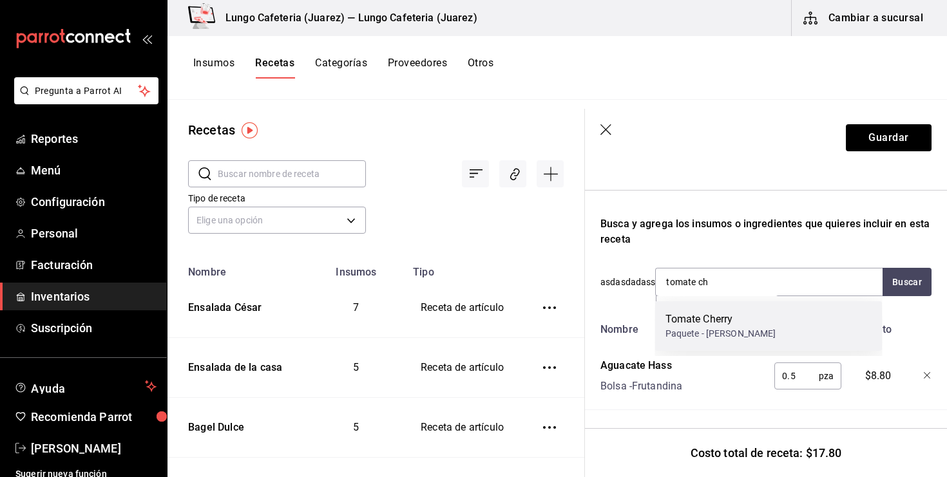
click at [735, 336] on div "Paquete - Walmart Jrz" at bounding box center [721, 334] width 111 height 14
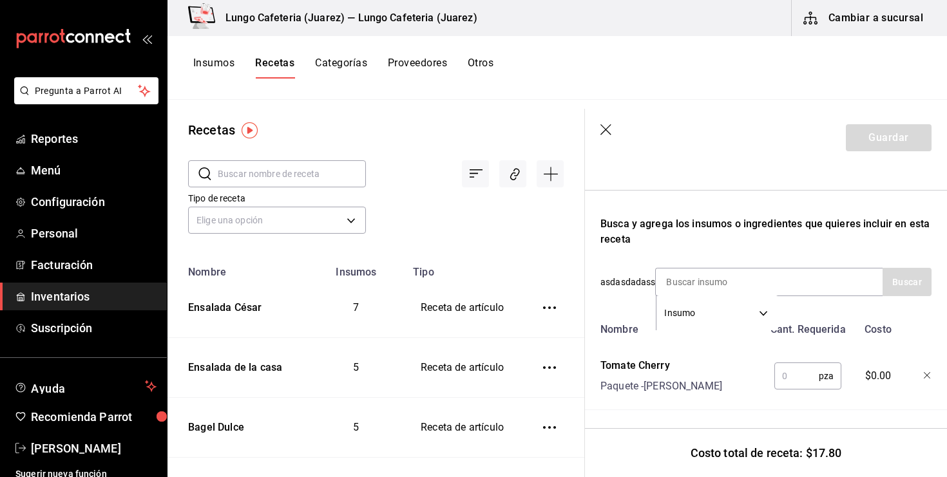
click at [791, 381] on input "text" at bounding box center [796, 376] width 44 height 26
type input "3"
click at [703, 283] on input at bounding box center [720, 282] width 129 height 27
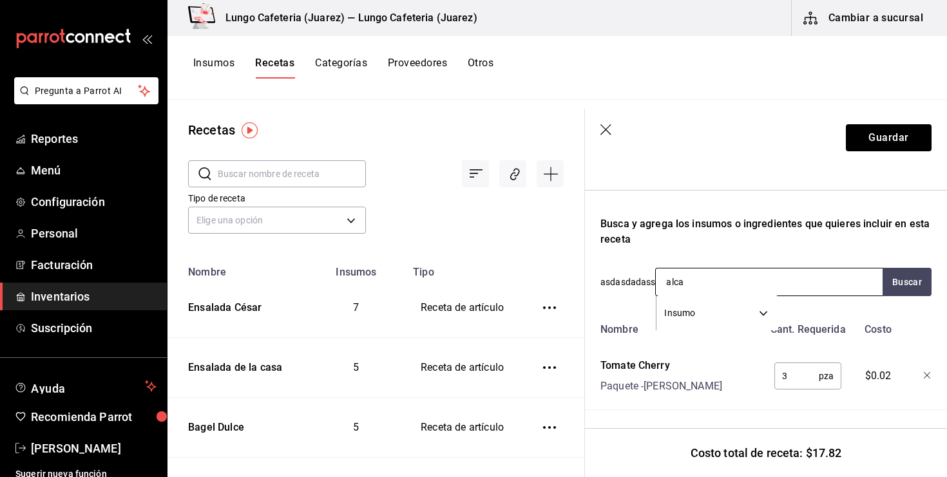
type input "alcap"
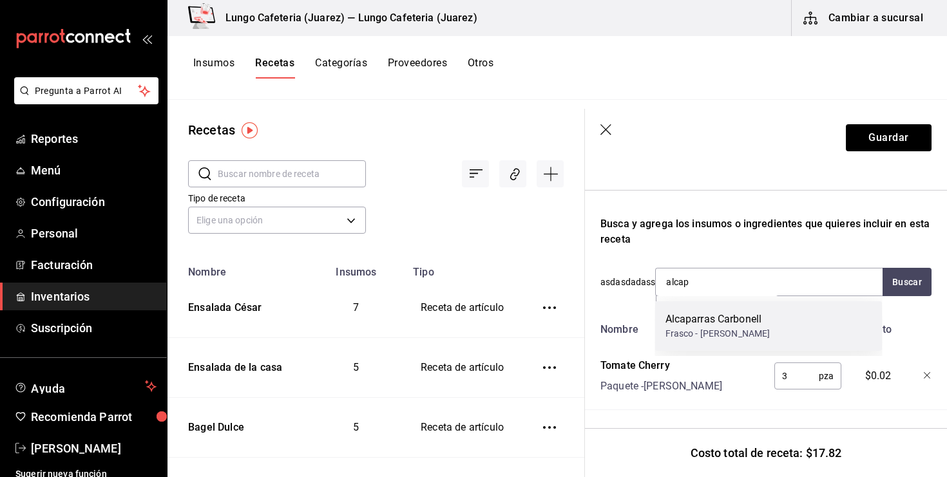
click at [695, 316] on div "Alcaparras Carbonell" at bounding box center [718, 319] width 105 height 15
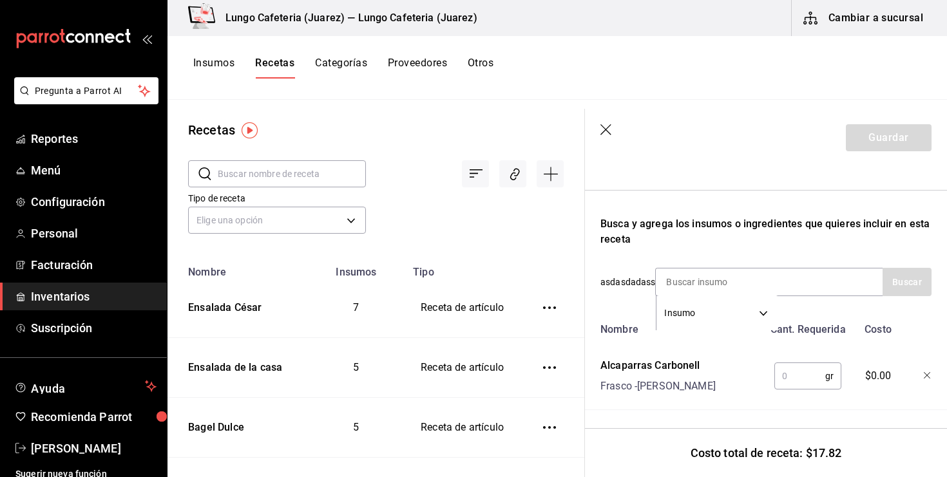
click at [808, 374] on input "text" at bounding box center [799, 376] width 51 height 26
click at [778, 369] on input "6" at bounding box center [799, 376] width 51 height 26
type input "6"
click at [748, 276] on input at bounding box center [720, 282] width 129 height 27
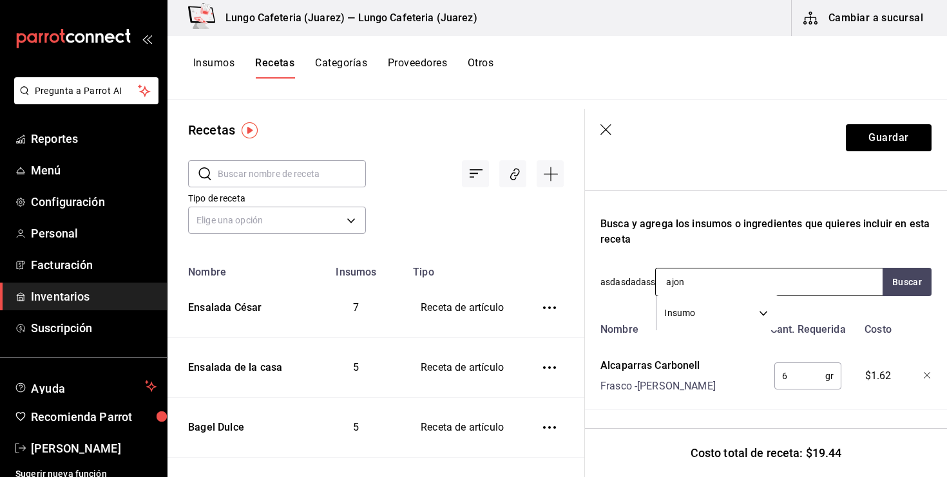
type input "ajonj"
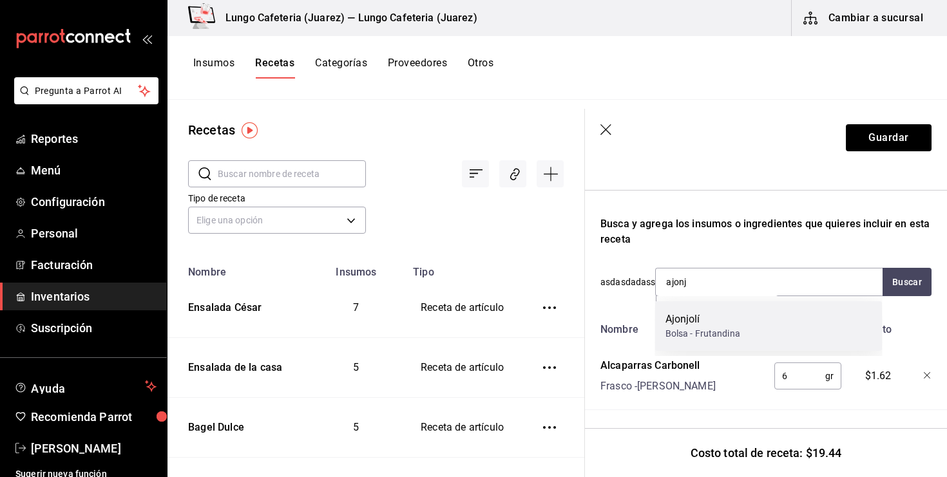
click at [751, 311] on div "Ajonjolí Bolsa - Frutandina" at bounding box center [768, 327] width 227 height 50
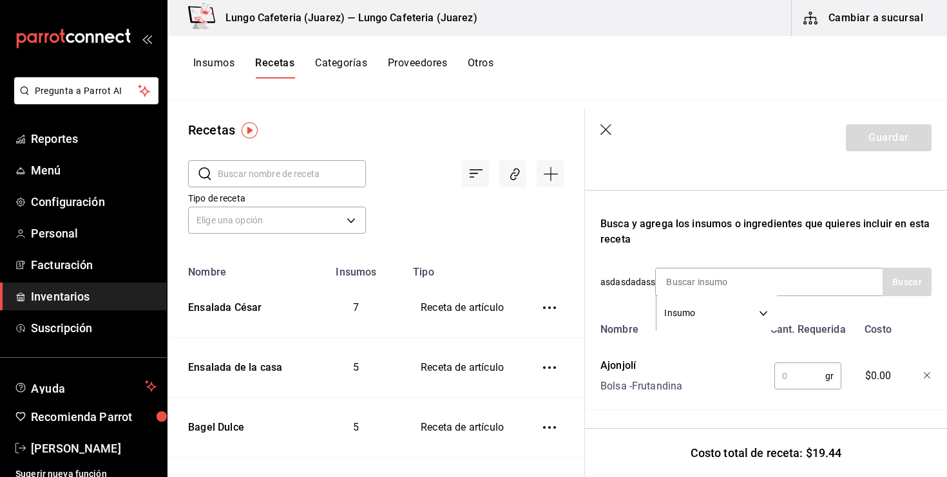
click at [790, 370] on input "text" at bounding box center [799, 376] width 51 height 26
type input "1"
click at [733, 281] on input at bounding box center [720, 282] width 129 height 27
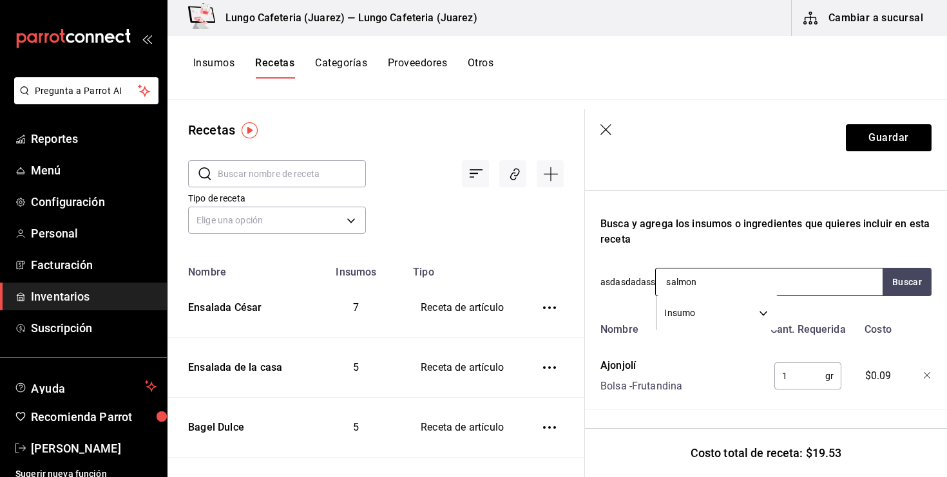
click at [716, 277] on input "salmon" at bounding box center [720, 282] width 129 height 27
type input "salm"
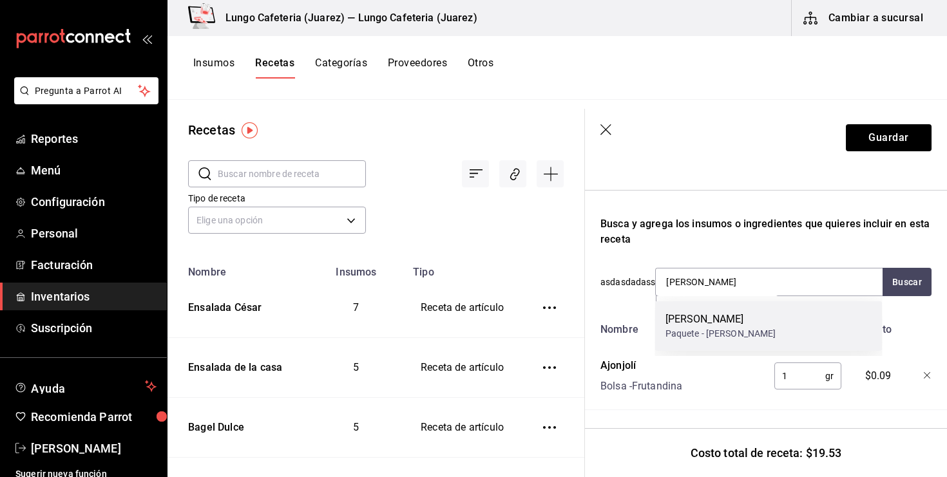
click at [683, 326] on div "Salmón Ahumado" at bounding box center [721, 319] width 111 height 15
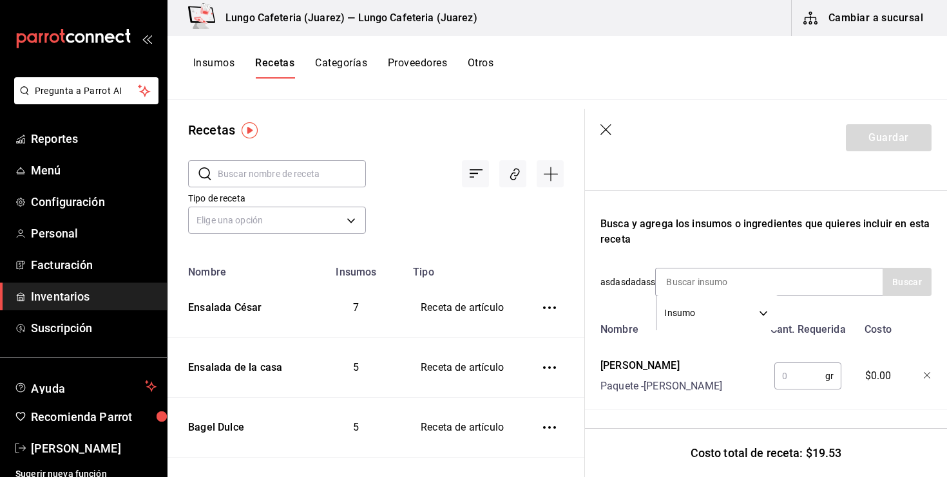
click at [788, 372] on input "text" at bounding box center [799, 376] width 51 height 26
type input "50"
click at [724, 366] on div "Salmón Ahumado Paquete - Sam's" at bounding box center [679, 373] width 168 height 41
click at [721, 278] on input at bounding box center [720, 282] width 129 height 27
click at [722, 363] on div "Salmón Ahumado Paquete - Sam's" at bounding box center [679, 373] width 168 height 41
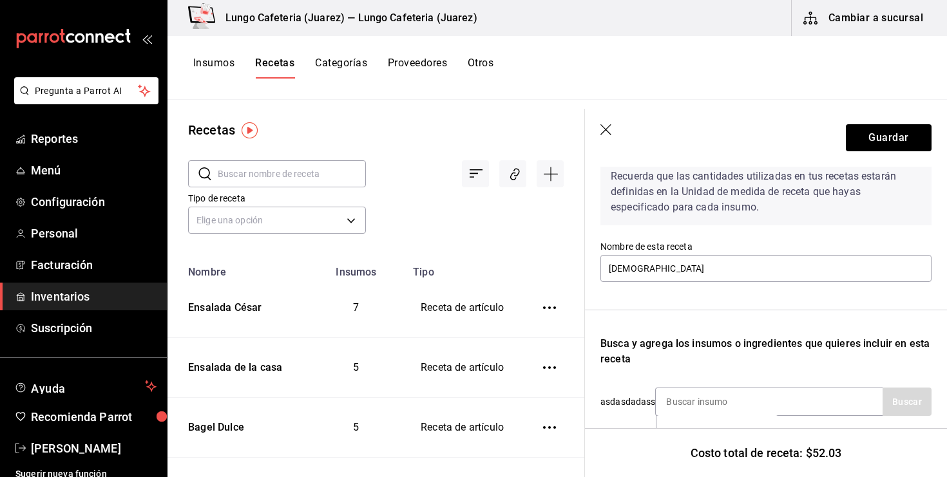
scroll to position [0, 0]
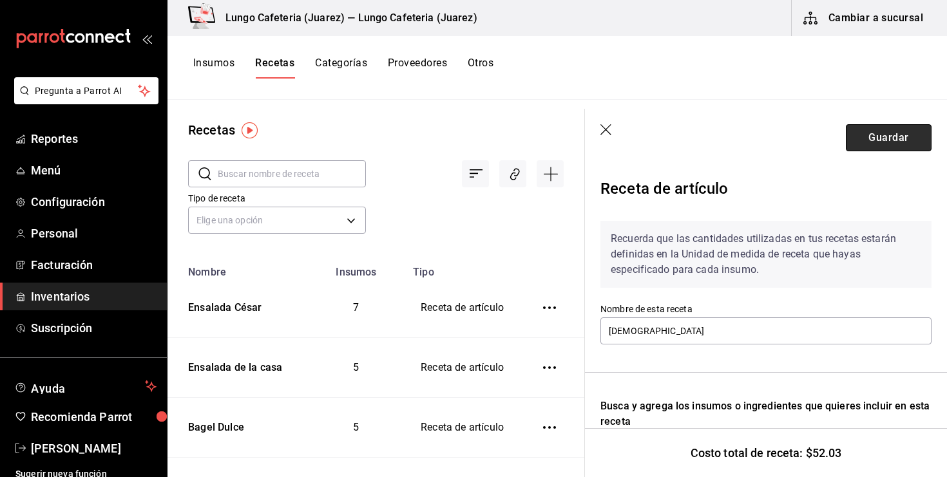
click at [900, 126] on button "Guardar" at bounding box center [889, 137] width 86 height 27
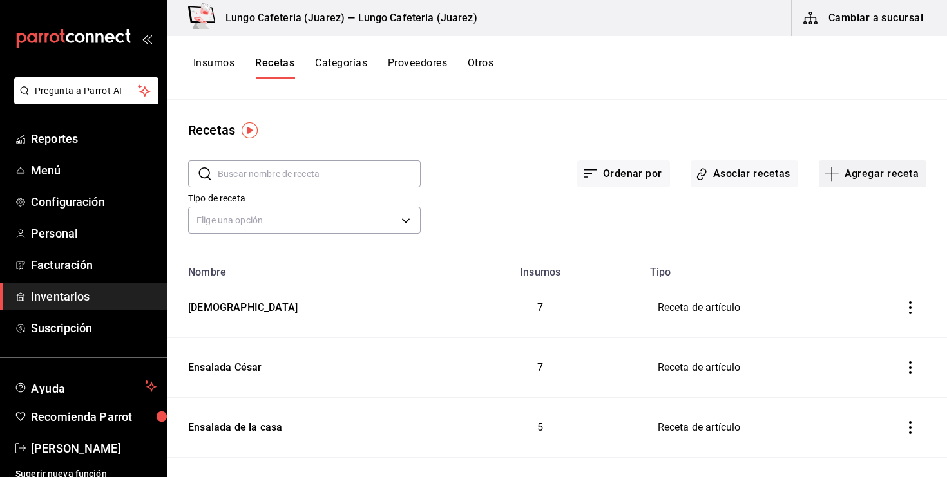
click at [849, 175] on button "Agregar receta" at bounding box center [873, 173] width 108 height 27
click at [837, 251] on li "Subreceta" at bounding box center [872, 244] width 129 height 34
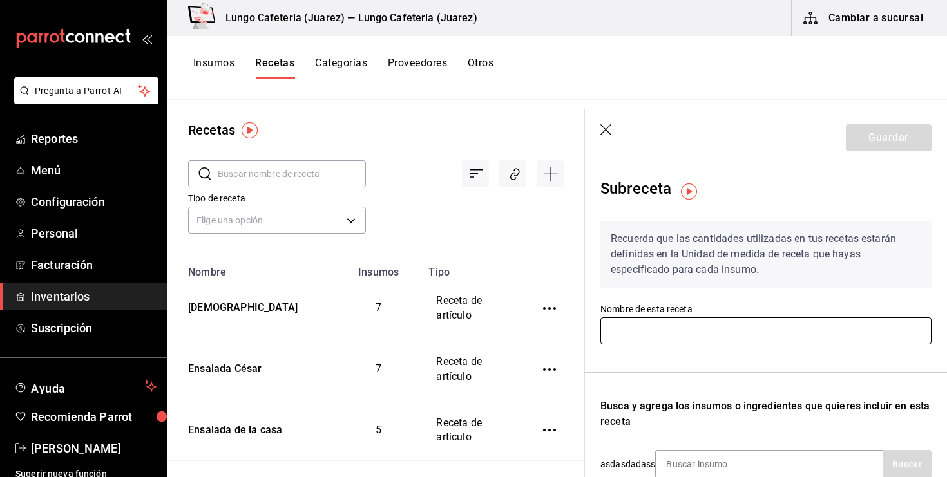
click at [666, 336] on input "text" at bounding box center [765, 331] width 331 height 27
type input "Vinagreta"
click at [686, 376] on div "Recuerda que las cantidades utilizadas en tus recetas estarán definidas en la U…" at bounding box center [765, 419] width 331 height 417
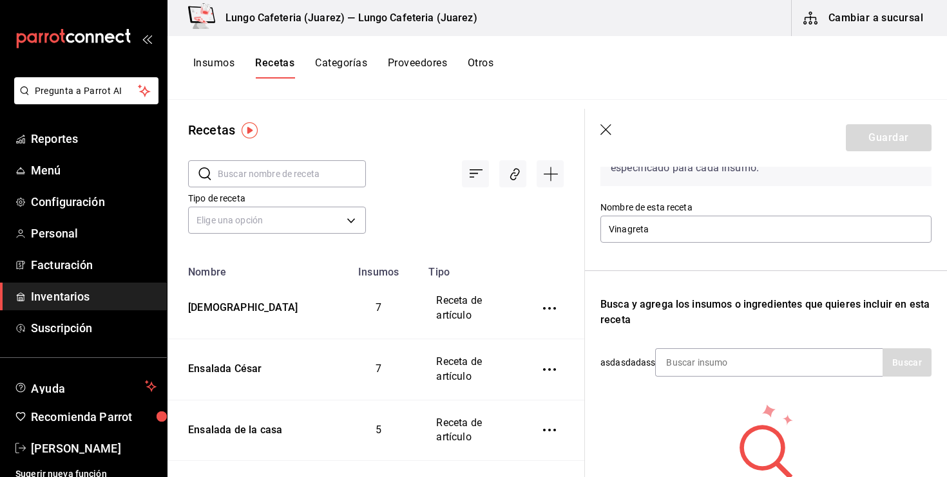
scroll to position [126, 0]
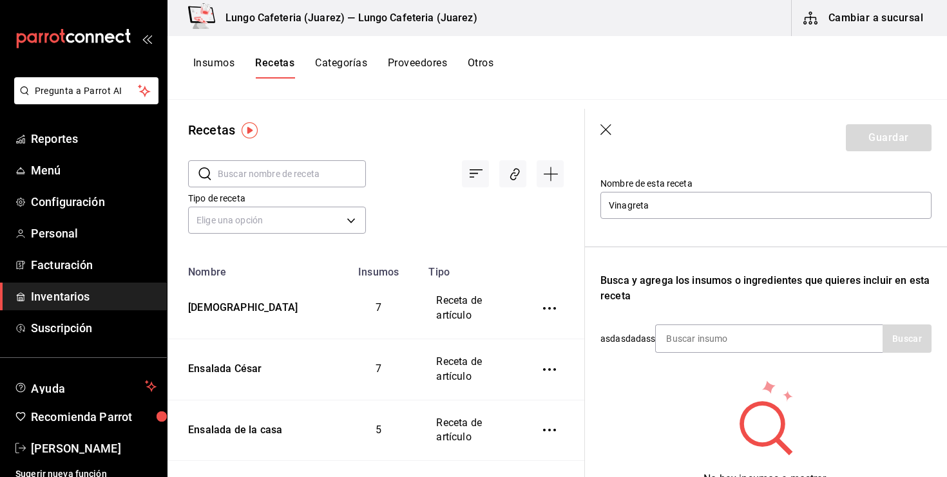
click at [693, 355] on div "Recuerda que las cantidades utilizadas en tus recetas estarán definidas en la U…" at bounding box center [765, 293] width 331 height 417
click at [693, 340] on input at bounding box center [720, 338] width 129 height 27
type input "vinagre"
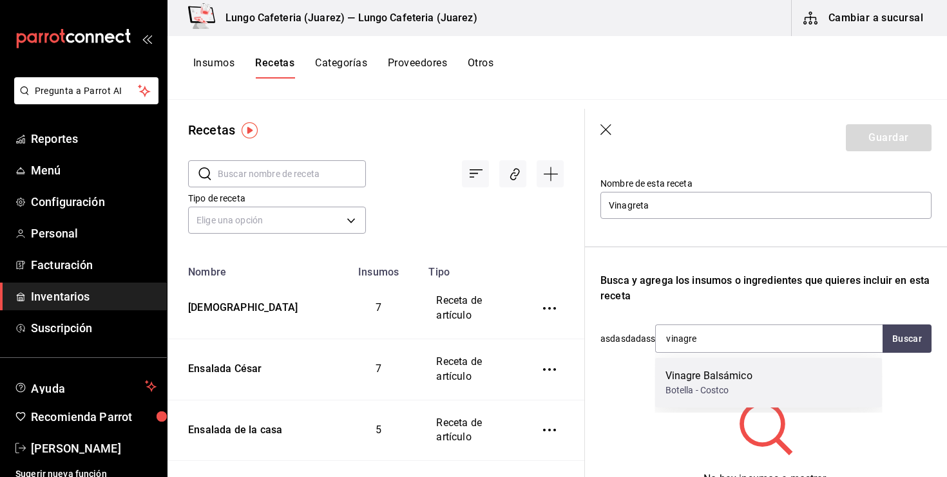
click at [709, 394] on div "Botella - Costco" at bounding box center [709, 391] width 87 height 14
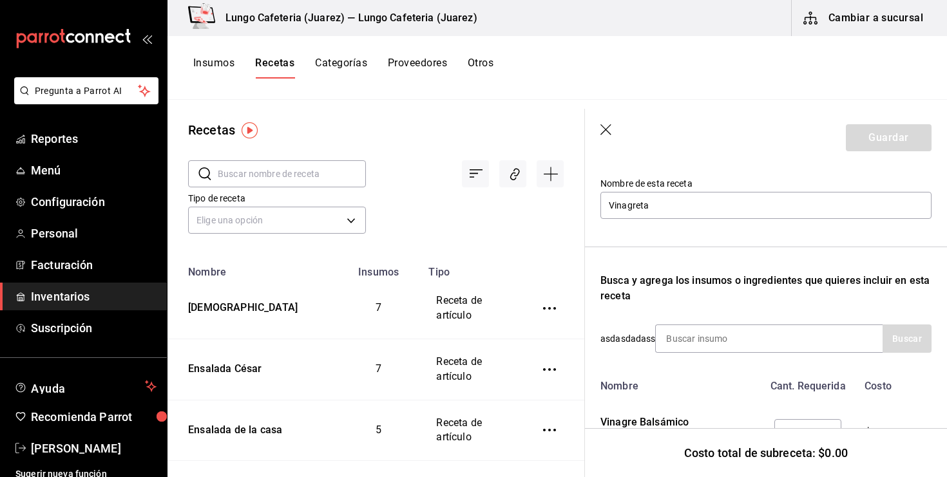
scroll to position [161, 0]
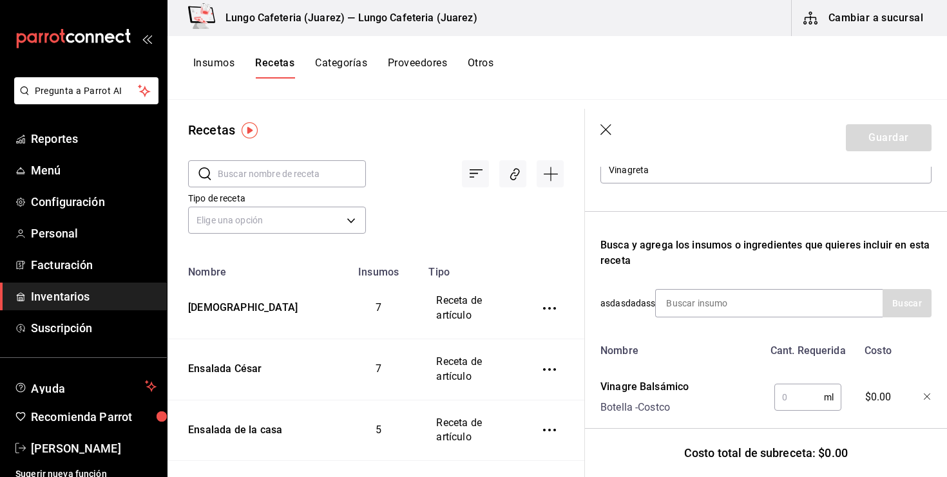
click at [791, 389] on input "text" at bounding box center [799, 398] width 50 height 26
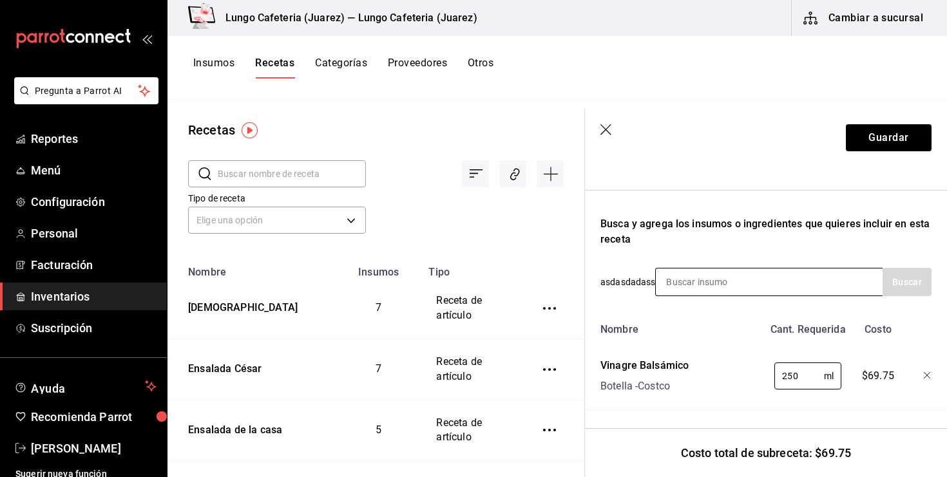
type input "250"
click at [755, 287] on input at bounding box center [720, 282] width 129 height 27
type input "aceit"
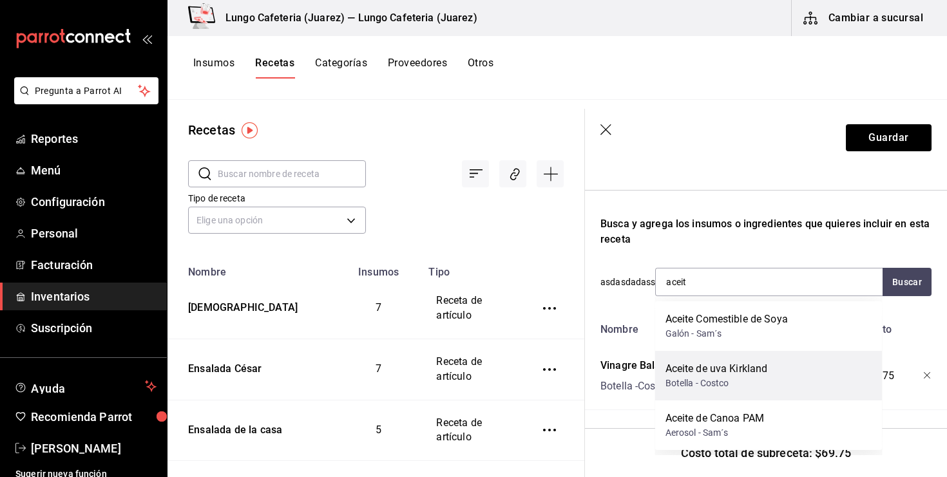
click at [749, 363] on div "Aceite de uva Kirkland" at bounding box center [717, 368] width 102 height 15
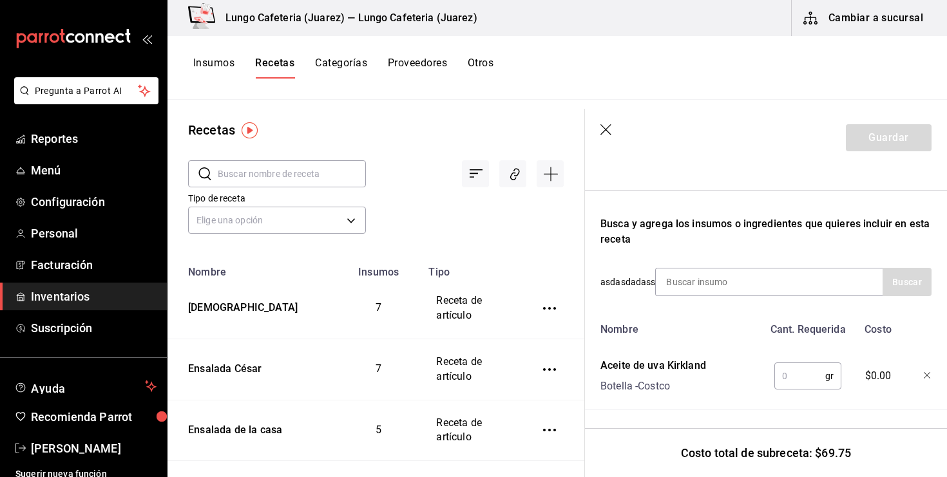
click at [810, 382] on input "text" at bounding box center [799, 376] width 51 height 26
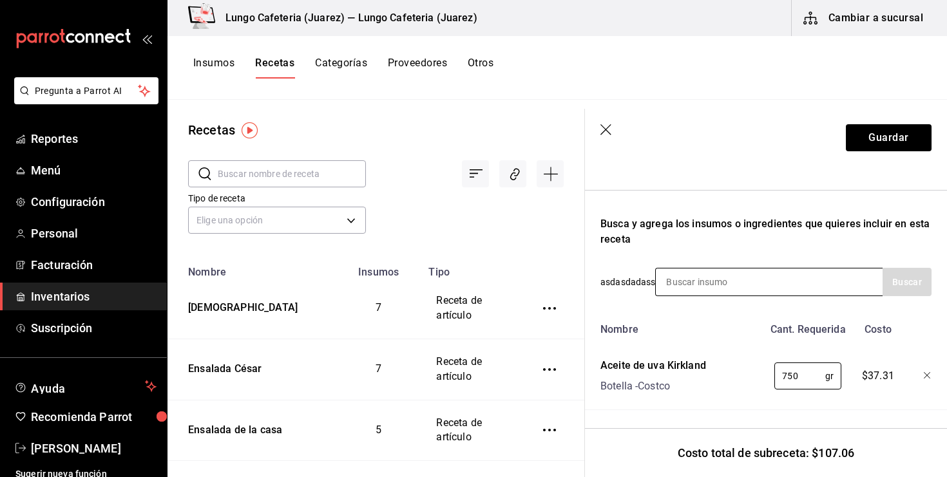
type input "750"
click at [760, 272] on input at bounding box center [720, 282] width 129 height 27
type input "m"
type input "s"
click at [693, 285] on input at bounding box center [720, 282] width 129 height 27
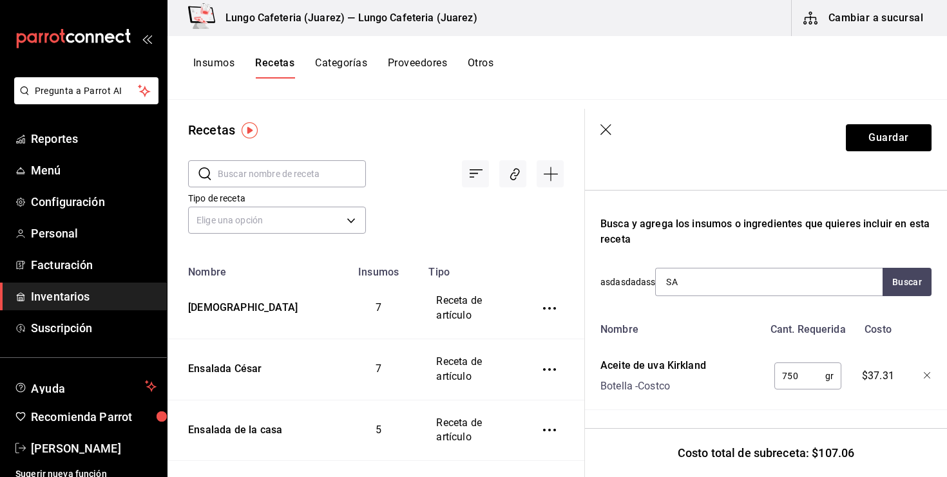
type input "SAL"
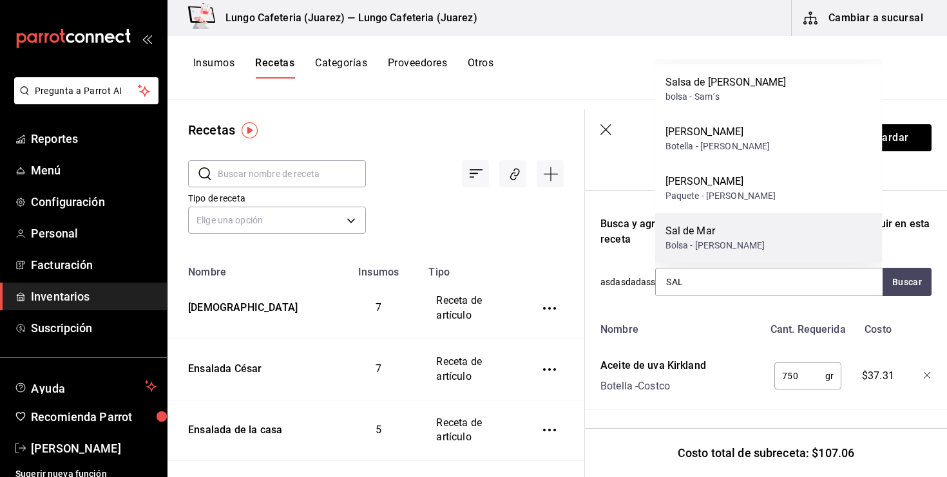
click at [734, 216] on div "Sal de Mar Bolsa - Sam's" at bounding box center [768, 238] width 227 height 50
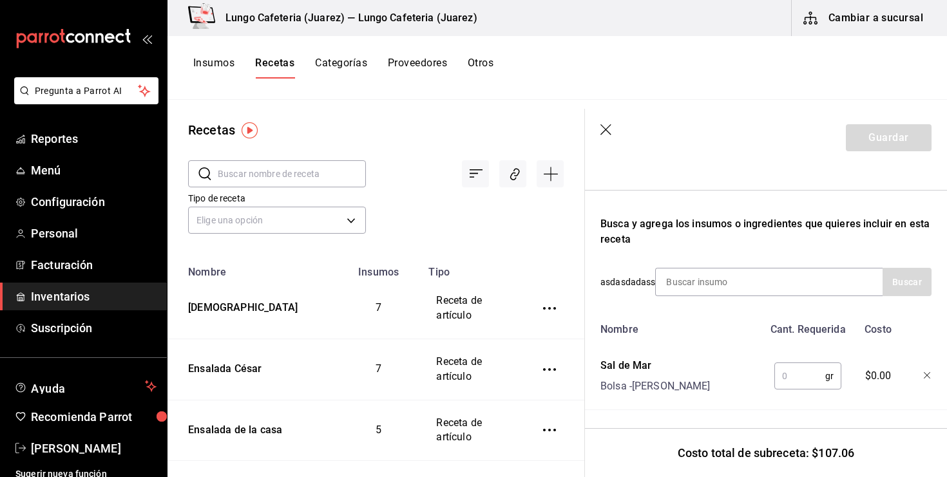
click at [801, 379] on input "text" at bounding box center [799, 376] width 51 height 26
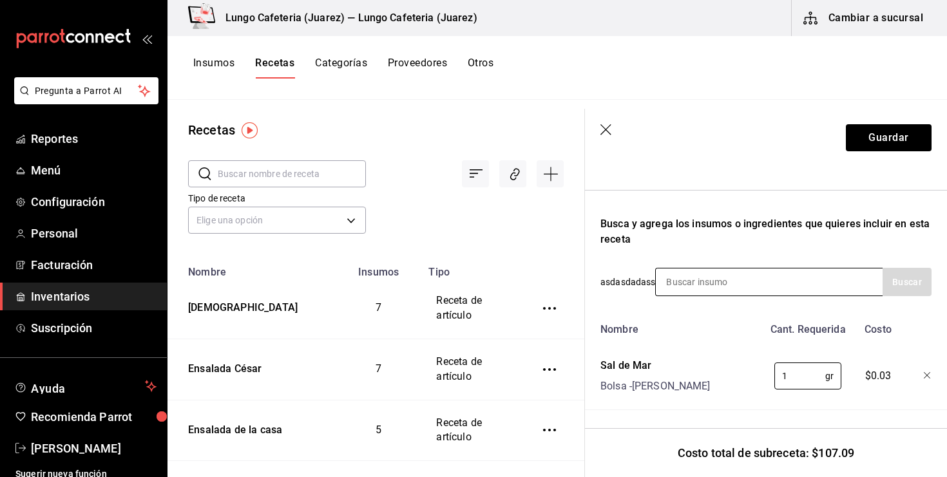
type input "1"
click at [739, 296] on div "Recuerda que las cantidades utilizadas en tus recetas estarán definidas en la U…" at bounding box center [765, 286] width 331 height 517
click at [739, 295] on input at bounding box center [720, 282] width 129 height 27
type input "pimienta"
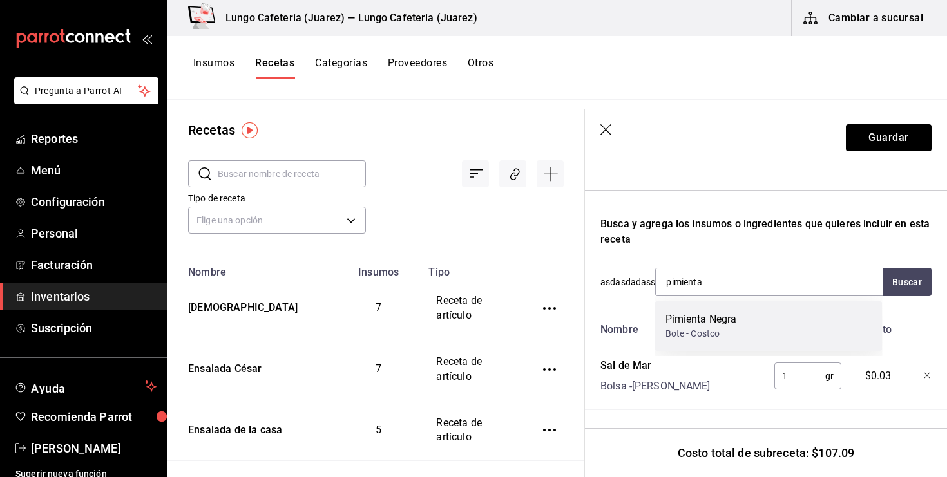
click at [749, 331] on div "Pimienta Negra Bote - Costco" at bounding box center [768, 327] width 227 height 50
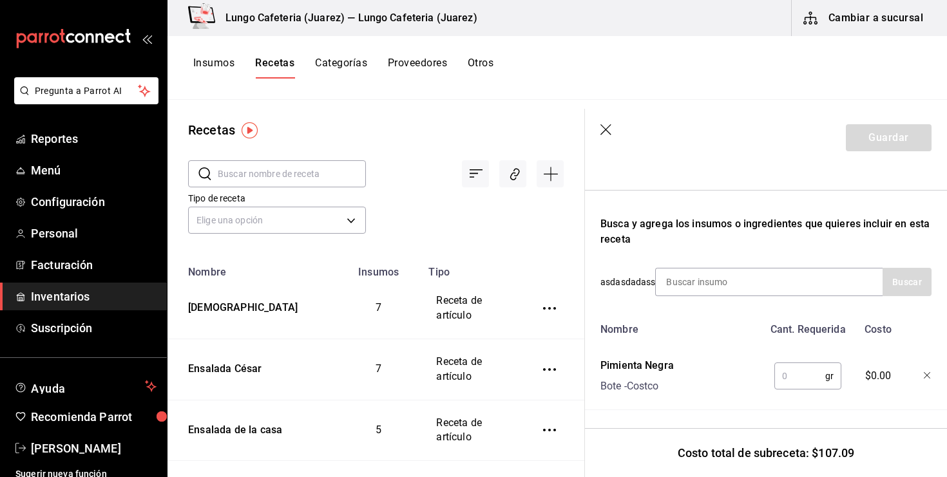
click at [797, 387] on input "text" at bounding box center [799, 376] width 51 height 26
type input "1"
click at [890, 143] on button "Guardar" at bounding box center [889, 137] width 86 height 27
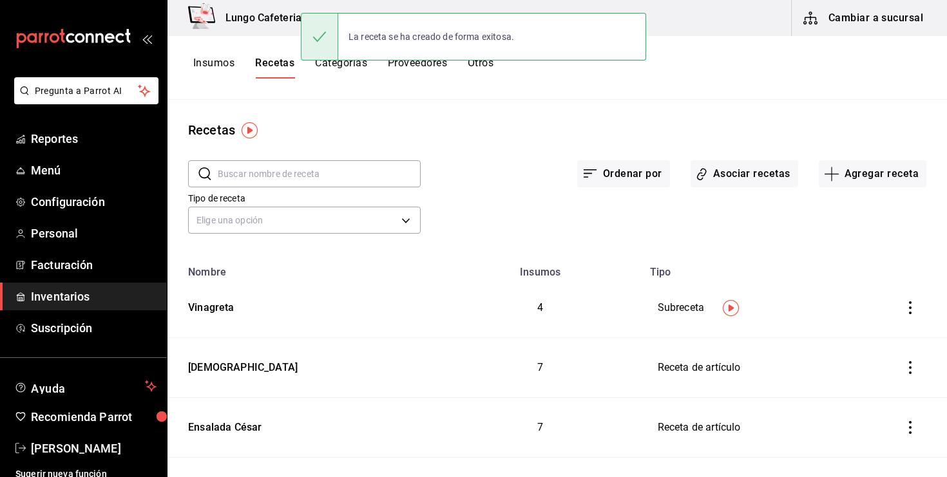
click at [205, 65] on button "Insumos" at bounding box center [213, 68] width 41 height 22
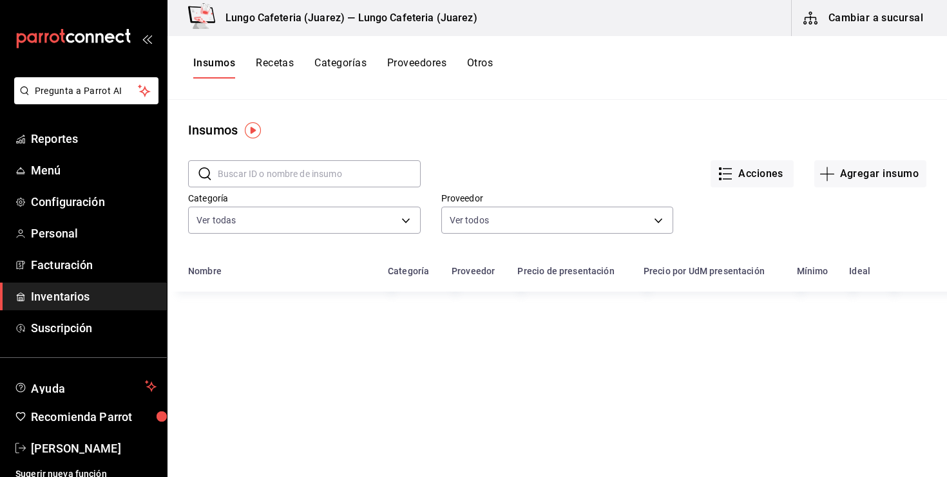
click at [266, 169] on input "text" at bounding box center [319, 174] width 203 height 26
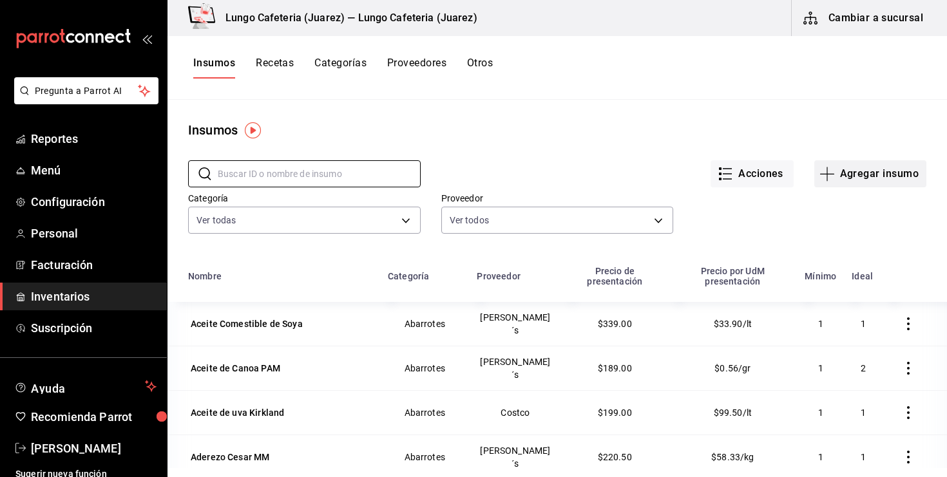
click at [830, 185] on button "Agregar insumo" at bounding box center [870, 173] width 112 height 27
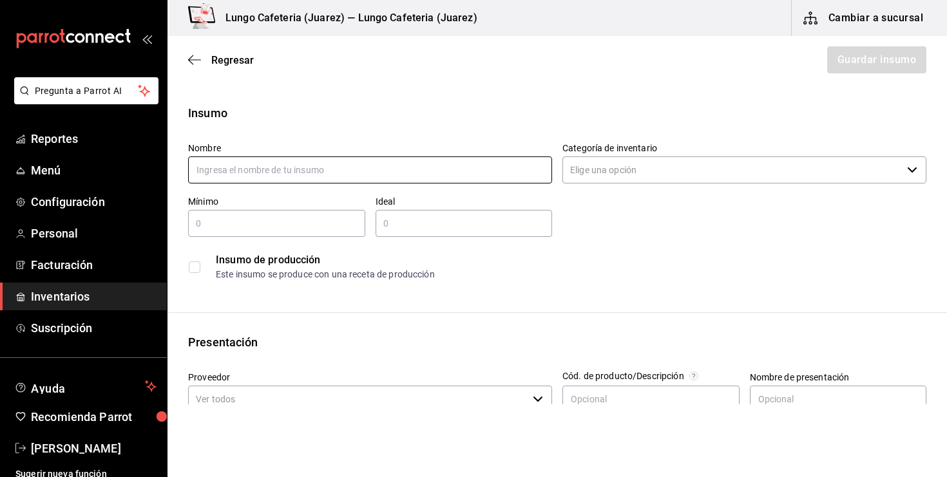
click at [443, 166] on input "text" at bounding box center [370, 170] width 364 height 27
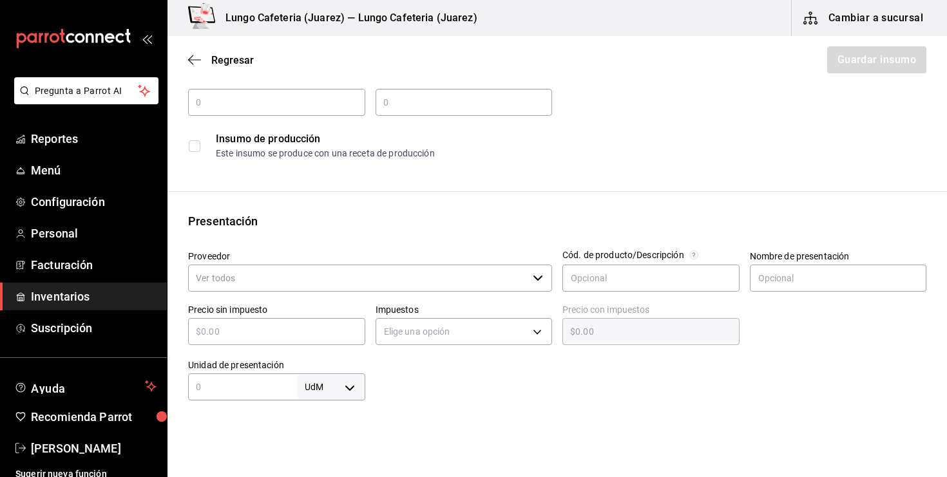
scroll to position [122, 0]
type input "Miel"
click at [249, 388] on input "text" at bounding box center [242, 385] width 109 height 15
click at [326, 204] on div "Insumo Nombre Miel Categoría de inventario ​ Mínimo ​ Ideal ​ Insumo de producc…" at bounding box center [558, 364] width 780 height 765
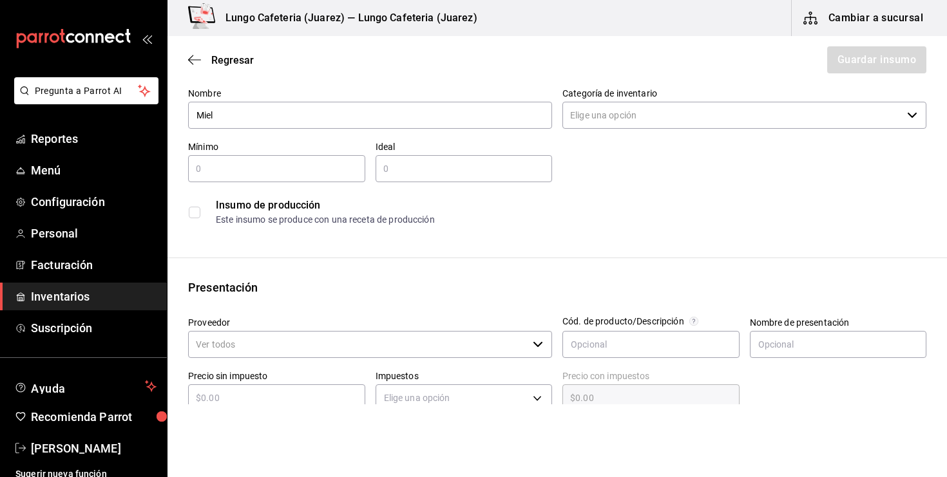
scroll to position [65, 0]
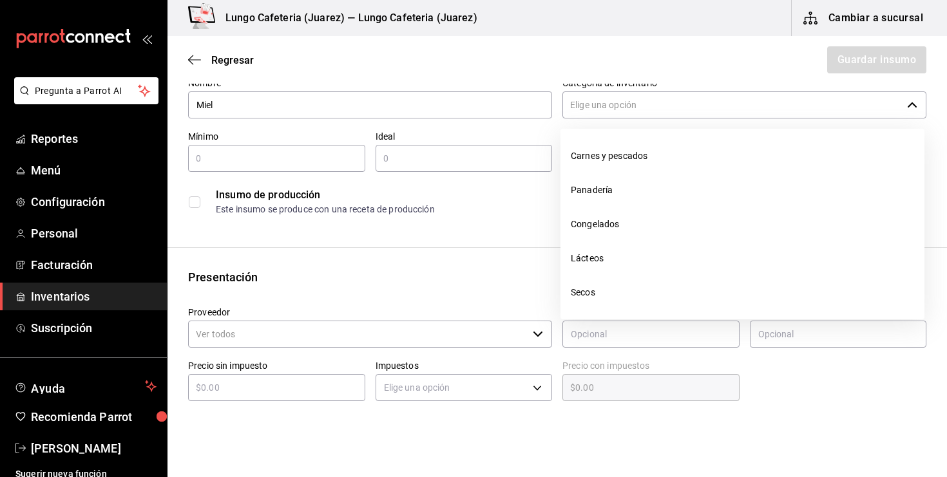
click at [641, 106] on input "Categoría de inventario" at bounding box center [732, 104] width 340 height 27
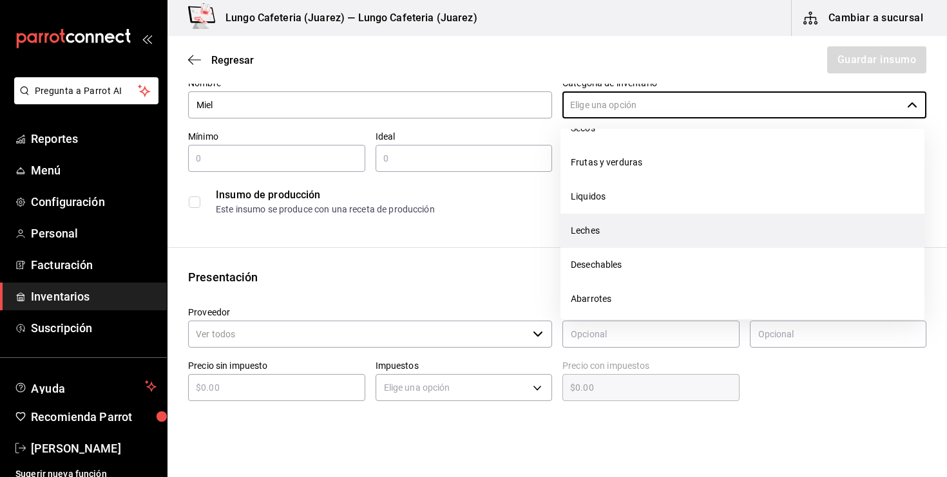
scroll to position [166, 0]
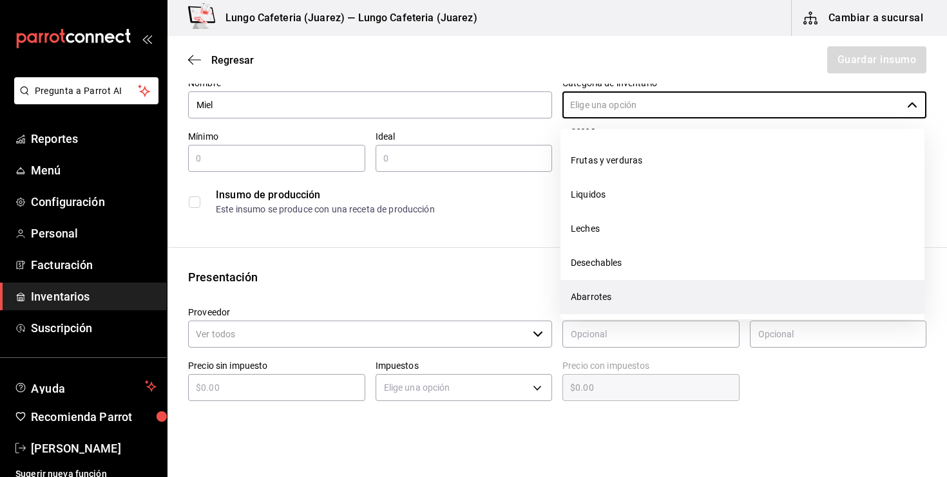
click at [607, 291] on li "Abarrotes" at bounding box center [743, 297] width 364 height 34
type input "Abarrotes"
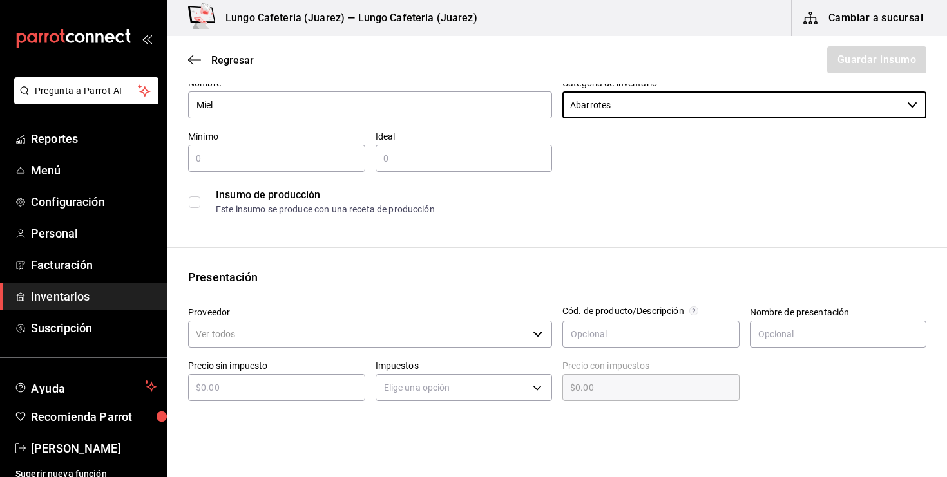
click at [292, 153] on input "text" at bounding box center [276, 158] width 177 height 15
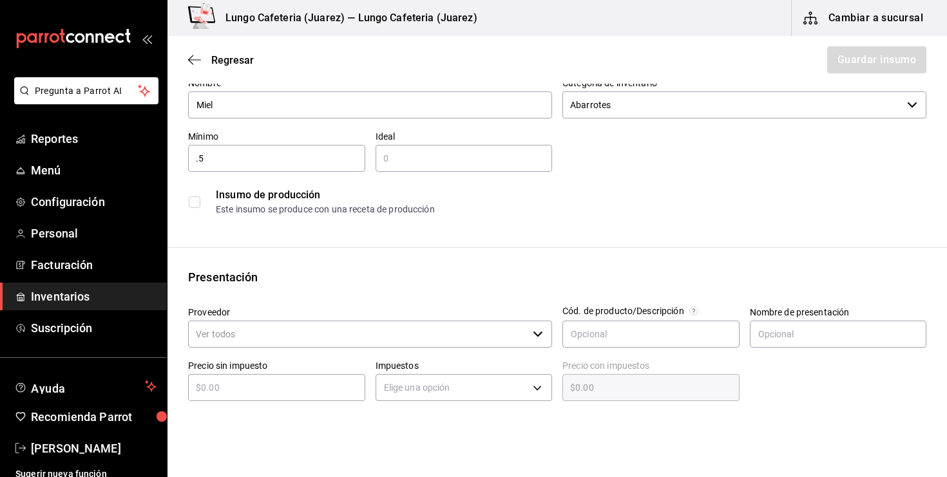
type input "0.5"
type input "1"
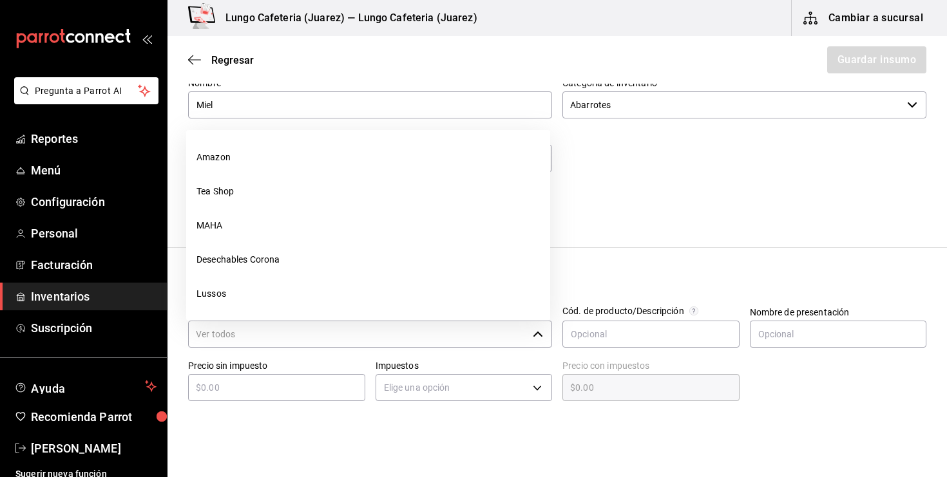
click at [240, 342] on input "Proveedor" at bounding box center [358, 334] width 340 height 27
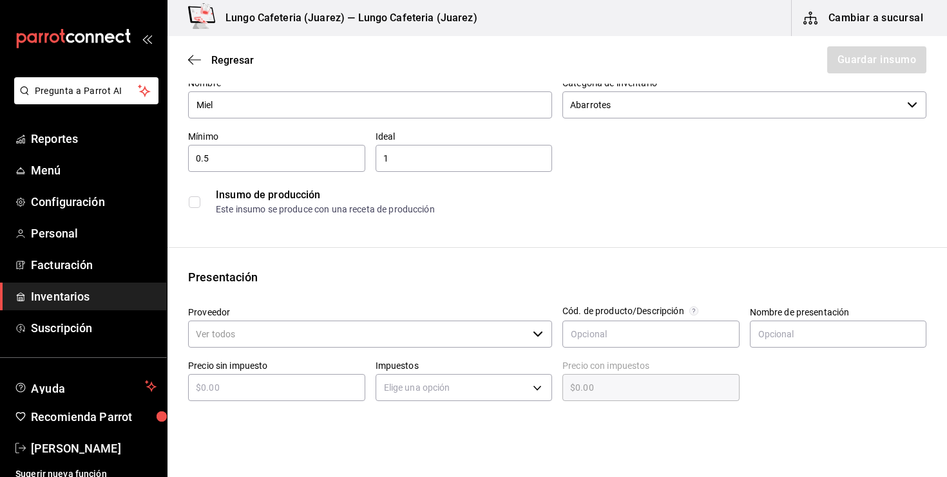
click at [756, 135] on div "Nombre Miel Categoría de inventario Abarrotes ​ Mínimo 0.5 ​ Ideal 1 ​ Insumo d…" at bounding box center [552, 144] width 749 height 155
click at [298, 154] on input "0.5" at bounding box center [276, 158] width 177 height 15
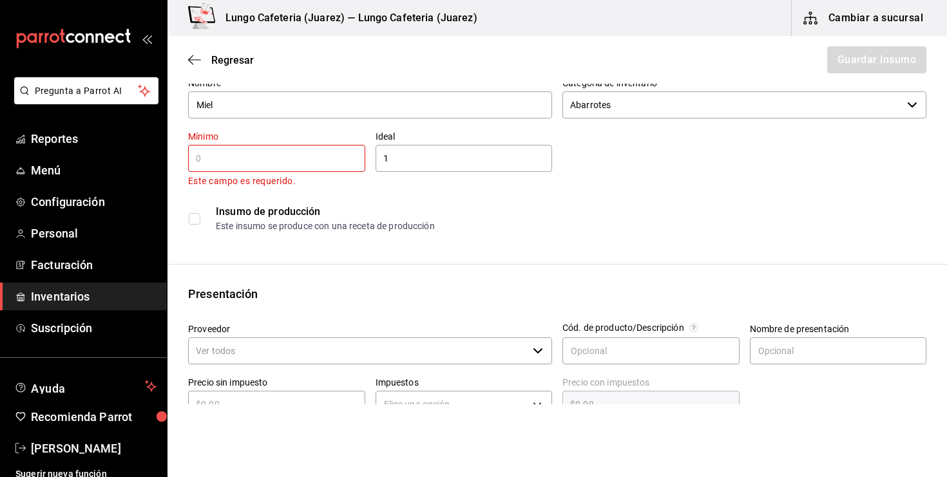
click at [424, 161] on input "1" at bounding box center [464, 158] width 177 height 15
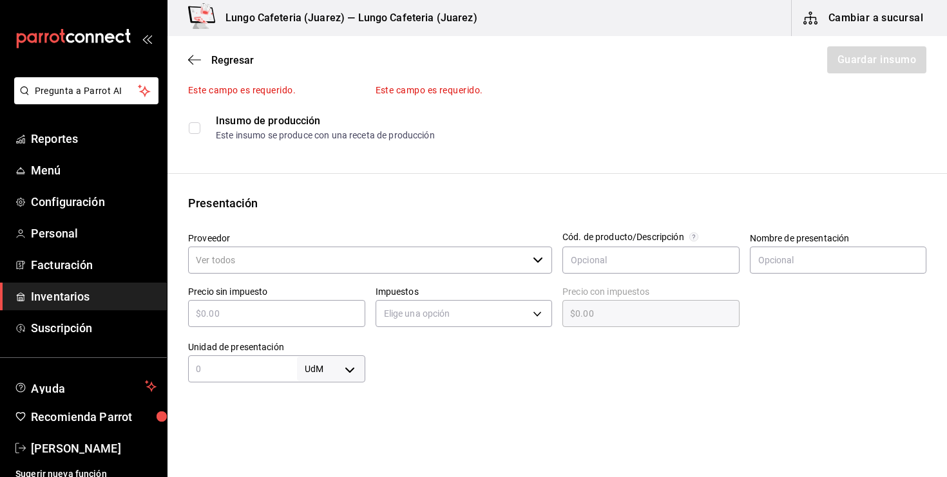
scroll to position [195, 0]
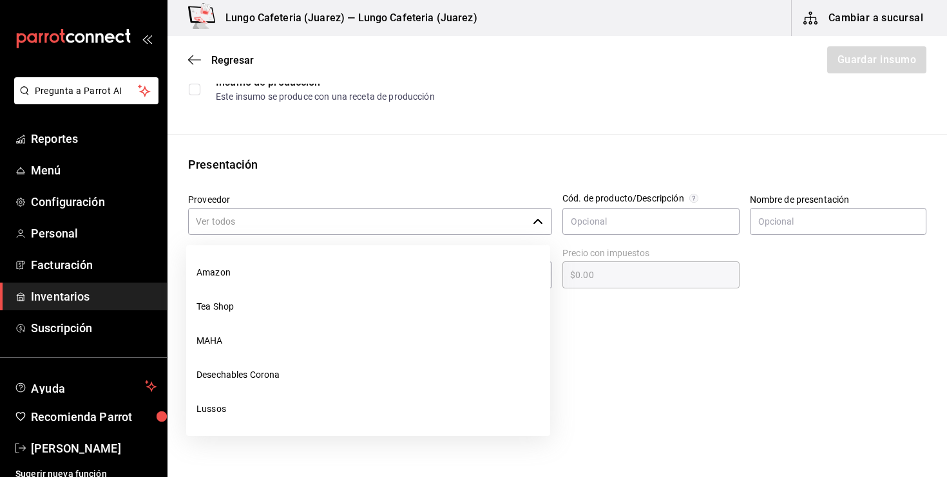
click at [318, 224] on input "Proveedor" at bounding box center [358, 221] width 340 height 27
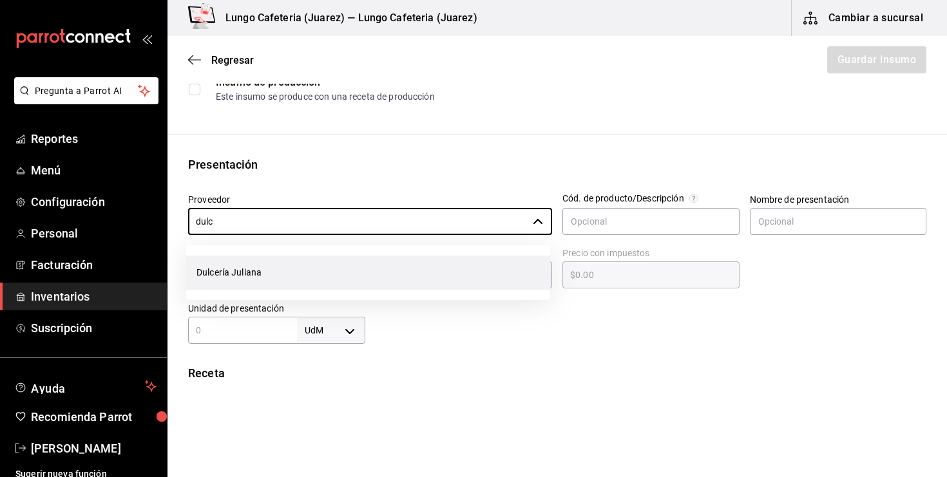
click at [400, 282] on li "Dulcería Juliana" at bounding box center [368, 273] width 364 height 34
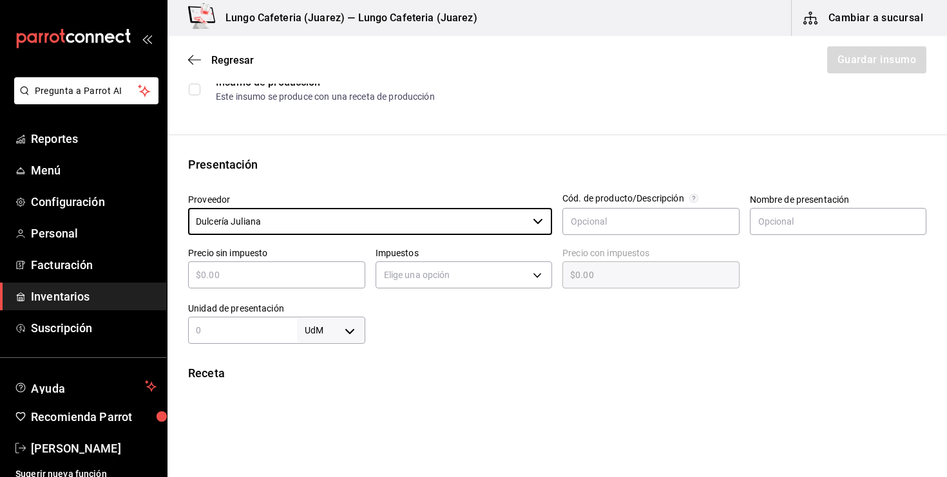
type input "Dulcería Juliana"
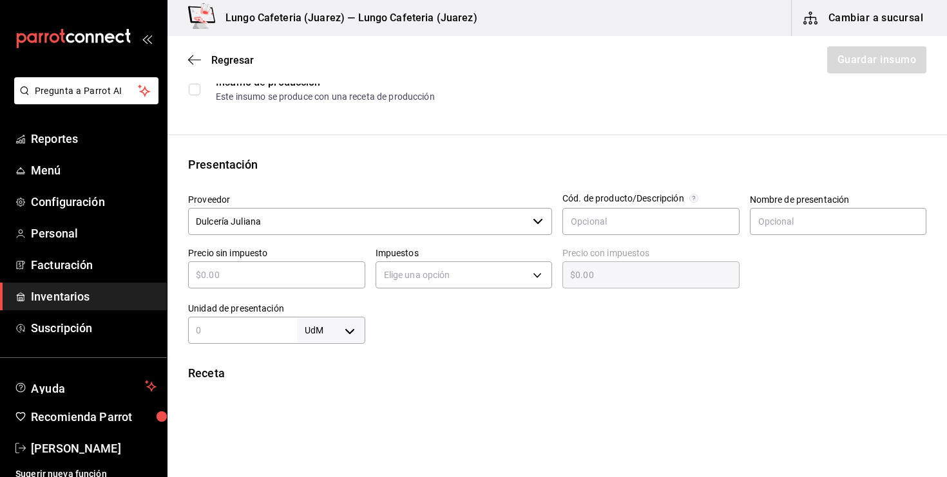
click at [244, 274] on input "text" at bounding box center [276, 274] width 177 height 15
type input "$1"
type input "$1.00"
type input "$18"
type input "$18.00"
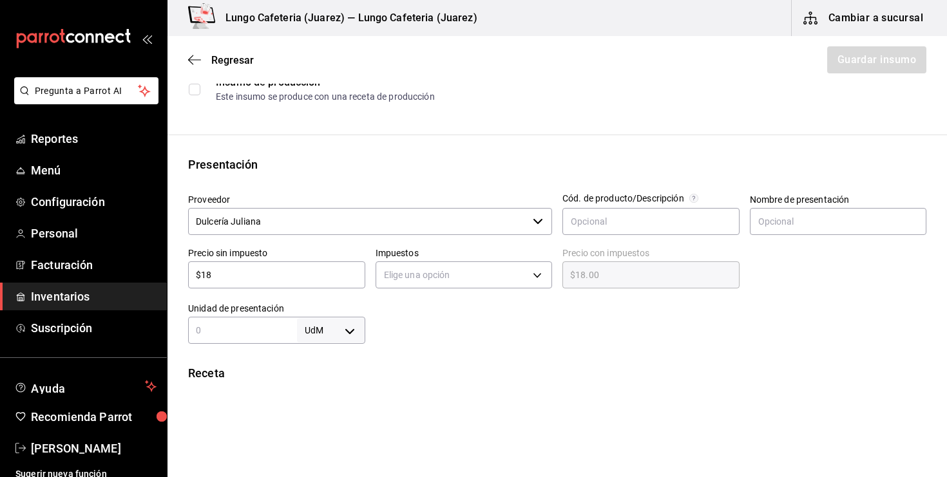
type input "$180"
type input "$180.00"
type input "$180"
click at [423, 274] on body "Pregunta a Parrot AI Reportes Menú Configuración Personal Facturación Inventari…" at bounding box center [473, 202] width 947 height 405
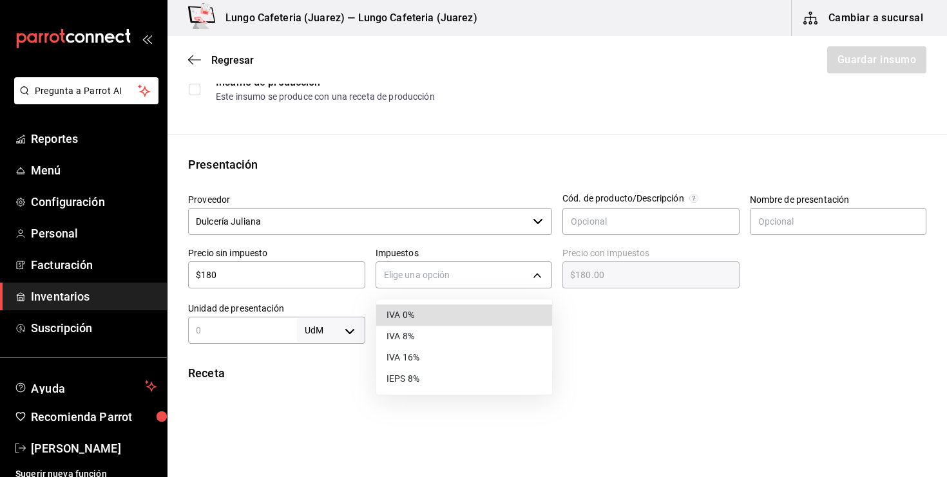
click at [432, 315] on li "IVA 0%" at bounding box center [464, 315] width 176 height 21
type input "IVA_0"
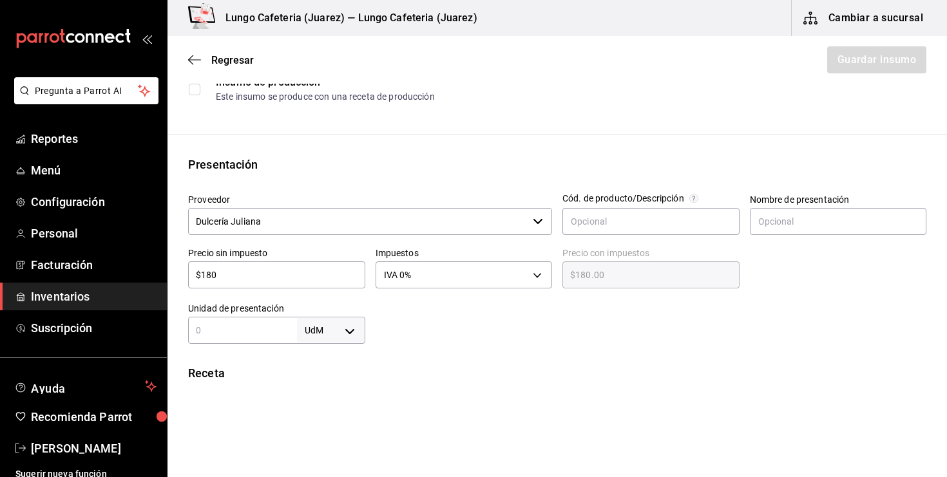
click at [295, 327] on input "text" at bounding box center [242, 330] width 109 height 15
type input "1"
click at [353, 334] on body "Pregunta a Parrot AI Reportes Menú Configuración Personal Facturación Inventari…" at bounding box center [473, 202] width 947 height 405
click at [323, 403] on li "lt" at bounding box center [331, 397] width 67 height 21
type input "LITER"
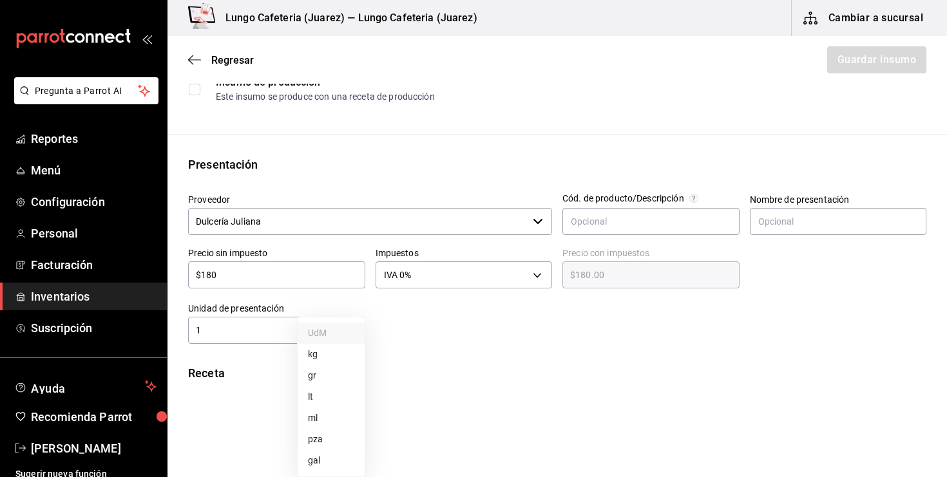
type input "LITER"
type input "1"
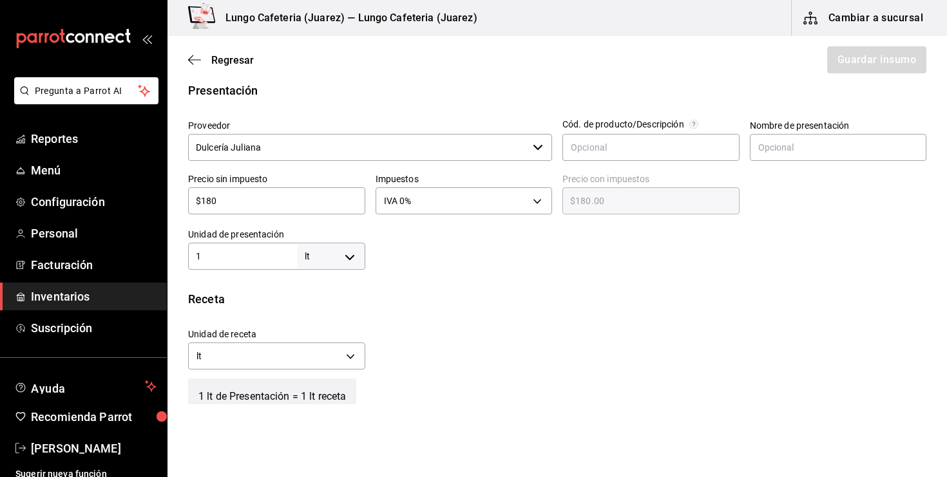
scroll to position [270, 0]
click at [350, 352] on body "Pregunta a Parrot AI Reportes Menú Configuración Personal Facturación Inventari…" at bounding box center [473, 202] width 947 height 405
click at [273, 416] on li "ml" at bounding box center [277, 416] width 176 height 21
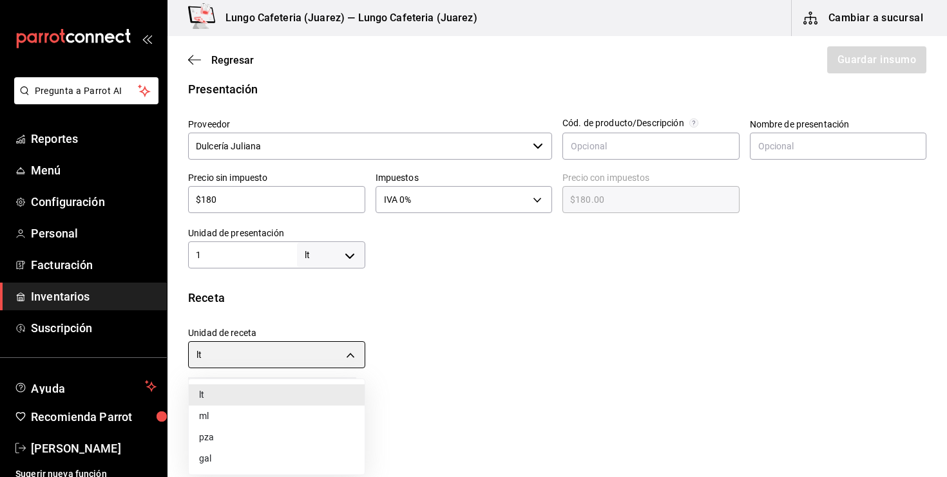
type input "MILLILITER"
type input "1,000"
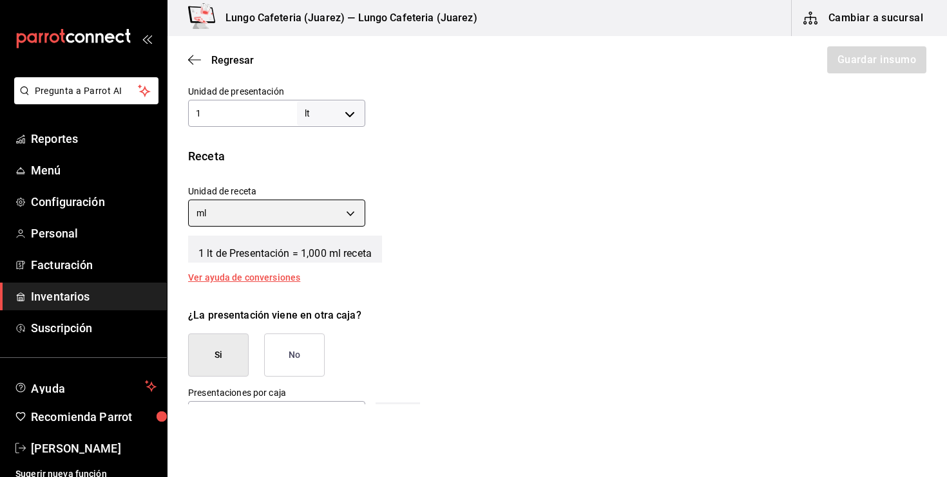
scroll to position [443, 0]
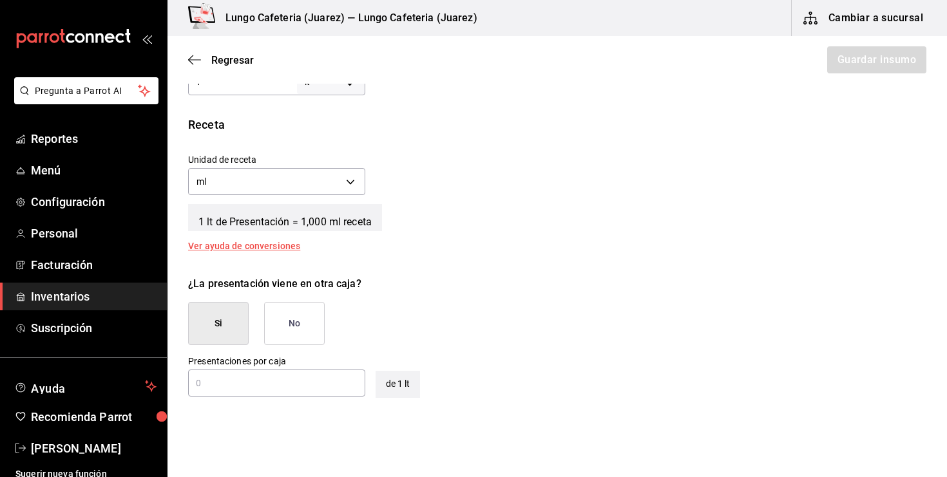
click at [301, 327] on button "No" at bounding box center [294, 323] width 61 height 43
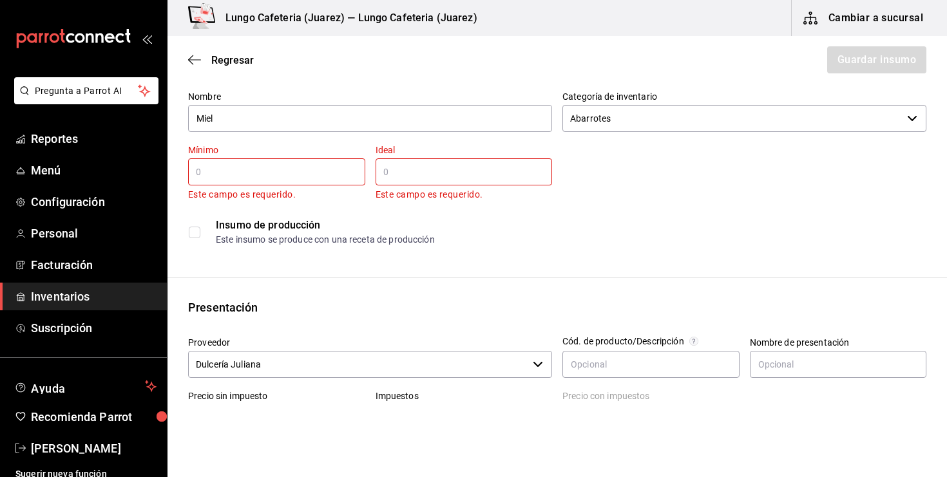
scroll to position [47, 0]
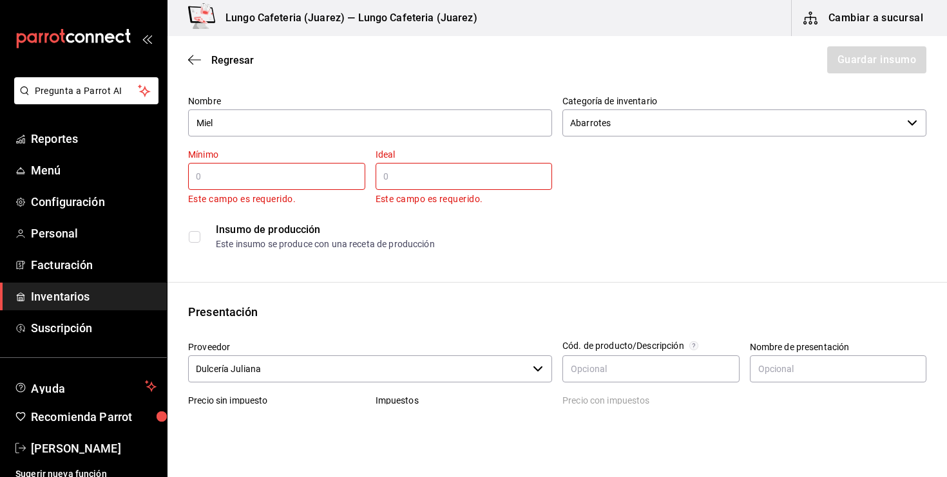
click at [269, 169] on input "text" at bounding box center [276, 176] width 177 height 15
type input "0.5"
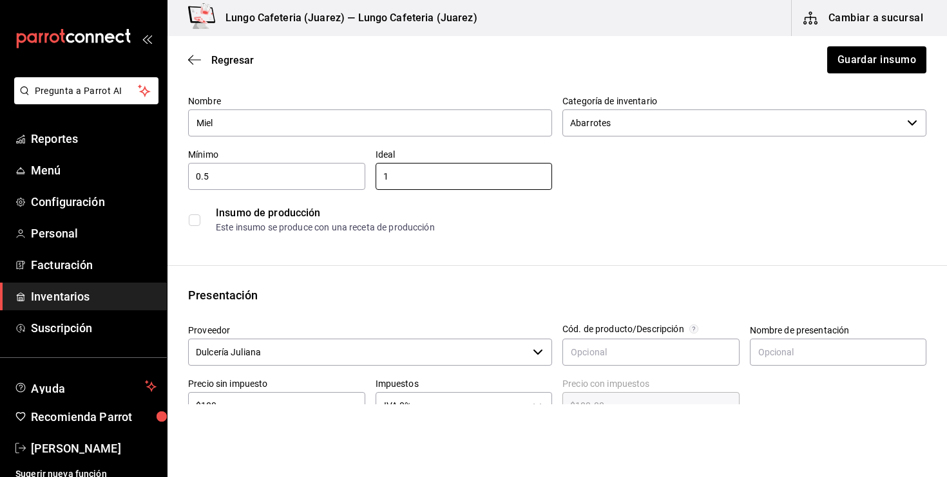
type input "1"
click at [626, 190] on div "Insumo de producción Este insumo se produce con una receta de producción" at bounding box center [552, 215] width 749 height 50
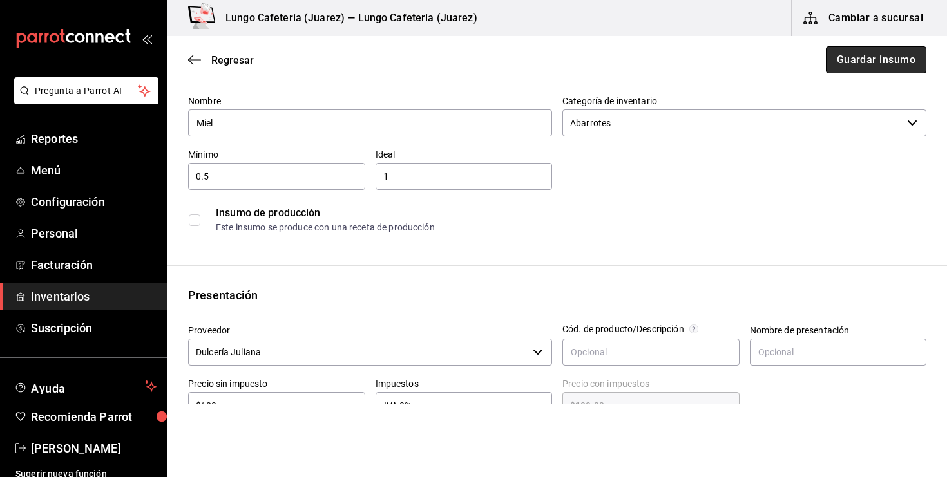
click at [895, 71] on button "Guardar insumo" at bounding box center [876, 59] width 101 height 27
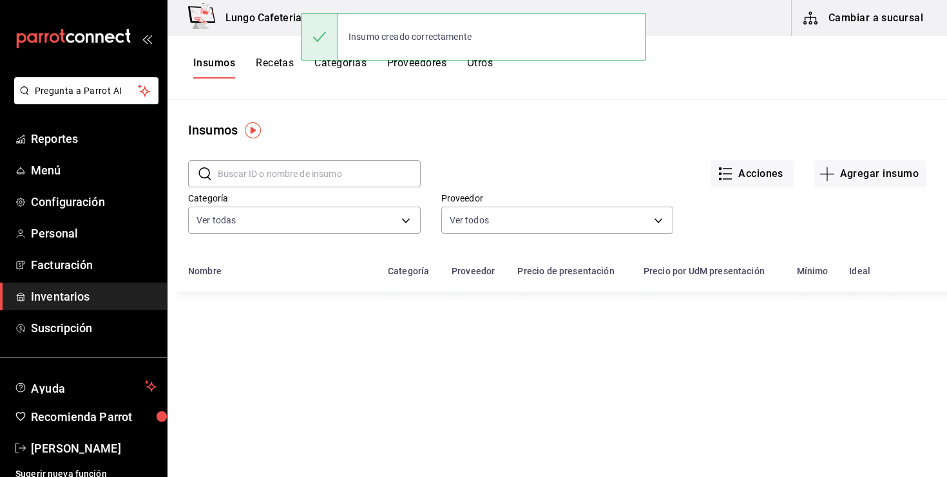
click at [237, 67] on div "Insumos Recetas Categorías Proveedores Otros" at bounding box center [343, 68] width 300 height 22
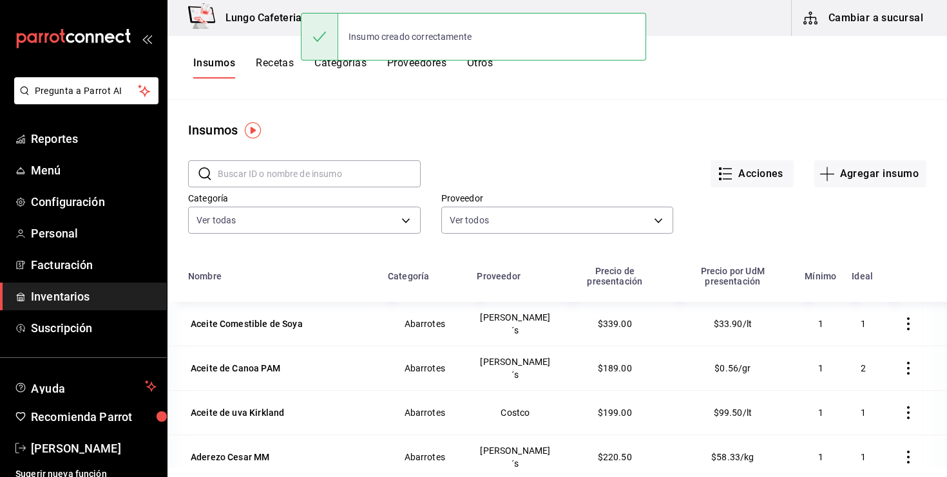
click at [272, 65] on button "Recetas" at bounding box center [275, 68] width 38 height 22
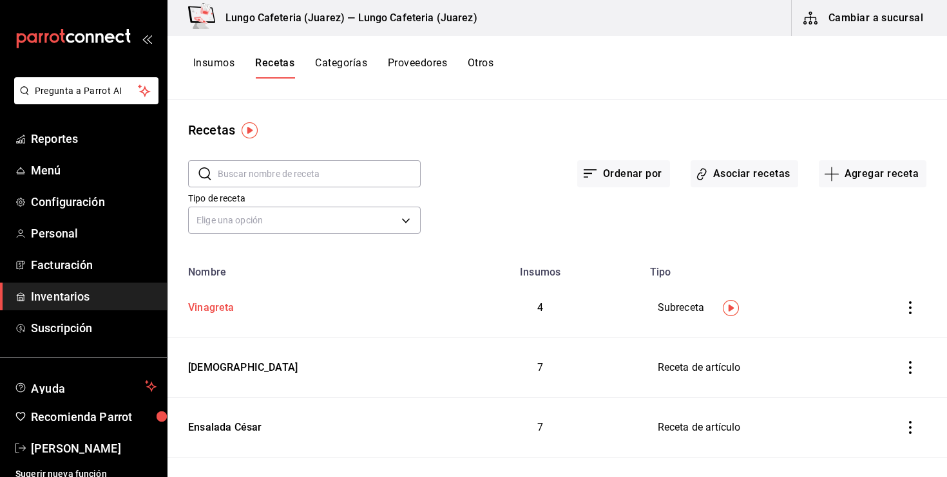
click at [216, 303] on div "Vinagreta" at bounding box center [209, 306] width 52 height 20
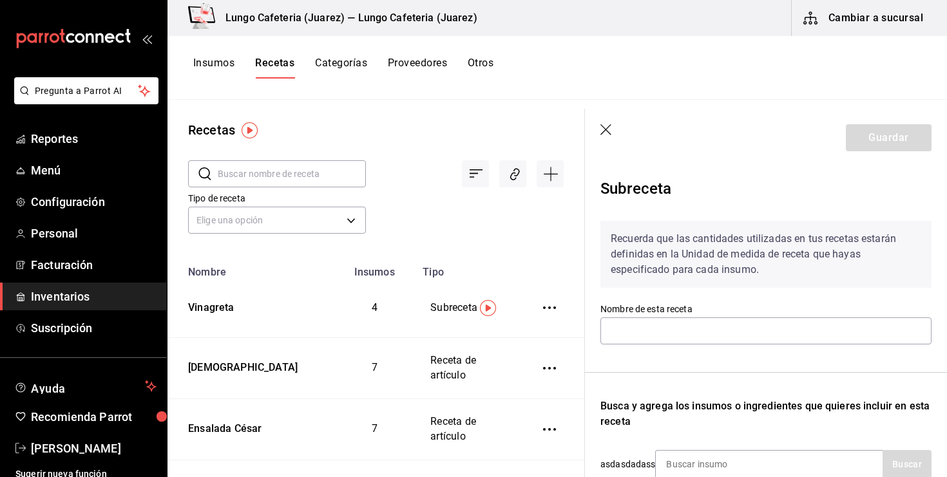
type input "Vinagreta"
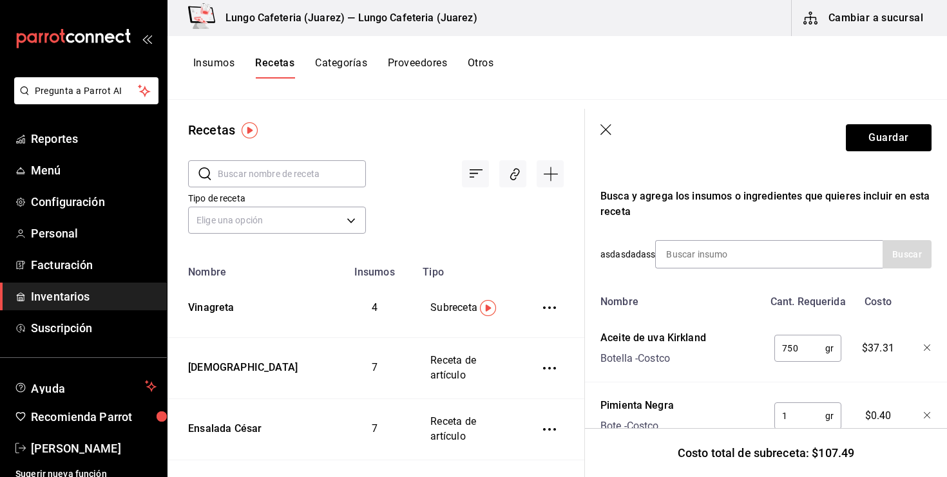
scroll to position [146, 0]
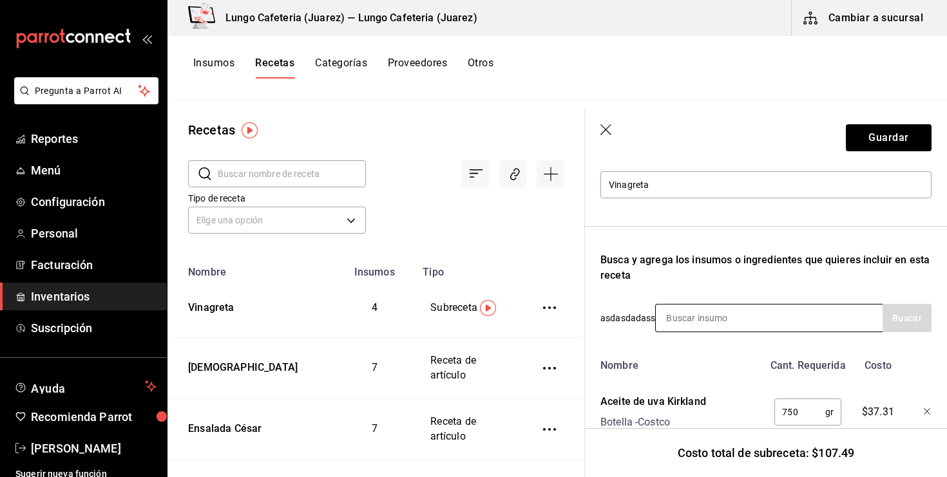
click at [700, 319] on input at bounding box center [720, 318] width 129 height 27
type input "miel"
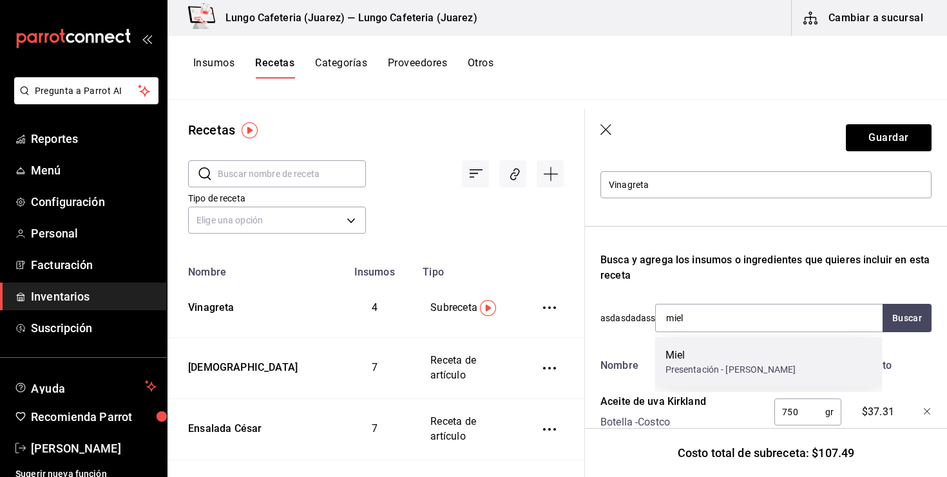
click at [711, 364] on div "Presentación - Dulcería Juliana" at bounding box center [731, 370] width 131 height 14
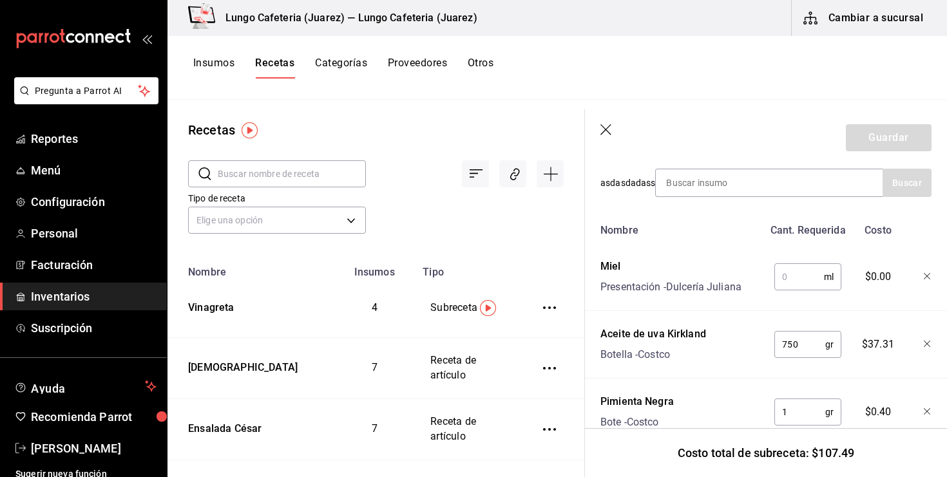
scroll to position [280, 0]
click at [783, 282] on input "text" at bounding box center [799, 278] width 50 height 26
click at [740, 223] on div "Nombre" at bounding box center [679, 229] width 168 height 21
click at [802, 283] on input "5" at bounding box center [799, 278] width 50 height 26
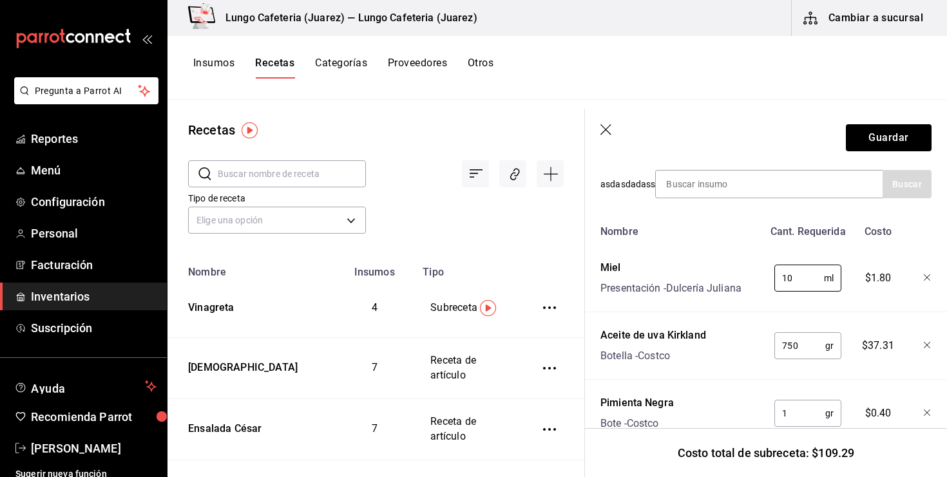
type input "10"
click at [729, 314] on div "Nombre Cant. Requerida Costo Miel Presentación - Dulcería Juliana 10 ml ​ $1.80…" at bounding box center [765, 401] width 331 height 364
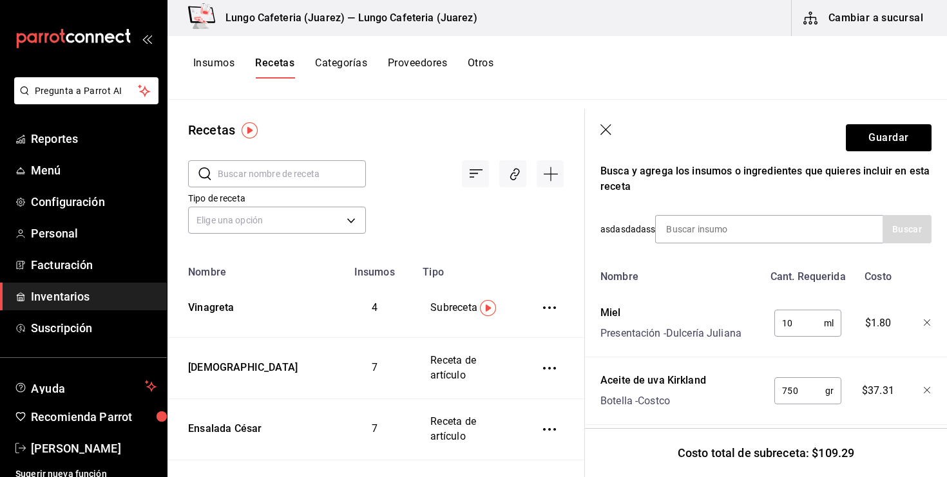
scroll to position [169, 0]
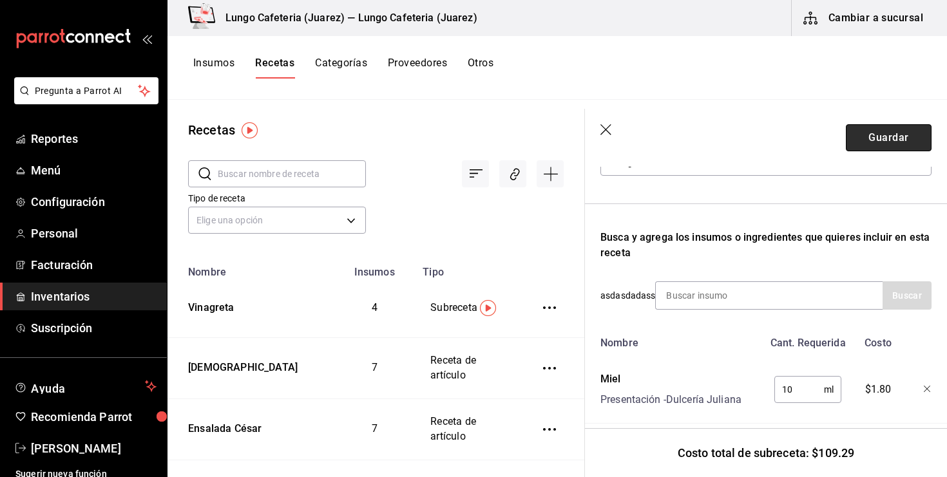
click at [885, 139] on button "Guardar" at bounding box center [889, 137] width 86 height 27
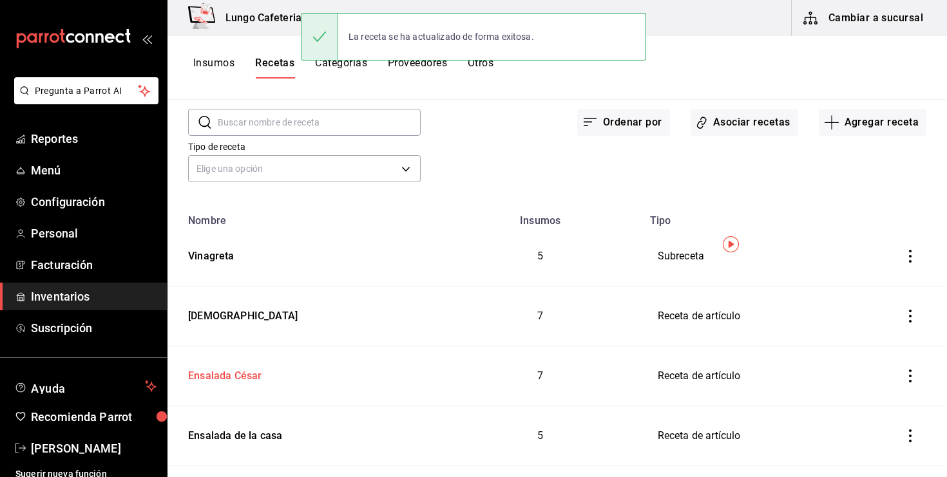
scroll to position [64, 0]
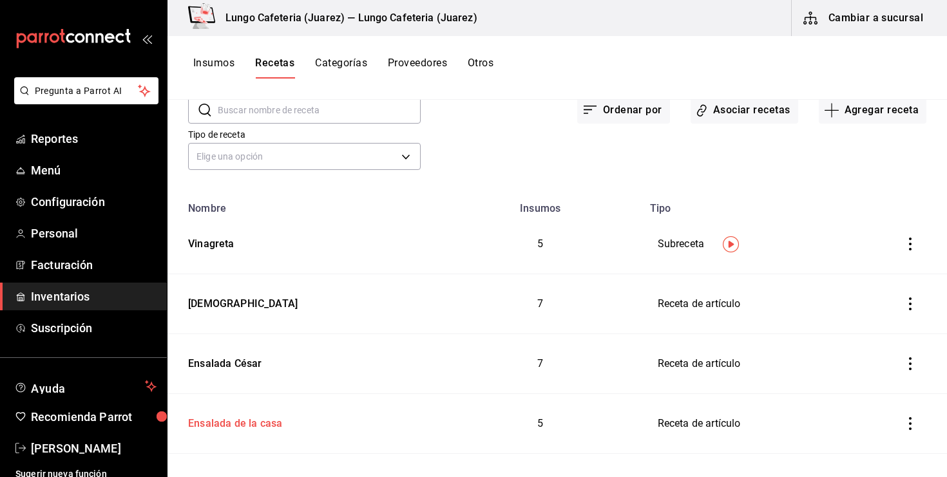
click at [218, 416] on div "Ensalada de la casa" at bounding box center [232, 422] width 99 height 20
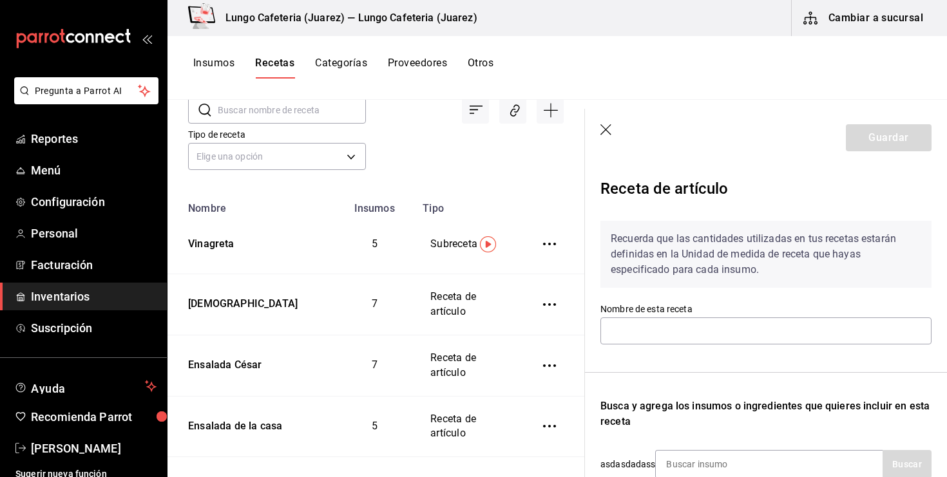
type input "Ensalada de la casa"
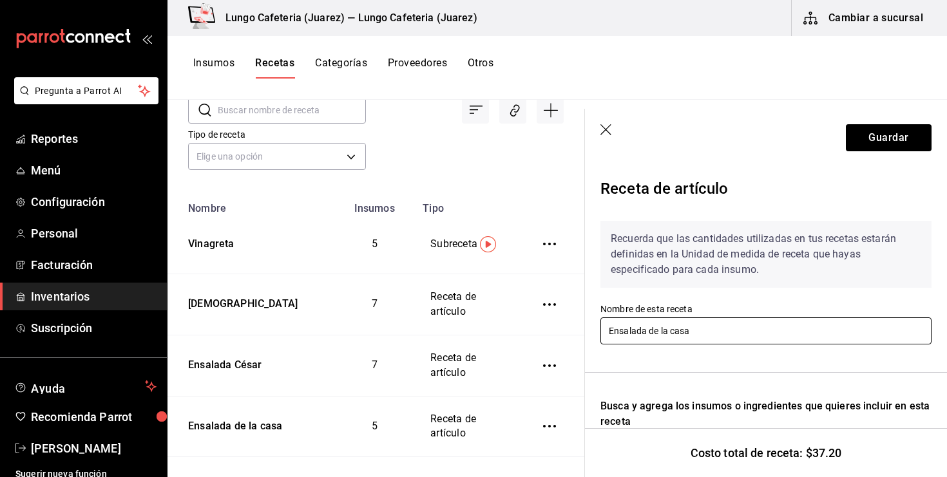
click at [720, 332] on input "Ensalada de la casa" at bounding box center [765, 331] width 331 height 27
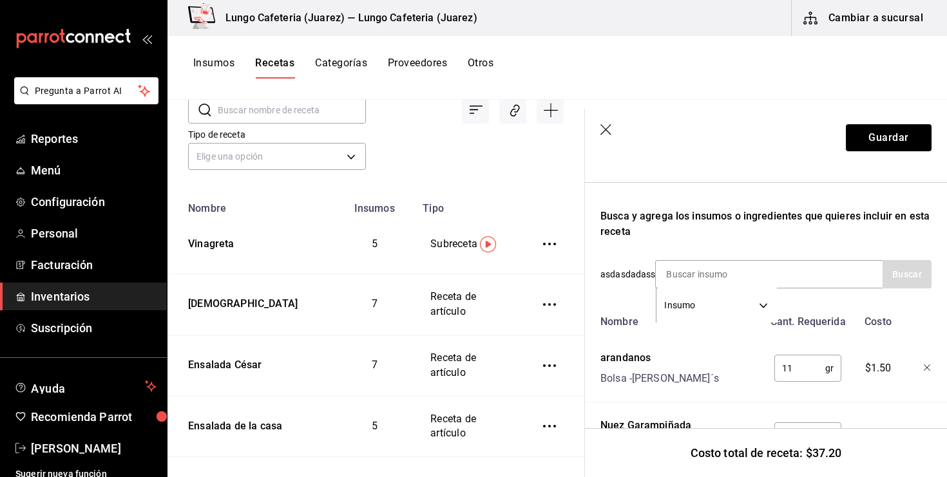
scroll to position [189, 0]
click at [750, 277] on input at bounding box center [720, 275] width 129 height 27
type input "vinagreta"
click at [733, 266] on input "vinagreta" at bounding box center [720, 275] width 129 height 27
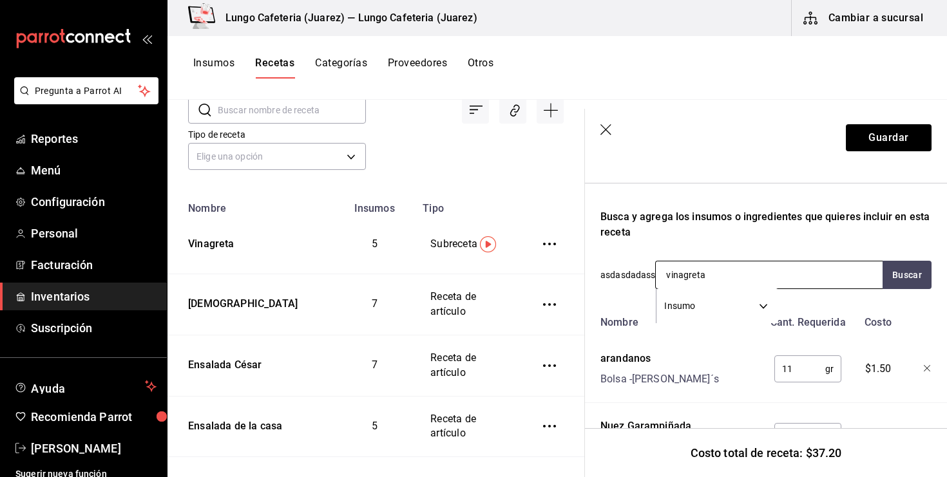
click at [733, 266] on input "vinagreta" at bounding box center [720, 275] width 129 height 27
click at [492, 238] on img "button" at bounding box center [488, 244] width 16 height 16
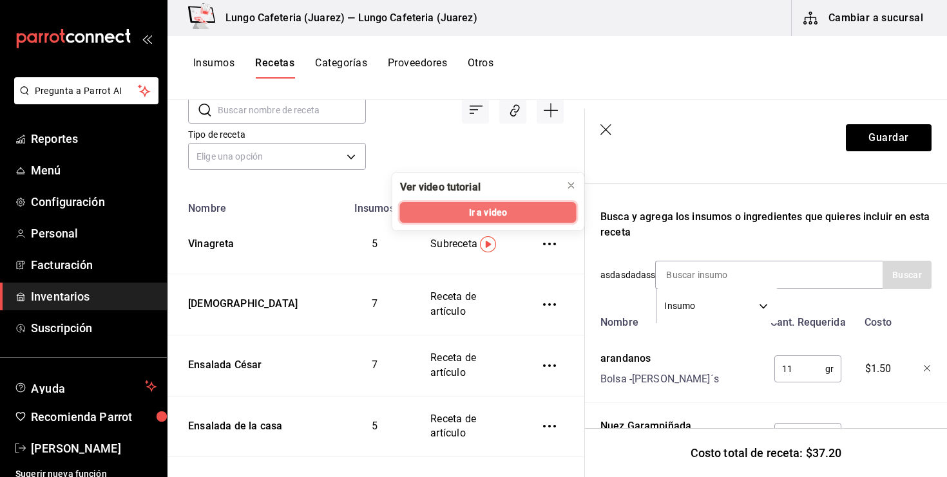
click at [489, 220] on button "Ir a video" at bounding box center [488, 212] width 177 height 21
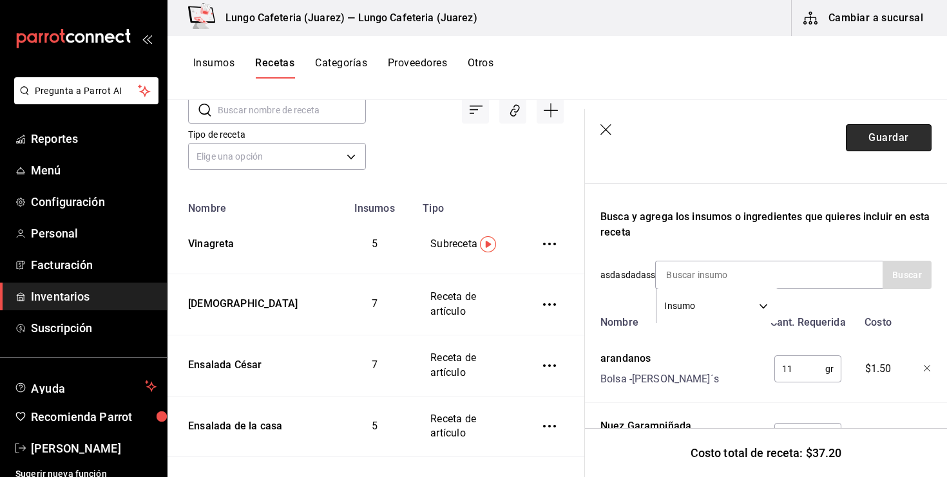
click at [877, 137] on button "Guardar" at bounding box center [889, 137] width 86 height 27
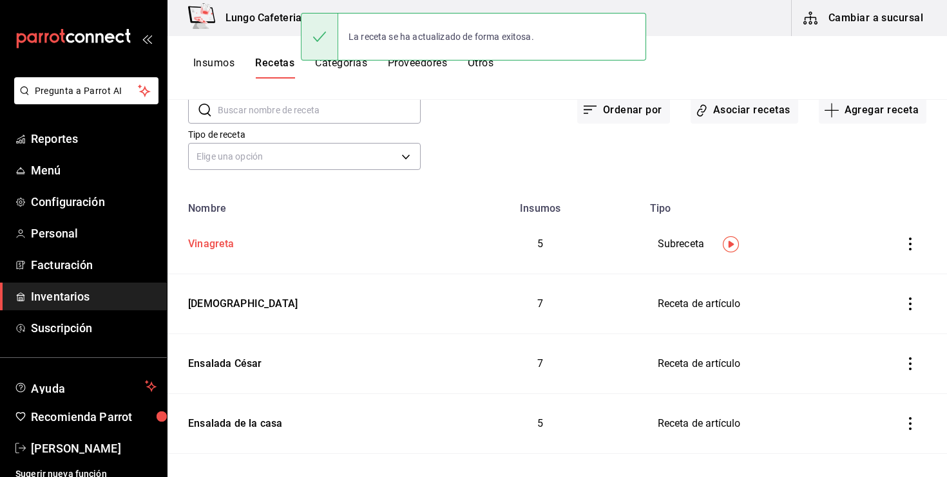
click at [215, 253] on td "Vinagreta" at bounding box center [303, 245] width 271 height 60
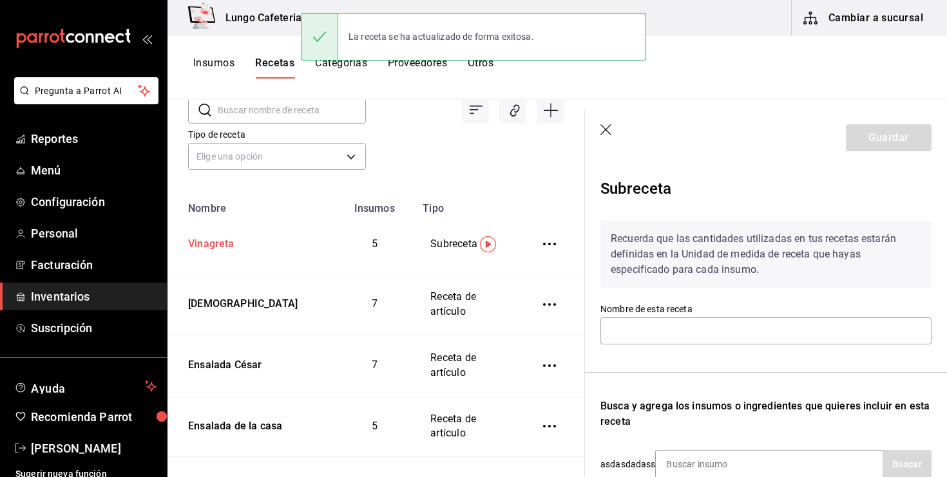
type input "Vinagreta"
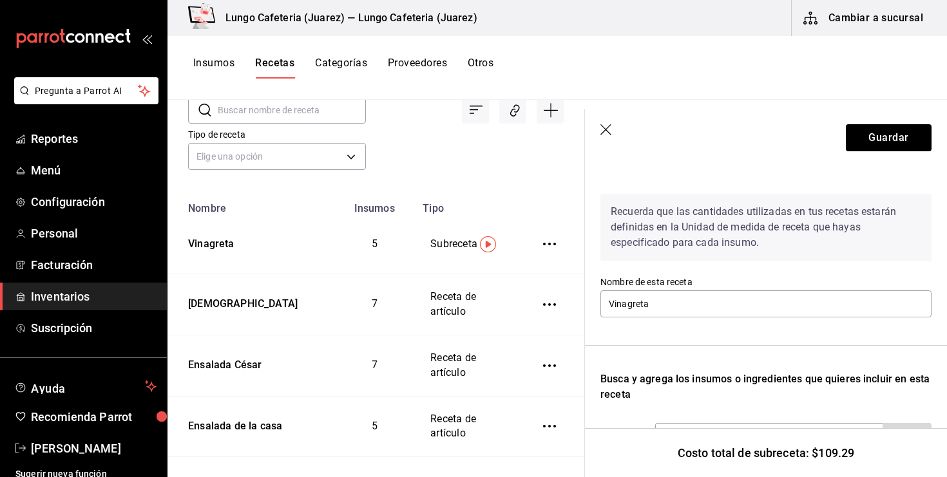
scroll to position [20, 0]
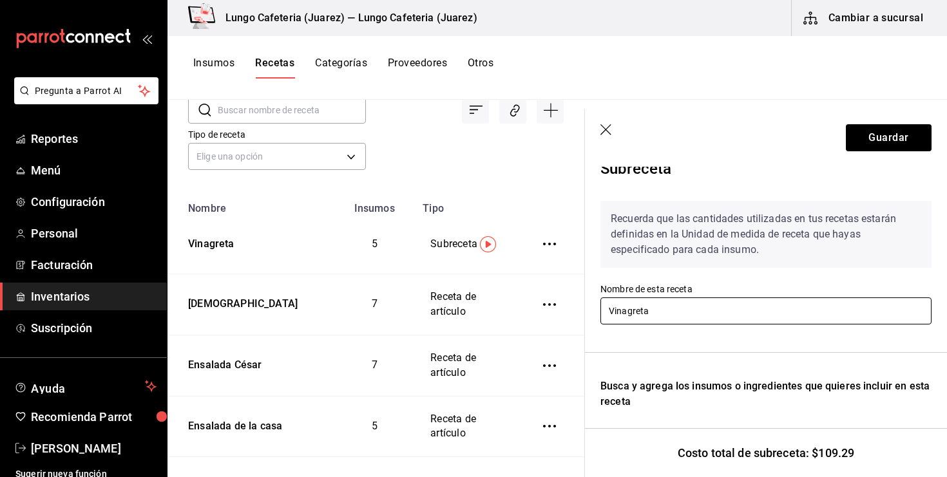
click at [704, 316] on input "Vinagreta" at bounding box center [765, 311] width 331 height 27
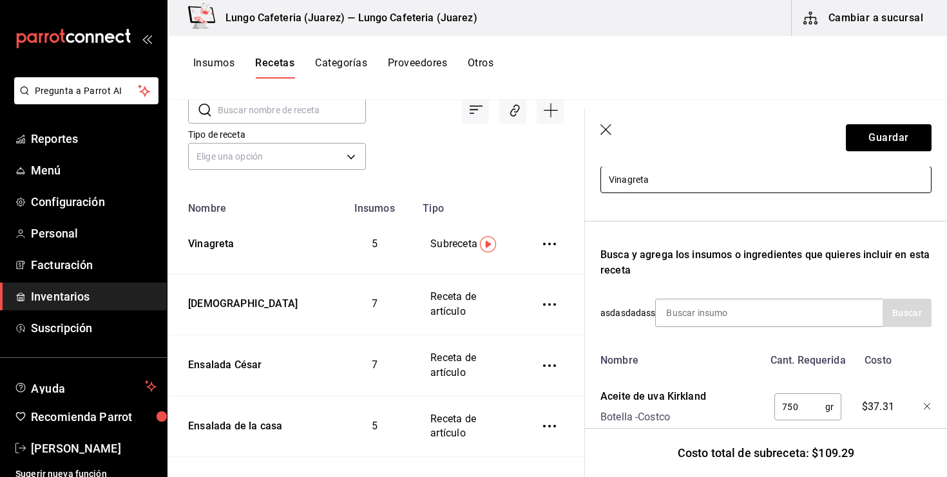
scroll to position [300, 0]
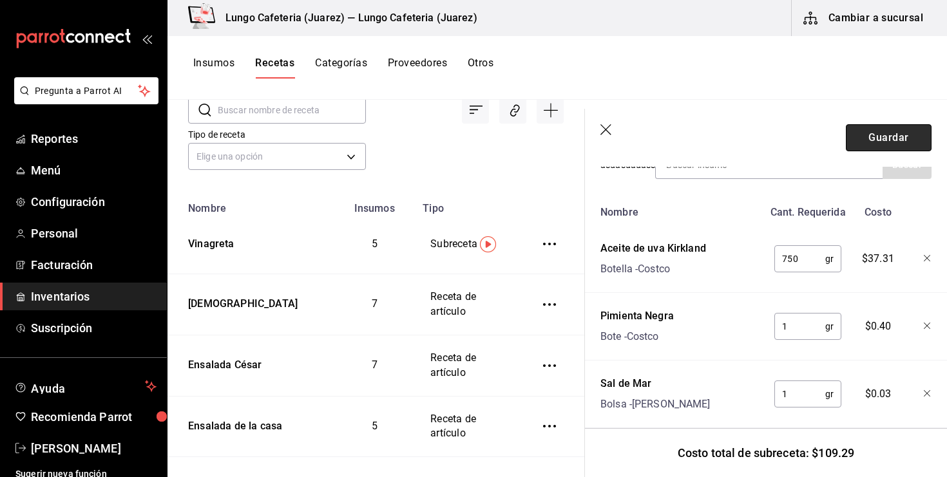
click at [887, 140] on button "Guardar" at bounding box center [889, 137] width 86 height 27
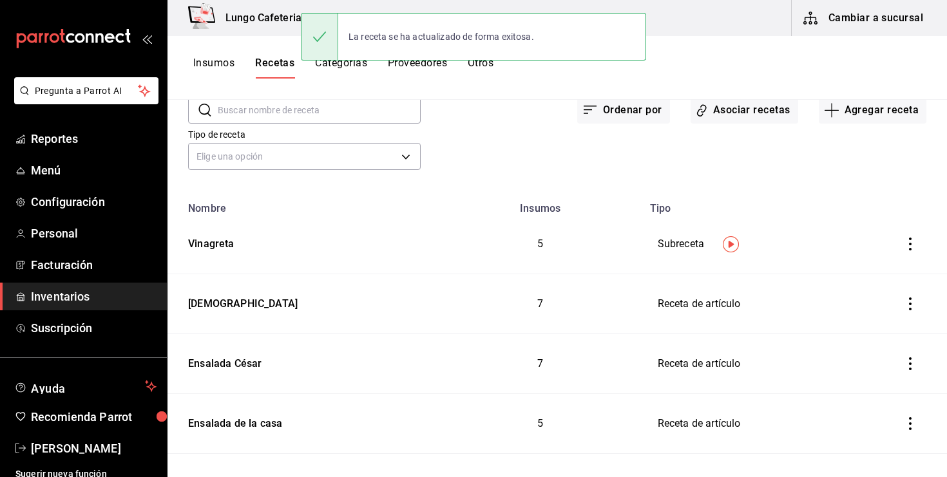
click at [224, 70] on button "Insumos" at bounding box center [213, 68] width 41 height 22
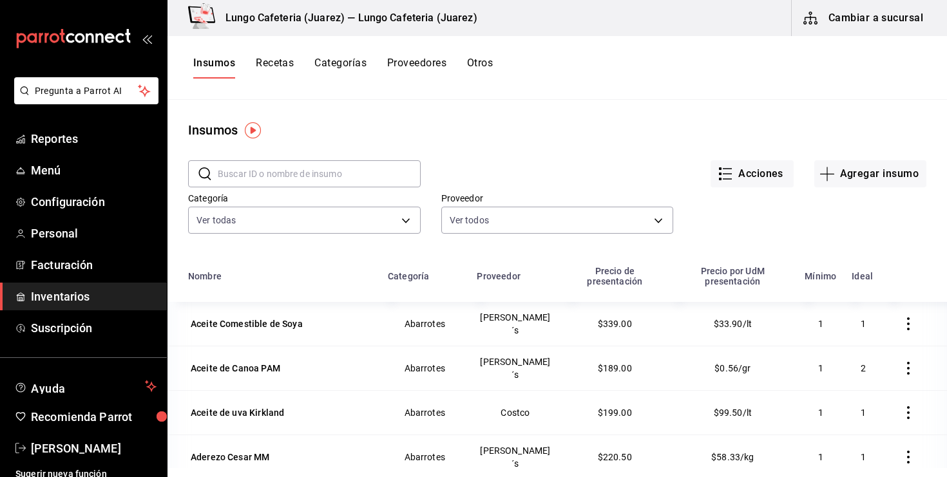
click at [279, 64] on button "Recetas" at bounding box center [275, 68] width 38 height 22
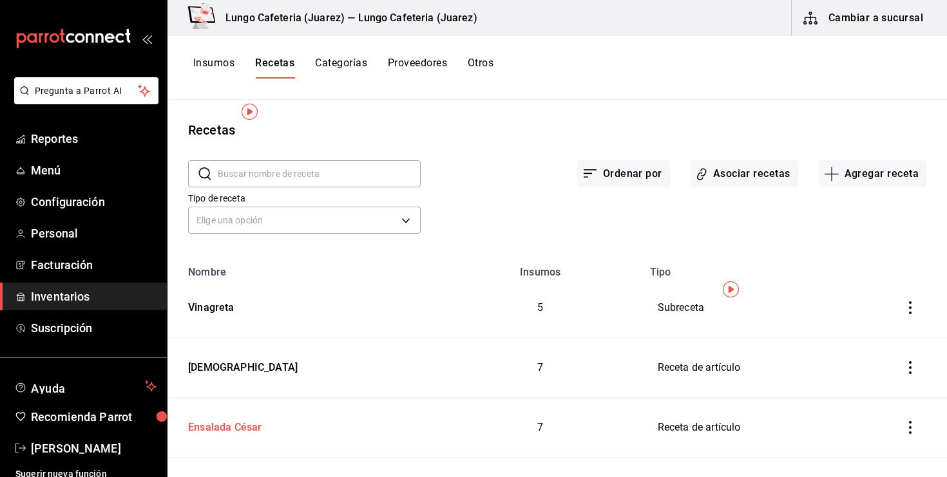
scroll to position [93, 0]
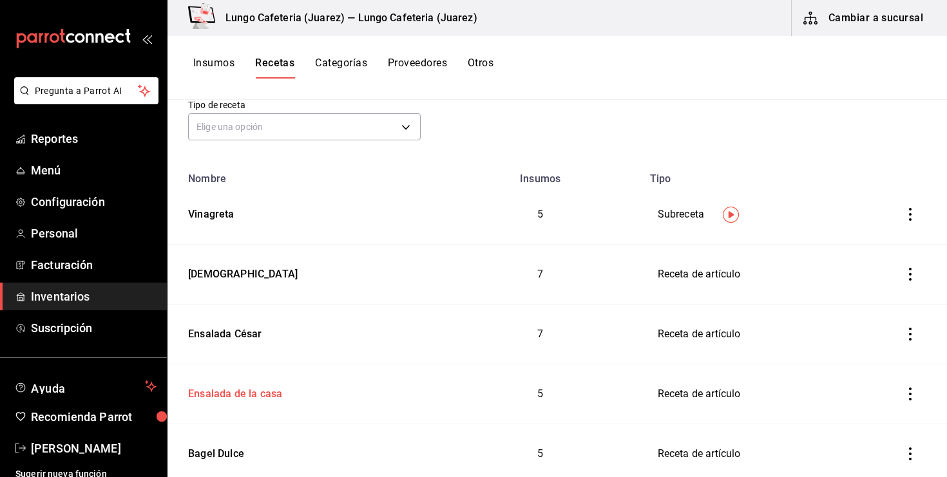
click at [244, 402] on td "Ensalada de la casa" at bounding box center [303, 395] width 271 height 60
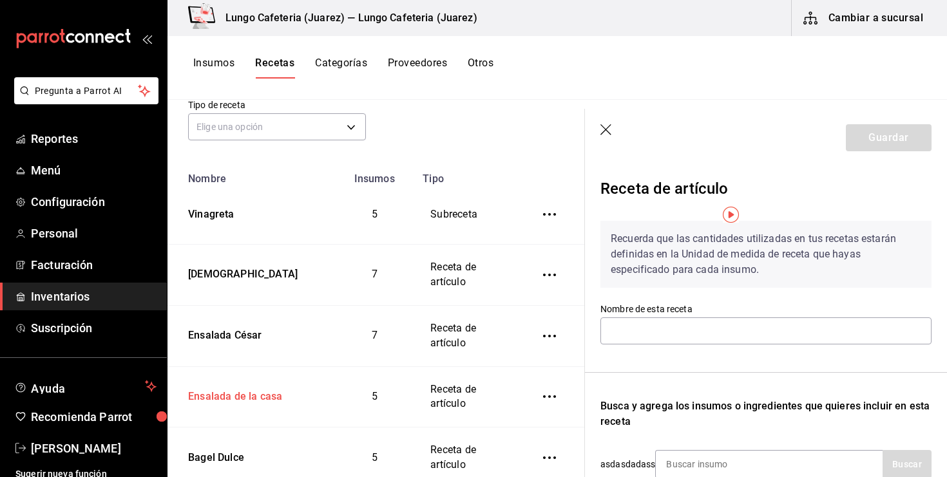
type input "Ensalada de la casa"
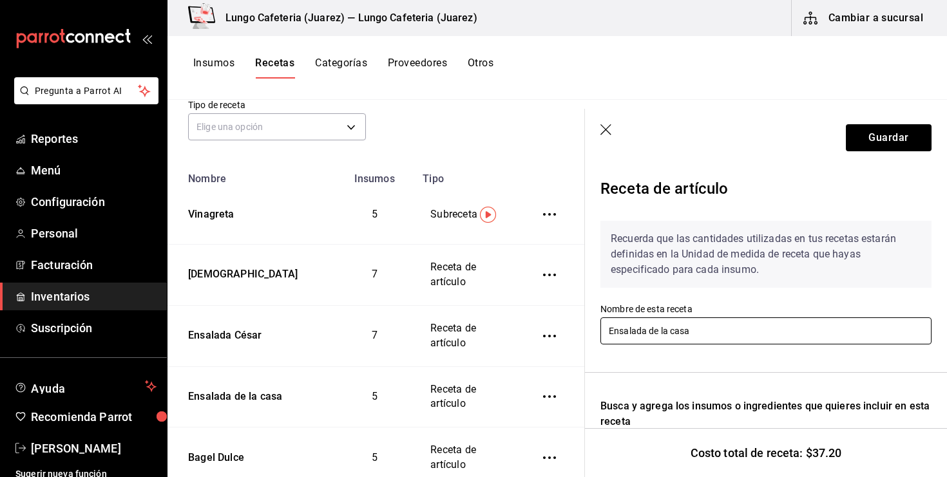
click at [672, 327] on input "Ensalada de la casa" at bounding box center [765, 331] width 331 height 27
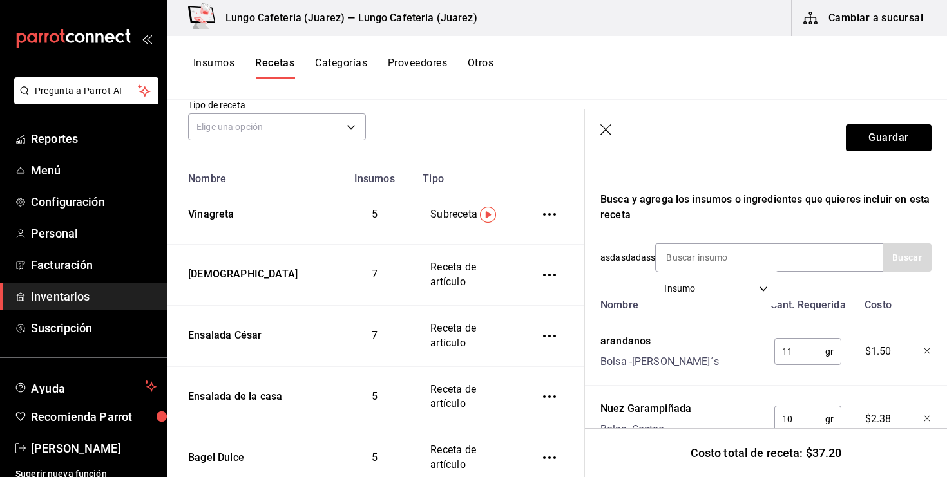
scroll to position [219, 0]
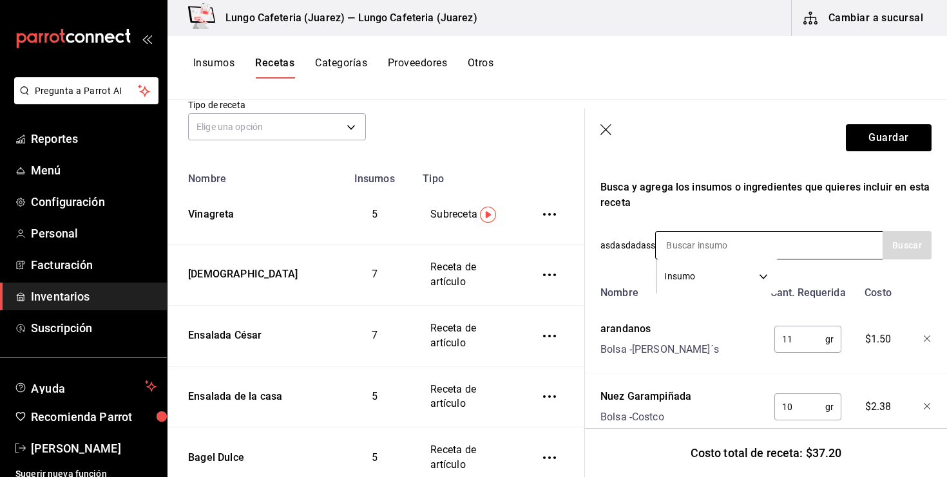
click at [717, 247] on input at bounding box center [720, 245] width 129 height 27
type input "vinagreta"
click at [800, 220] on div "Recuerda que las cantidades utilizadas en tus recetas estarán definidas en la U…" at bounding box center [765, 318] width 331 height 653
click at [750, 204] on div "Busca y agrega los insumos o ingredientes que quieres incluir en esta receta" at bounding box center [765, 195] width 331 height 31
click at [738, 244] on input "vinagreta" at bounding box center [720, 245] width 129 height 27
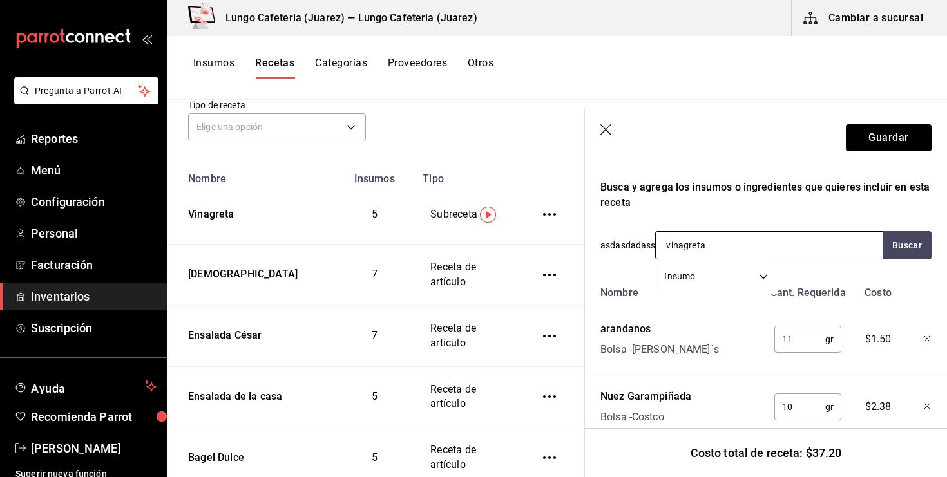
click at [738, 244] on input "vinagreta" at bounding box center [720, 245] width 129 height 27
click at [195, 59] on button "Insumos" at bounding box center [213, 68] width 41 height 22
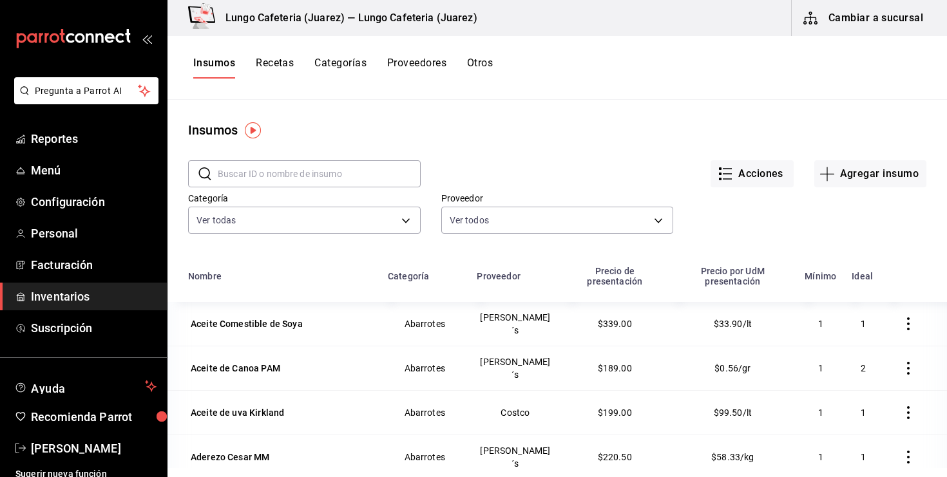
click at [289, 61] on button "Recetas" at bounding box center [275, 68] width 38 height 22
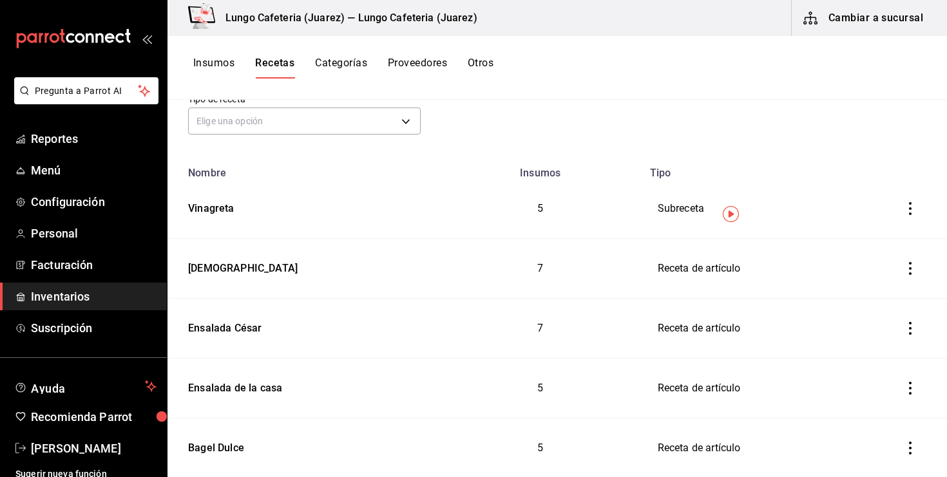
scroll to position [102, 0]
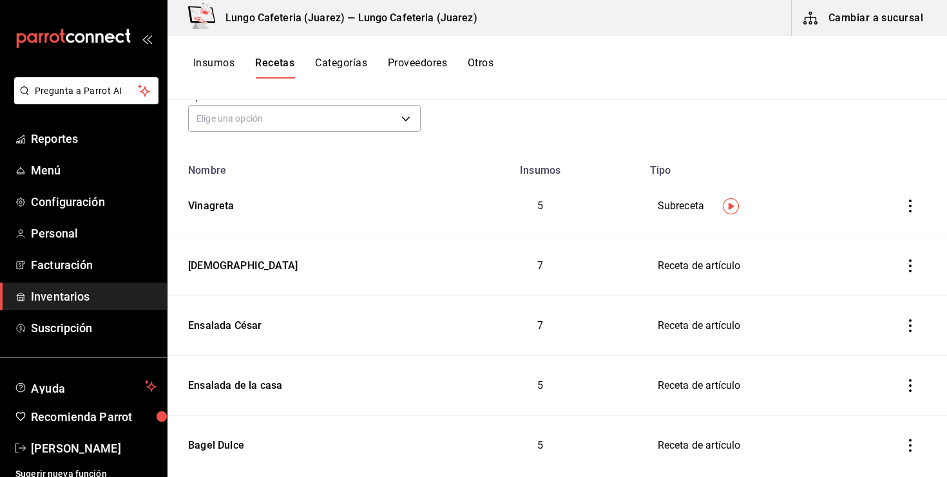
click at [901, 203] on button "inventoriesTable" at bounding box center [910, 206] width 28 height 28
click at [891, 216] on li "Eliminar" at bounding box center [870, 224] width 108 height 36
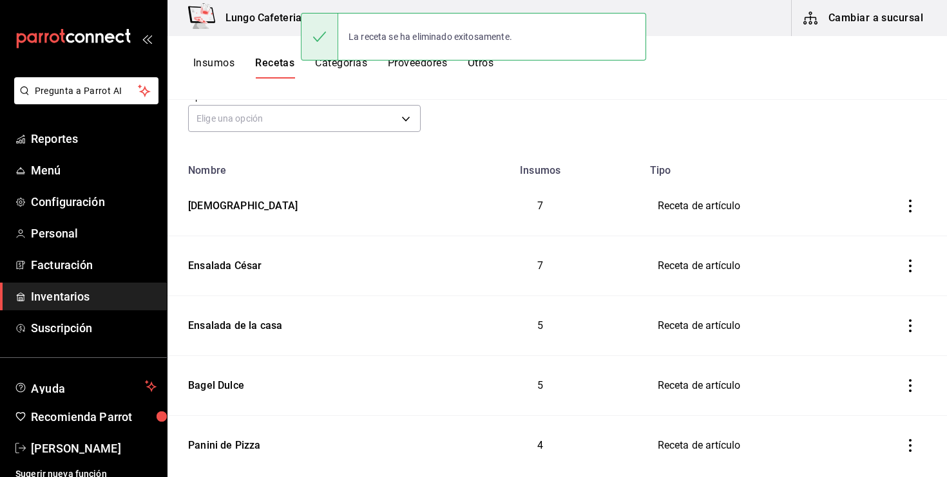
click at [829, 11] on button "Cambiar a sucursal" at bounding box center [864, 18] width 145 height 36
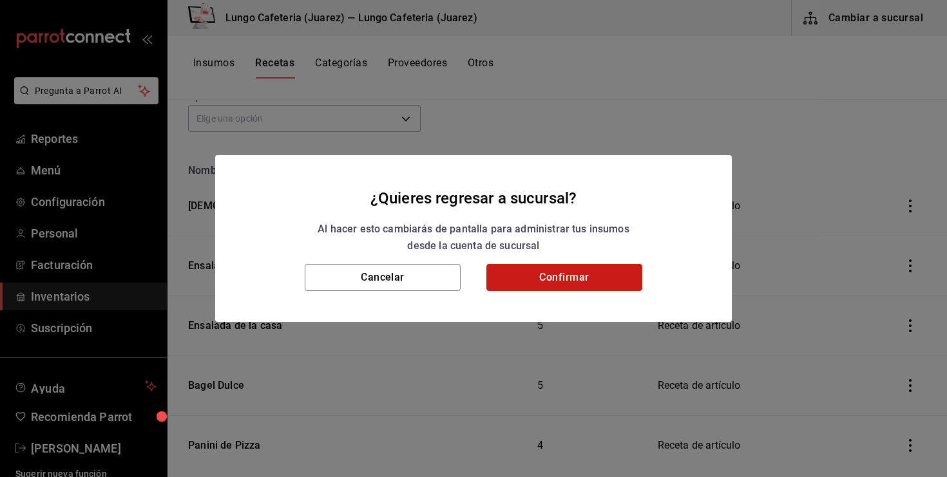
click at [575, 288] on button "Confirmar" at bounding box center [564, 277] width 156 height 27
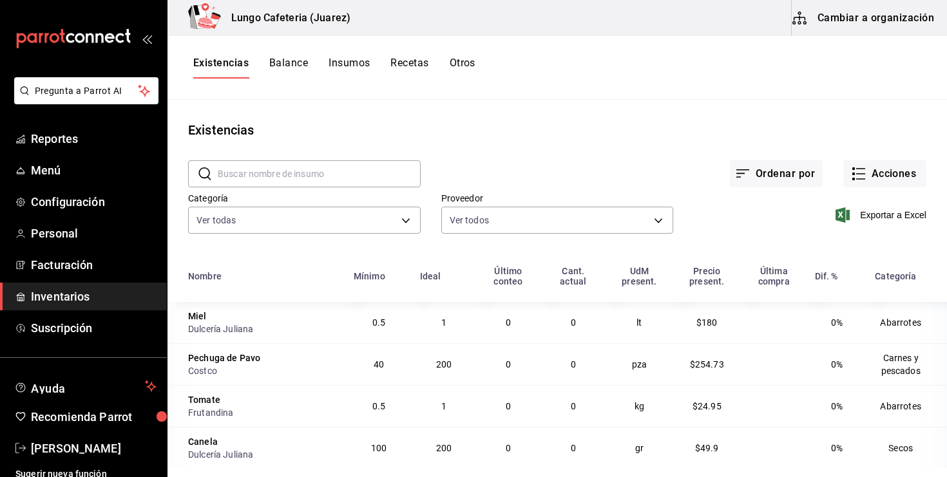
click at [428, 68] on button "Recetas" at bounding box center [409, 68] width 38 height 22
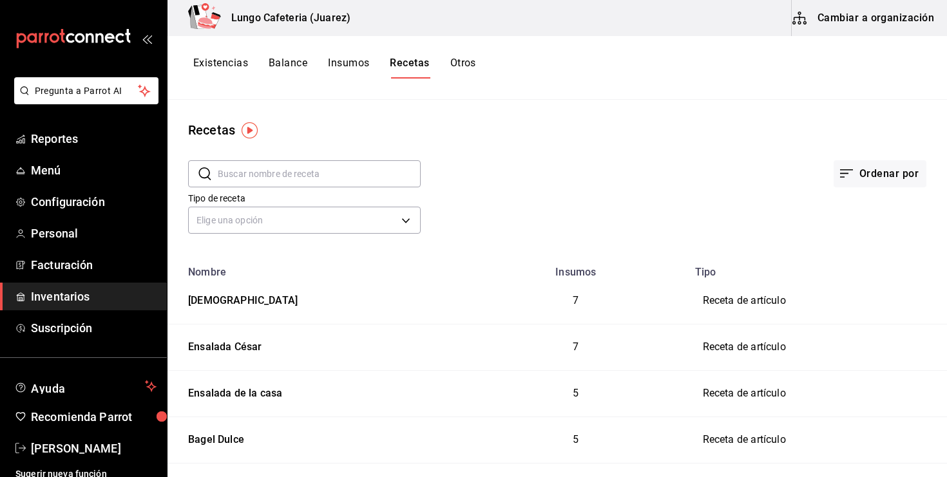
click at [204, 67] on button "Existencias" at bounding box center [220, 68] width 55 height 22
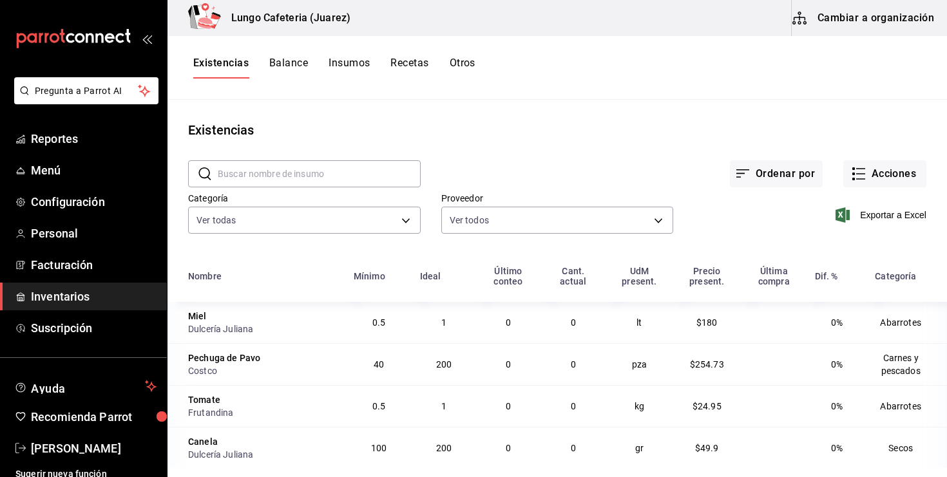
click at [63, 293] on span "Inventarios" at bounding box center [94, 296] width 126 height 17
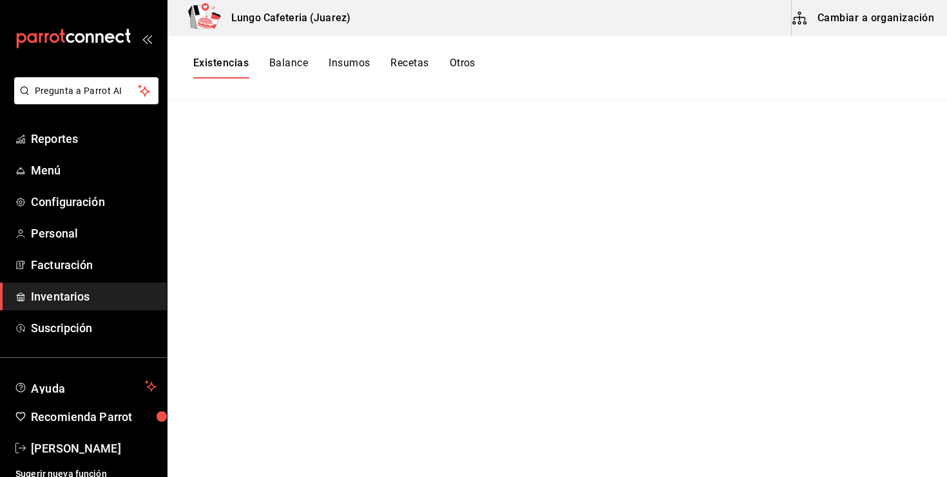
click at [899, 6] on button "Cambiar a organización" at bounding box center [864, 18] width 145 height 36
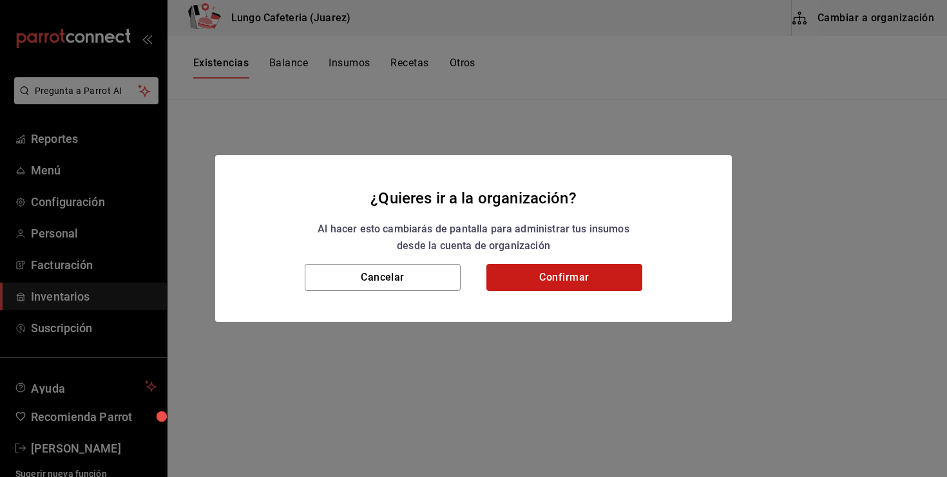
click at [610, 273] on button "Confirmar" at bounding box center [564, 277] width 156 height 27
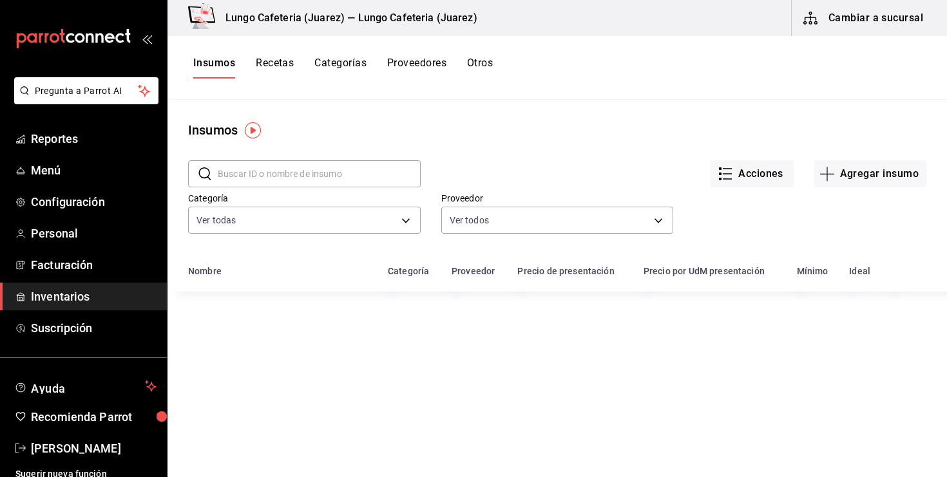
click at [267, 62] on button "Recetas" at bounding box center [275, 68] width 38 height 22
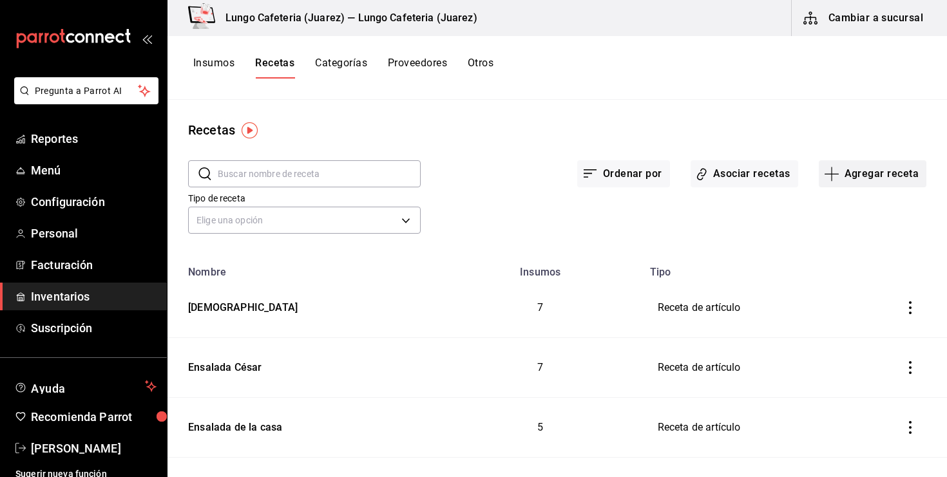
click at [862, 171] on button "Agregar receta" at bounding box center [873, 173] width 108 height 27
click at [847, 275] on span "Receta de producción" at bounding box center [872, 278] width 108 height 14
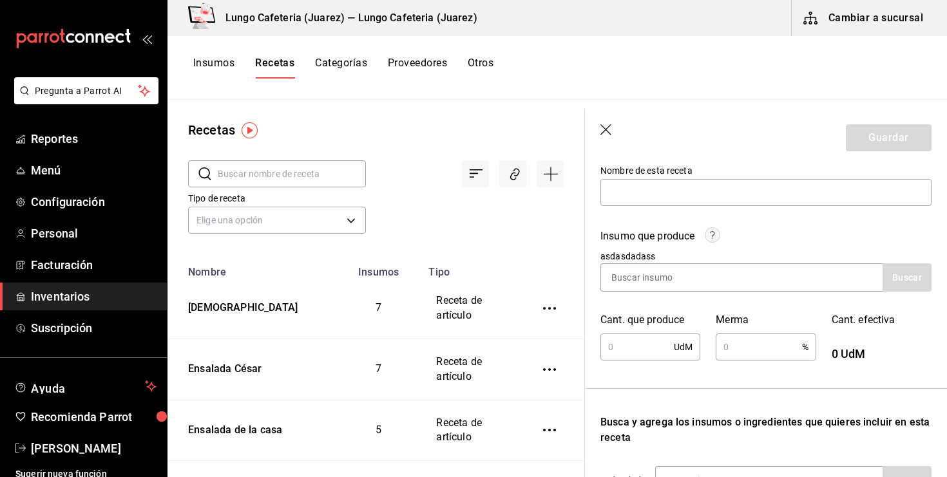
scroll to position [138, 0]
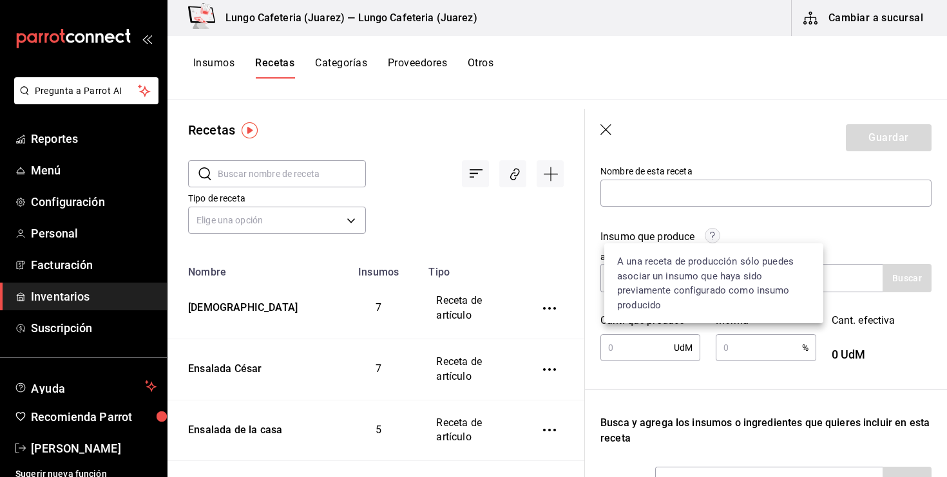
click at [715, 232] on circle at bounding box center [712, 236] width 15 height 15
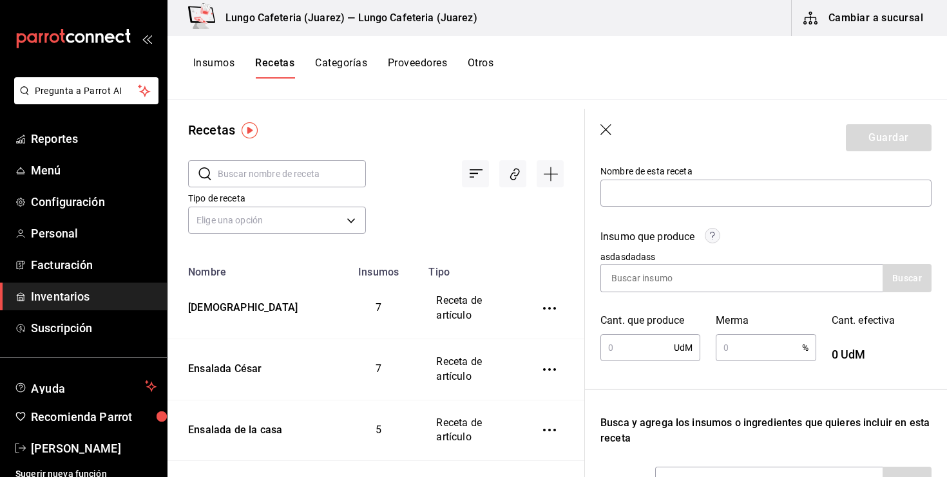
click at [686, 217] on div "Insumo que produce asdasdadass Buscar" at bounding box center [758, 253] width 347 height 79
click at [609, 129] on icon "button" at bounding box center [606, 130] width 13 height 13
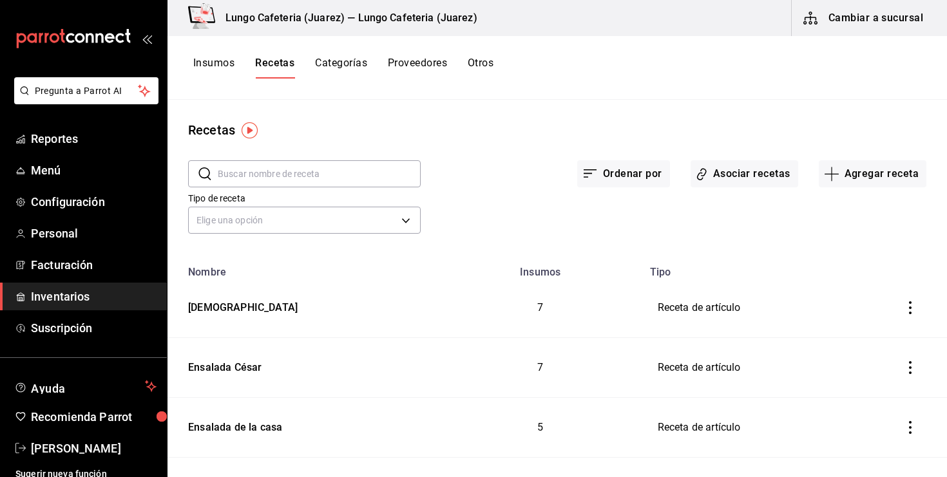
click at [226, 54] on div "Insumos Recetas Categorías Proveedores Otros" at bounding box center [558, 68] width 780 height 64
click at [211, 72] on button "Insumos" at bounding box center [213, 68] width 41 height 22
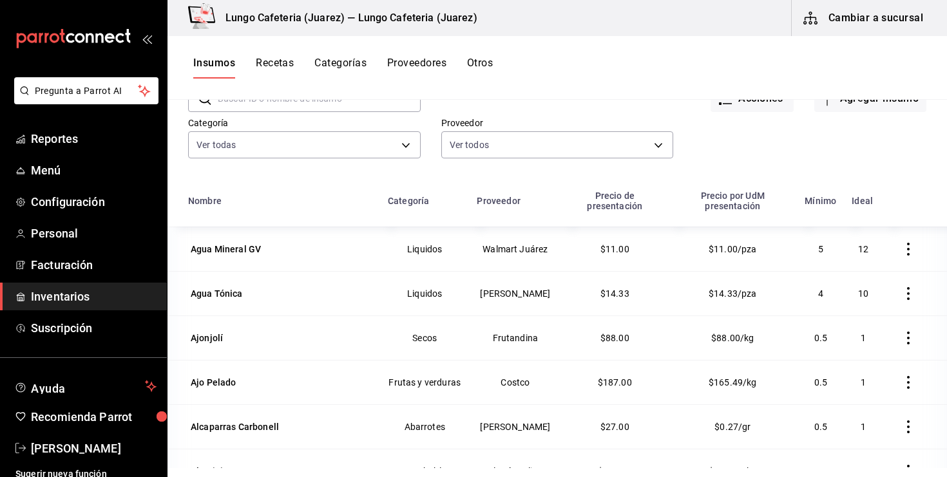
scroll to position [309, 0]
click at [280, 58] on button "Recetas" at bounding box center [275, 68] width 38 height 22
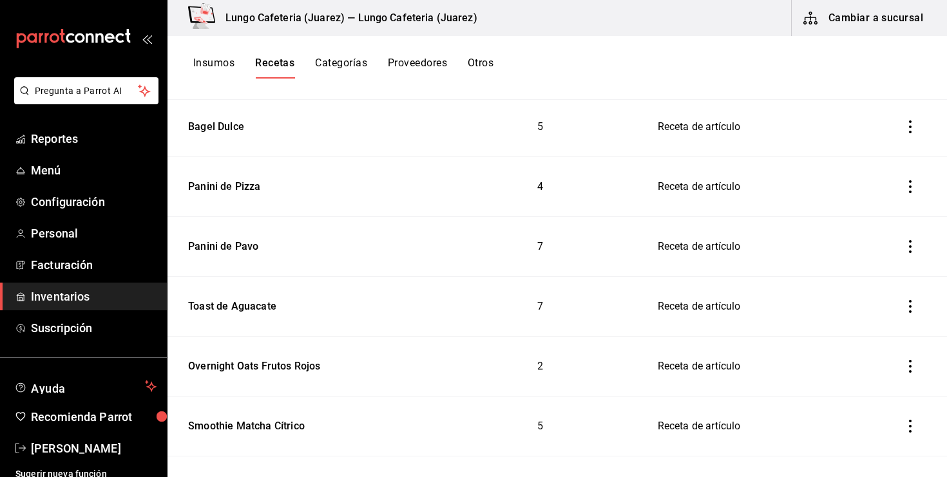
scroll to position [434, 0]
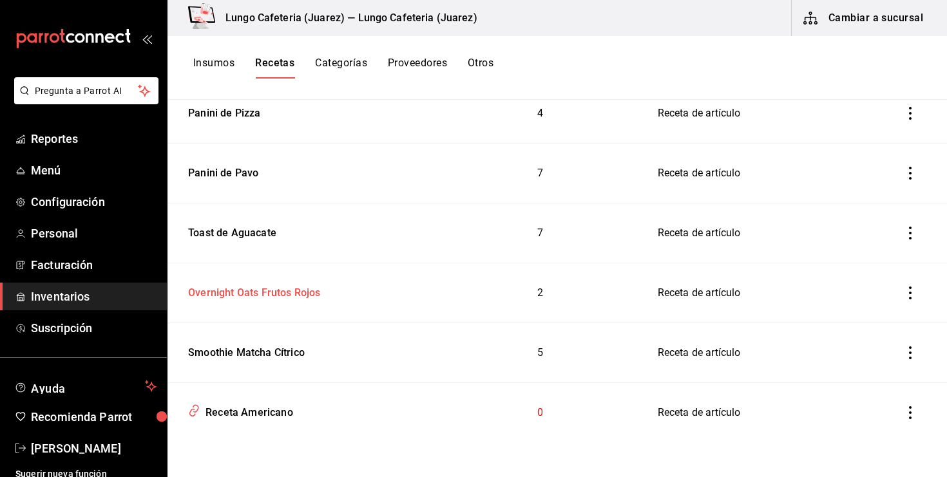
click at [238, 289] on div "Overnight Oats Frutos Rojos" at bounding box center [252, 291] width 138 height 20
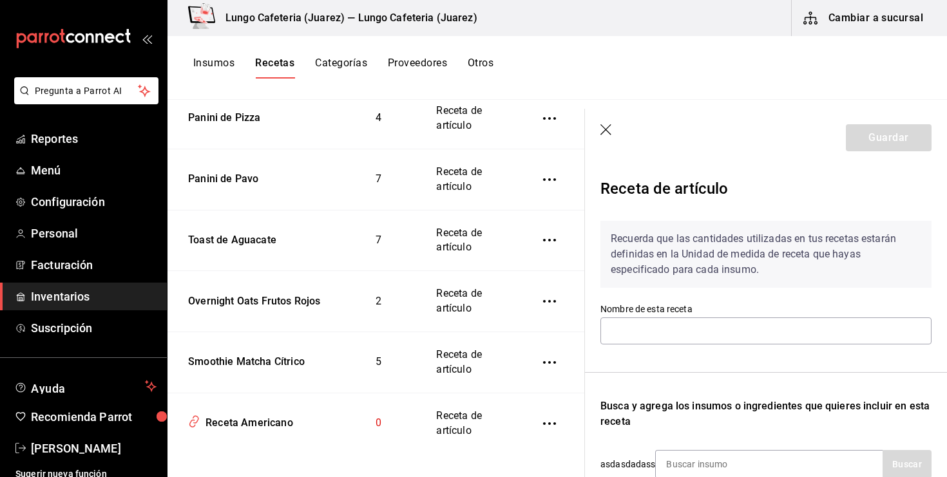
type input "Overnight Oats Frutos Rojos"
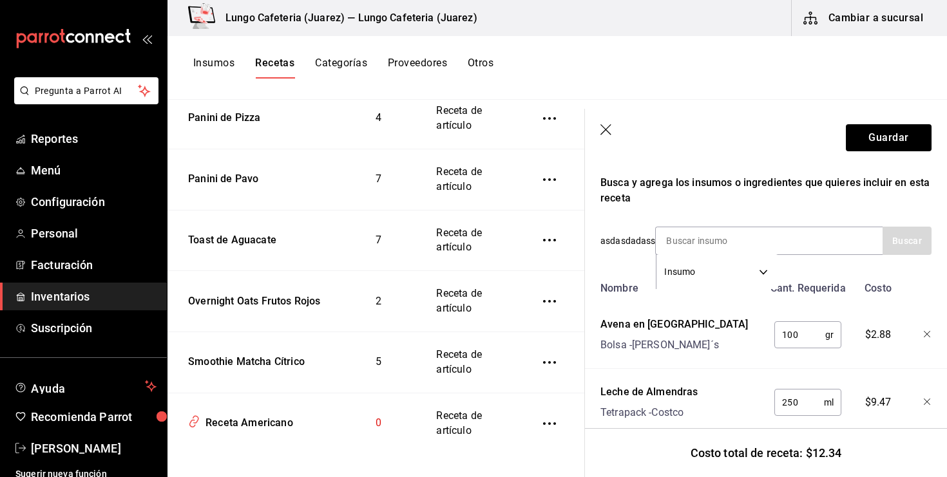
scroll to position [250, 0]
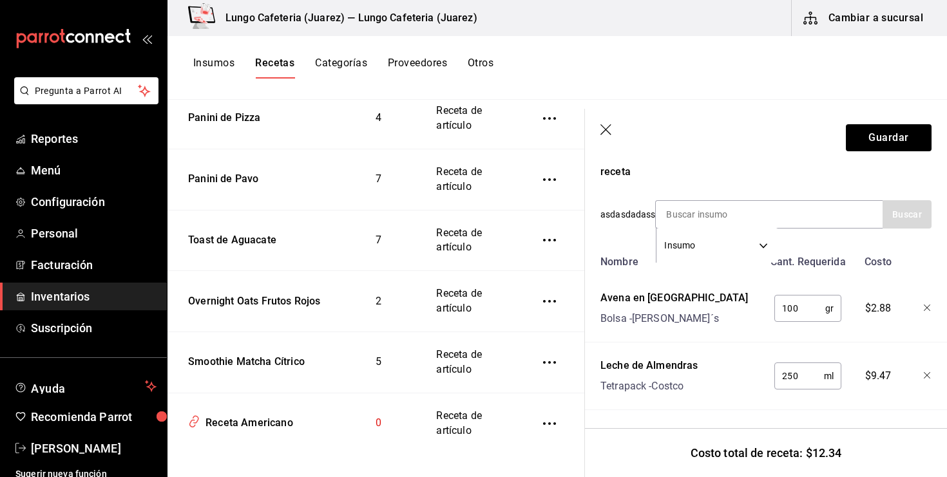
click at [928, 309] on icon "button" at bounding box center [928, 309] width 8 height 8
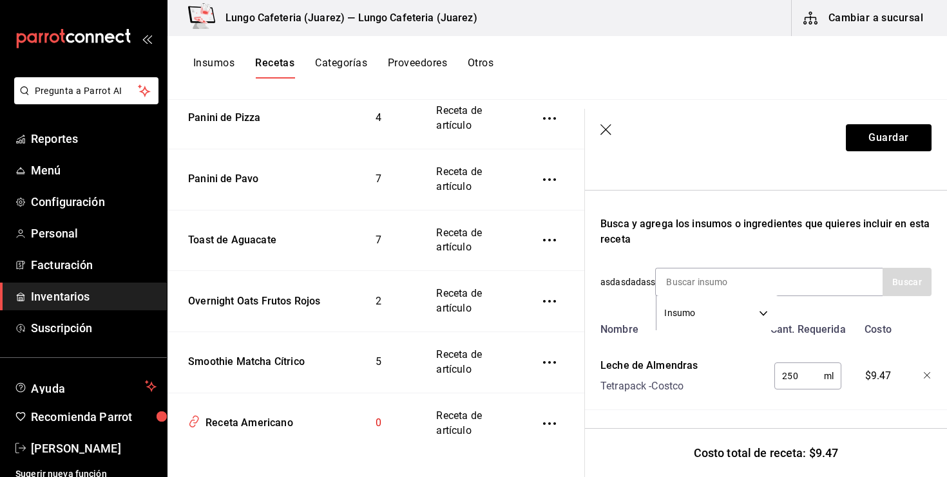
click at [926, 377] on icon "button" at bounding box center [928, 376] width 8 height 8
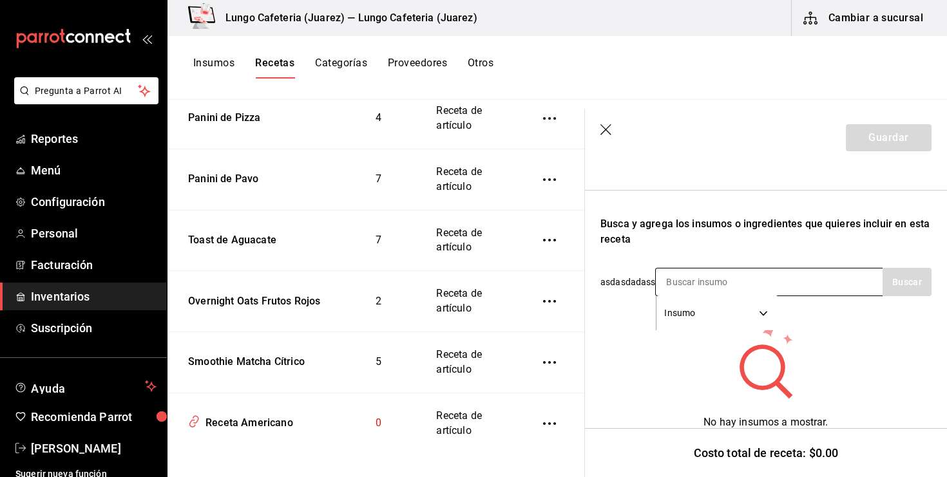
click at [694, 282] on input at bounding box center [720, 282] width 129 height 27
type input "chia"
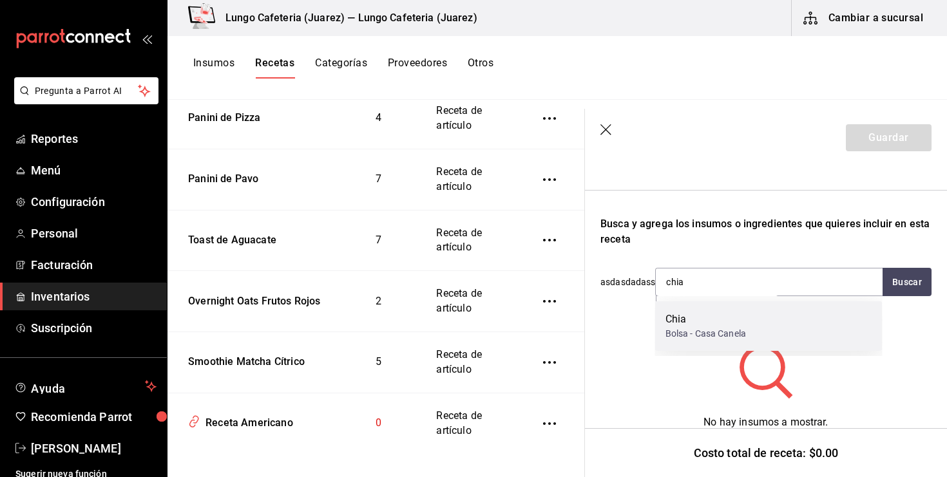
click at [713, 336] on div "Bolsa - Casa Canela" at bounding box center [706, 334] width 81 height 14
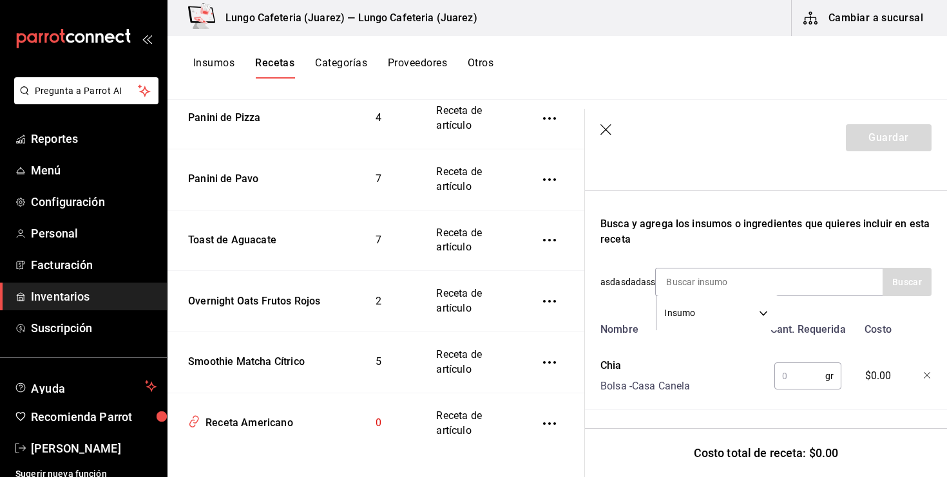
click at [811, 375] on input "text" at bounding box center [799, 376] width 51 height 26
type input "2"
click at [758, 280] on input at bounding box center [720, 282] width 129 height 27
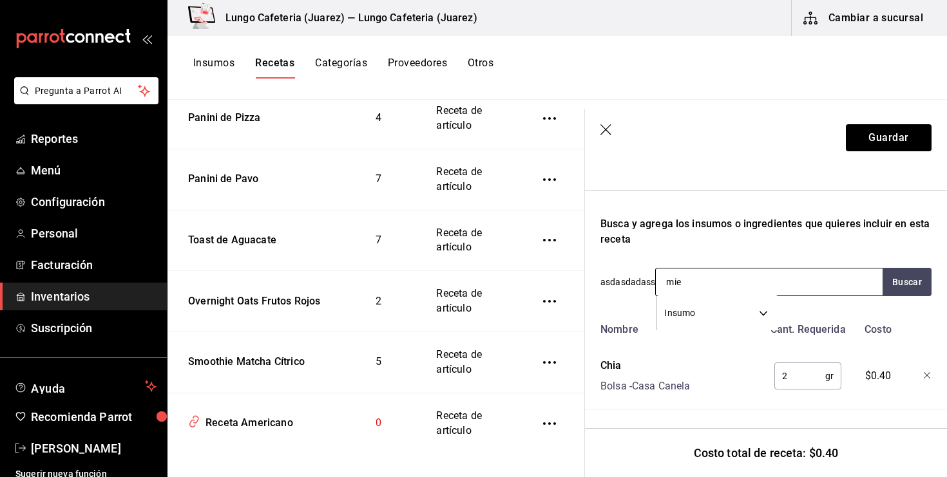
type input "miel"
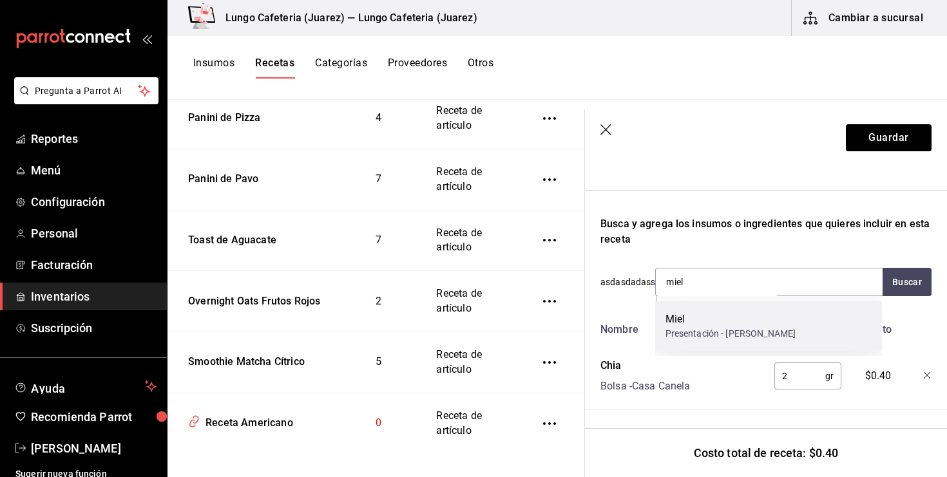
click at [695, 332] on div "Presentación - Dulcería Juliana" at bounding box center [731, 334] width 131 height 14
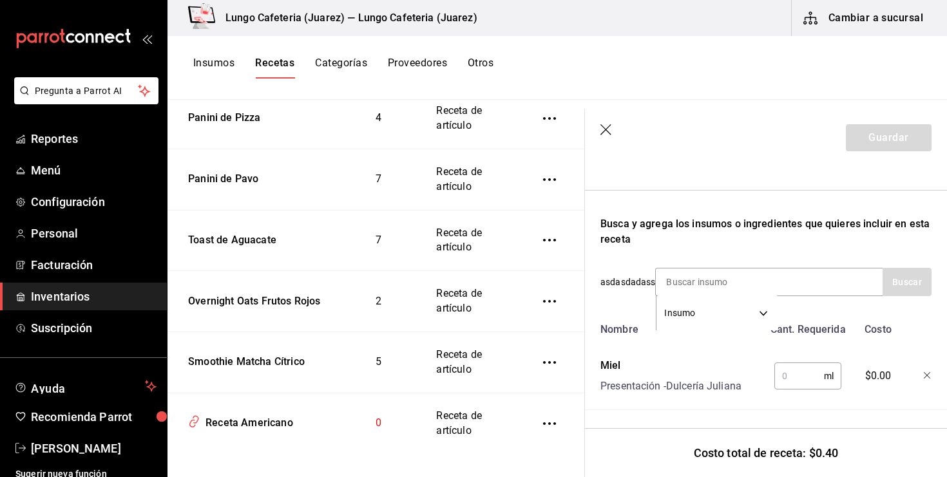
click at [803, 391] on div "ml ​" at bounding box center [805, 373] width 84 height 41
click at [800, 371] on input "text" at bounding box center [799, 376] width 50 height 26
type input "2"
click at [722, 283] on input at bounding box center [720, 282] width 129 height 27
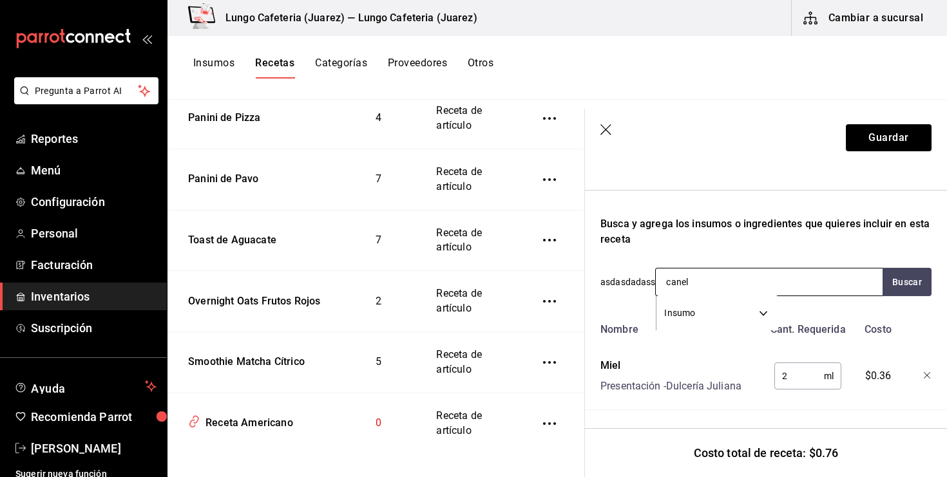
type input "canela"
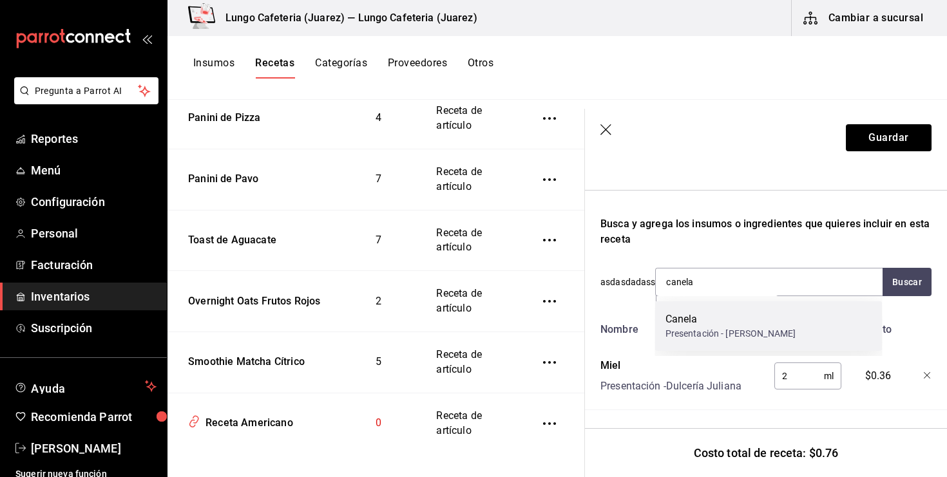
click at [744, 332] on div "Presentación - Dulcería Juliana" at bounding box center [731, 334] width 131 height 14
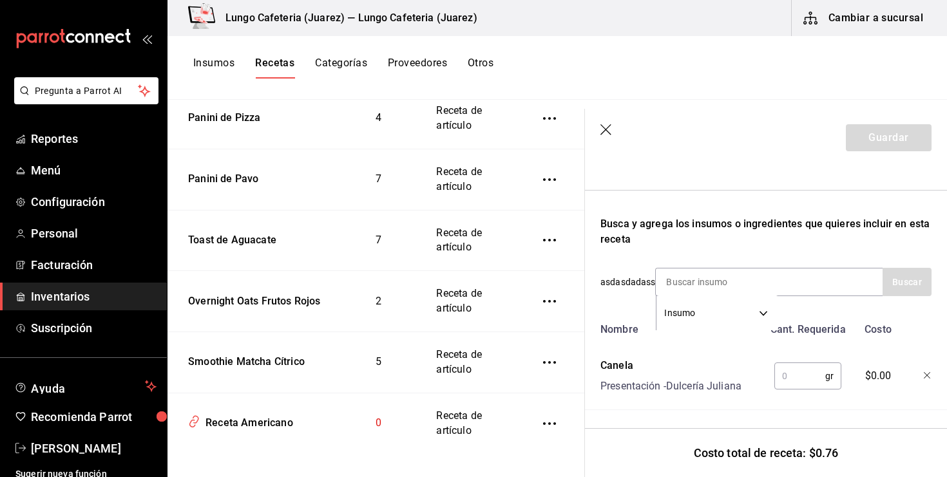
click at [783, 369] on input "text" at bounding box center [799, 376] width 51 height 26
type input "1"
click at [759, 279] on input at bounding box center [720, 282] width 129 height 27
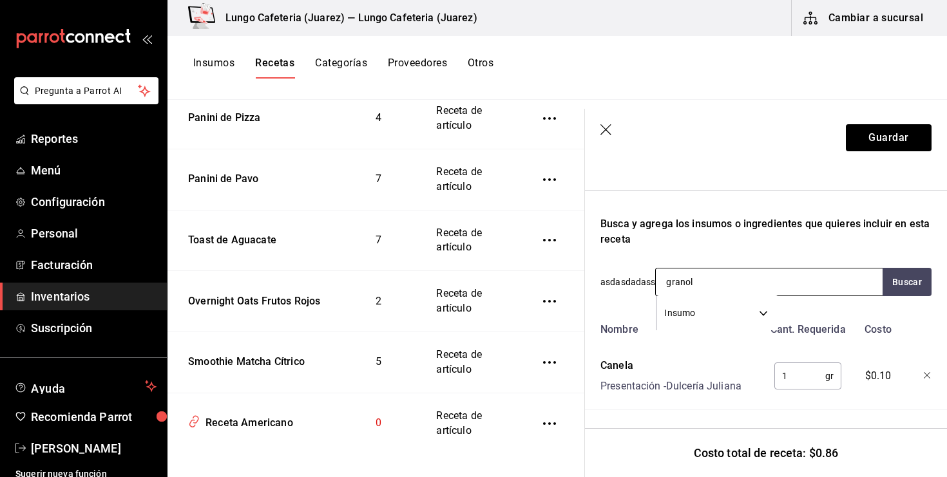
type input "granola"
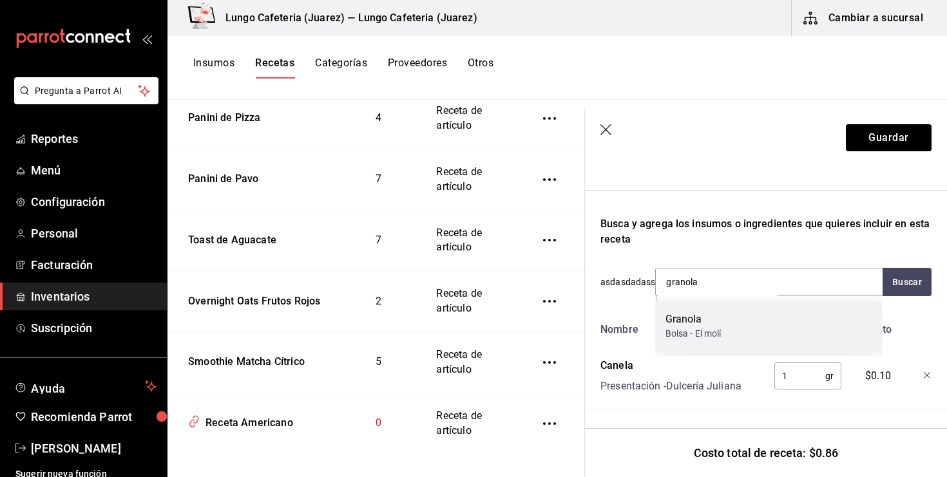
click at [775, 312] on div "Granola Bolsa - El molí" at bounding box center [768, 327] width 227 height 50
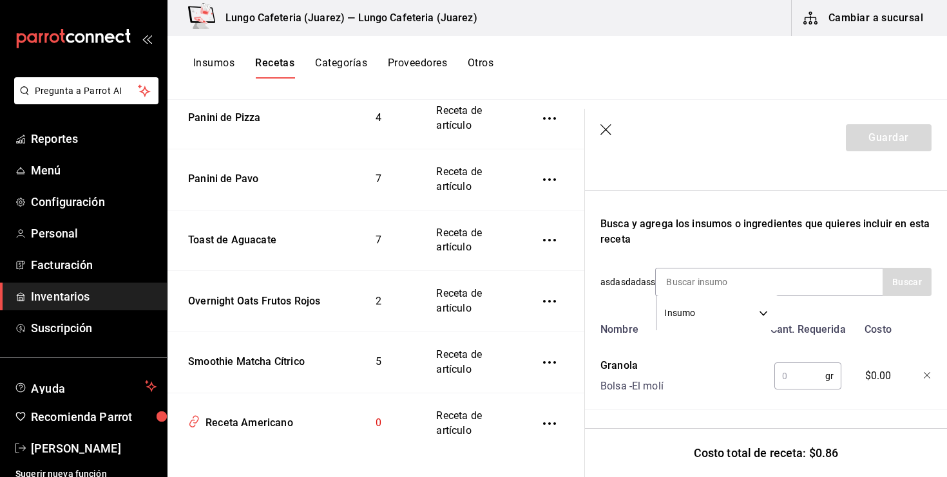
click at [794, 386] on input "text" at bounding box center [799, 376] width 51 height 26
type input "12"
click at [771, 289] on input at bounding box center [720, 282] width 129 height 27
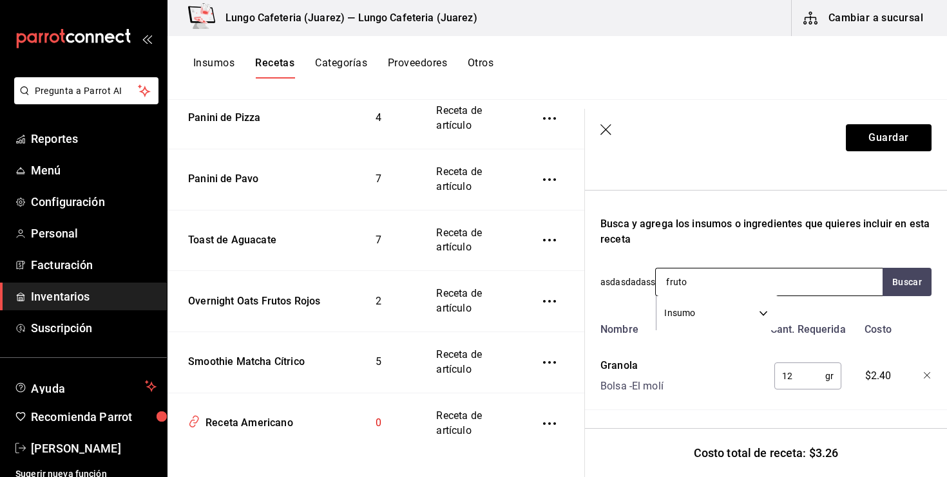
type input "frutos"
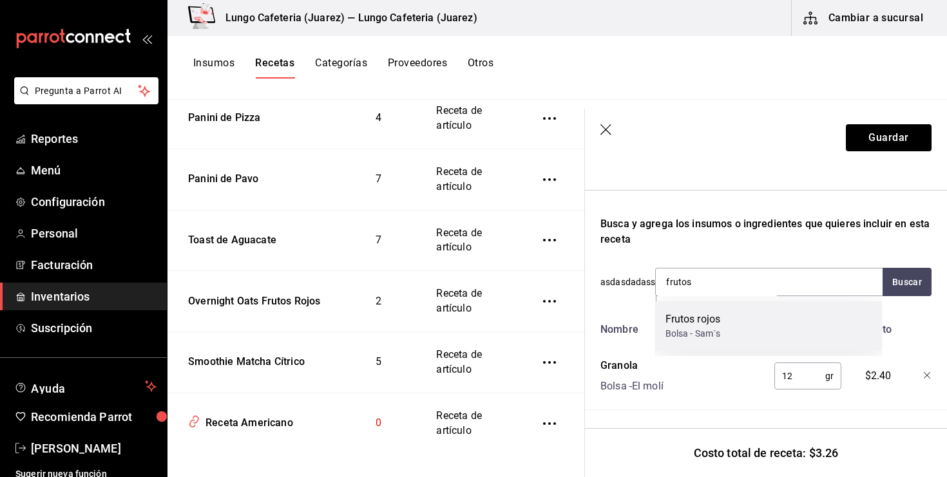
click at [747, 338] on div "Frutos rojos Bolsa - Sam´s" at bounding box center [768, 327] width 227 height 50
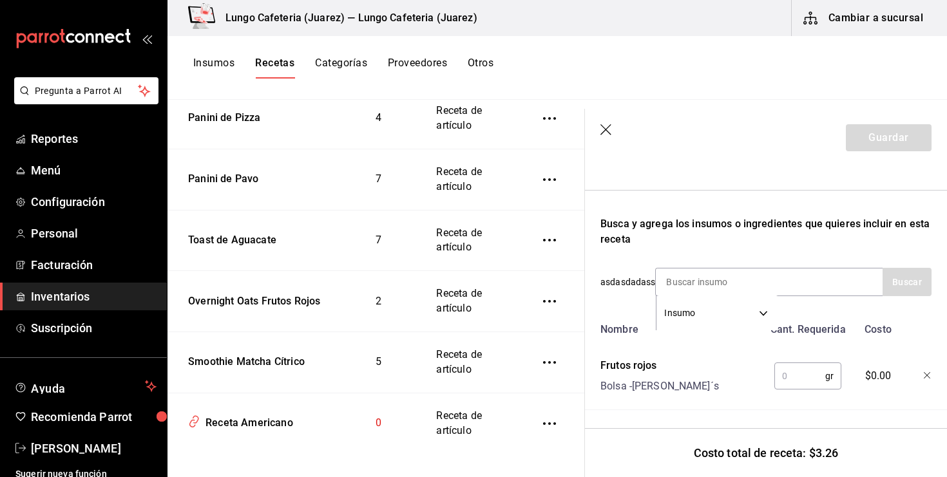
click at [794, 381] on input "text" at bounding box center [799, 376] width 51 height 26
type input "1"
type input "45"
click at [783, 290] on input at bounding box center [720, 282] width 129 height 27
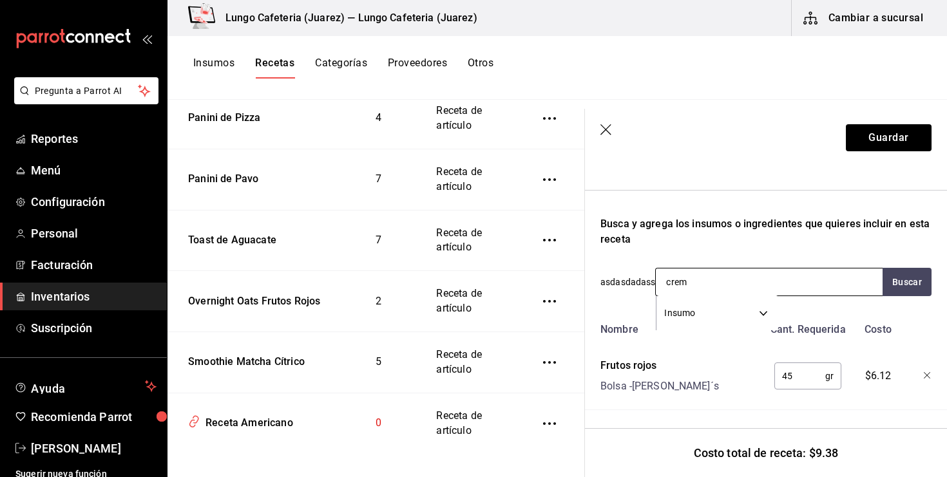
type input "crema"
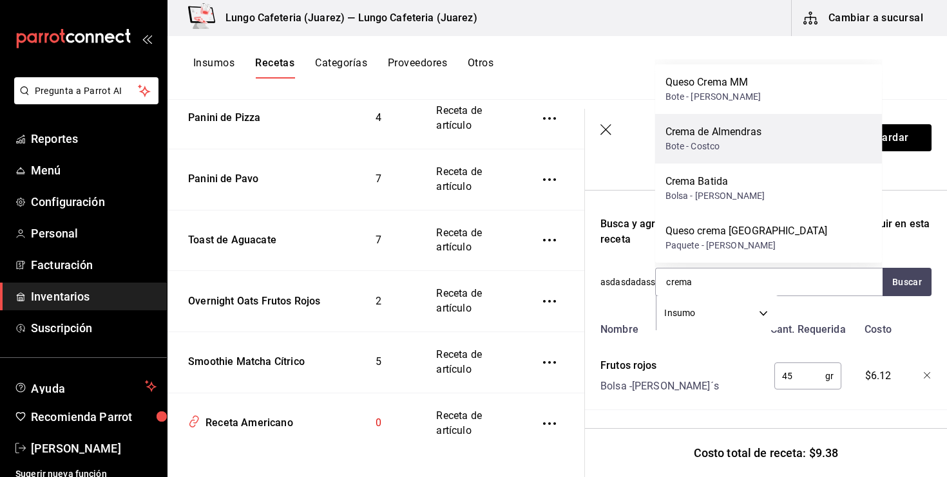
click at [770, 139] on div "Crema de Almendras Bote - Costco" at bounding box center [768, 139] width 227 height 50
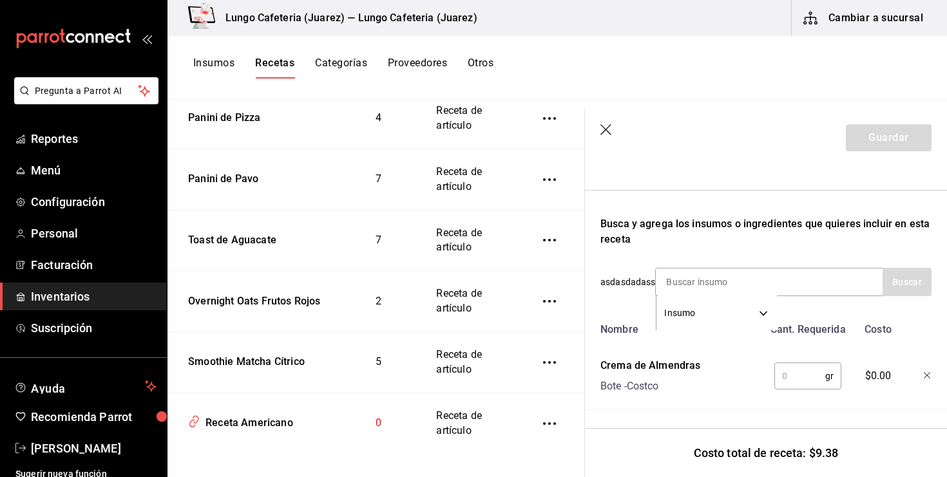
click at [799, 364] on input "text" at bounding box center [799, 376] width 51 height 26
type input "2"
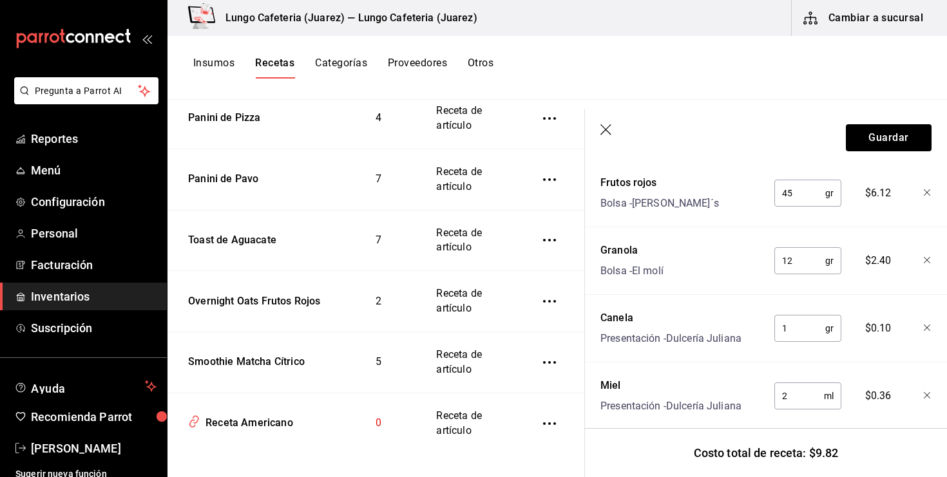
scroll to position [521, 0]
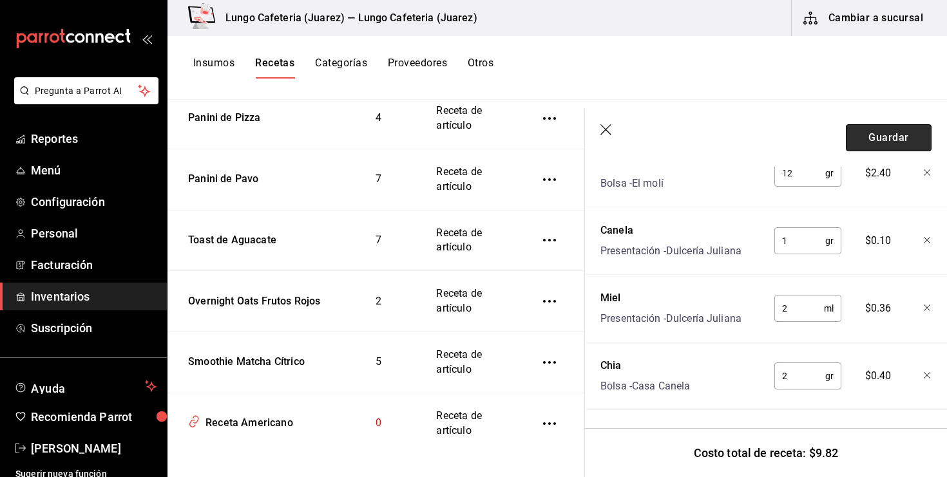
click at [870, 143] on button "Guardar" at bounding box center [889, 137] width 86 height 27
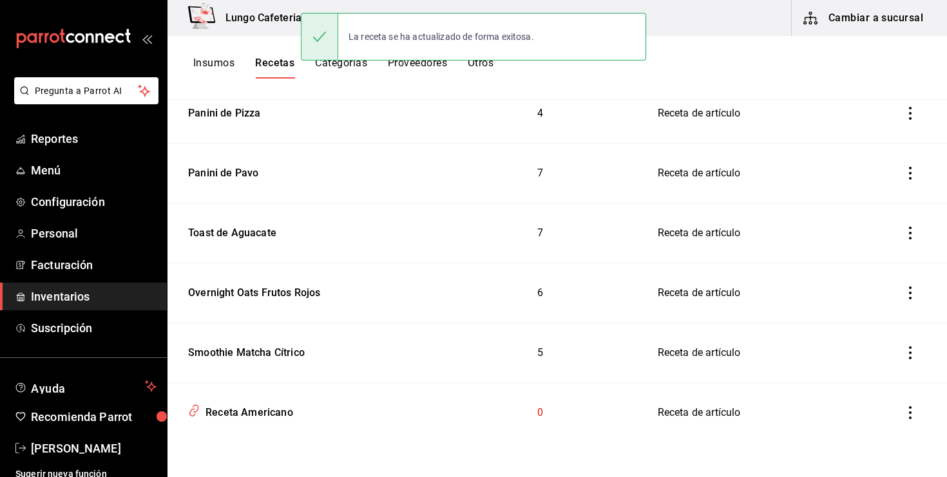
click at [225, 61] on button "Insumos" at bounding box center [213, 68] width 41 height 22
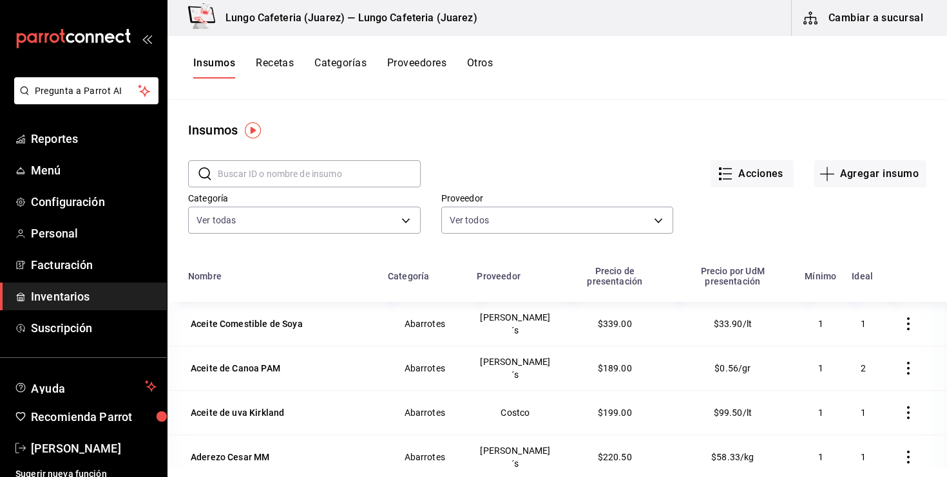
click at [219, 178] on input "text" at bounding box center [319, 174] width 203 height 26
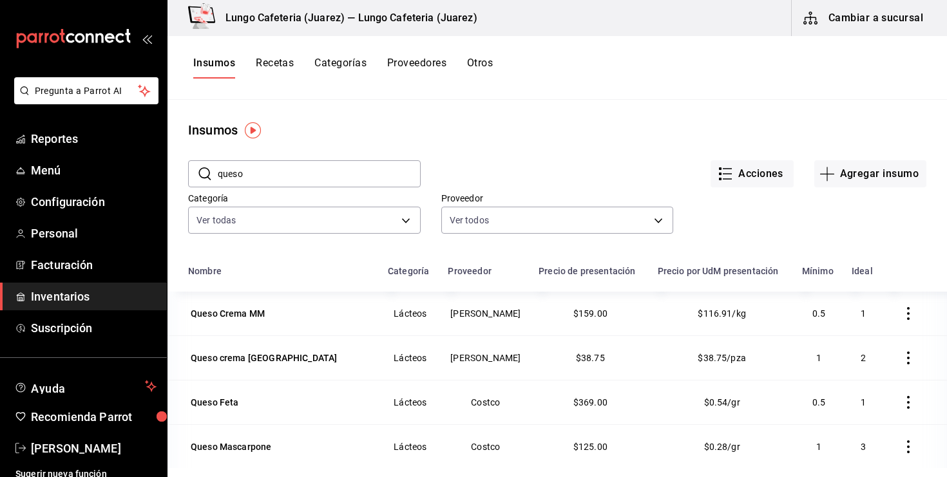
type input "queso"
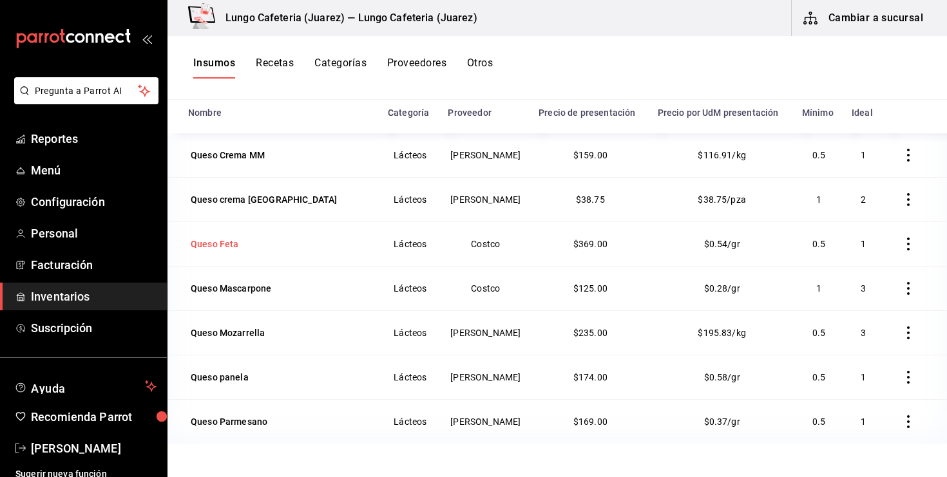
scroll to position [158, 0]
click at [242, 375] on div "Queso panela" at bounding box center [220, 378] width 58 height 13
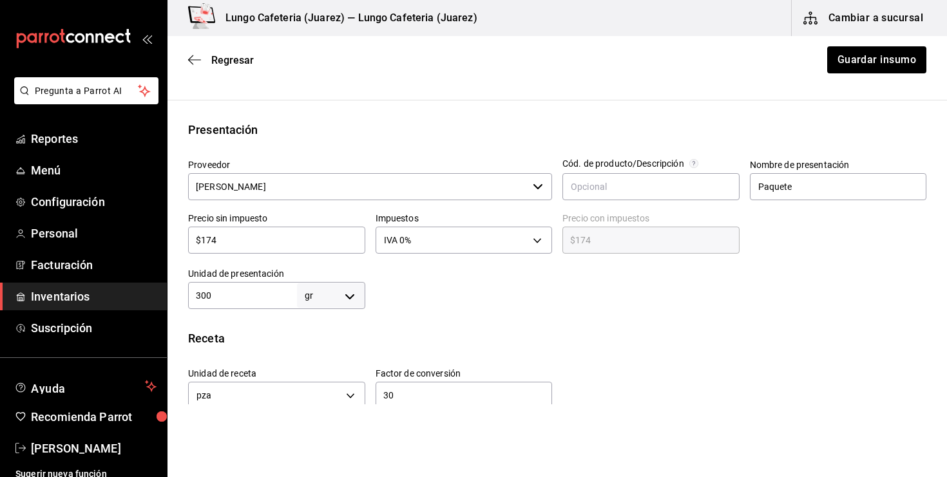
scroll to position [225, 0]
click at [333, 249] on div "$174 ​" at bounding box center [276, 240] width 177 height 27
type input "$1,745"
type input "$1,745.00"
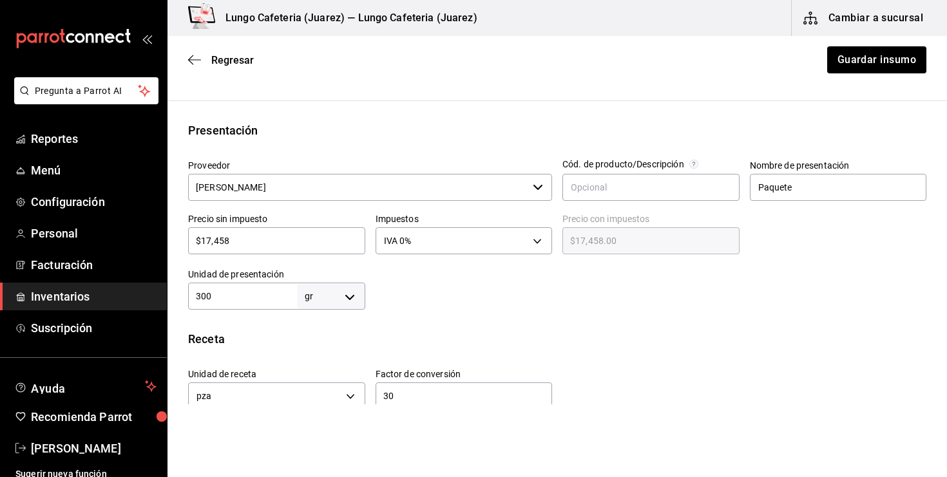
click at [333, 249] on div "$17,458 ​" at bounding box center [276, 240] width 177 height 27
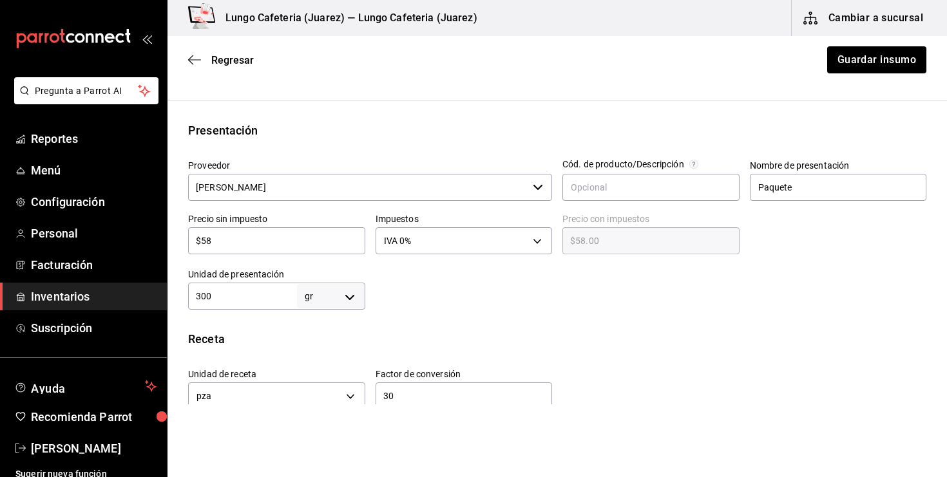
click at [447, 278] on div at bounding box center [646, 284] width 562 height 52
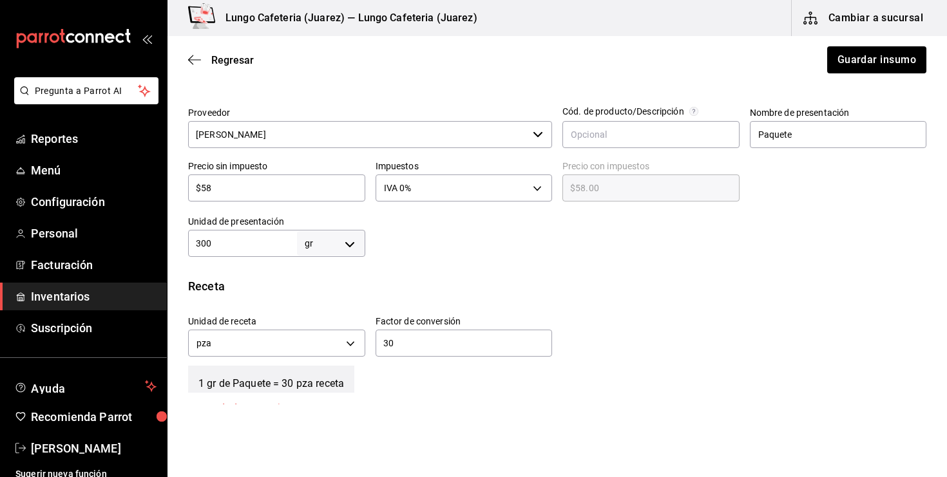
scroll to position [374, 0]
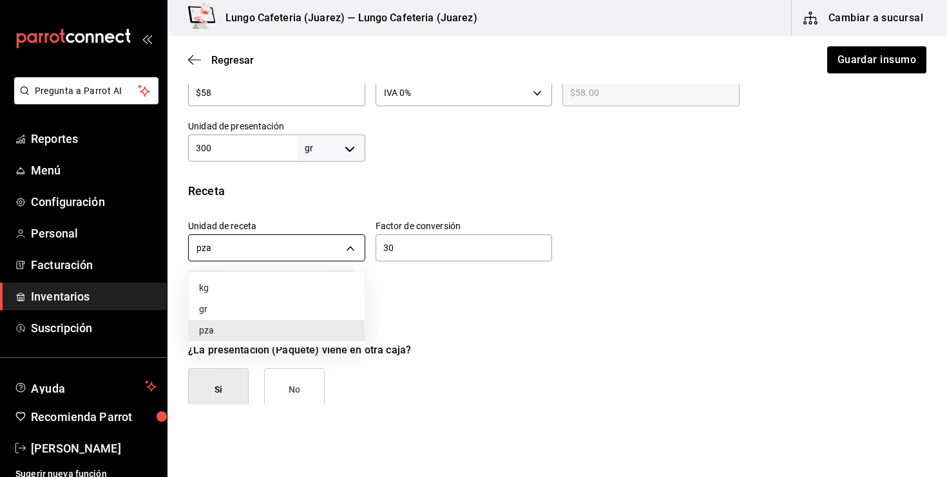
click at [354, 247] on body "Pregunta a Parrot AI Reportes Menú Configuración Personal Facturación Inventari…" at bounding box center [473, 202] width 947 height 405
click at [278, 304] on li "gr" at bounding box center [277, 309] width 176 height 21
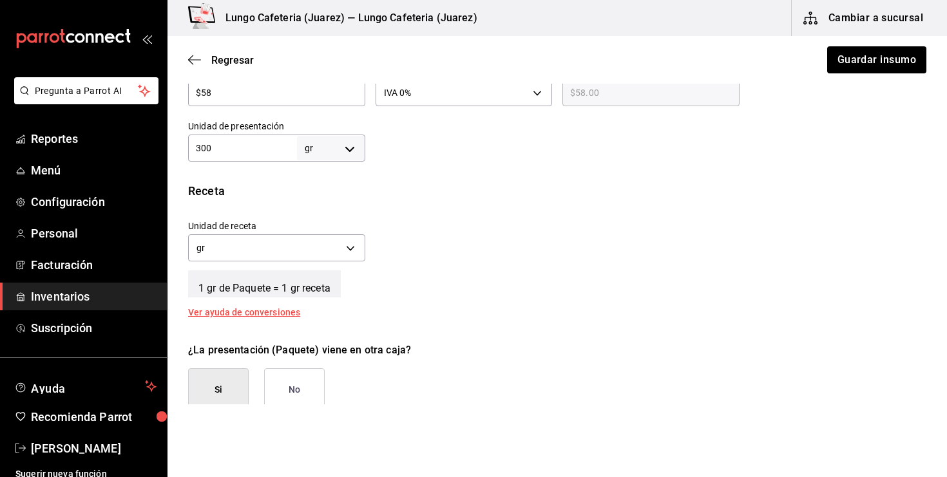
click at [413, 209] on div "Receta Unidad de receta gr GRAM Factor de conversión 300 ​ 1 gr de Paquete = 1 …" at bounding box center [558, 249] width 780 height 135
click at [382, 239] on div "Unidad de receta gr GRAM Factor de conversión 300 ​" at bounding box center [552, 237] width 749 height 55
click at [291, 388] on button "No" at bounding box center [294, 390] width 61 height 43
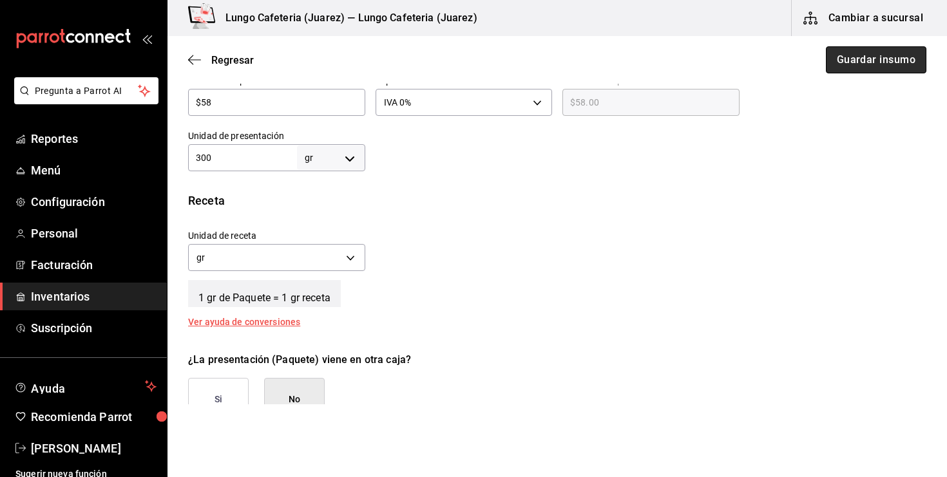
click at [840, 65] on button "Guardar insumo" at bounding box center [876, 59] width 101 height 27
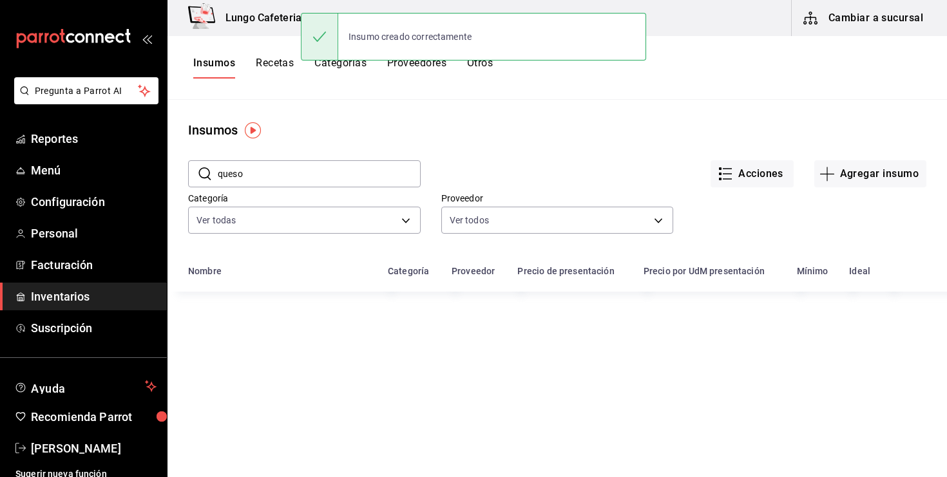
click at [259, 62] on button "Recetas" at bounding box center [275, 68] width 38 height 22
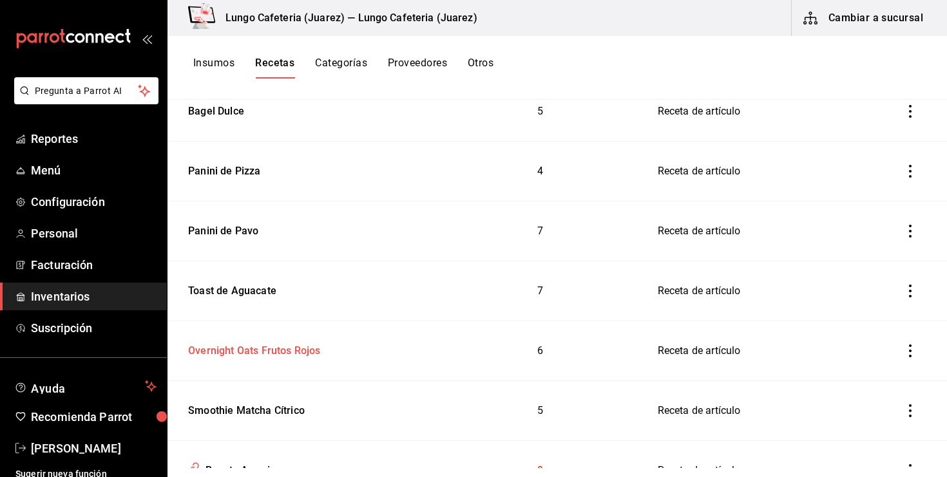
scroll to position [434, 0]
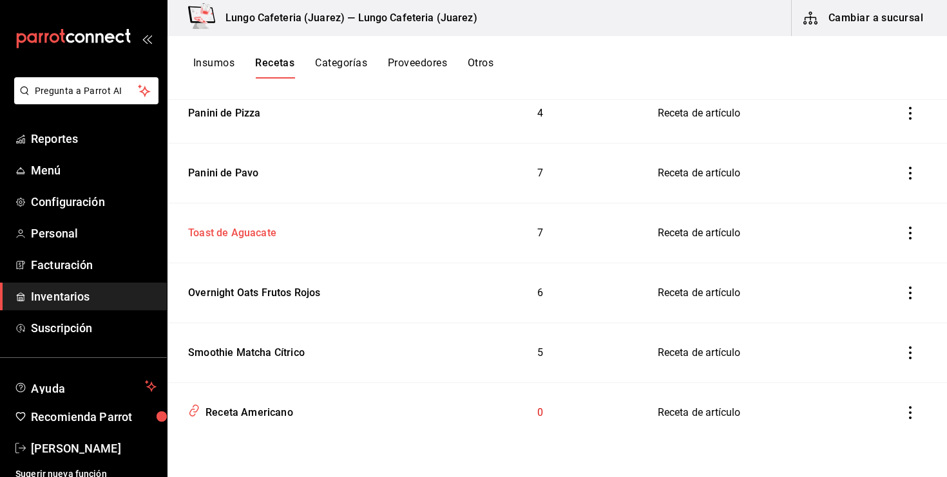
click at [244, 240] on div "Toast de Aguacate" at bounding box center [229, 231] width 93 height 20
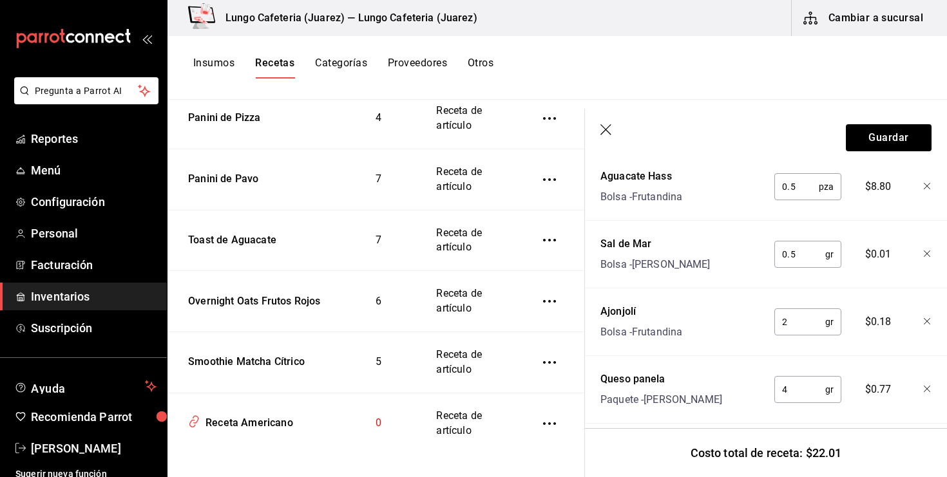
scroll to position [575, 0]
click at [796, 390] on input "4" at bounding box center [799, 390] width 51 height 26
click at [744, 388] on div "Queso panela Paquete - Sam's" at bounding box center [679, 387] width 168 height 41
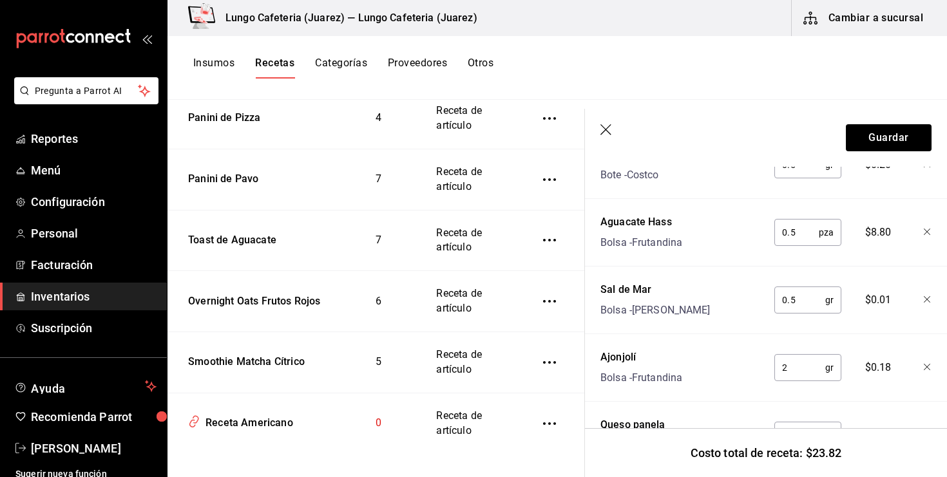
scroll to position [523, 0]
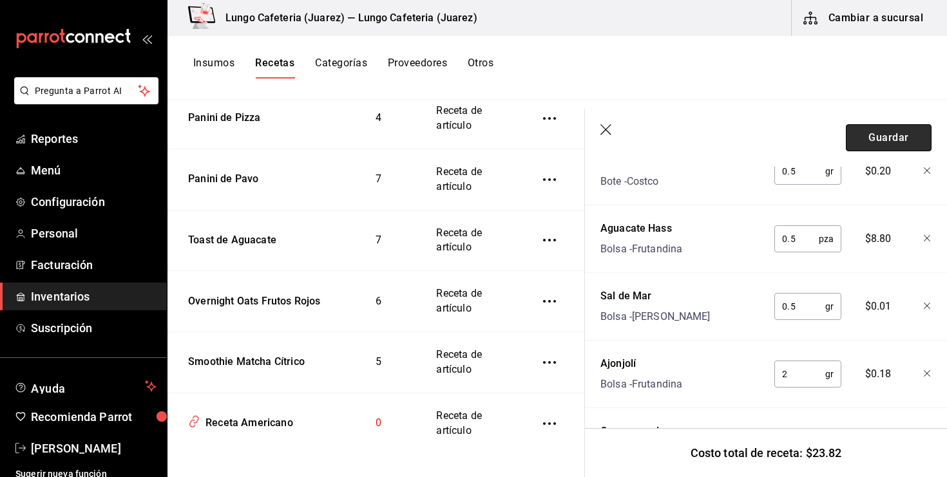
click at [884, 133] on button "Guardar" at bounding box center [889, 137] width 86 height 27
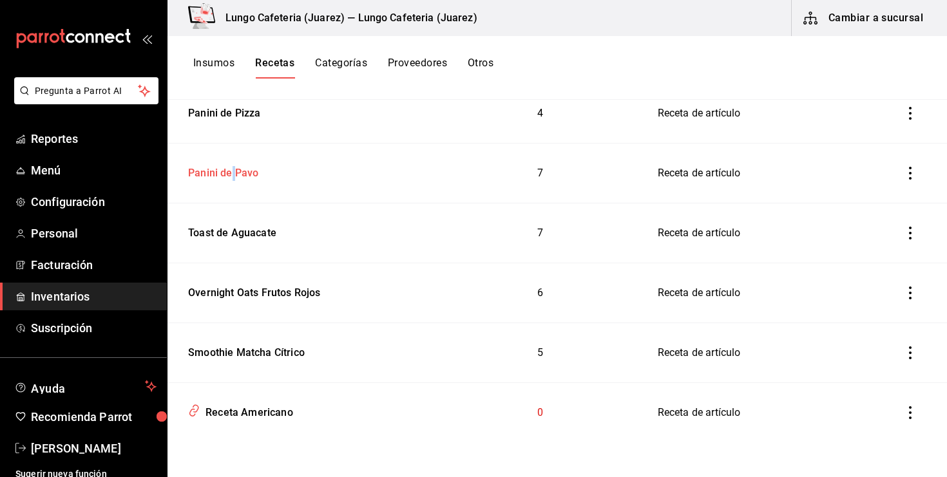
click at [233, 175] on div "Panini de Pavo" at bounding box center [220, 171] width 75 height 20
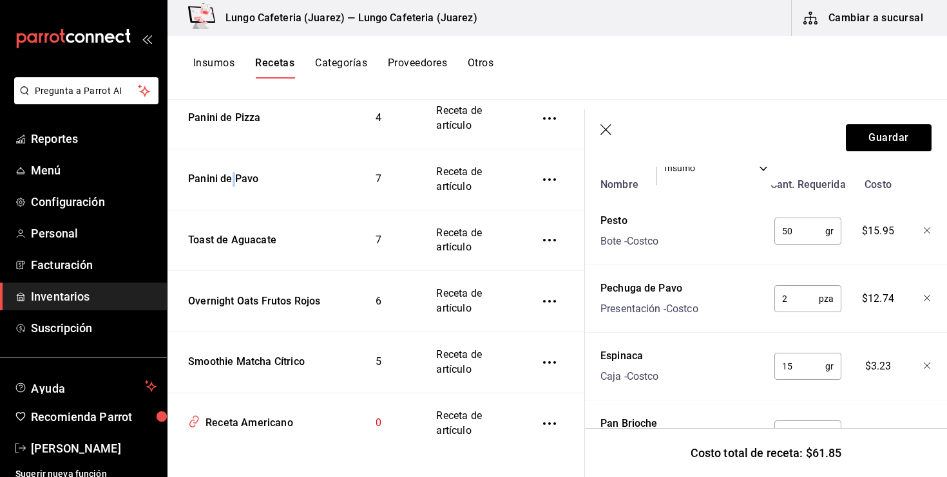
scroll to position [326, 0]
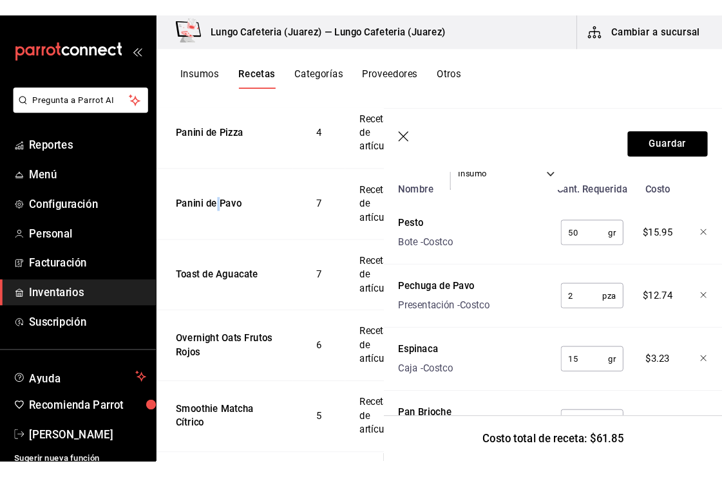
scroll to position [547, 0]
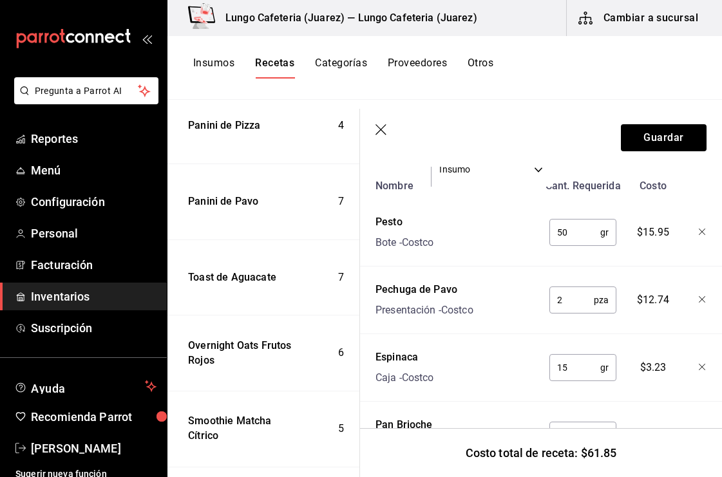
click at [527, 254] on div "Nombre Cant. Requerida Costo Pesto Bote - Costco 50 gr ​ $15.95 Pechuga de Pavo…" at bounding box center [541, 422] width 331 height 499
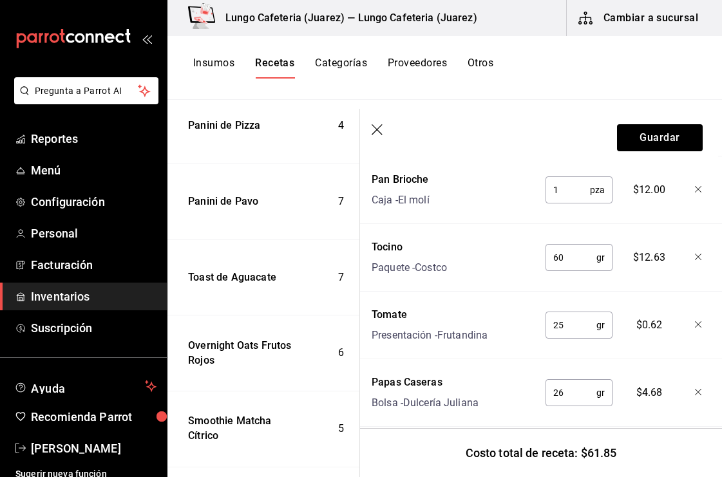
scroll to position [588, 4]
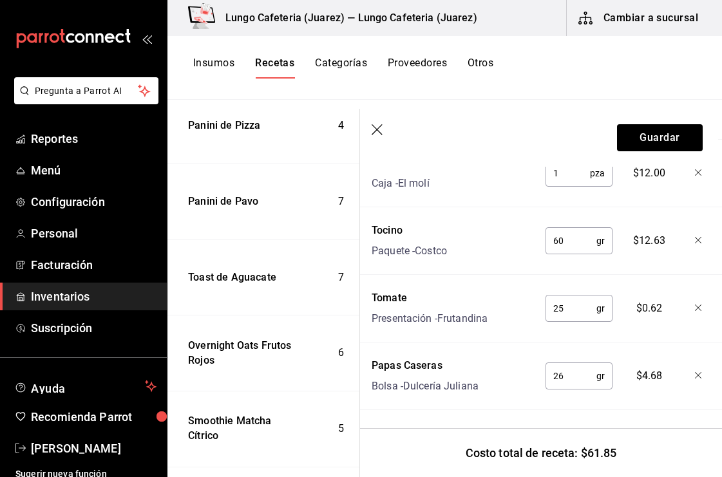
click at [558, 369] on input "26" at bounding box center [571, 376] width 51 height 26
click at [561, 369] on input "26" at bounding box center [571, 376] width 51 height 26
click at [568, 381] on input "50" at bounding box center [571, 376] width 51 height 26
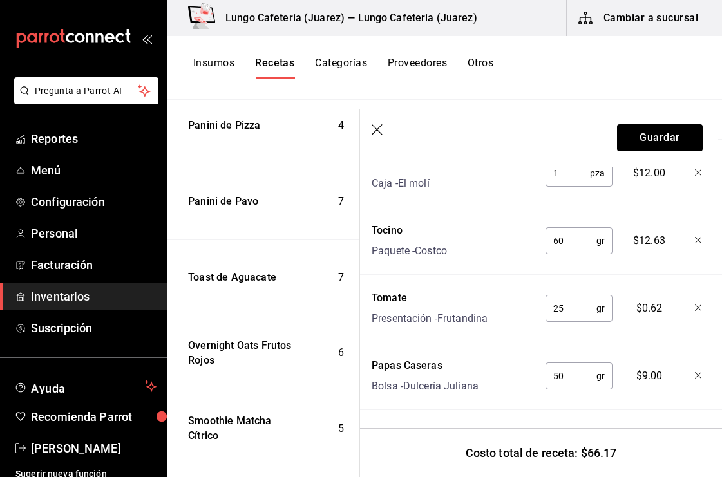
click at [568, 381] on input "50" at bounding box center [571, 376] width 51 height 26
type input "26"
click at [622, 335] on div "Nombre Cant. Requerida Costo Pesto Bote - Costco 50 gr ​ $15.95 Pechuga de Pavo…" at bounding box center [537, 160] width 331 height 499
click at [671, 132] on button "Guardar" at bounding box center [660, 137] width 86 height 27
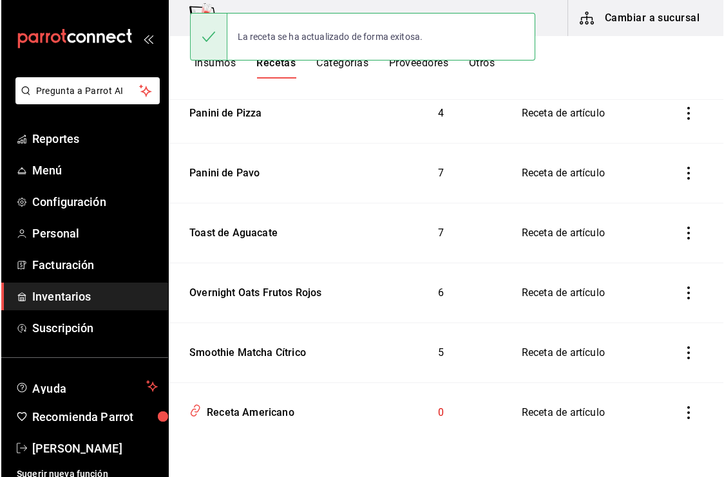
scroll to position [461, 0]
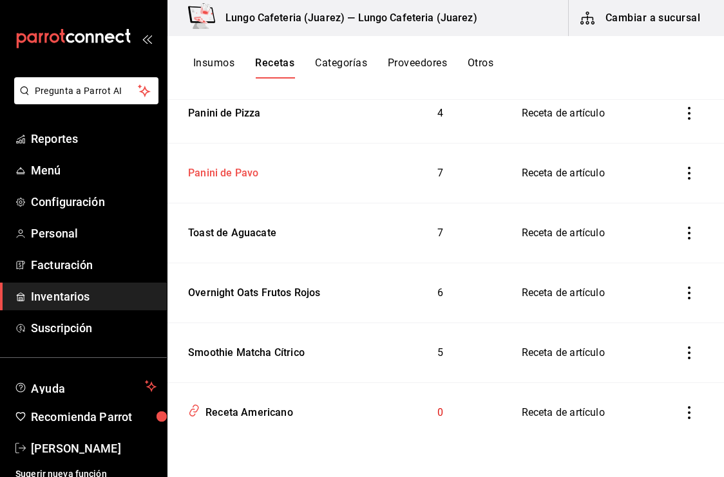
click at [246, 178] on div "Panini de Pavo" at bounding box center [220, 171] width 75 height 20
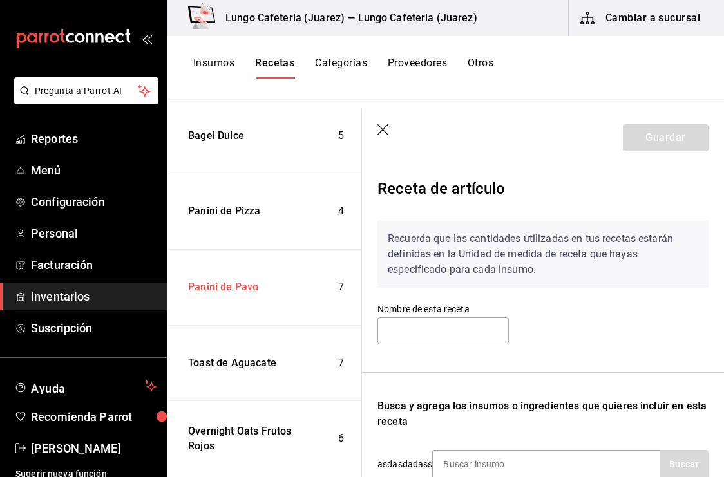
type input "Panini de Pavo"
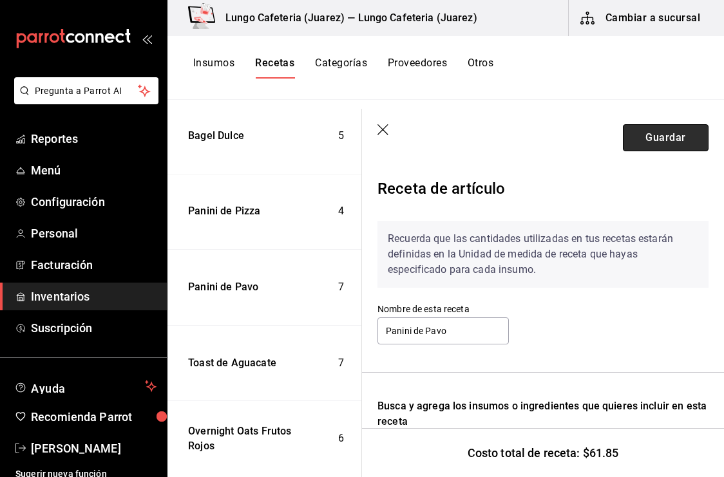
click at [634, 138] on button "Guardar" at bounding box center [666, 137] width 86 height 27
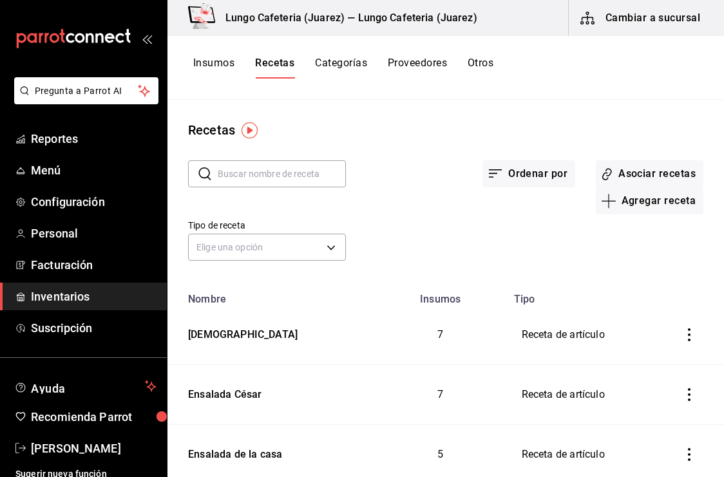
click at [279, 170] on input "text" at bounding box center [282, 174] width 128 height 26
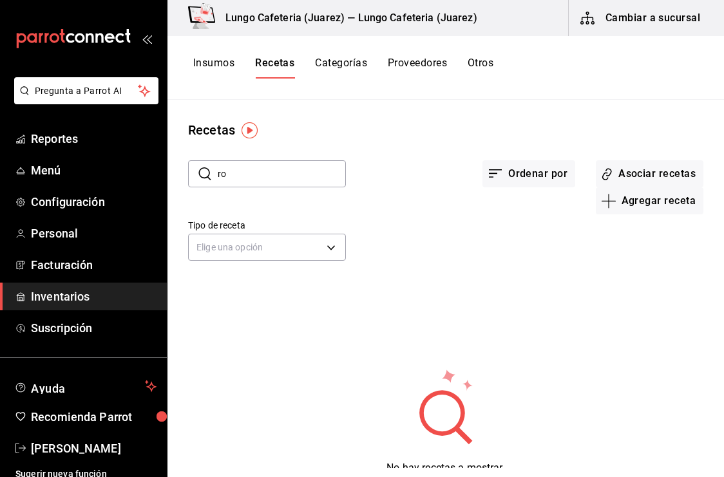
type input "r"
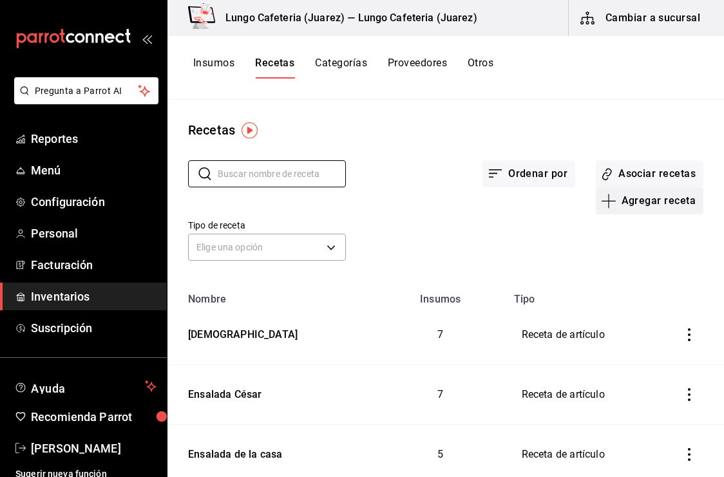
click at [612, 202] on icon "button" at bounding box center [608, 200] width 15 height 15
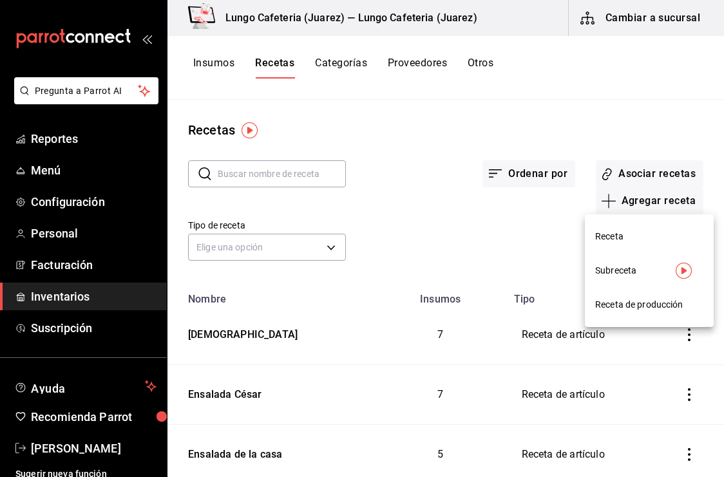
click at [648, 239] on span "Receta" at bounding box center [649, 237] width 108 height 14
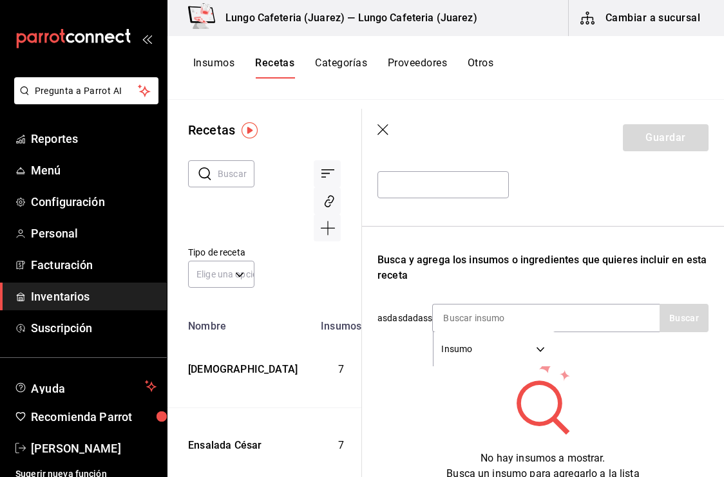
scroll to position [162, 0]
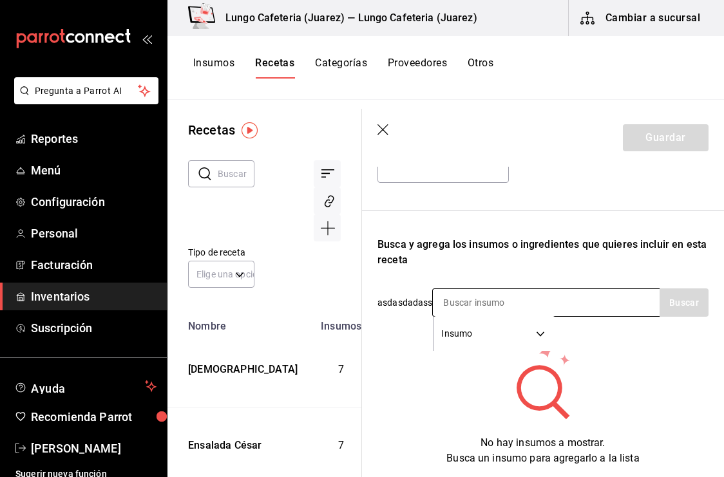
click at [541, 290] on input at bounding box center [497, 302] width 129 height 27
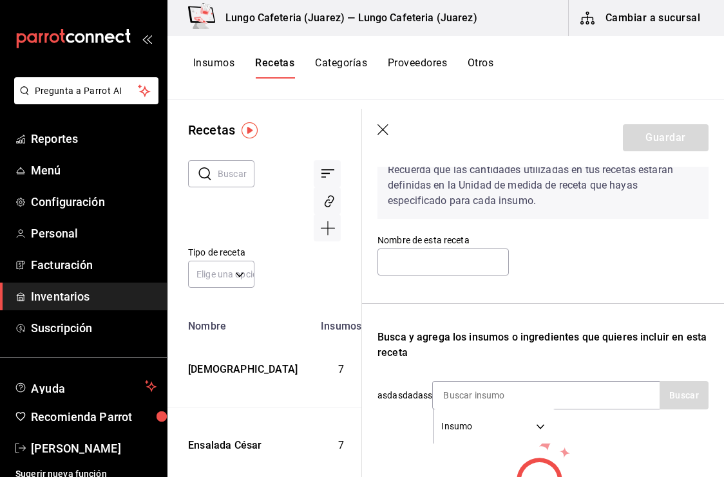
scroll to position [0, 0]
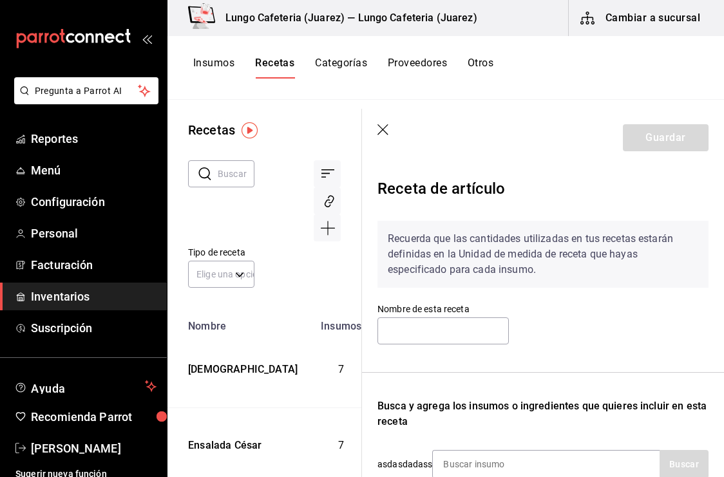
click at [436, 316] on div "Nombre de esta receta" at bounding box center [443, 324] width 131 height 43
click at [436, 329] on input "text" at bounding box center [443, 331] width 131 height 27
type input "Panini de Roast beef"
click at [489, 370] on div "Recuerda que las cantidades utilizadas en tus recetas estarán definidas en la U…" at bounding box center [543, 419] width 331 height 417
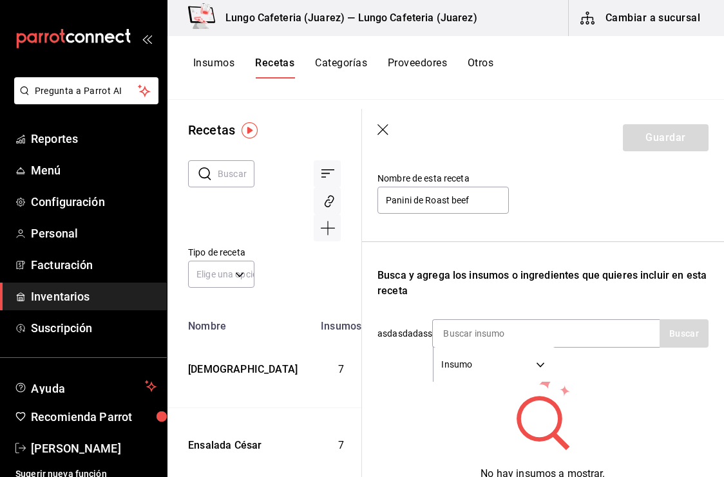
scroll to position [153, 0]
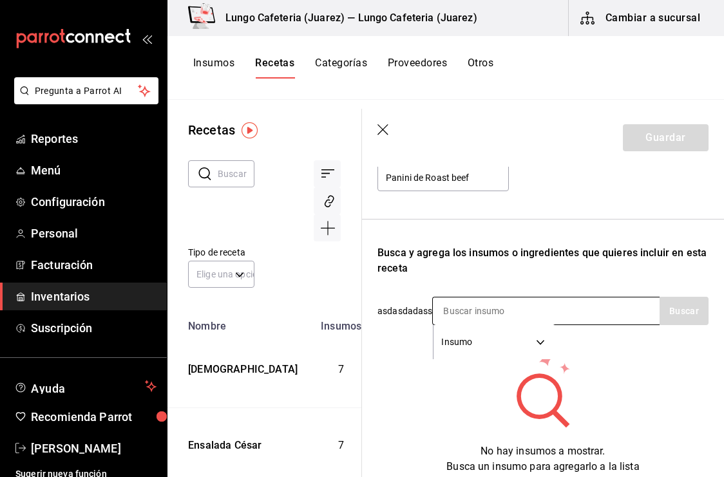
click at [499, 314] on input at bounding box center [497, 311] width 129 height 27
click at [478, 318] on input at bounding box center [497, 311] width 129 height 27
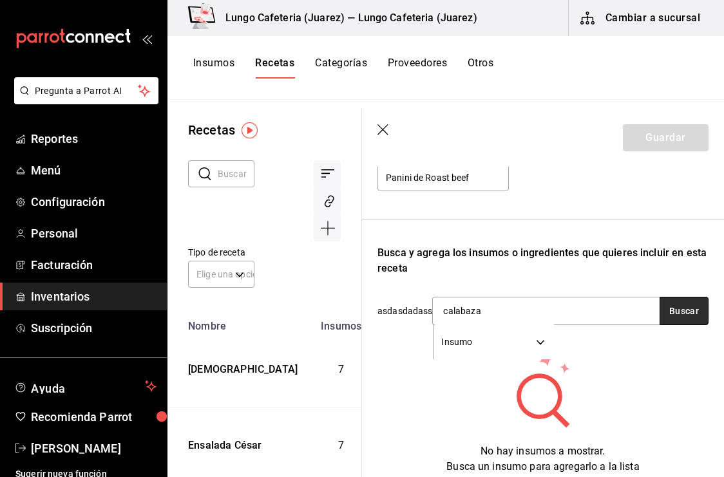
click at [698, 306] on button "Buscar" at bounding box center [684, 311] width 49 height 28
click at [520, 303] on input "calabaza" at bounding box center [497, 311] width 129 height 27
click at [515, 312] on input "cala" at bounding box center [497, 311] width 129 height 27
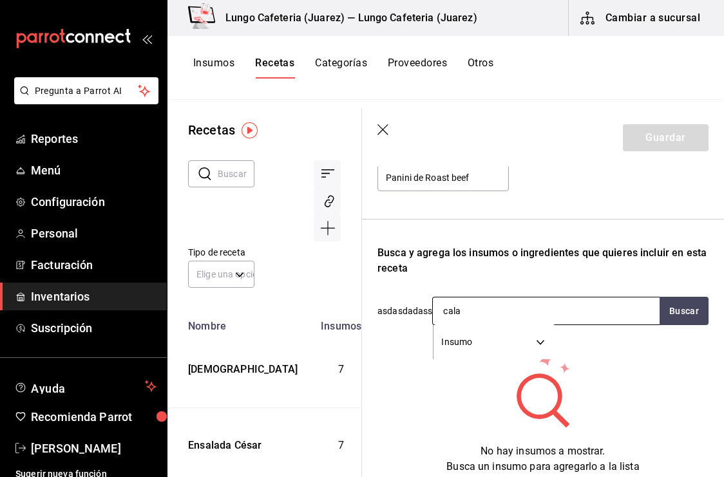
click at [515, 312] on input "cala" at bounding box center [497, 311] width 129 height 27
click at [515, 312] on input "cebo" at bounding box center [497, 311] width 129 height 27
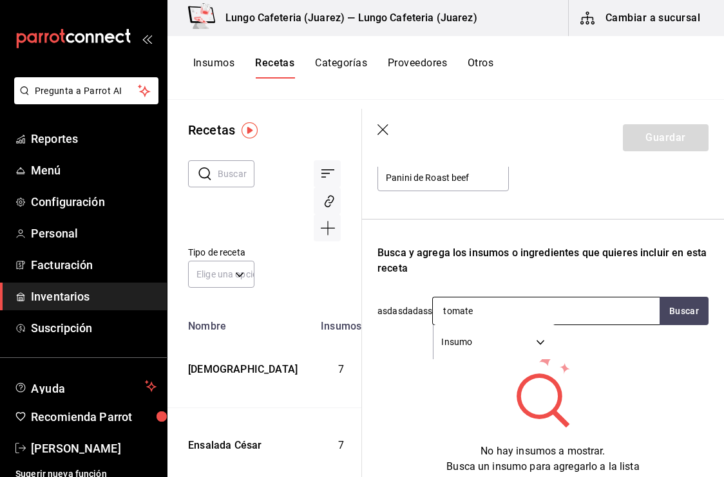
type input "tomate d"
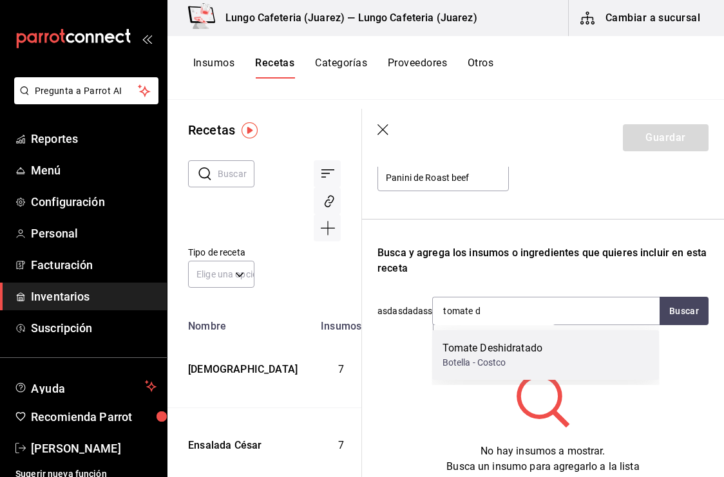
click at [503, 355] on div "Tomate Deshidratado" at bounding box center [493, 348] width 101 height 15
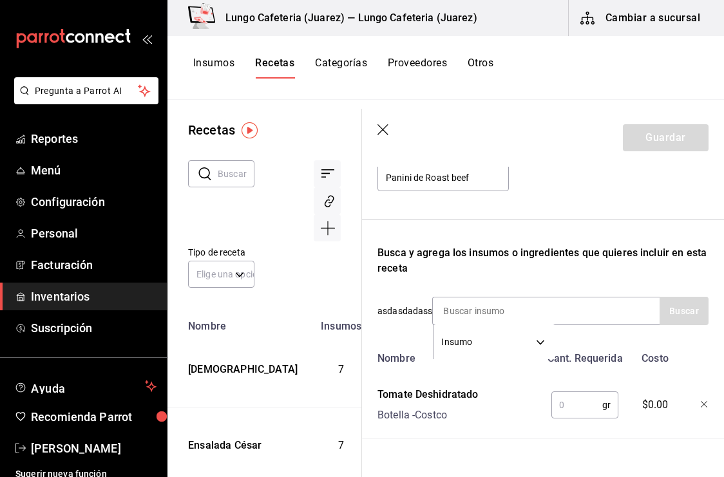
click at [555, 401] on input "text" at bounding box center [576, 405] width 51 height 26
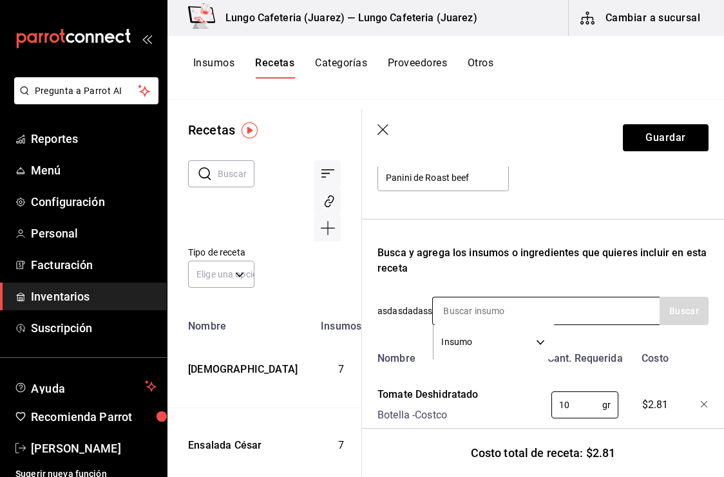
type input "10"
click at [550, 312] on input at bounding box center [497, 311] width 129 height 27
type input "pan"
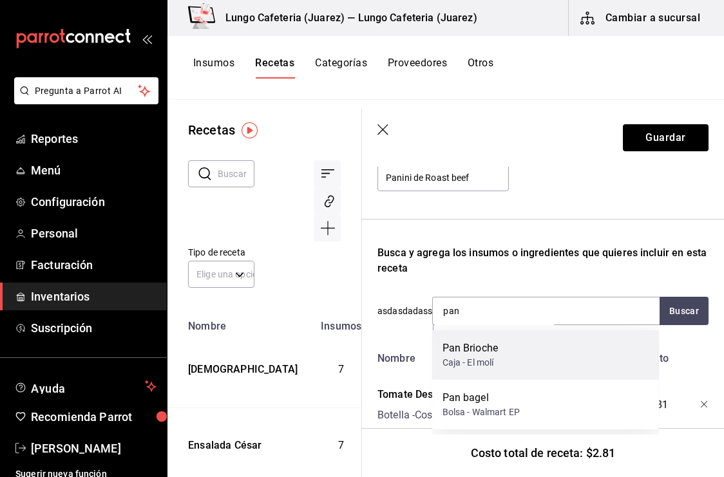
click at [504, 356] on div "Pan Brioche Caja - El molí" at bounding box center [545, 356] width 227 height 50
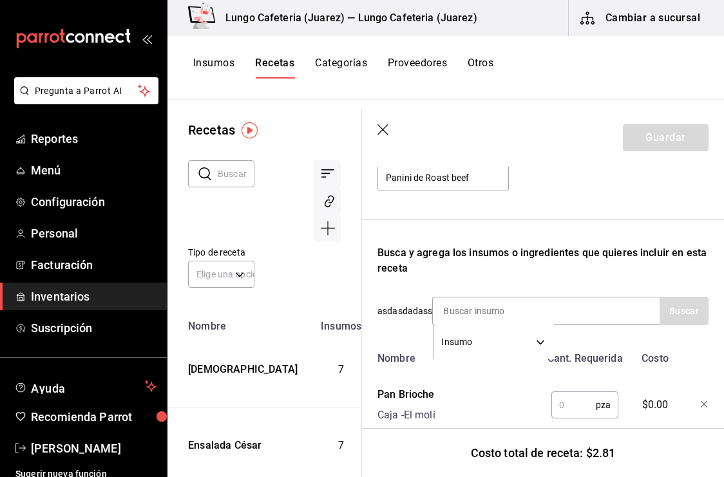
click at [566, 416] on input "text" at bounding box center [573, 405] width 44 height 26
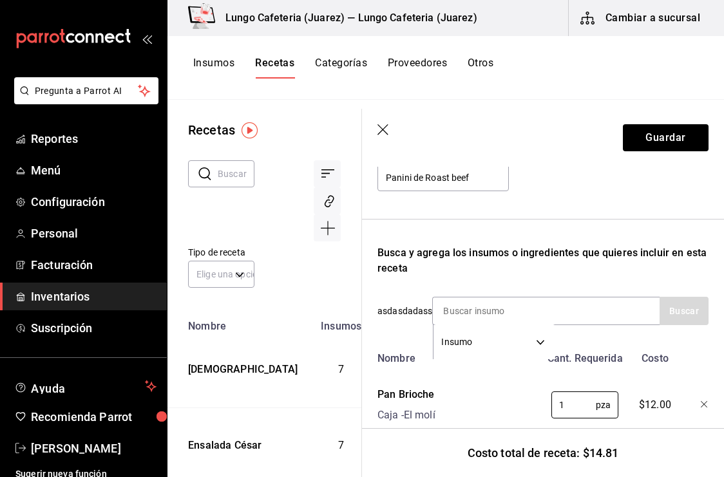
type input "1"
click at [574, 294] on div "Recuerda que las cantidades utilizadas en tus recetas estarán definidas en la U…" at bounding box center [543, 282] width 331 height 450
click at [652, 126] on button "Guardar" at bounding box center [666, 137] width 86 height 27
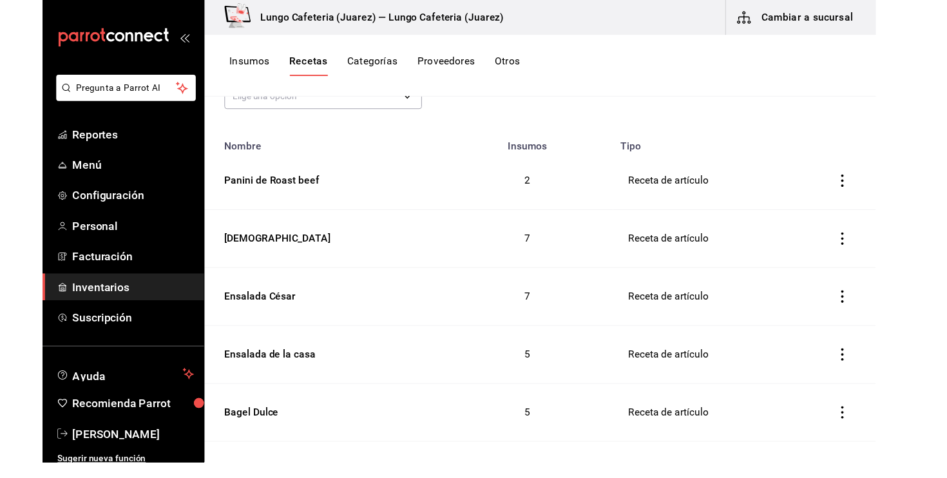
scroll to position [94, 0]
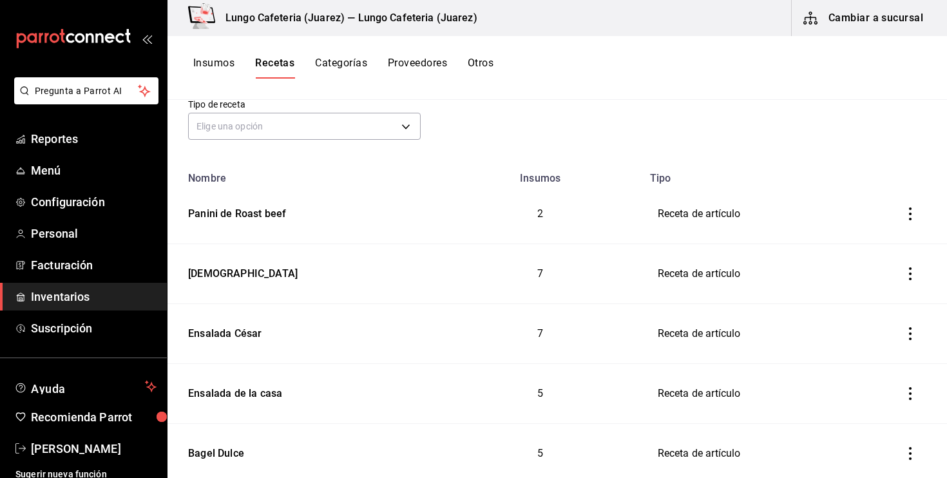
click at [417, 73] on button "Proveedores" at bounding box center [417, 68] width 59 height 22
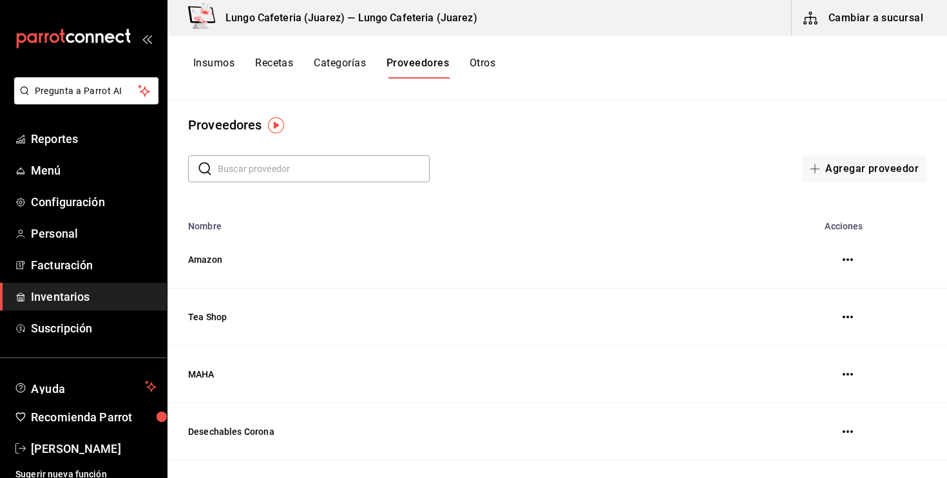
scroll to position [6, 0]
click at [497, 62] on div "Insumos Recetas Categorías Proveedores Otros" at bounding box center [558, 68] width 780 height 22
click at [487, 60] on button "Otros" at bounding box center [483, 68] width 26 height 22
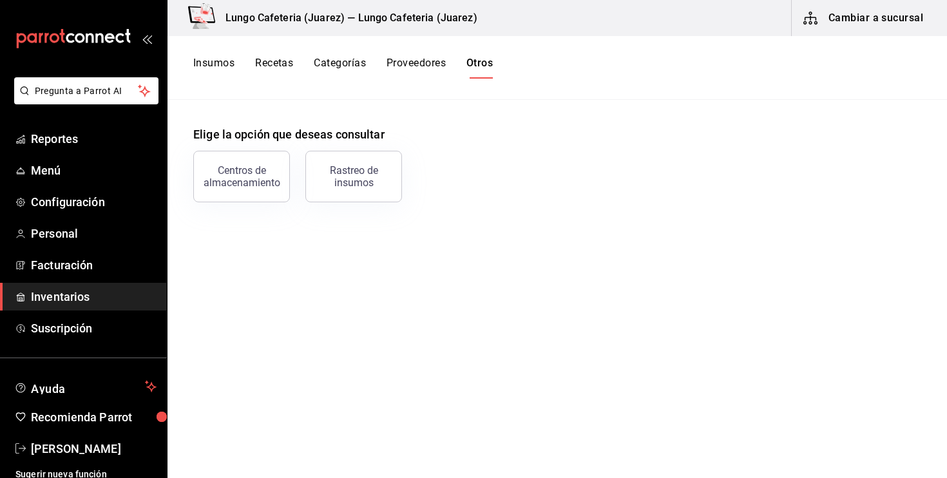
click at [303, 177] on div "Rastreo de insumos" at bounding box center [346, 168] width 112 height 67
click at [330, 177] on div "Rastreo de insumos" at bounding box center [354, 176] width 80 height 24
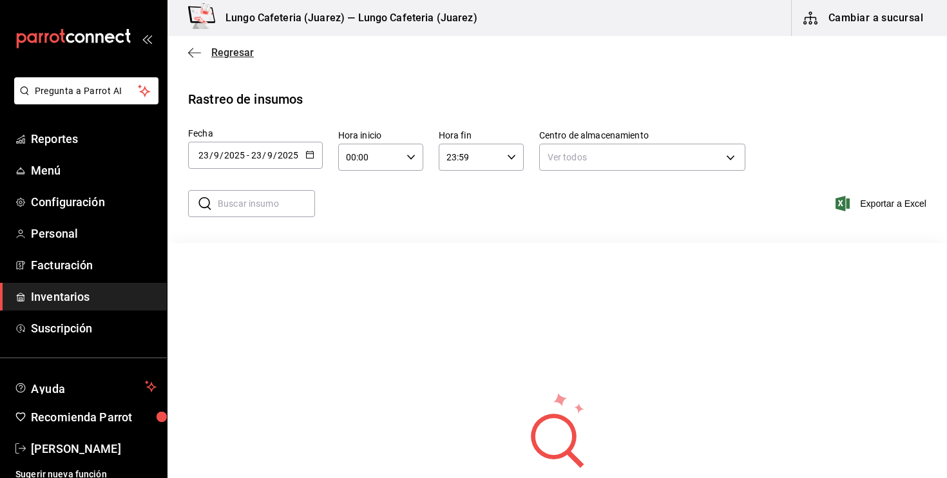
click at [215, 50] on span "Regresar" at bounding box center [232, 52] width 43 height 12
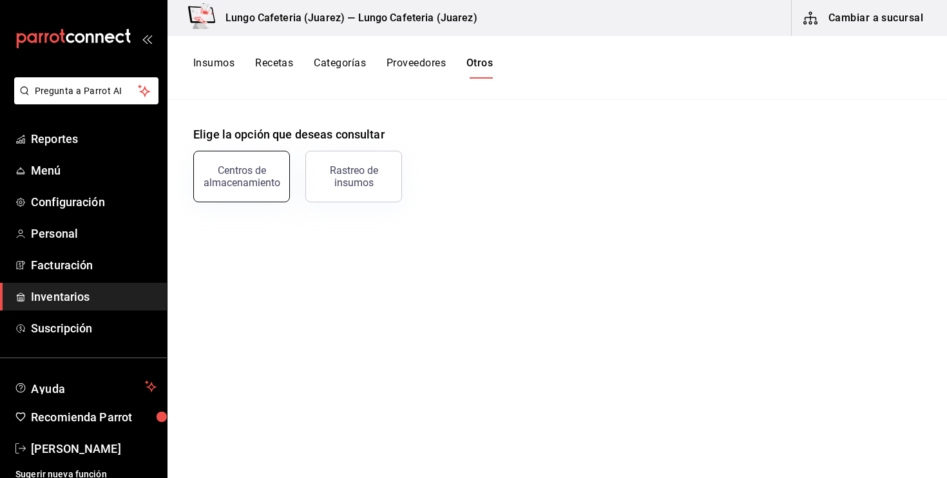
click at [249, 197] on button "Centros de almacenamiento" at bounding box center [241, 177] width 97 height 52
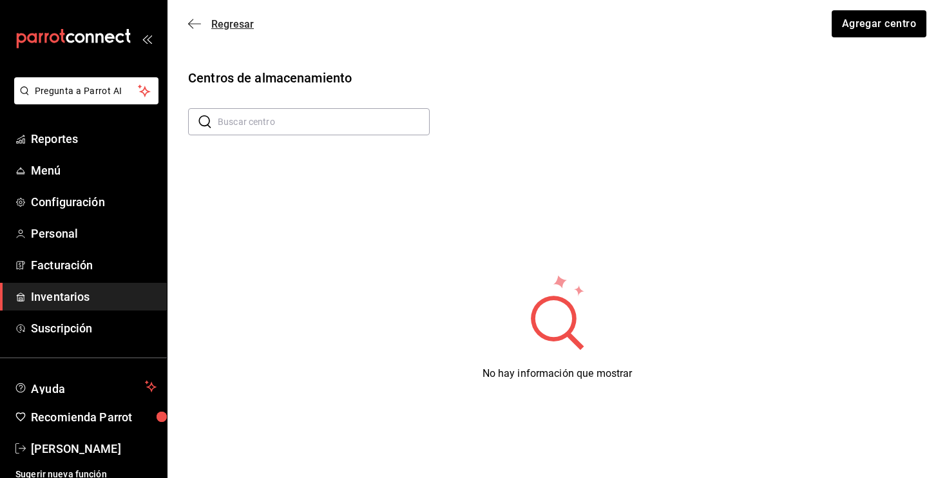
click at [192, 27] on icon "button" at bounding box center [190, 24] width 5 height 10
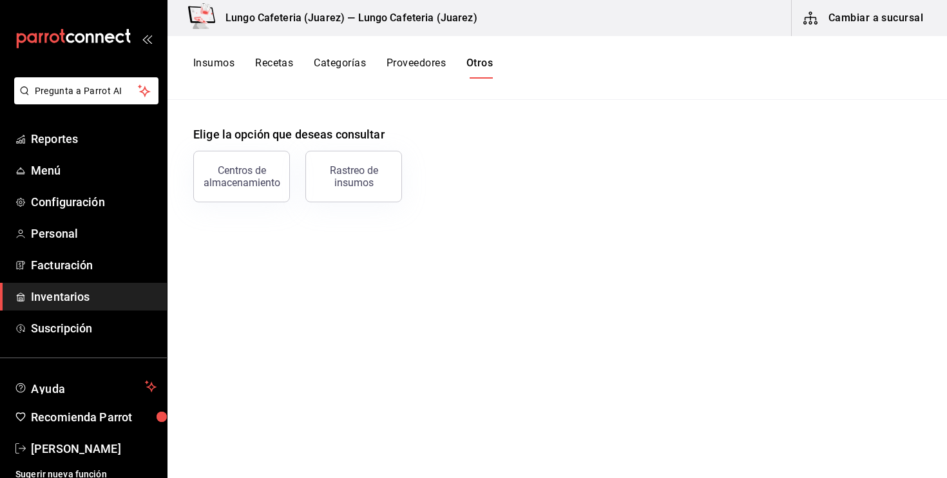
click at [355, 57] on button "Categorías" at bounding box center [340, 68] width 52 height 22
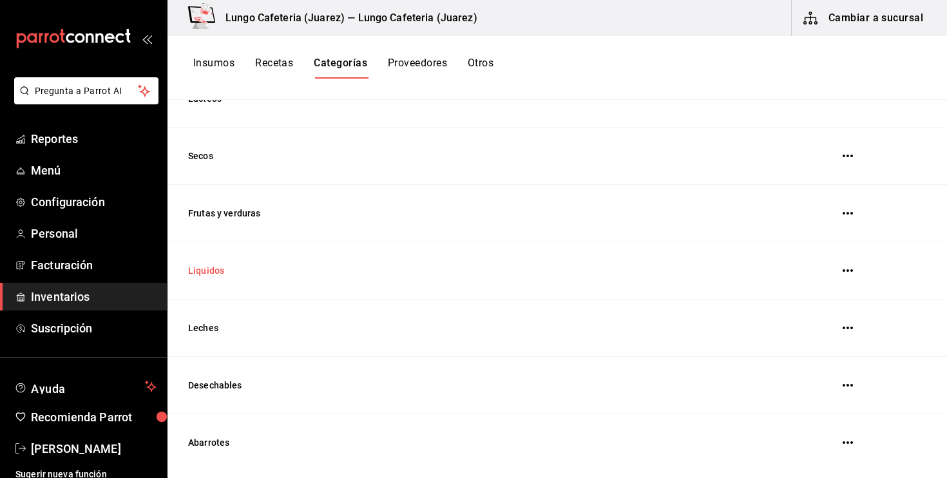
scroll to position [340, 0]
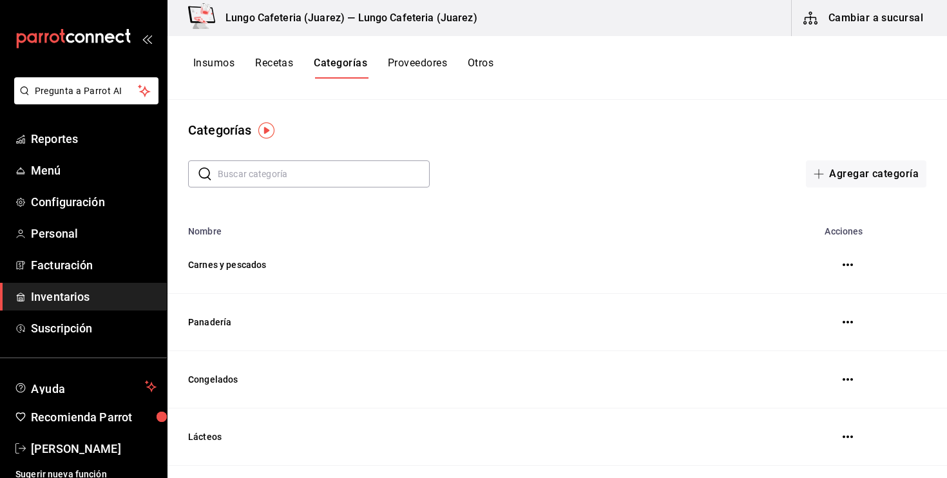
click at [264, 66] on button "Recetas" at bounding box center [274, 68] width 38 height 22
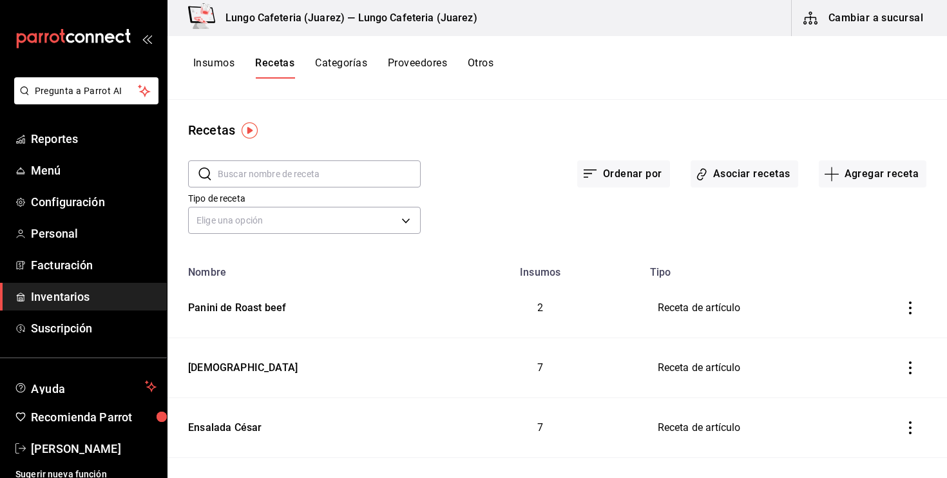
click at [284, 184] on input "text" at bounding box center [319, 174] width 203 height 26
click at [843, 178] on button "Agregar receta" at bounding box center [873, 173] width 108 height 27
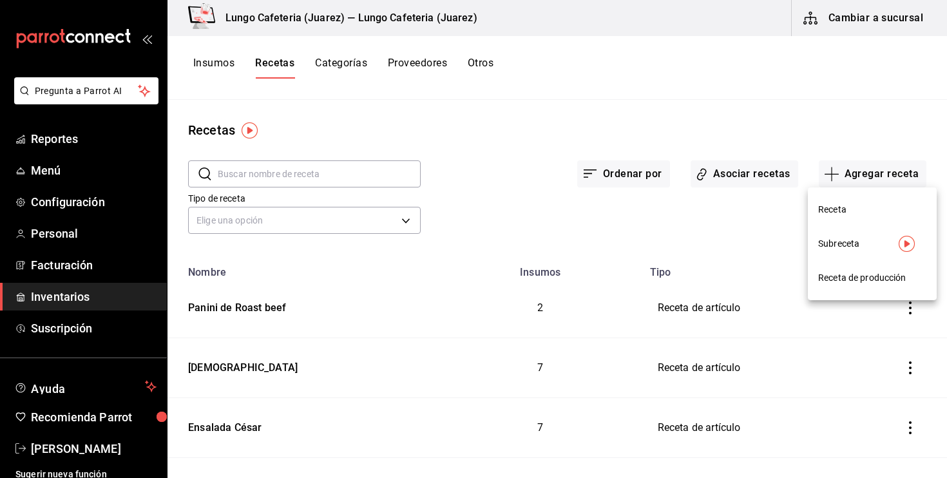
click at [75, 241] on div at bounding box center [473, 239] width 947 height 478
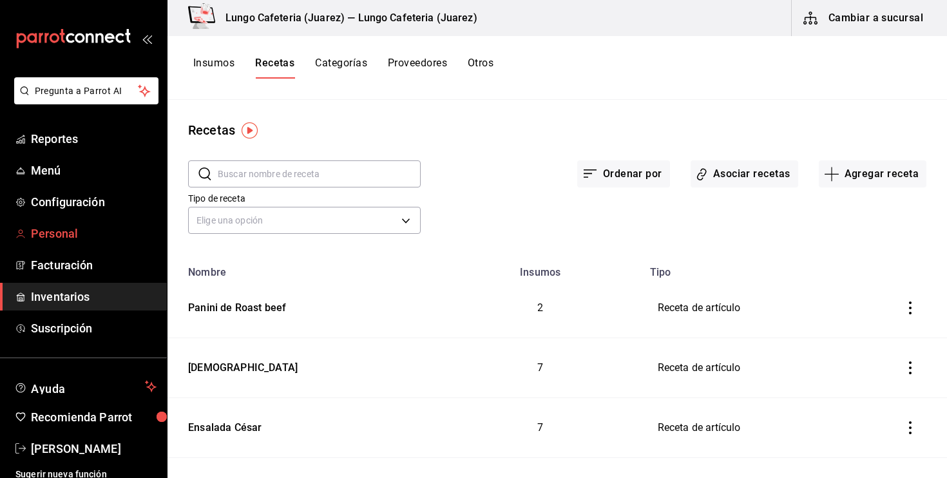
click at [59, 235] on span "Personal" at bounding box center [94, 233] width 126 height 17
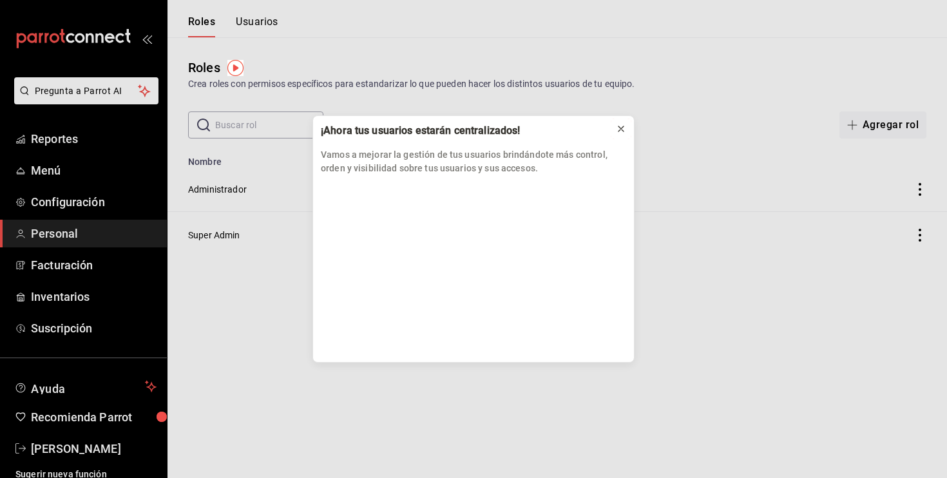
click at [621, 133] on icon at bounding box center [621, 129] width 10 height 10
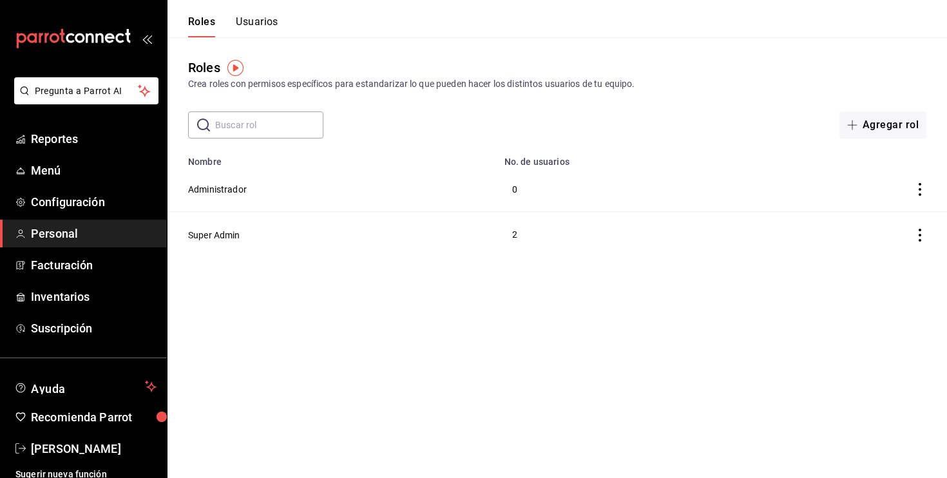
click at [236, 67] on img "button" at bounding box center [235, 68] width 16 height 16
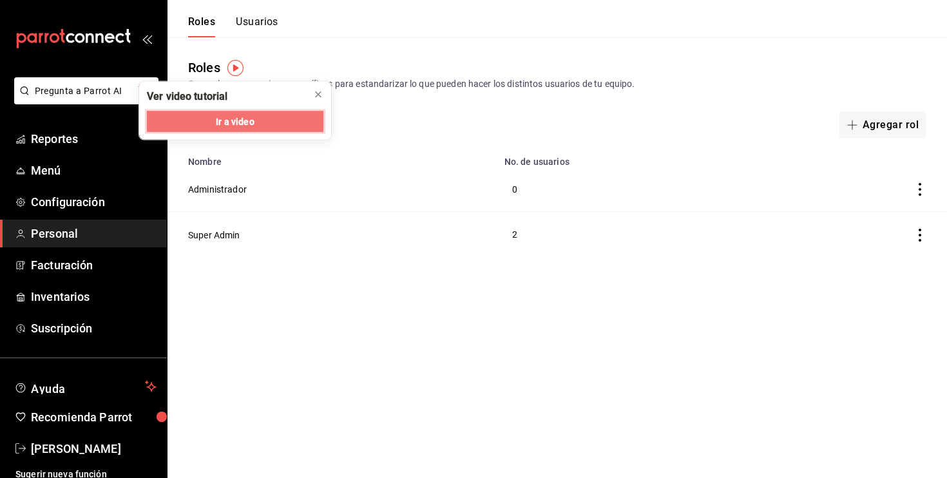
click at [264, 119] on button "Ir a video" at bounding box center [235, 121] width 177 height 21
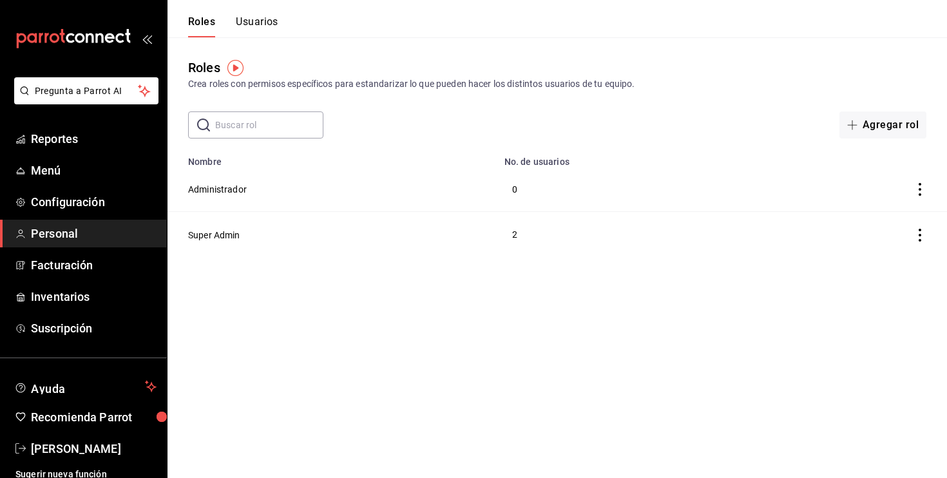
click at [95, 236] on span "Personal" at bounding box center [94, 233] width 126 height 17
click at [57, 195] on span "Configuración" at bounding box center [94, 201] width 126 height 17
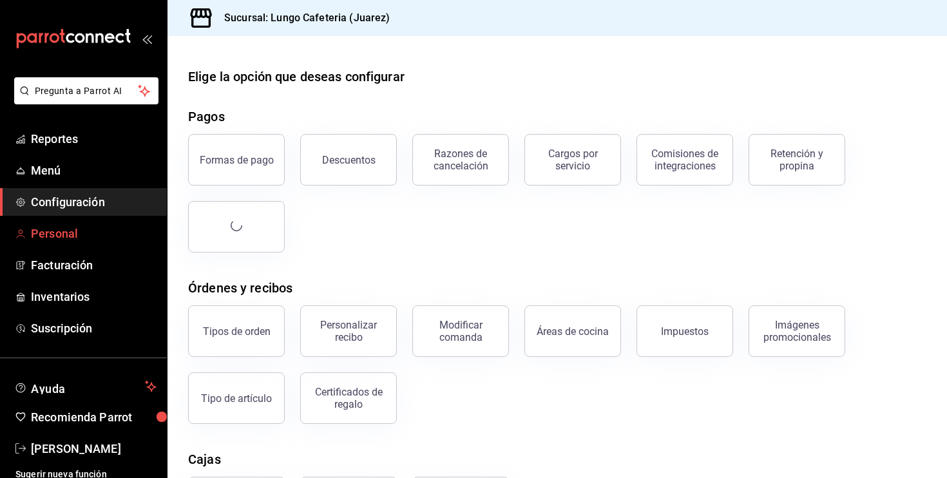
click at [55, 233] on span "Personal" at bounding box center [94, 233] width 126 height 17
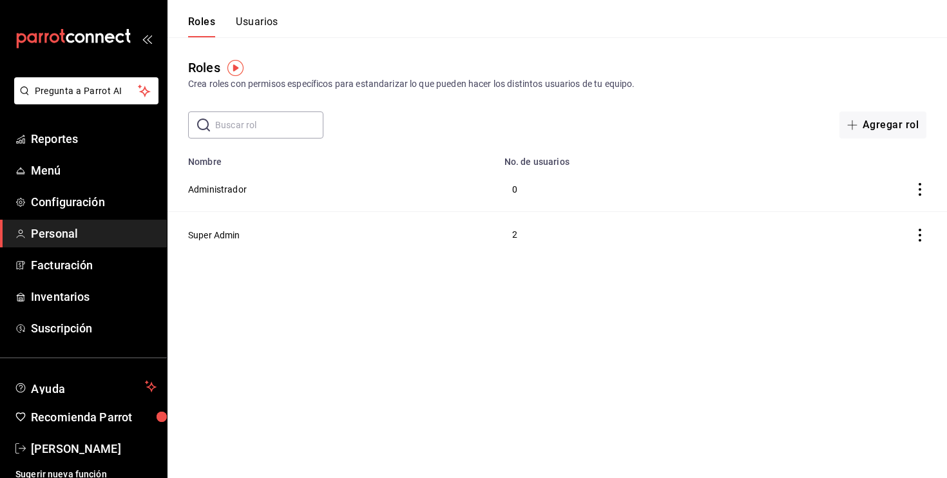
click at [235, 64] on img "button" at bounding box center [235, 68] width 16 height 16
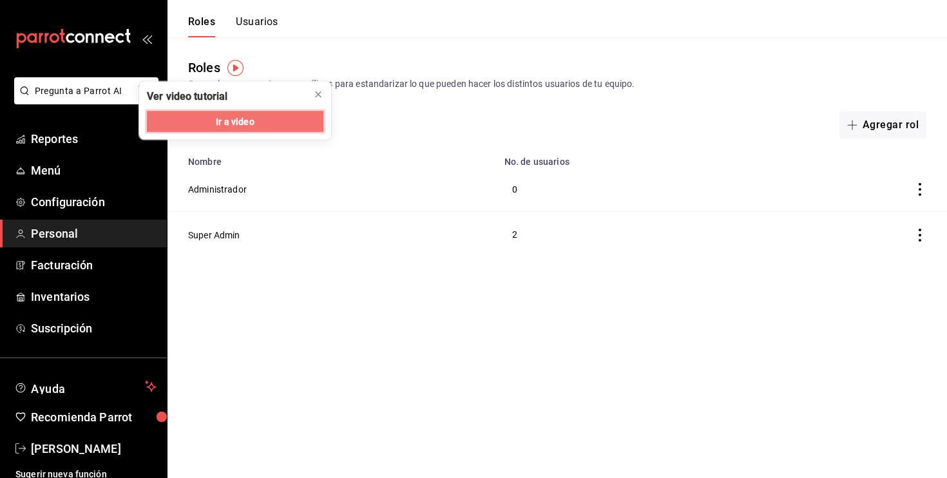
click at [251, 115] on span "Ir a video" at bounding box center [235, 122] width 38 height 14
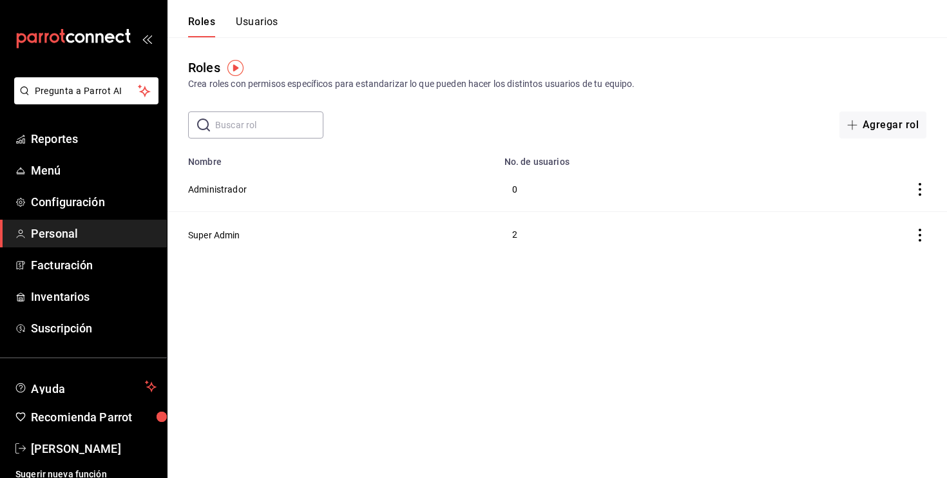
click at [90, 39] on icon "mailbox folders" at bounding box center [73, 38] width 116 height 19
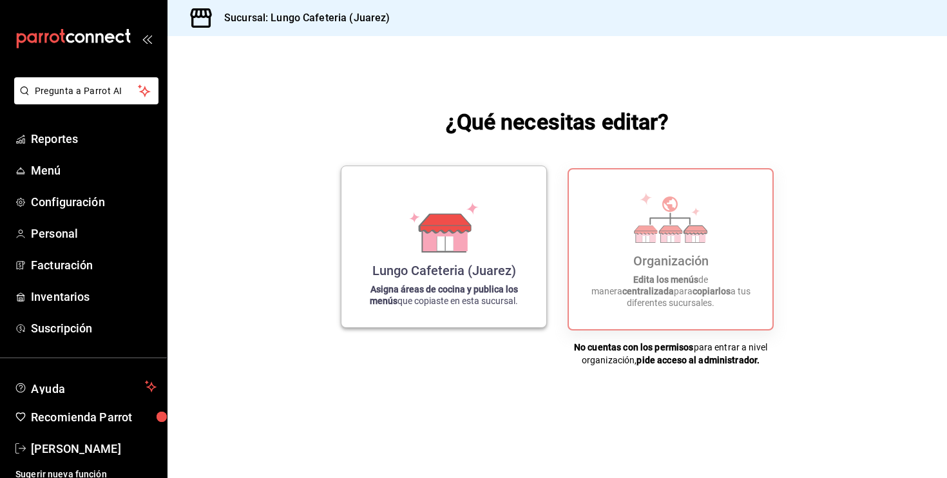
click at [499, 247] on div "Lungo Cafeteria (Juarez) Asigna áreas de cocina y publica los menús que copiast…" at bounding box center [444, 247] width 174 height 140
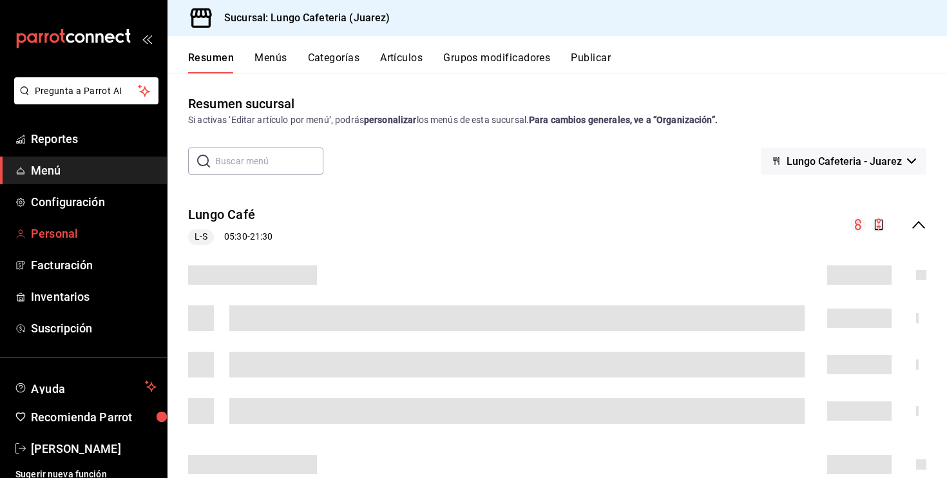
click at [72, 237] on span "Personal" at bounding box center [94, 233] width 126 height 17
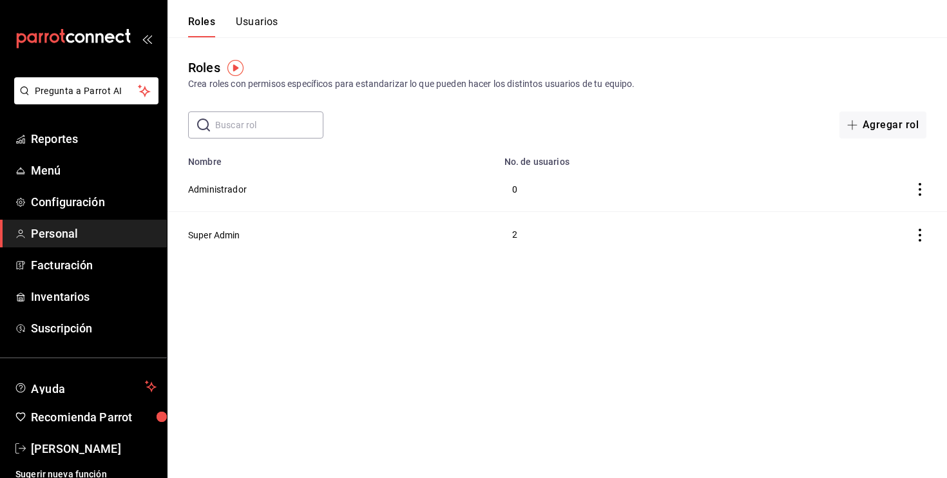
click at [238, 64] on img "button" at bounding box center [235, 68] width 16 height 16
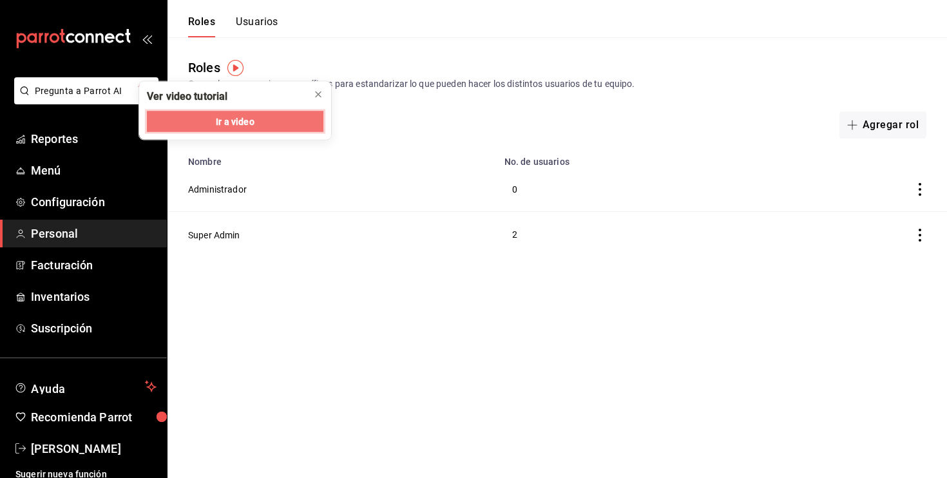
click at [282, 124] on button "Ir a video" at bounding box center [235, 121] width 177 height 21
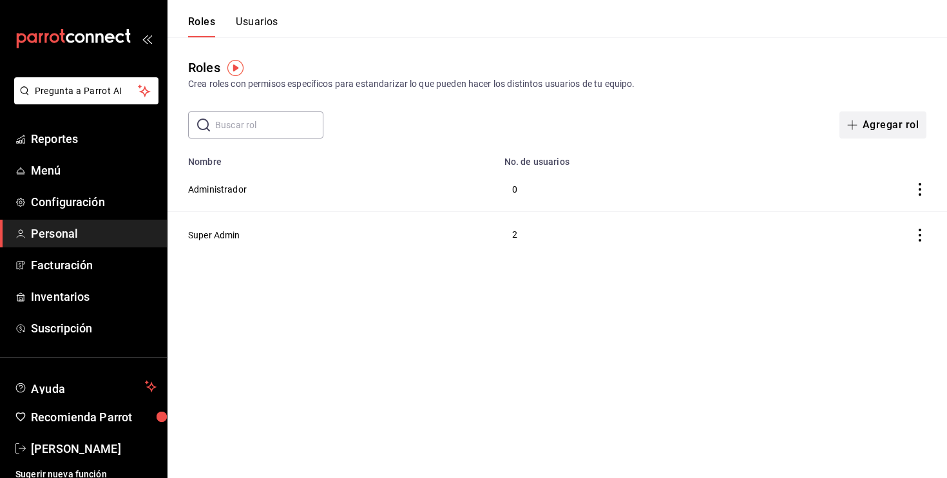
click at [867, 126] on button "Agregar rol" at bounding box center [882, 124] width 87 height 27
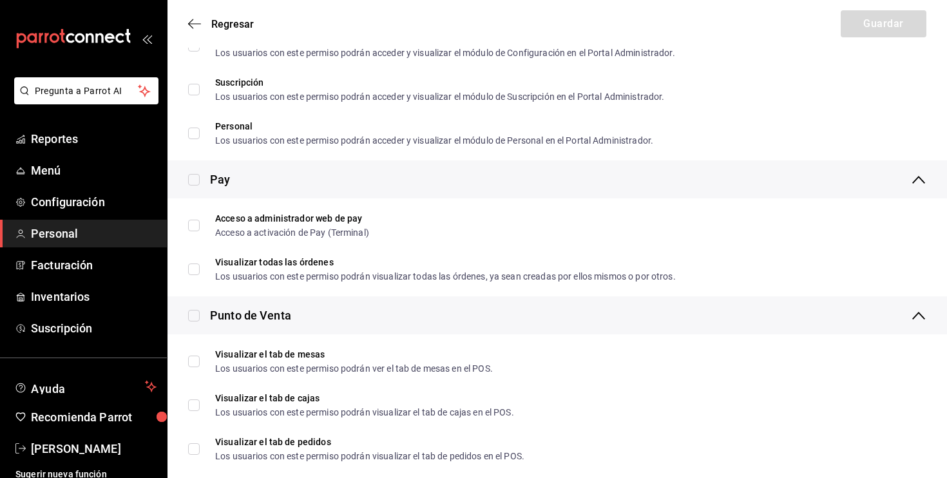
scroll to position [990, 0]
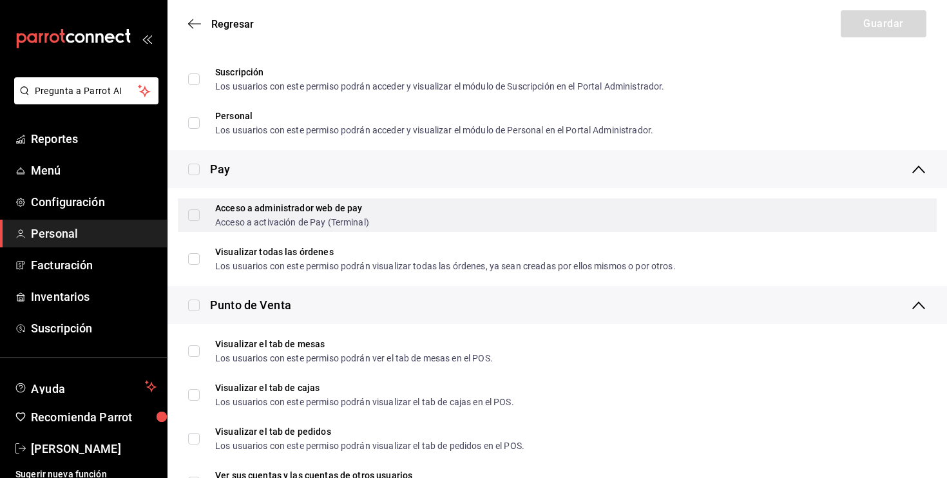
type input "Barista"
click at [198, 218] on input "Acceso a administrador web de pay Acceso a activación de Pay (Terminal)" at bounding box center [194, 215] width 12 height 12
checkbox input "false"
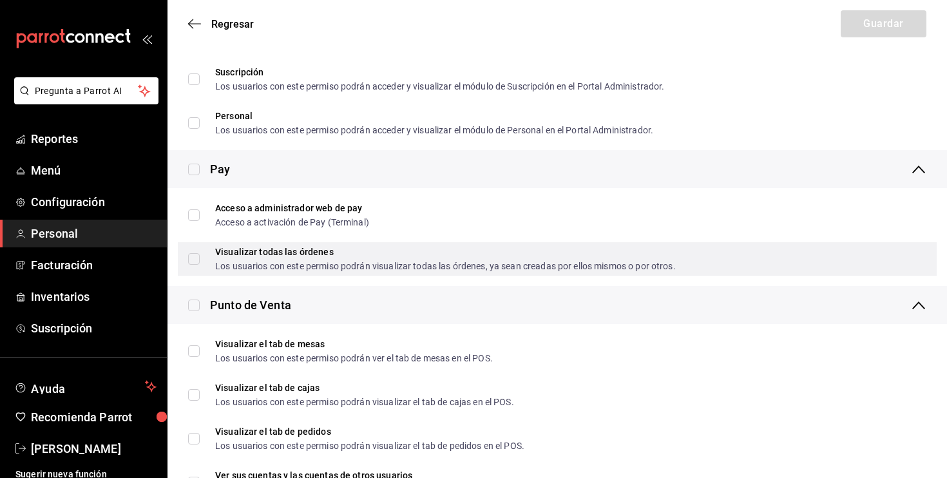
click at [205, 269] on span "Visualizar todas las órdenes Los usuarios con este permiso podrán visualizar to…" at bounding box center [438, 258] width 476 height 23
click at [200, 265] on input "Visualizar todas las órdenes Los usuarios con este permiso podrán visualizar to…" at bounding box center [194, 259] width 12 height 12
checkbox input "true"
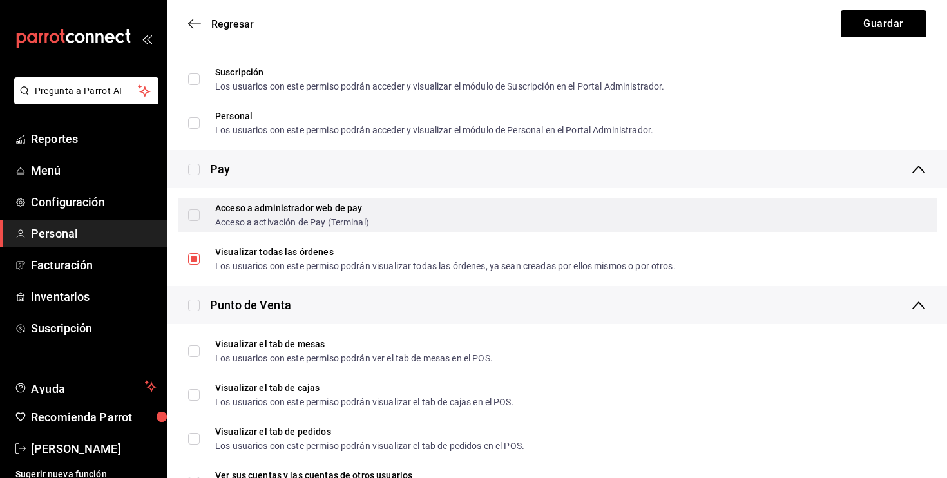
click at [197, 225] on label "Acceso a administrador web de pay Acceso a activación de Pay (Terminal)" at bounding box center [278, 215] width 181 height 23
click at [197, 221] on input "Acceso a administrador web de pay Acceso a activación de Pay (Terminal)" at bounding box center [194, 215] width 12 height 12
checkbox input "true"
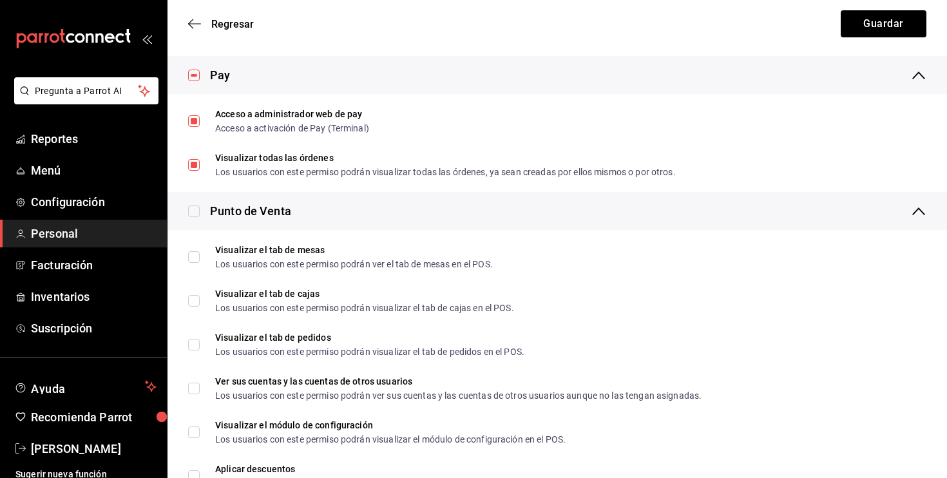
scroll to position [1086, 0]
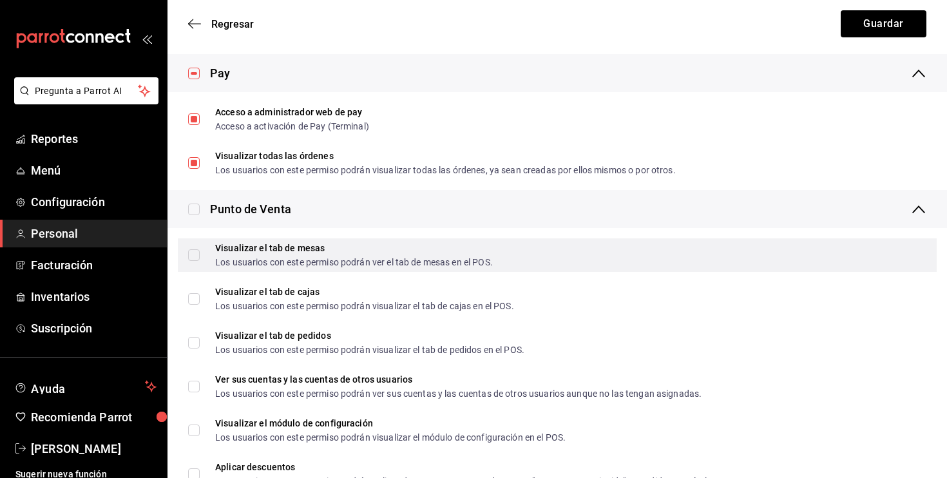
click at [193, 252] on input "Visualizar el tab de mesas Los usuarios con este permiso podrán ver el tab de m…" at bounding box center [194, 255] width 12 height 12
checkbox input "true"
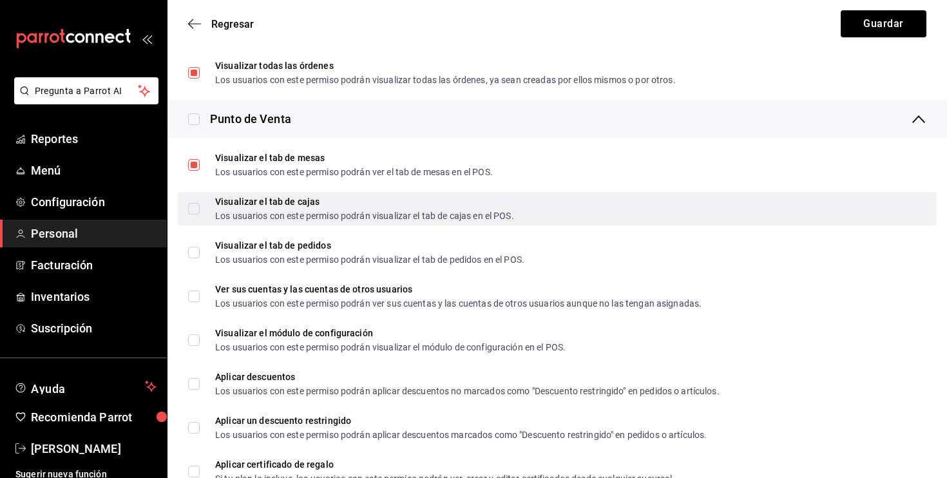
scroll to position [1176, 0]
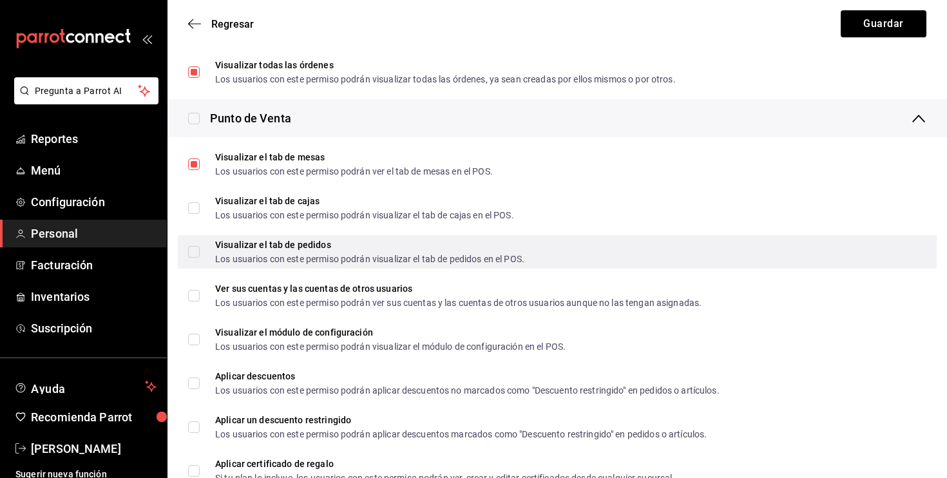
click at [192, 249] on input "Visualizar el tab de pedidos Los usuarios con este permiso podrán visualizar el…" at bounding box center [194, 252] width 12 height 12
checkbox input "true"
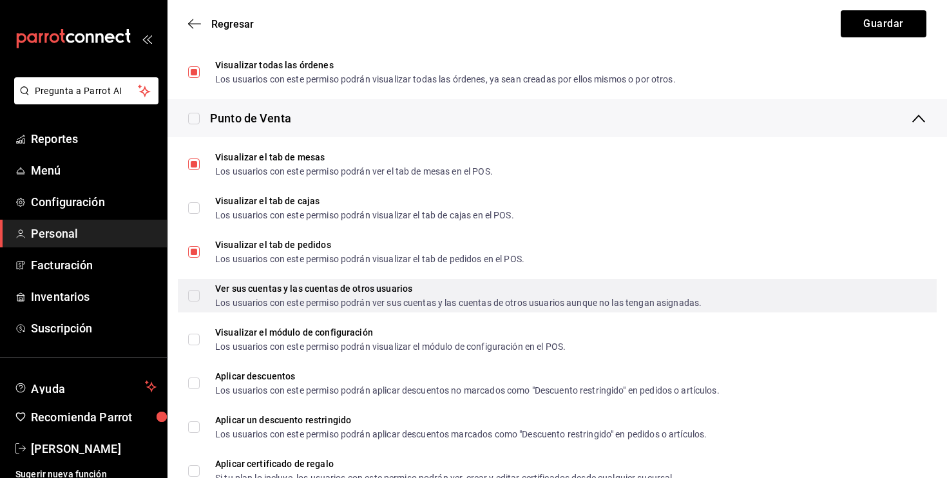
click at [192, 302] on label "Ver sus cuentas y las cuentas de otros usuarios Los usuarios con este permiso p…" at bounding box center [444, 295] width 513 height 23
click at [192, 302] on input "Ver sus cuentas y las cuentas de otros usuarios Los usuarios con este permiso p…" at bounding box center [194, 296] width 12 height 12
click at [192, 302] on label "Ver sus cuentas y las cuentas de otros usuarios Los usuarios con este permiso p…" at bounding box center [444, 295] width 513 height 23
click at [192, 302] on input "Ver sus cuentas y las cuentas de otros usuarios Los usuarios con este permiso p…" at bounding box center [194, 296] width 12 height 12
click at [192, 302] on label "Ver sus cuentas y las cuentas de otros usuarios Los usuarios con este permiso p…" at bounding box center [444, 295] width 513 height 23
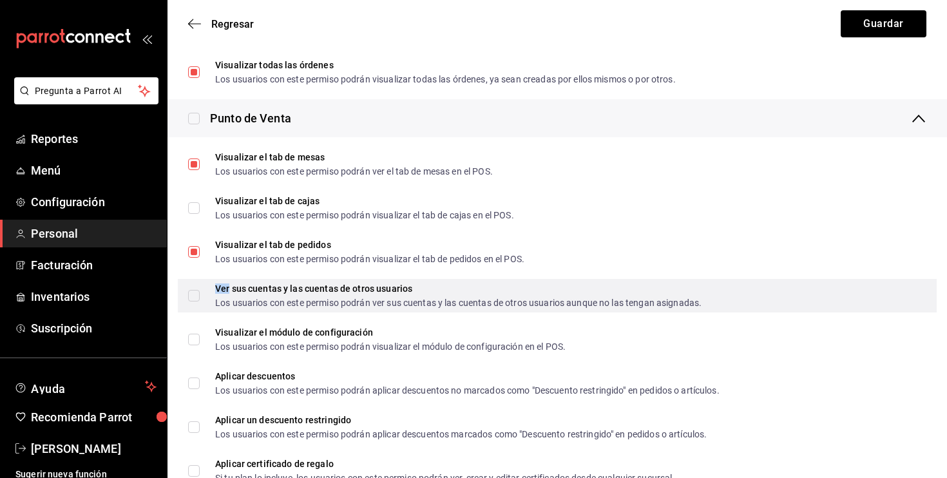
click at [192, 302] on input "Ver sus cuentas y las cuentas de otros usuarios Los usuarios con este permiso p…" at bounding box center [194, 296] width 12 height 12
checkbox input "true"
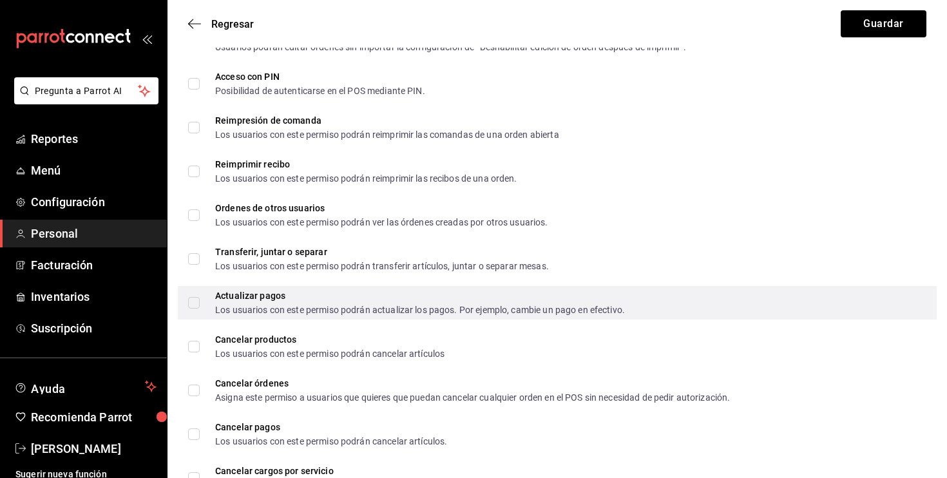
scroll to position [2179, 0]
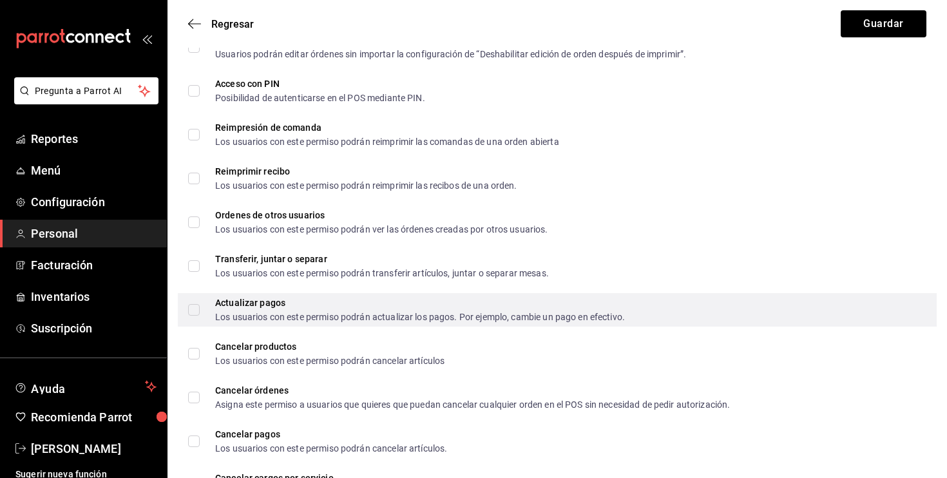
click at [200, 298] on span "Actualizar pagos Los usuarios con este permiso podrán actualizar los pagos. Por…" at bounding box center [412, 309] width 425 height 23
click at [199, 304] on input "Actualizar pagos Los usuarios con este permiso podrán actualizar los pagos. Por…" at bounding box center [194, 310] width 12 height 12
click at [198, 308] on input "Actualizar pagos Los usuarios con este permiso podrán actualizar los pagos. Por…" at bounding box center [194, 310] width 12 height 12
checkbox input "false"
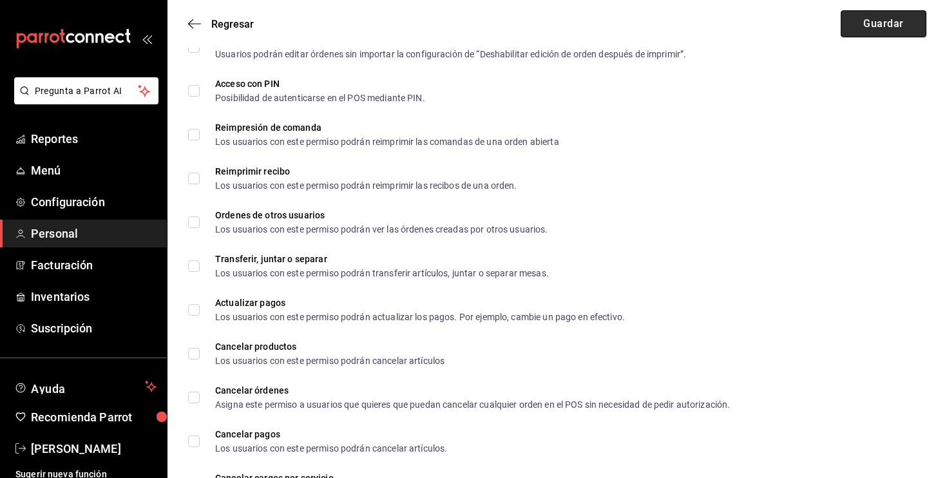
click at [866, 35] on button "Guardar" at bounding box center [884, 23] width 86 height 27
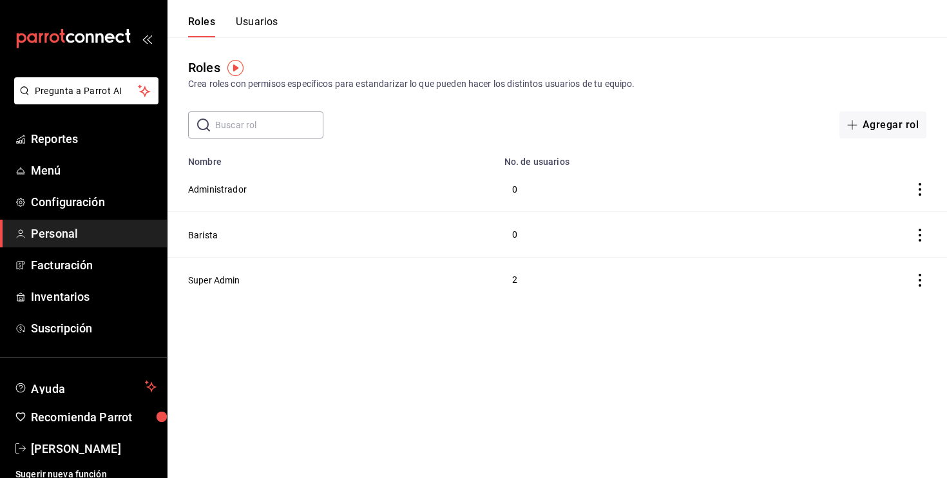
click at [273, 29] on button "Usuarios" at bounding box center [257, 26] width 43 height 22
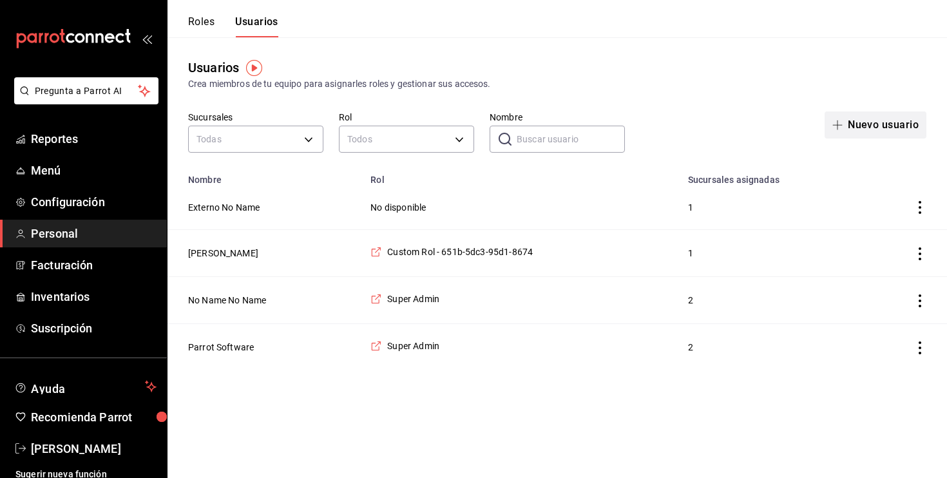
click at [847, 122] on span "button" at bounding box center [839, 125] width 15 height 10
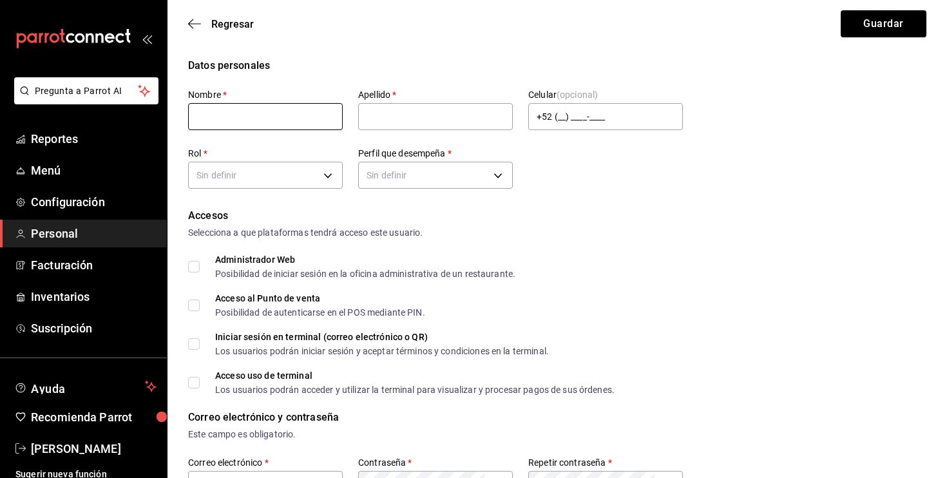
click at [287, 115] on input "text" at bounding box center [265, 116] width 155 height 27
type input "Jonathan"
type input "García"
click at [629, 114] on input "+52 (__) ____-____" at bounding box center [605, 116] width 155 height 27
type input "+52 (65) 6105-3344"
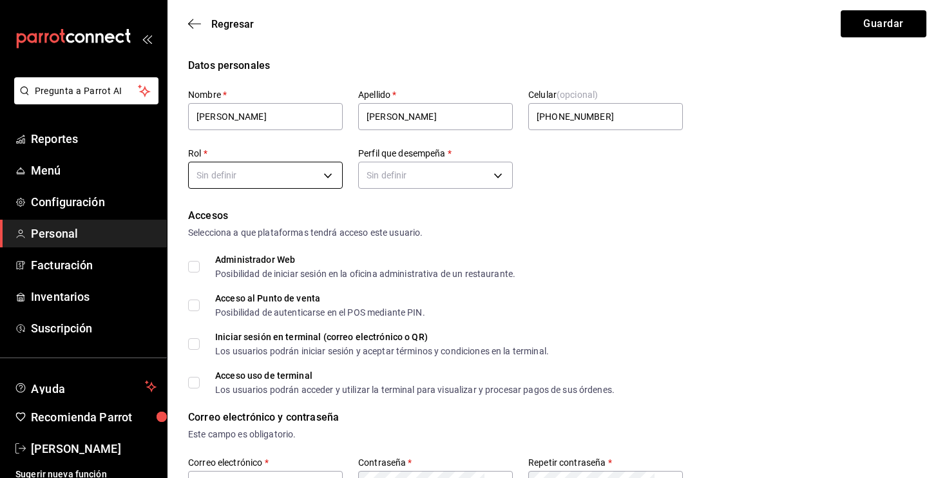
click at [304, 176] on body "Pregunta a Parrot AI Reportes Menú Configuración Personal Facturación Inventari…" at bounding box center [473, 463] width 947 height 926
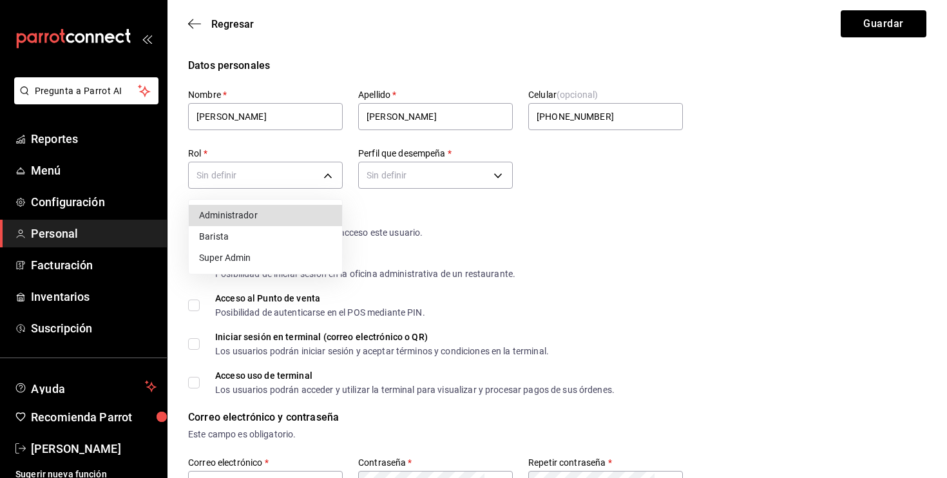
click at [271, 237] on li "Barista" at bounding box center [265, 236] width 153 height 21
type input "172582ac-84df-4fcc-8b19-c8e73cd2c5c6"
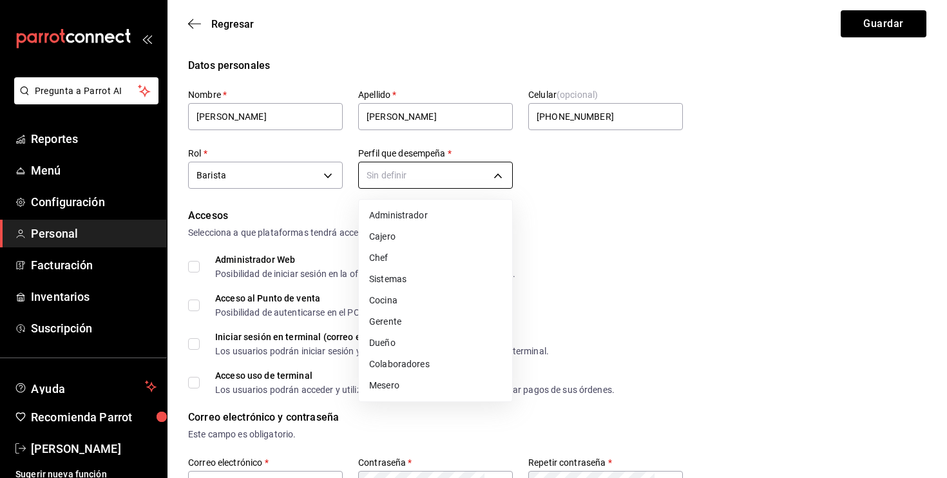
click at [396, 186] on body "Pregunta a Parrot AI Reportes Menú Configuración Personal Facturación Inventari…" at bounding box center [473, 463] width 947 height 926
click at [427, 361] on li "Colaboradores" at bounding box center [435, 364] width 153 height 21
type input "STAFF"
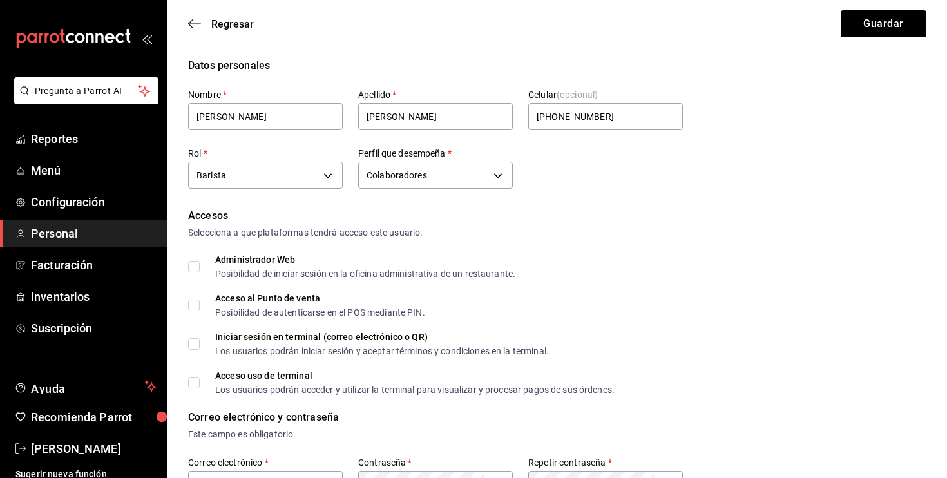
click at [200, 306] on span "Acceso al Punto de venta Posibilidad de autenticarse en el POS mediante PIN." at bounding box center [312, 305] width 225 height 23
click at [200, 306] on input "Acceso al Punto de venta Posibilidad de autenticarse en el POS mediante PIN." at bounding box center [194, 306] width 12 height 12
checkbox input "true"
click at [202, 343] on span "Iniciar sesión en terminal (correo electrónico o QR) Los usuarios podrán inicia…" at bounding box center [374, 343] width 349 height 23
click at [200, 343] on input "Iniciar sesión en terminal (correo electrónico o QR) Los usuarios podrán inicia…" at bounding box center [194, 344] width 12 height 12
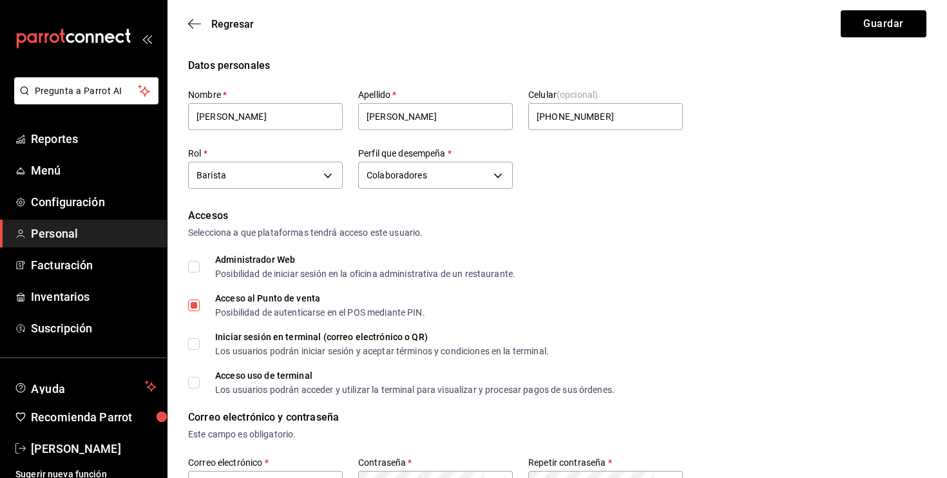
checkbox input "true"
click at [200, 377] on span "Acceso uso de terminal Los usuarios podrán acceder y utilizar la terminal para …" at bounding box center [407, 382] width 415 height 23
click at [200, 377] on input "Acceso uso de terminal Los usuarios podrán acceder y utilizar la terminal para …" at bounding box center [194, 383] width 12 height 12
checkbox input "true"
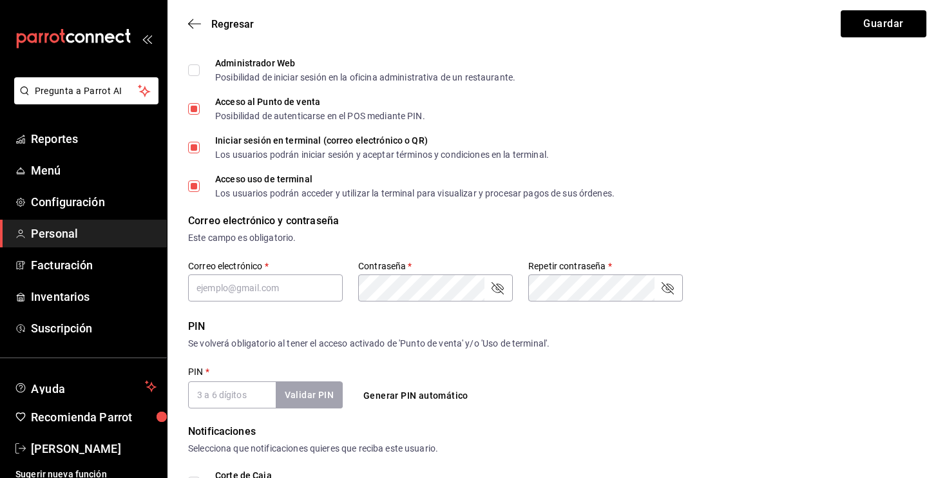
scroll to position [200, 0]
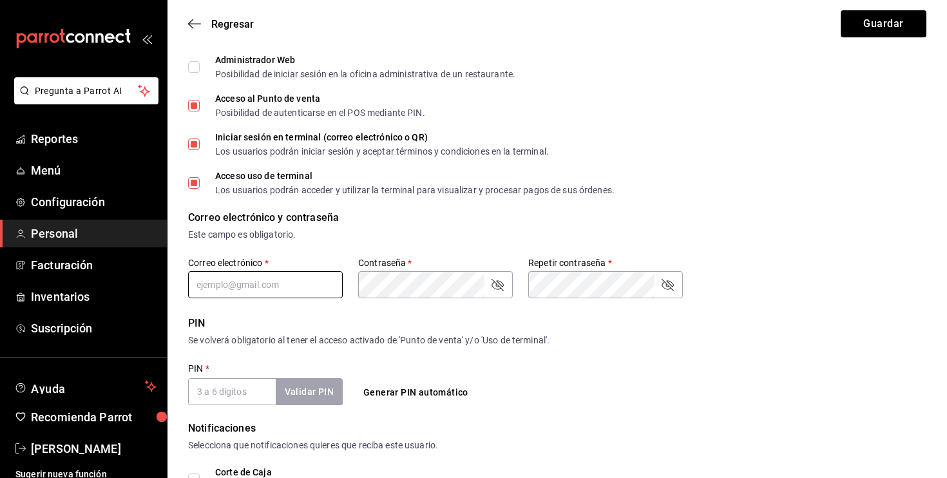
click at [252, 278] on input "text" at bounding box center [265, 284] width 155 height 27
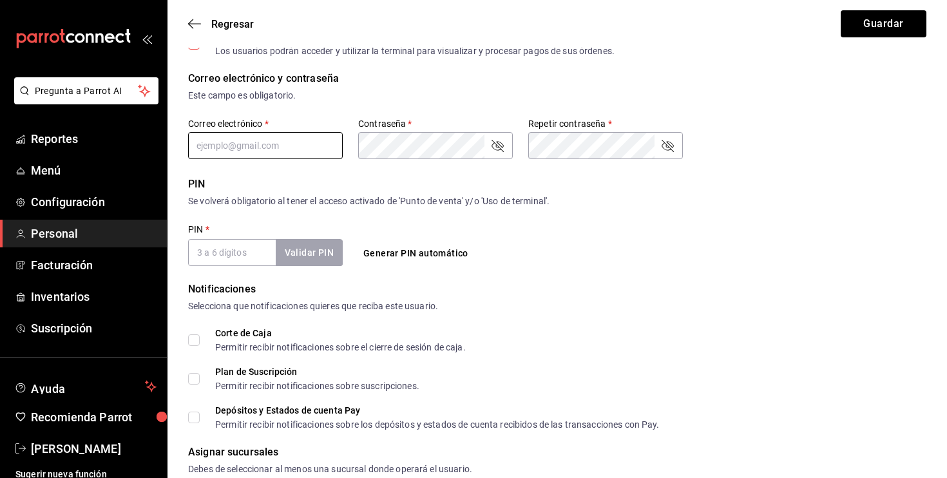
scroll to position [340, 0]
click at [242, 258] on input "PIN   *" at bounding box center [232, 251] width 88 height 27
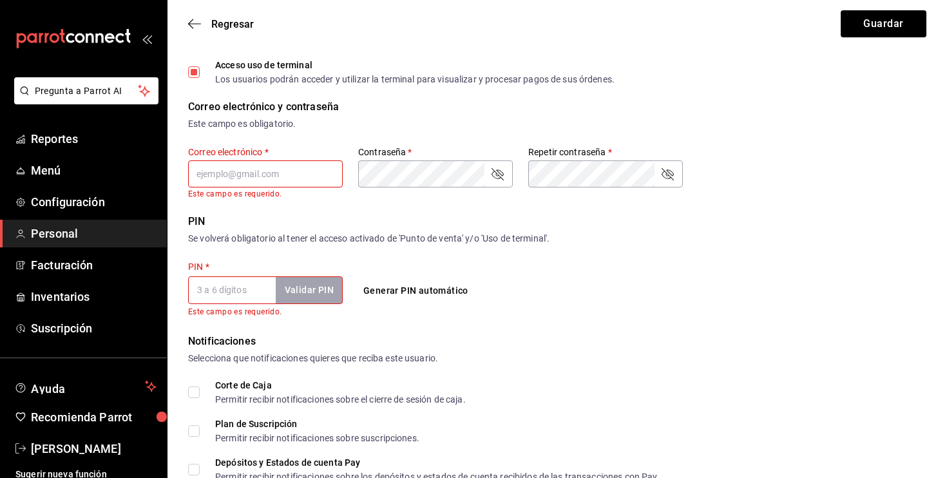
scroll to position [309, 0]
click at [284, 182] on input "text" at bounding box center [265, 175] width 155 height 27
click at [457, 106] on div "Correo electrónico y contraseña" at bounding box center [557, 108] width 738 height 15
click at [238, 299] on input "PIN   *" at bounding box center [232, 291] width 88 height 27
click at [549, 379] on div "Notificaciones Selecciona que notificaciones quieres que reciba este usuario. C…" at bounding box center [557, 409] width 738 height 148
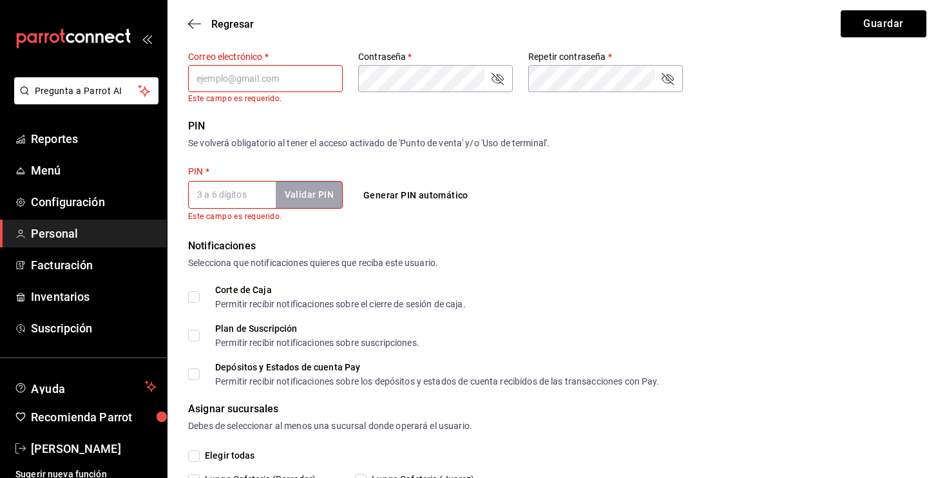
scroll to position [472, 0]
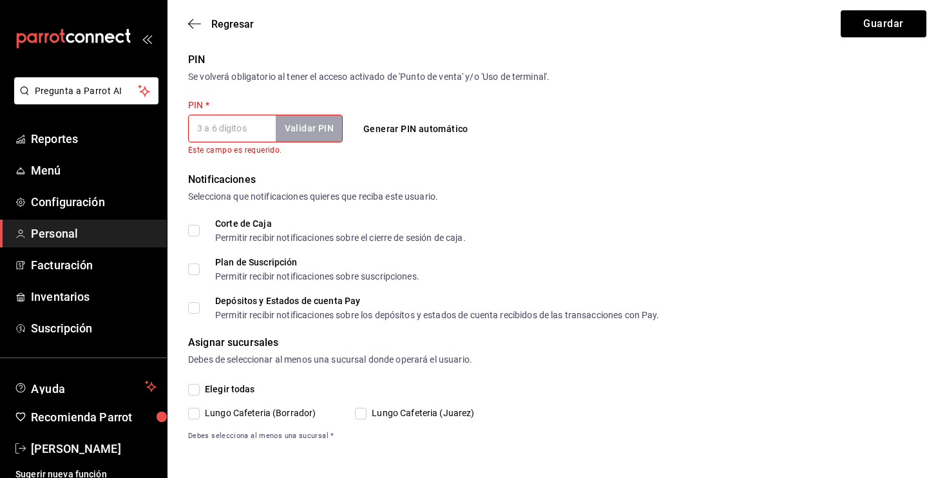
click at [361, 410] on input "Lungo Cafeteria (Juarez)" at bounding box center [361, 414] width 12 height 12
checkbox input "true"
click at [262, 189] on div "Notificaciones Selecciona que notificaciones quieres que reciba este usuario." at bounding box center [557, 188] width 738 height 32
click at [239, 137] on input "PIN   *" at bounding box center [232, 128] width 88 height 27
click at [886, 22] on button "Guardar" at bounding box center [884, 23] width 86 height 27
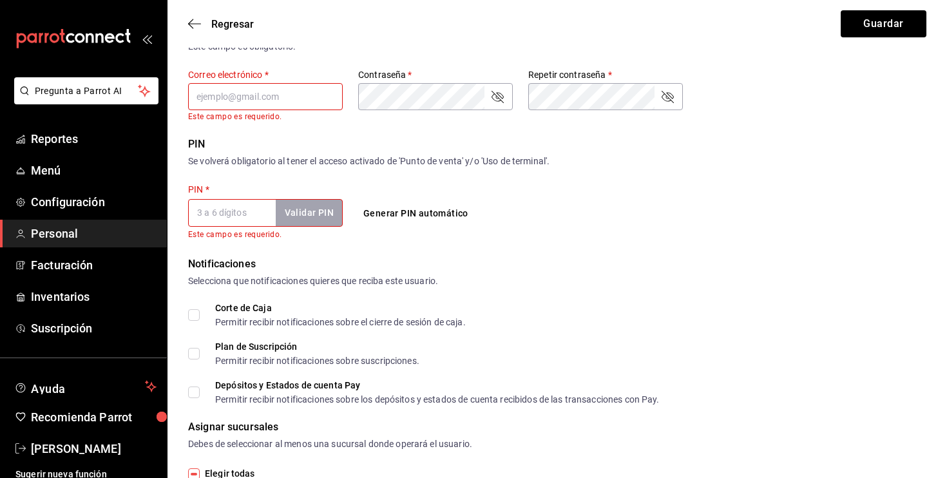
scroll to position [373, 0]
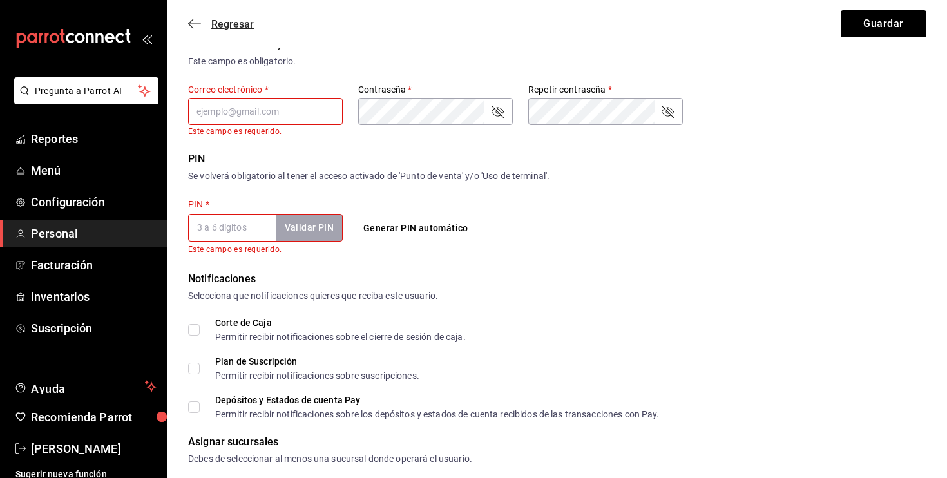
click at [191, 21] on icon "button" at bounding box center [190, 24] width 5 height 10
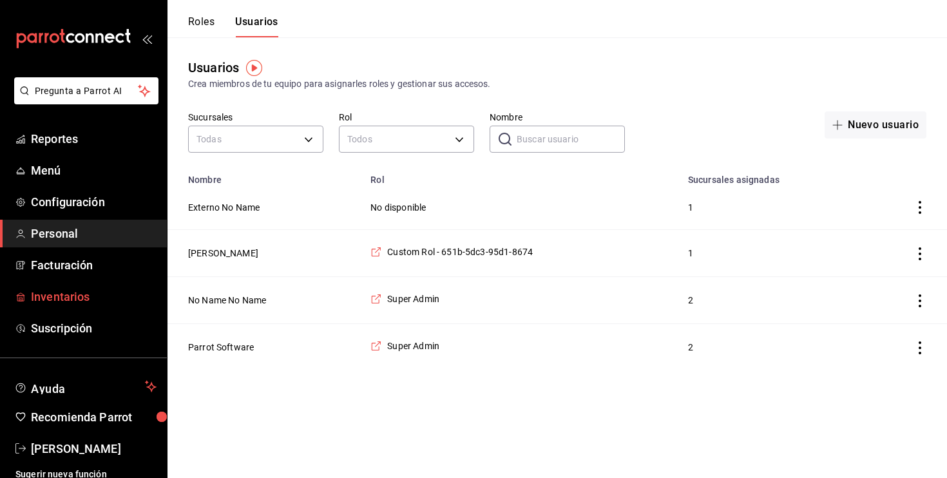
click at [59, 302] on span "Inventarios" at bounding box center [94, 296] width 126 height 17
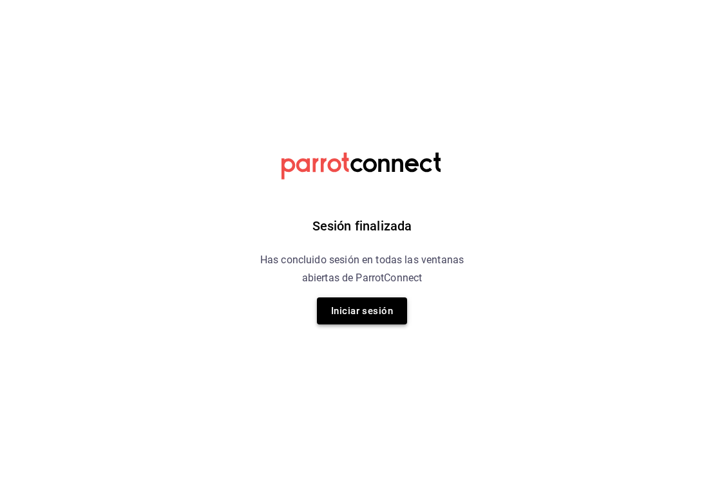
click at [361, 303] on button "Iniciar sesión" at bounding box center [362, 311] width 90 height 27
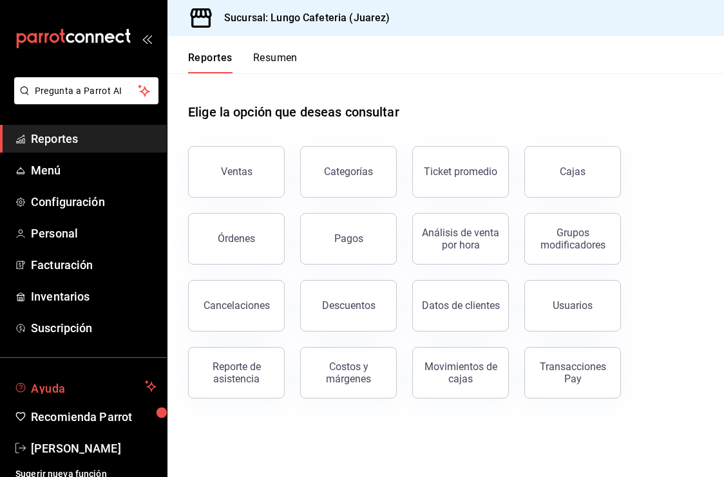
scroll to position [8, 0]
